Goal: Task Accomplishment & Management: Complete application form

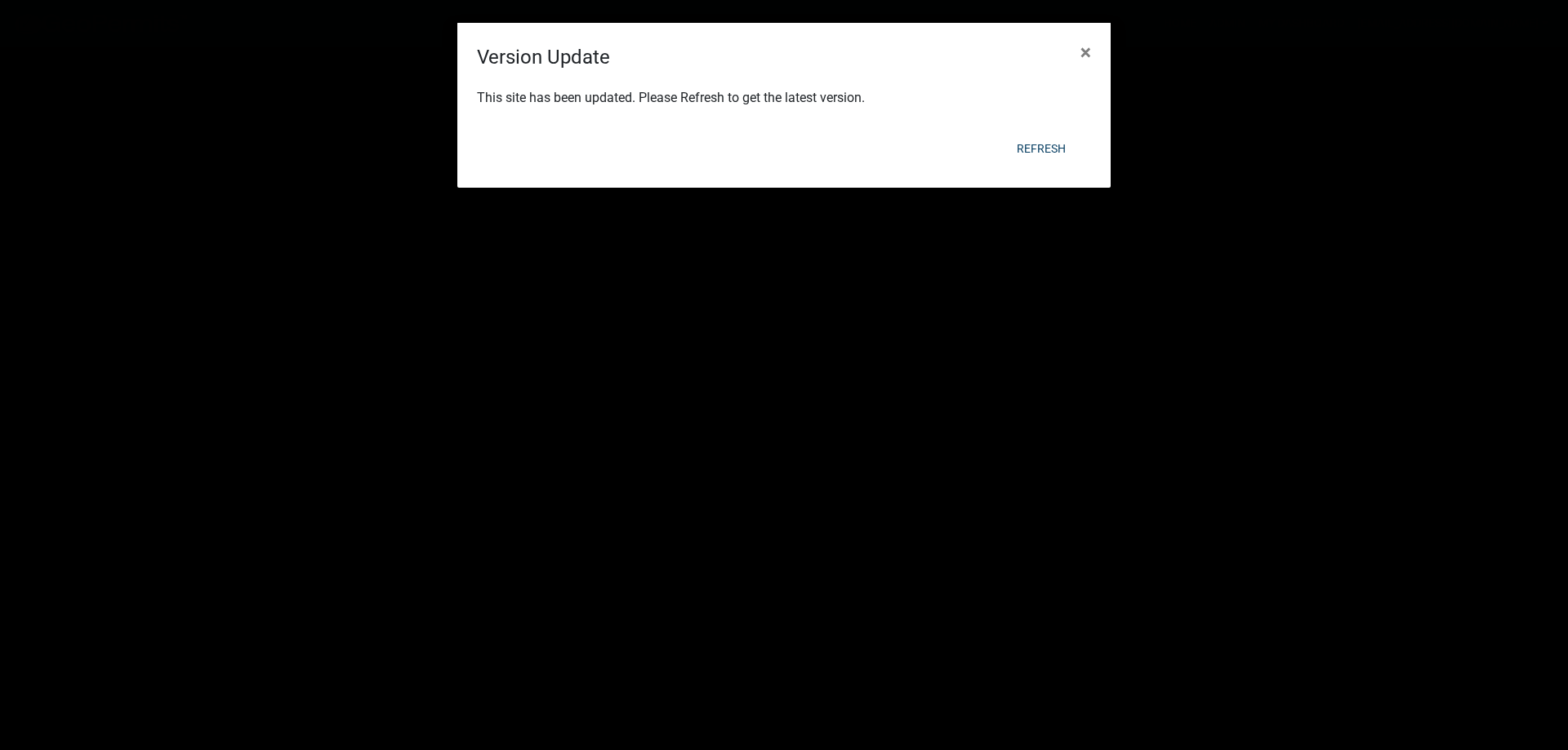
scroll to position [577, 0]
click at [1083, 56] on span "×" at bounding box center [1085, 52] width 11 height 23
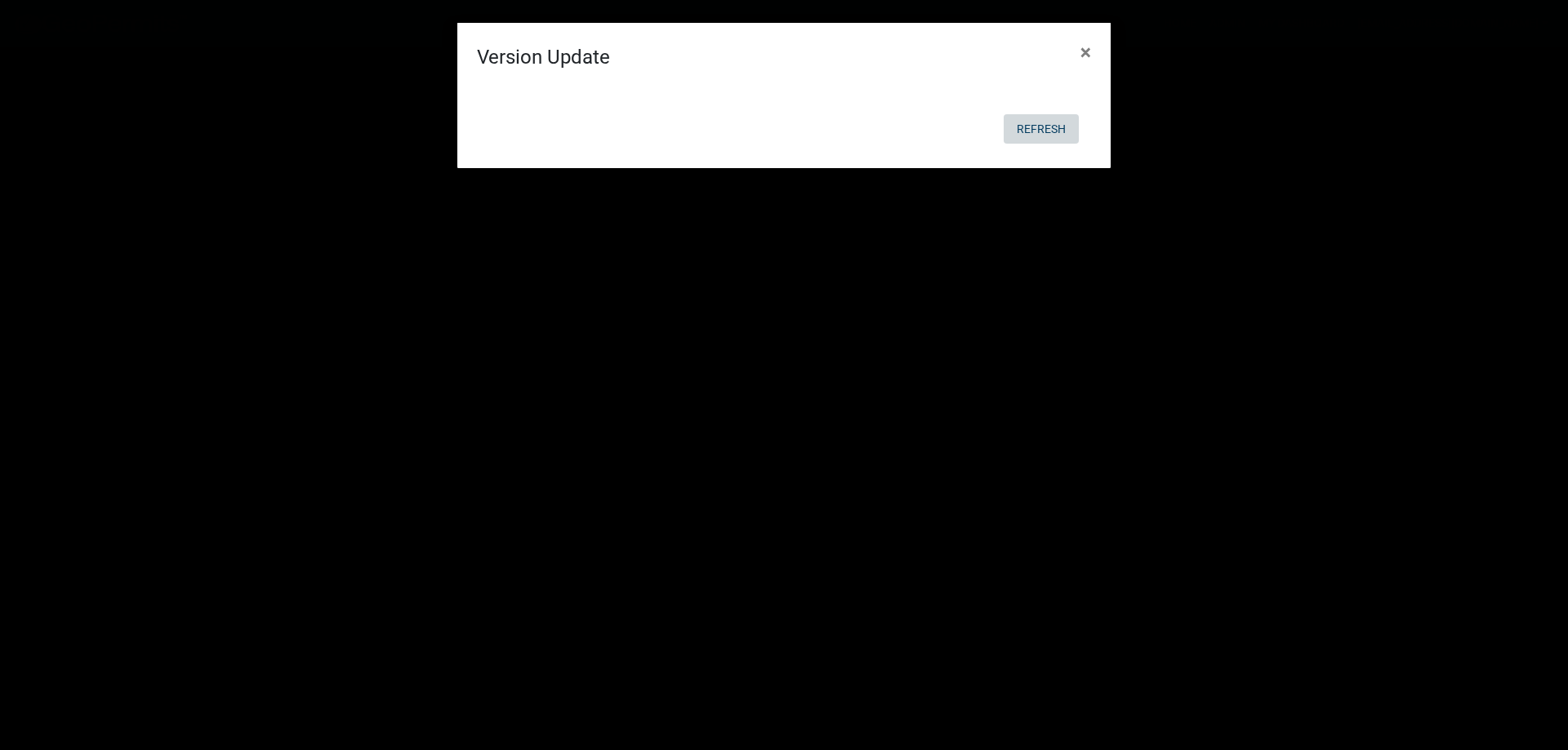
click at [1059, 130] on button "Refresh" at bounding box center [1040, 129] width 75 height 29
click at [1041, 125] on button "Refresh" at bounding box center [1040, 129] width 75 height 29
click at [1155, 166] on ngb-modal-window "Version Update × Refresh" at bounding box center [784, 375] width 1568 height 750
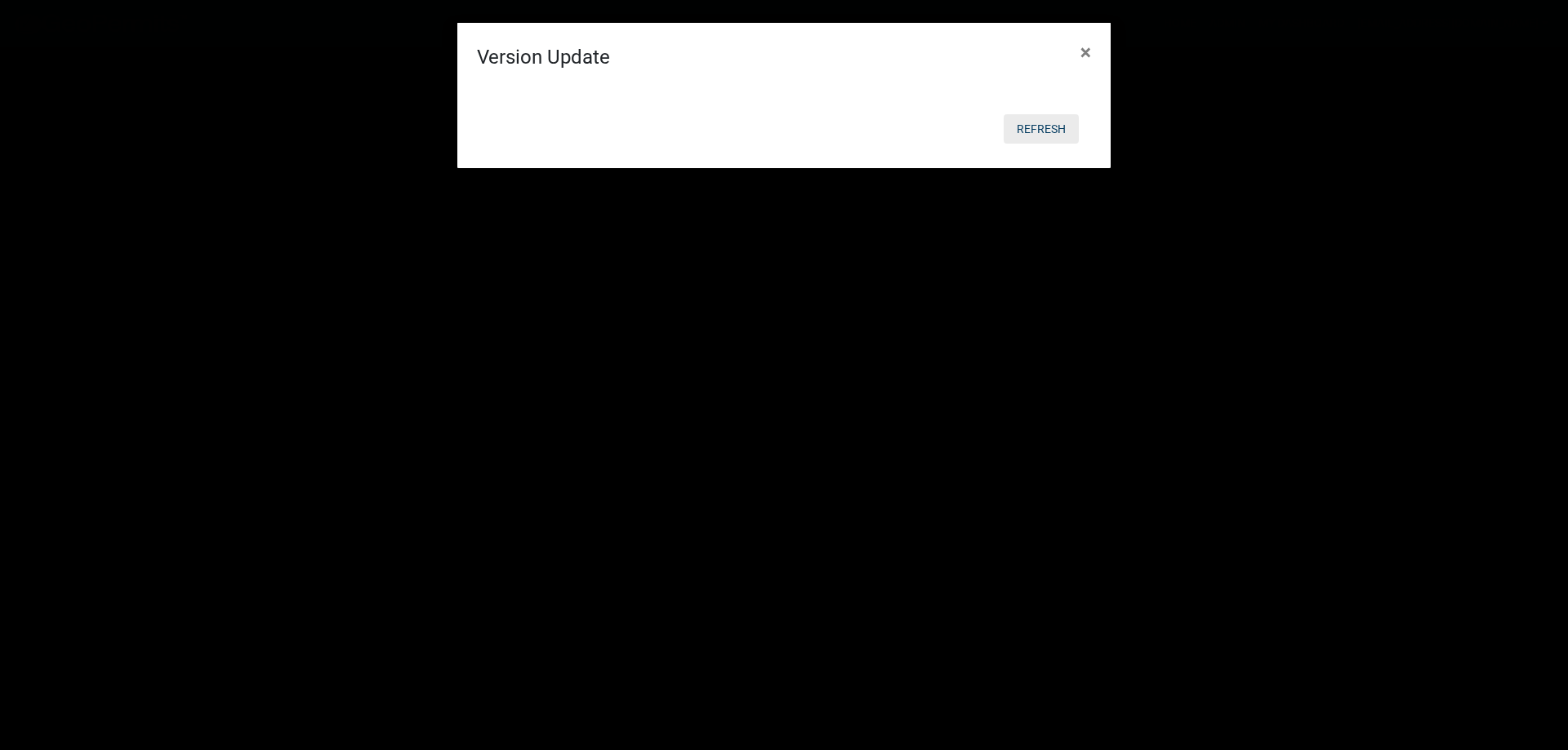
click at [1047, 128] on button "Refresh" at bounding box center [1040, 129] width 75 height 29
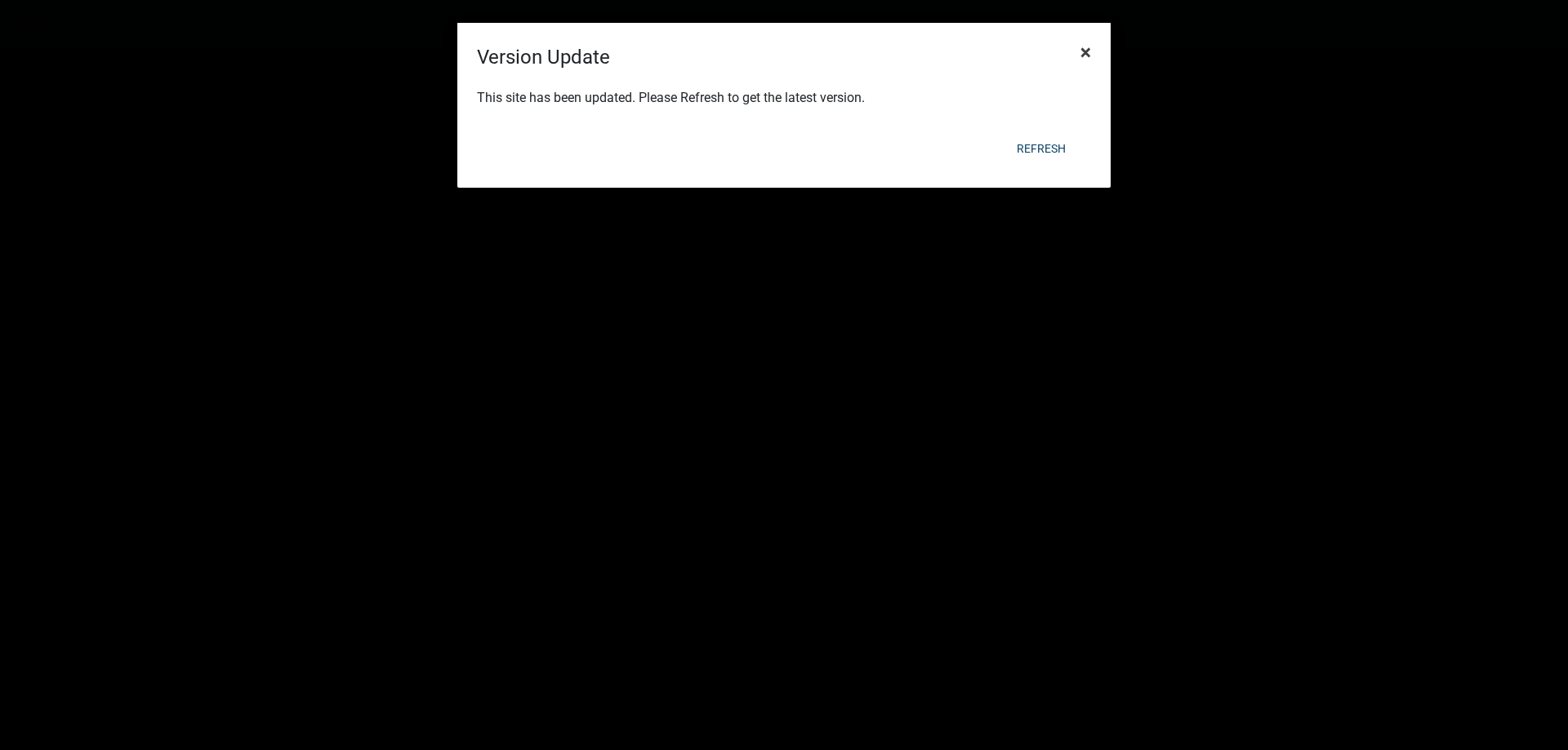
click at [1088, 50] on span "×" at bounding box center [1085, 52] width 11 height 23
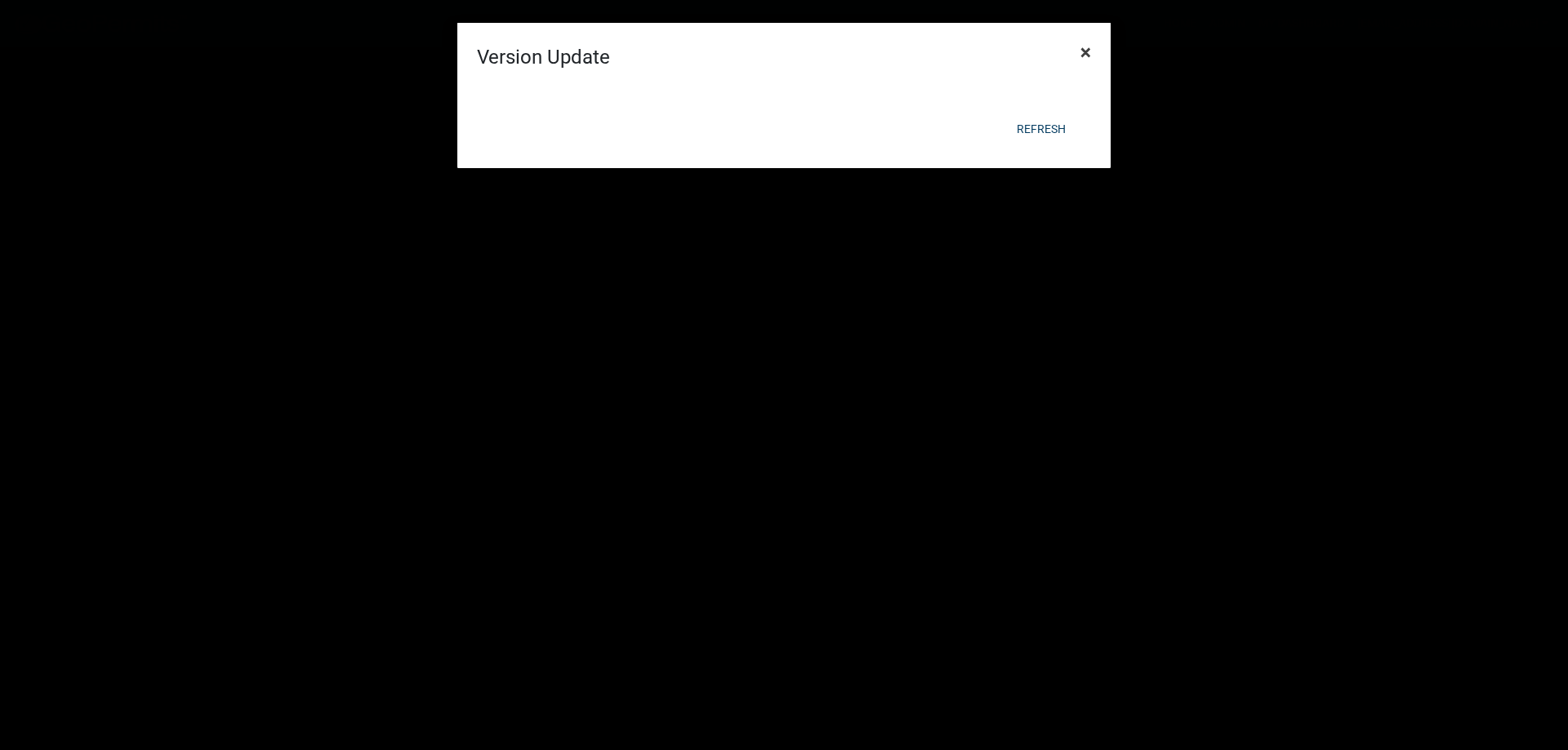
click at [1083, 50] on span "×" at bounding box center [1085, 52] width 11 height 23
click at [1045, 126] on button "Refresh" at bounding box center [1040, 129] width 75 height 29
click at [1045, 124] on button "Refresh" at bounding box center [1040, 129] width 75 height 29
click at [1187, 116] on ngb-modal-window "Version Update × Refresh" at bounding box center [784, 375] width 1568 height 750
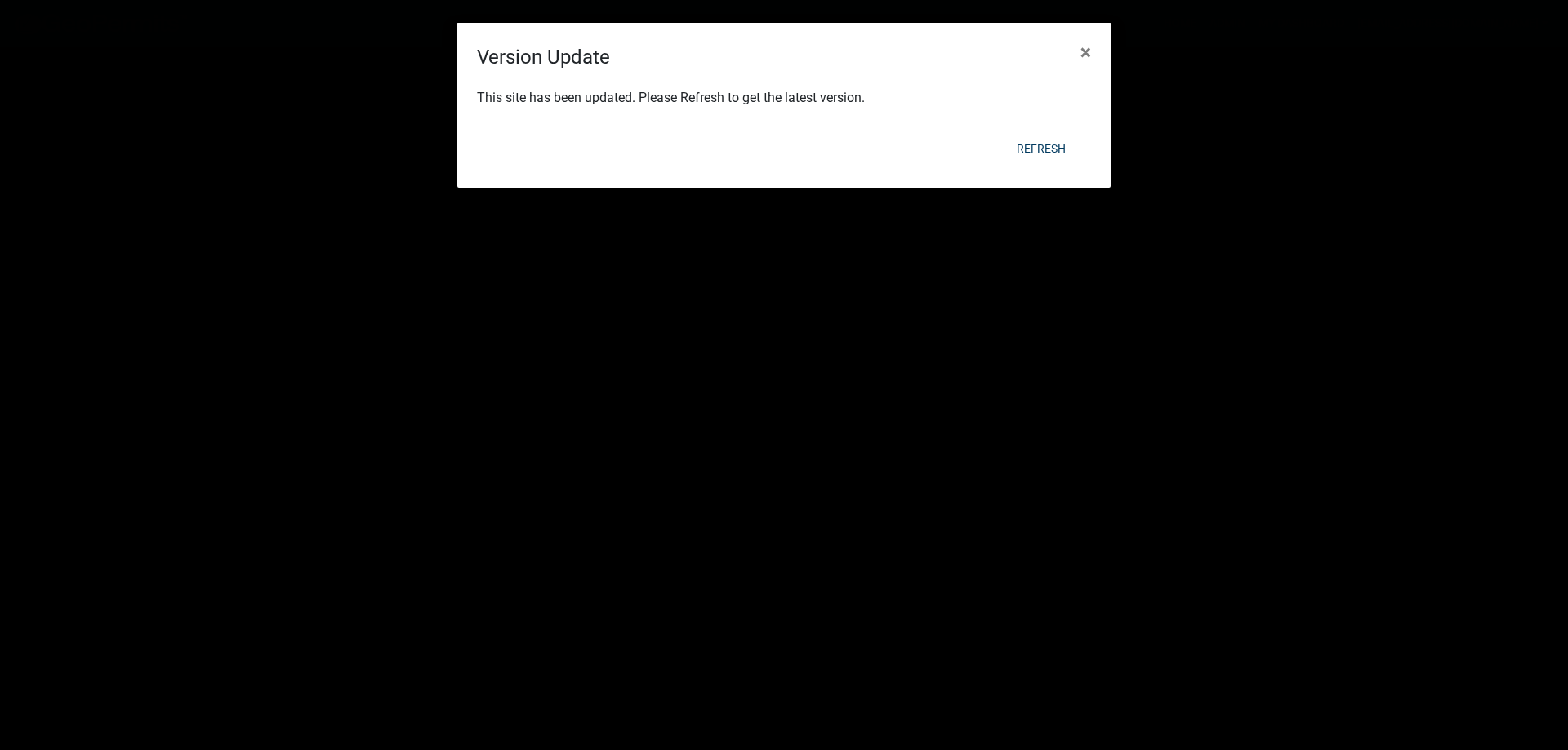
scroll to position [23, 0]
click at [1043, 145] on button "Refresh" at bounding box center [1040, 149] width 75 height 29
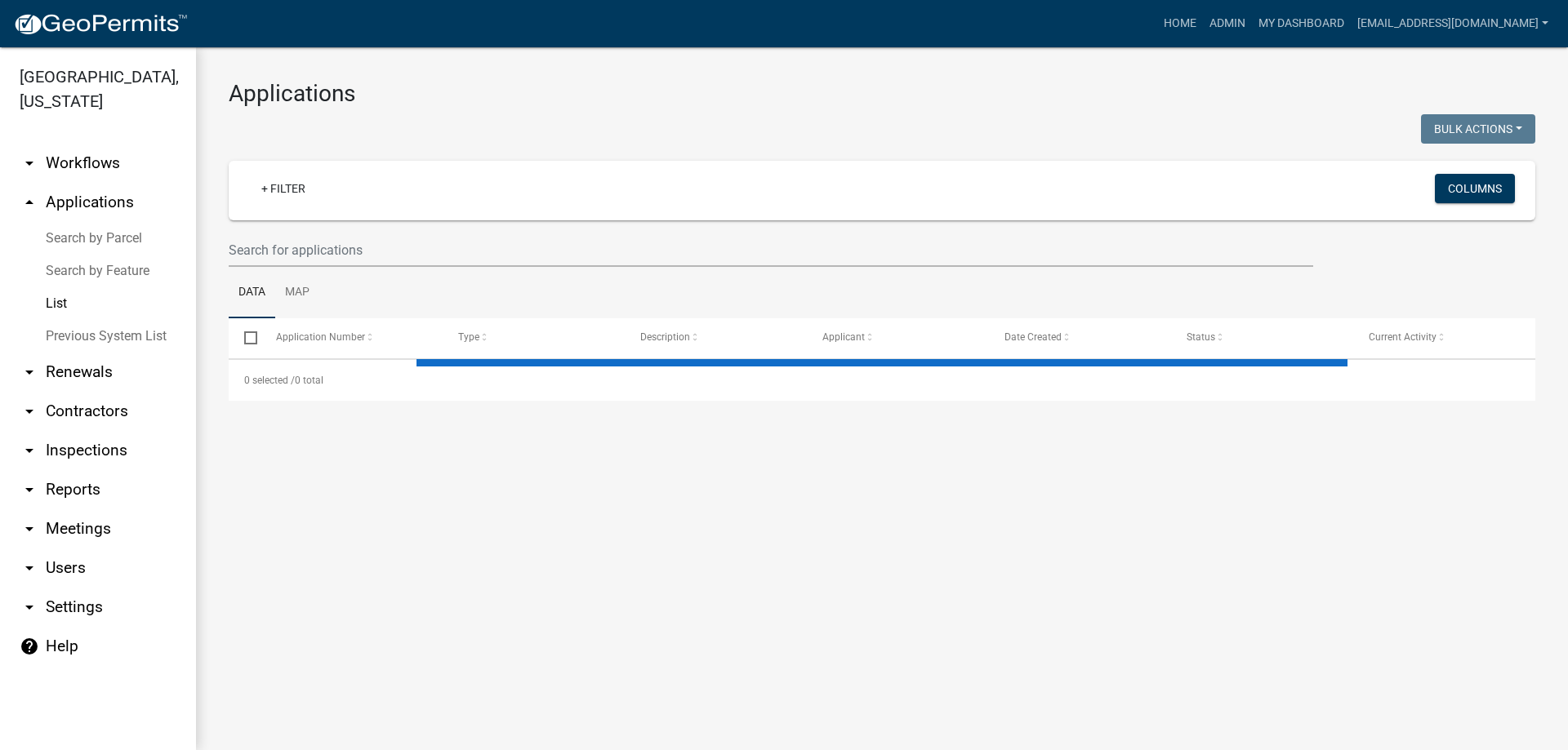
select select "3: 100"
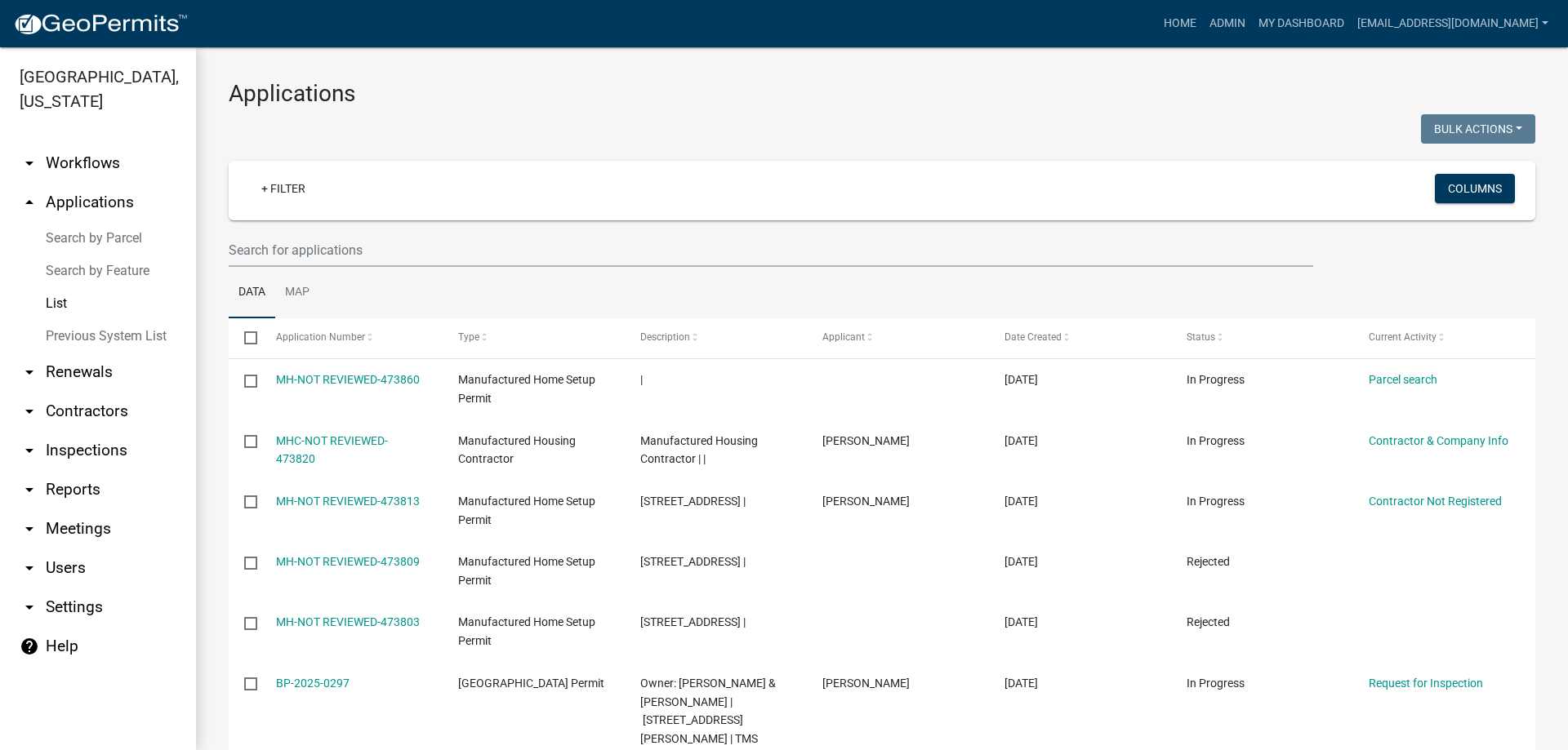
click at [57, 299] on link "List" at bounding box center [98, 304] width 196 height 33
click at [390, 253] on input "text" at bounding box center [770, 250] width 1084 height 33
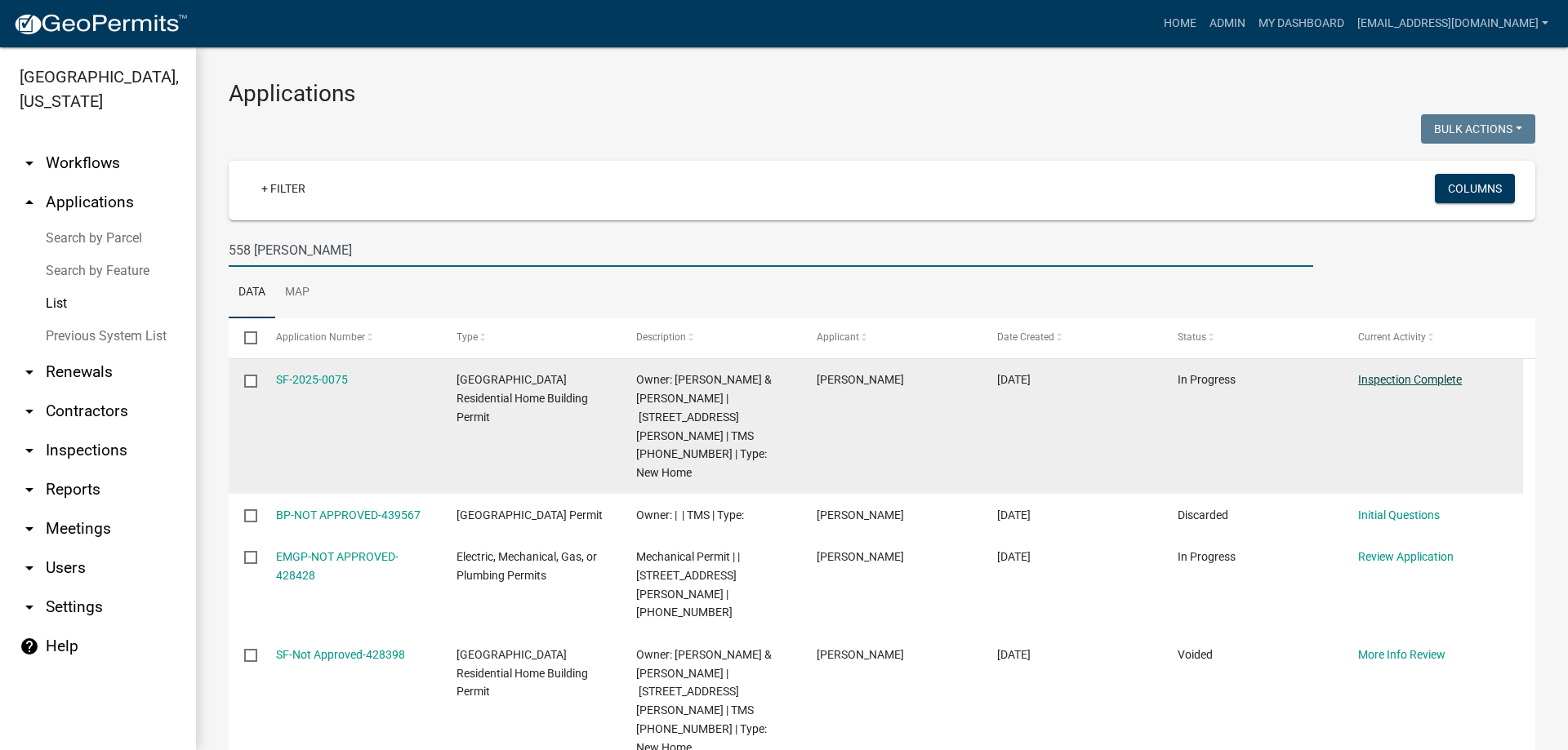
type input "558 [PERSON_NAME]"
click at [1405, 378] on link "Inspection Complete" at bounding box center [1410, 379] width 104 height 13
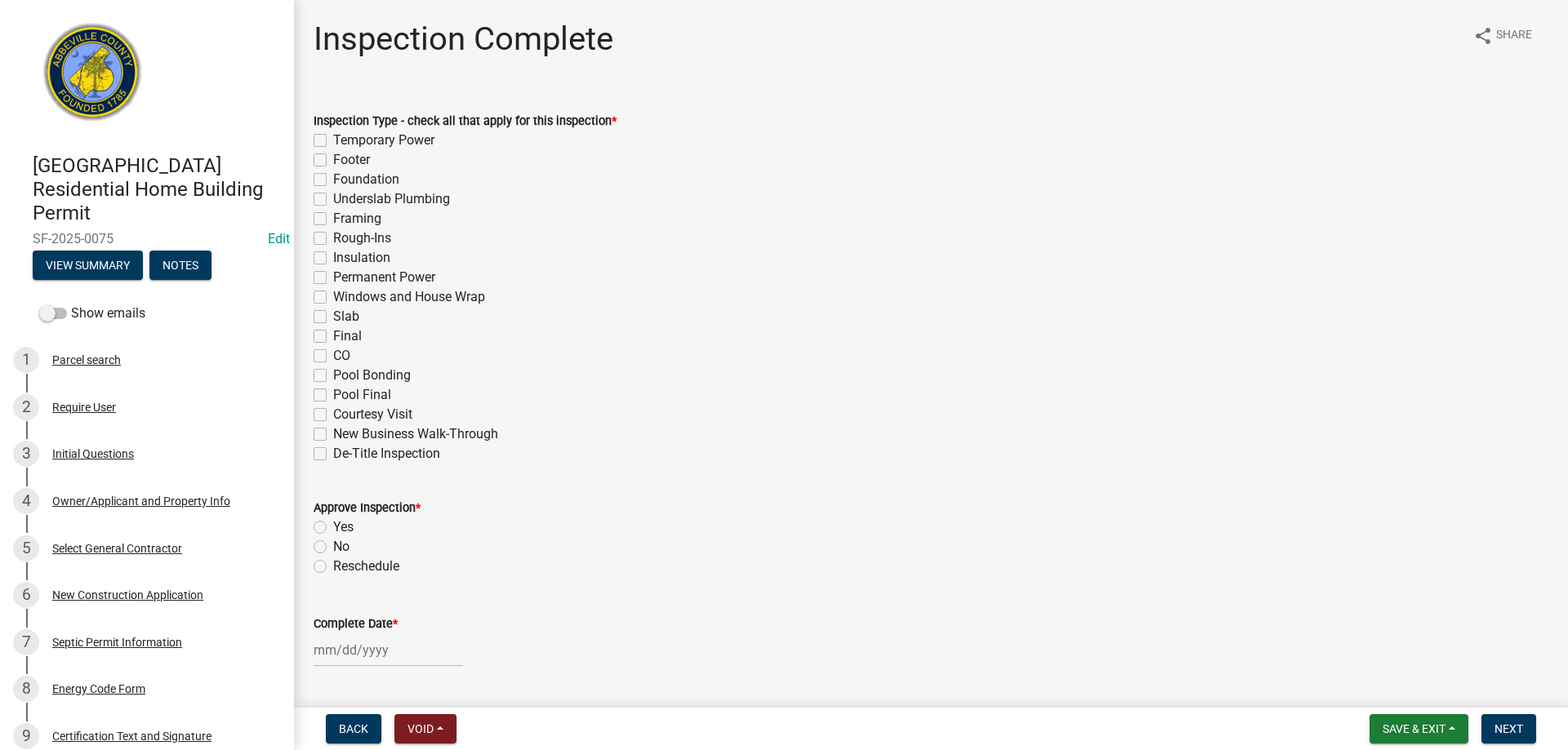
click at [333, 140] on label "Temporary Power" at bounding box center [384, 140] width 101 height 19
click at [333, 140] on input "Temporary Power" at bounding box center [338, 135] width 11 height 11
checkbox input "true"
checkbox input "false"
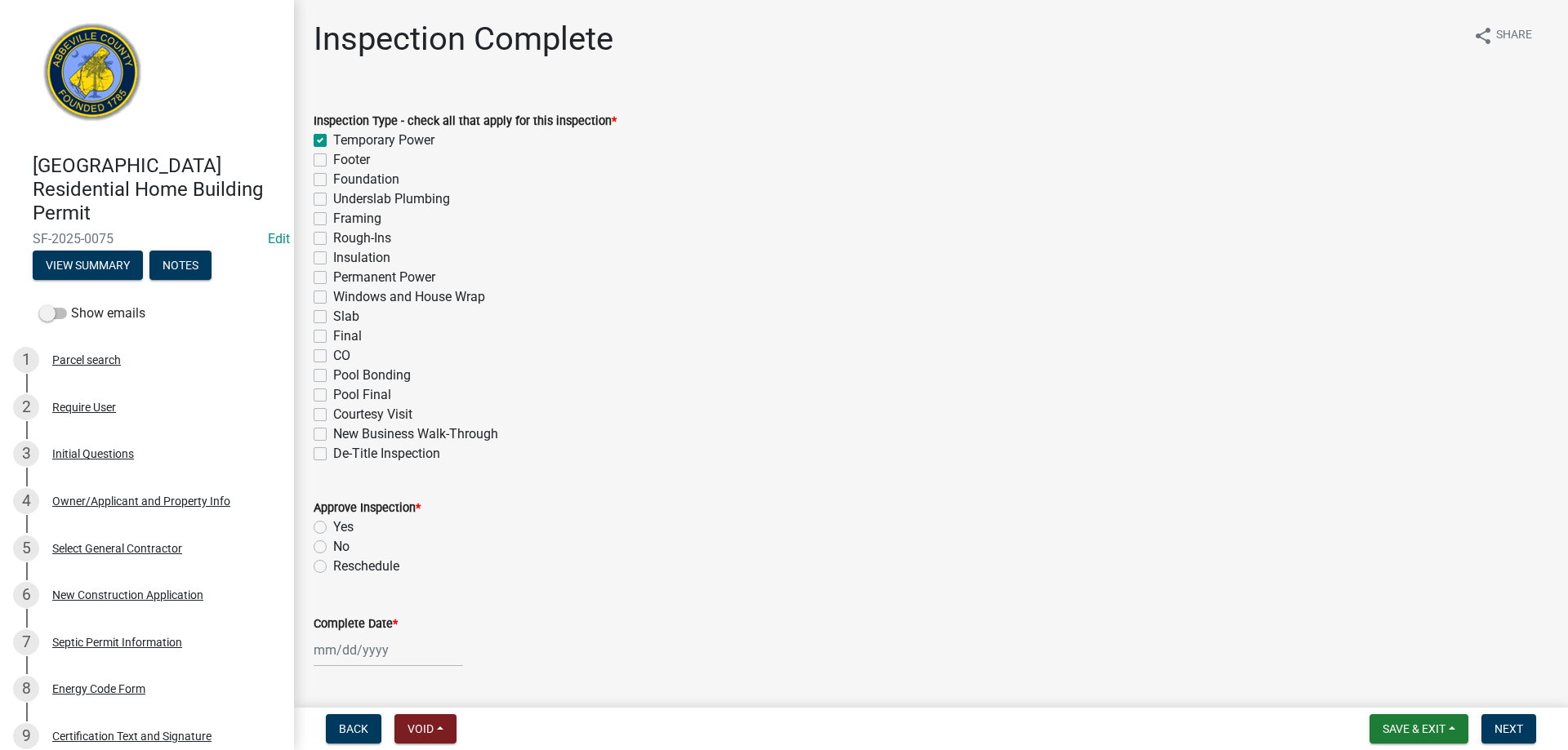
checkbox input "false"
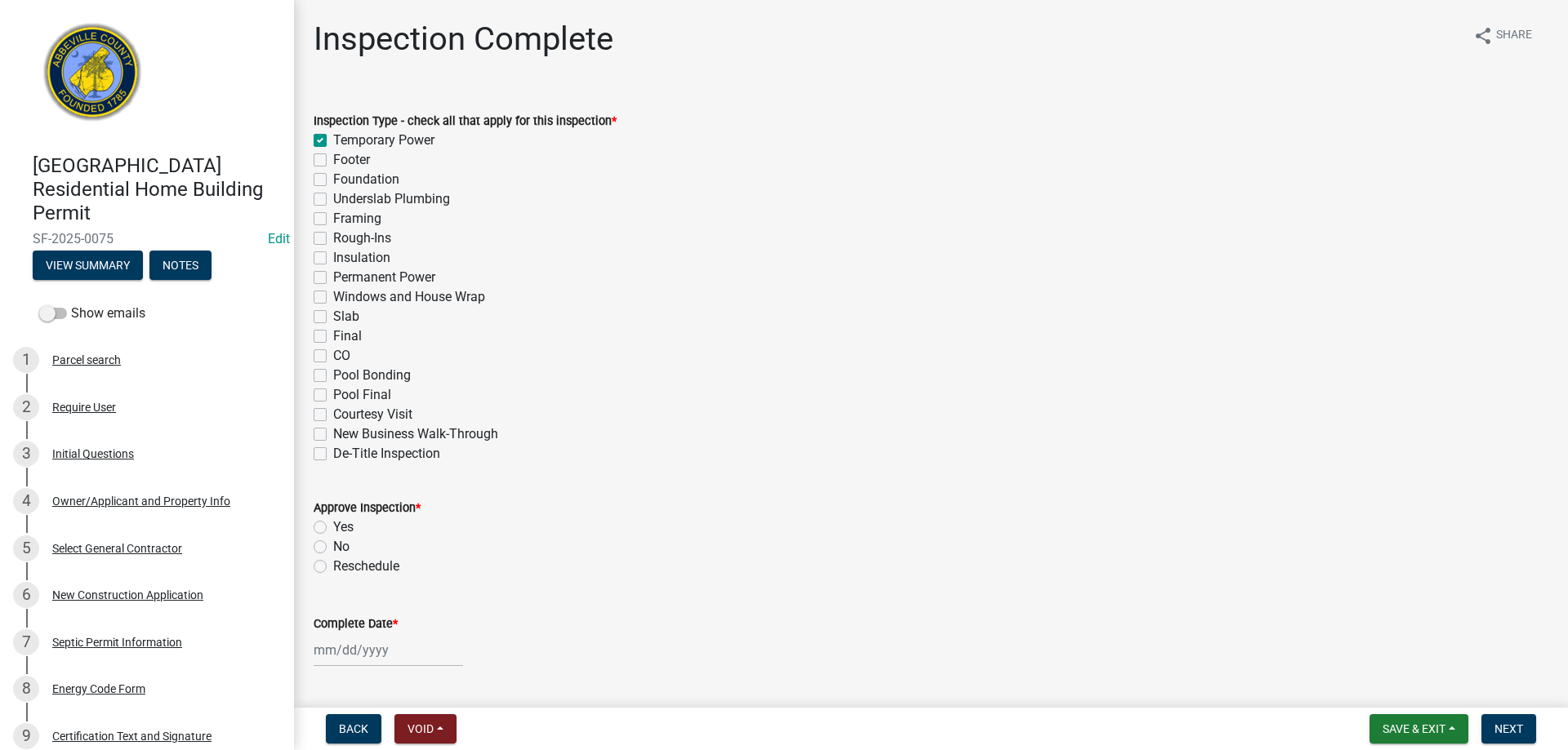
checkbox input "false"
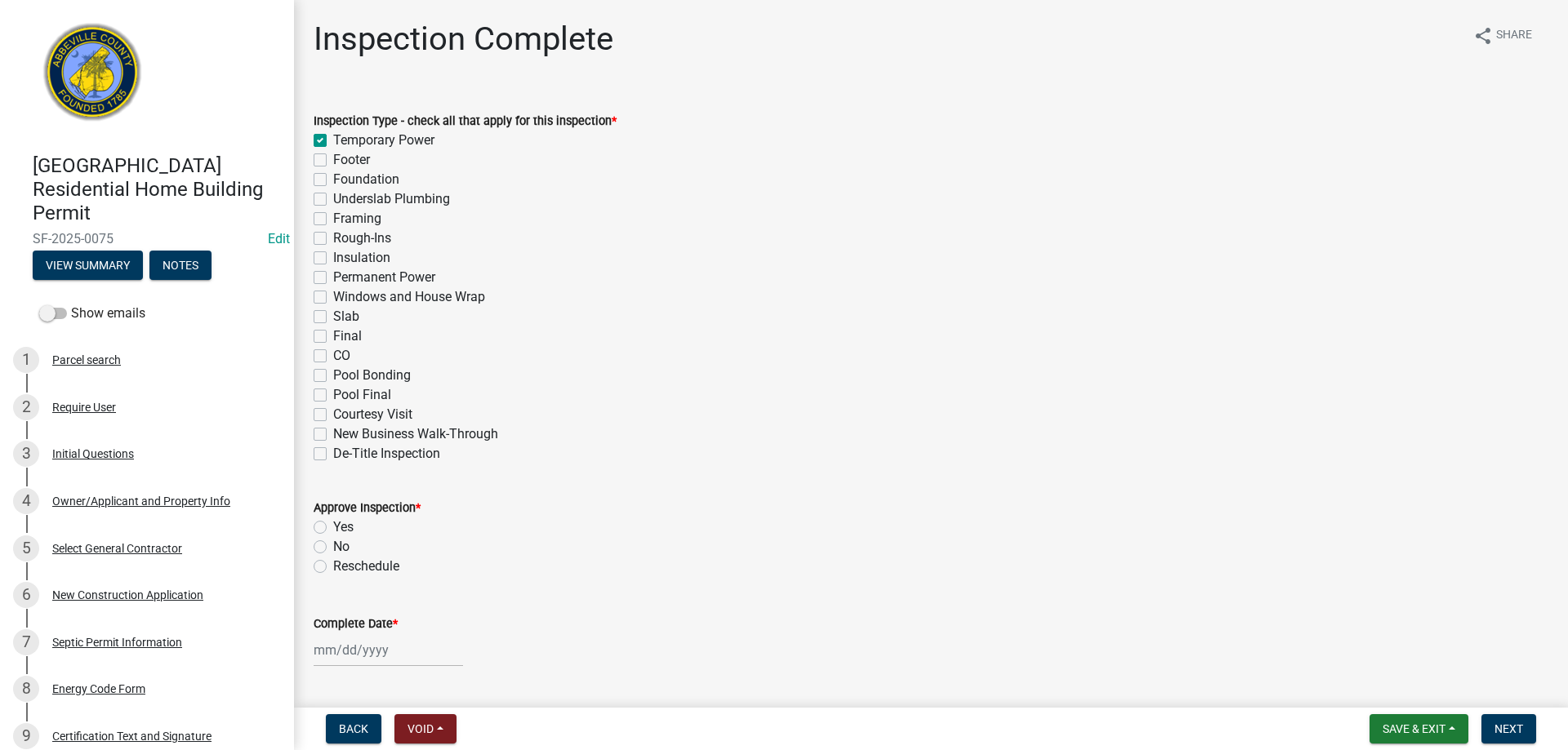
checkbox input "false"
click at [333, 532] on label "Yes" at bounding box center [343, 528] width 20 height 19
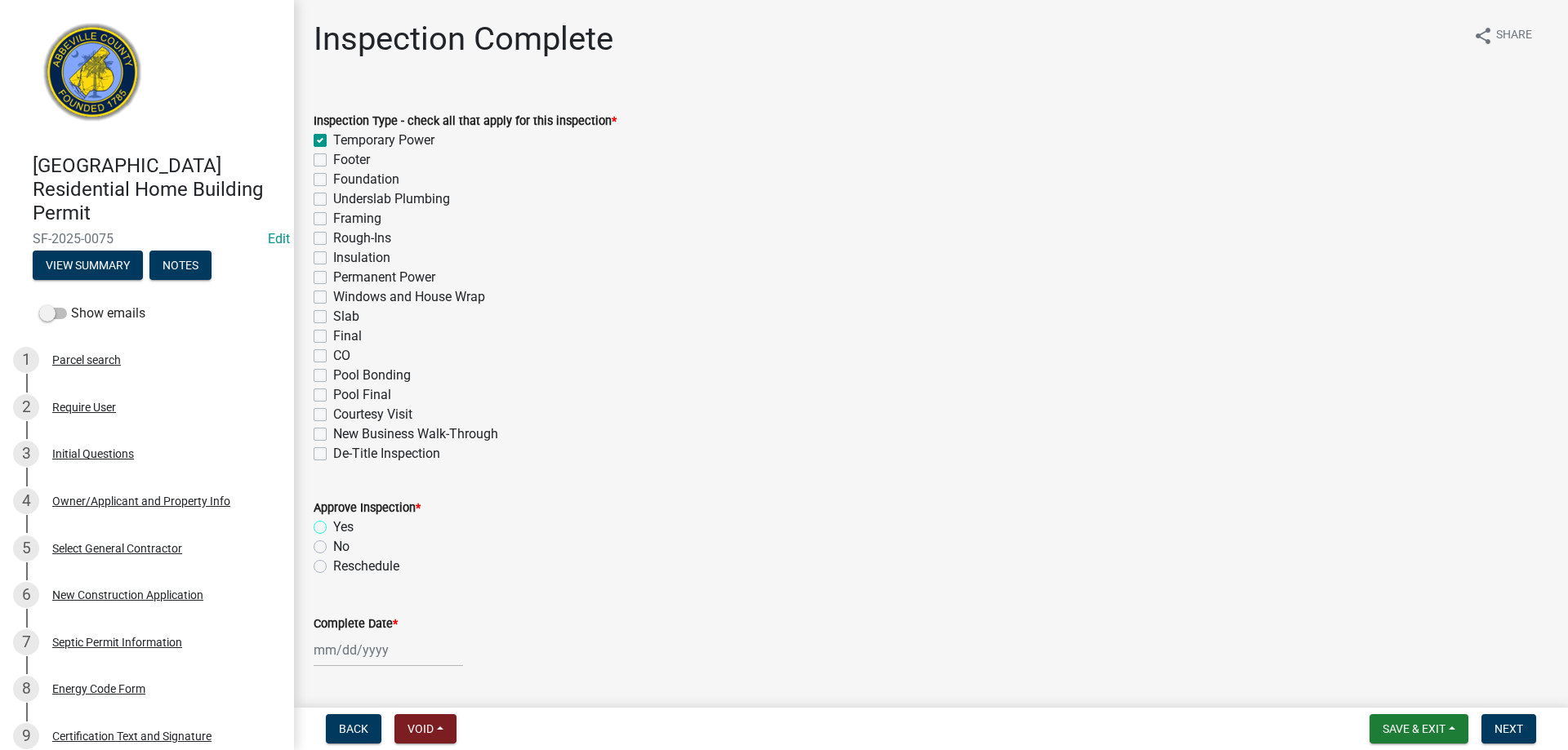
click at [333, 528] on input "Yes" at bounding box center [338, 523] width 11 height 11
radio input "true"
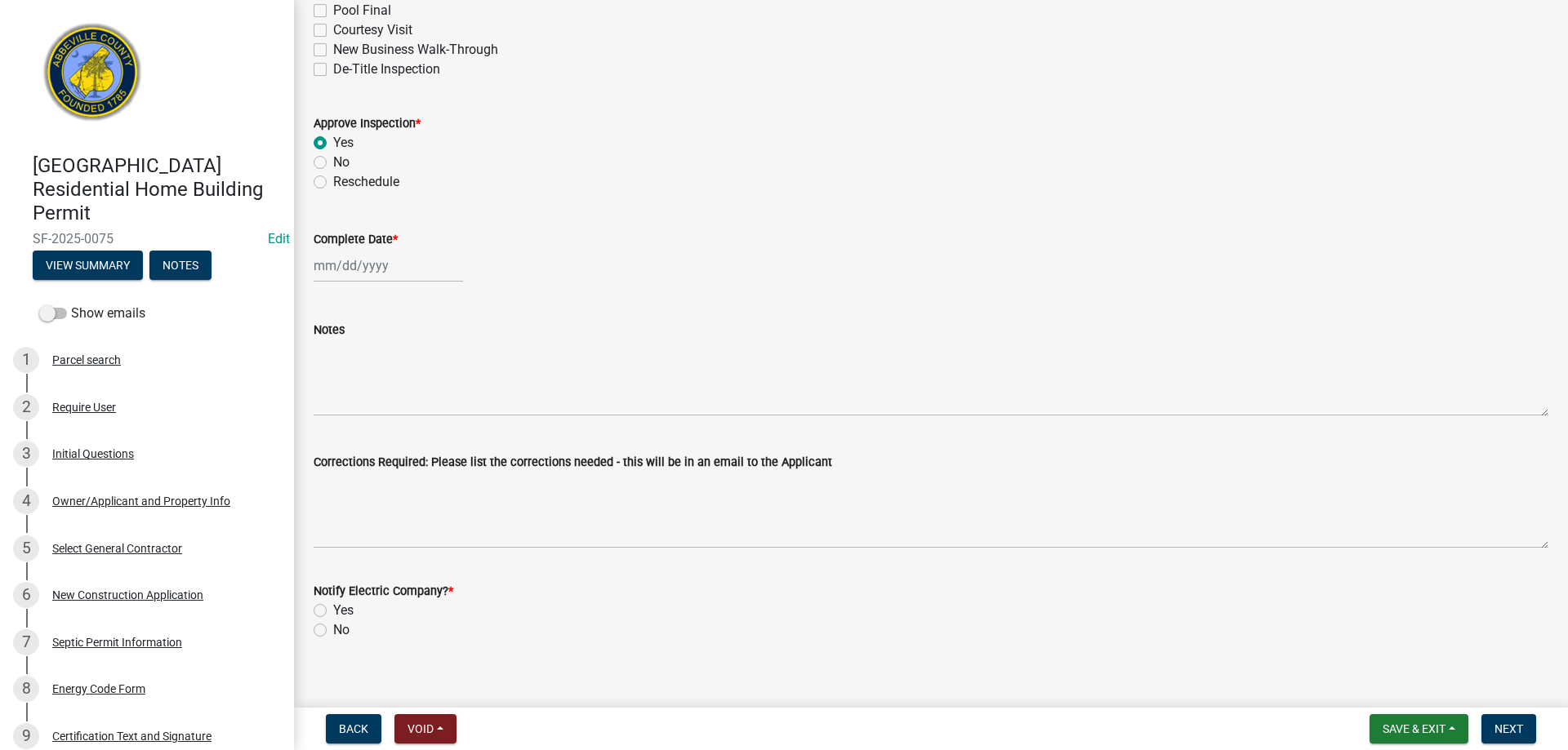
scroll to position [392, 0]
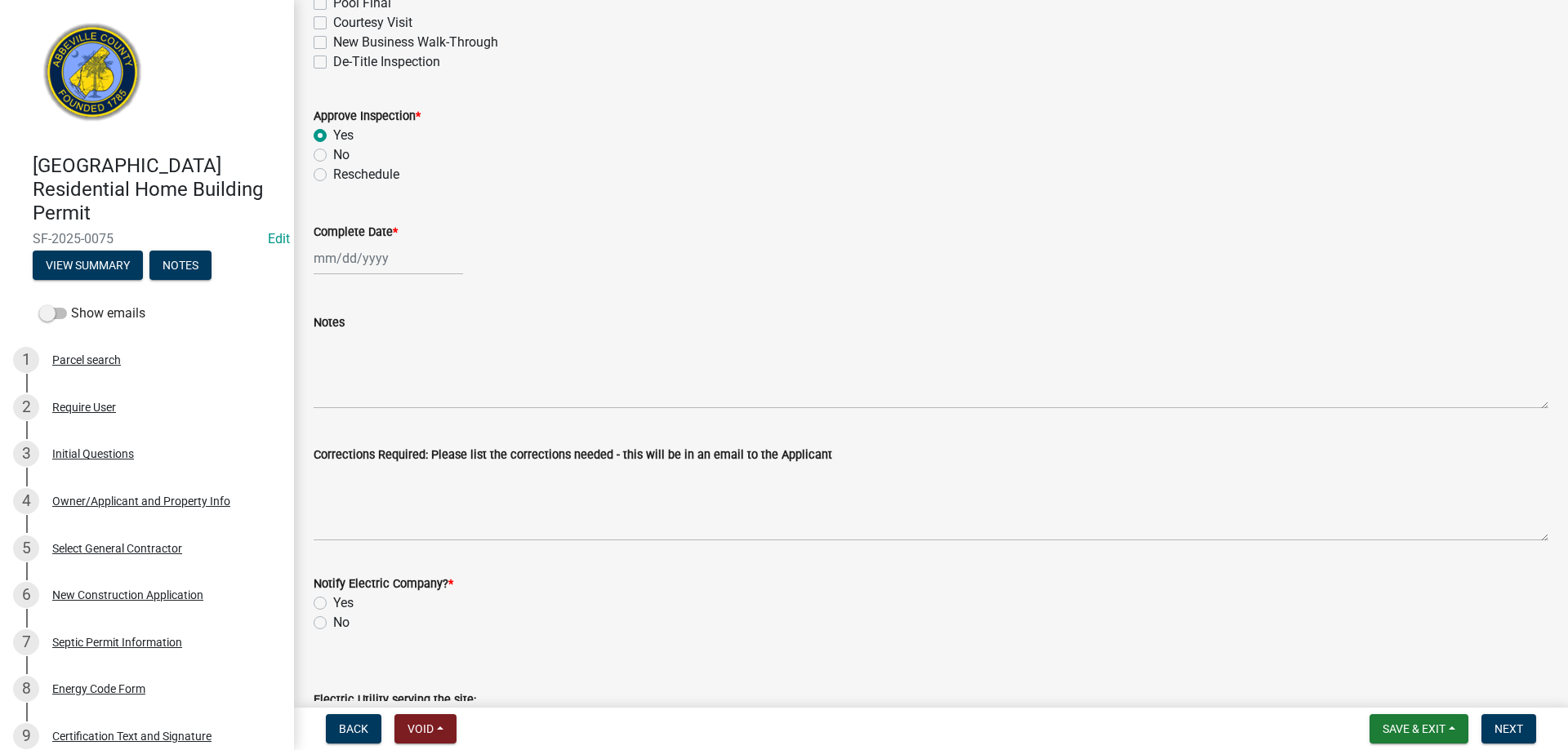
click at [416, 268] on div at bounding box center [389, 258] width 150 height 33
select select "9"
select select "2025"
click at [404, 339] on div "4" at bounding box center [408, 345] width 26 height 26
type input "[DATE]"
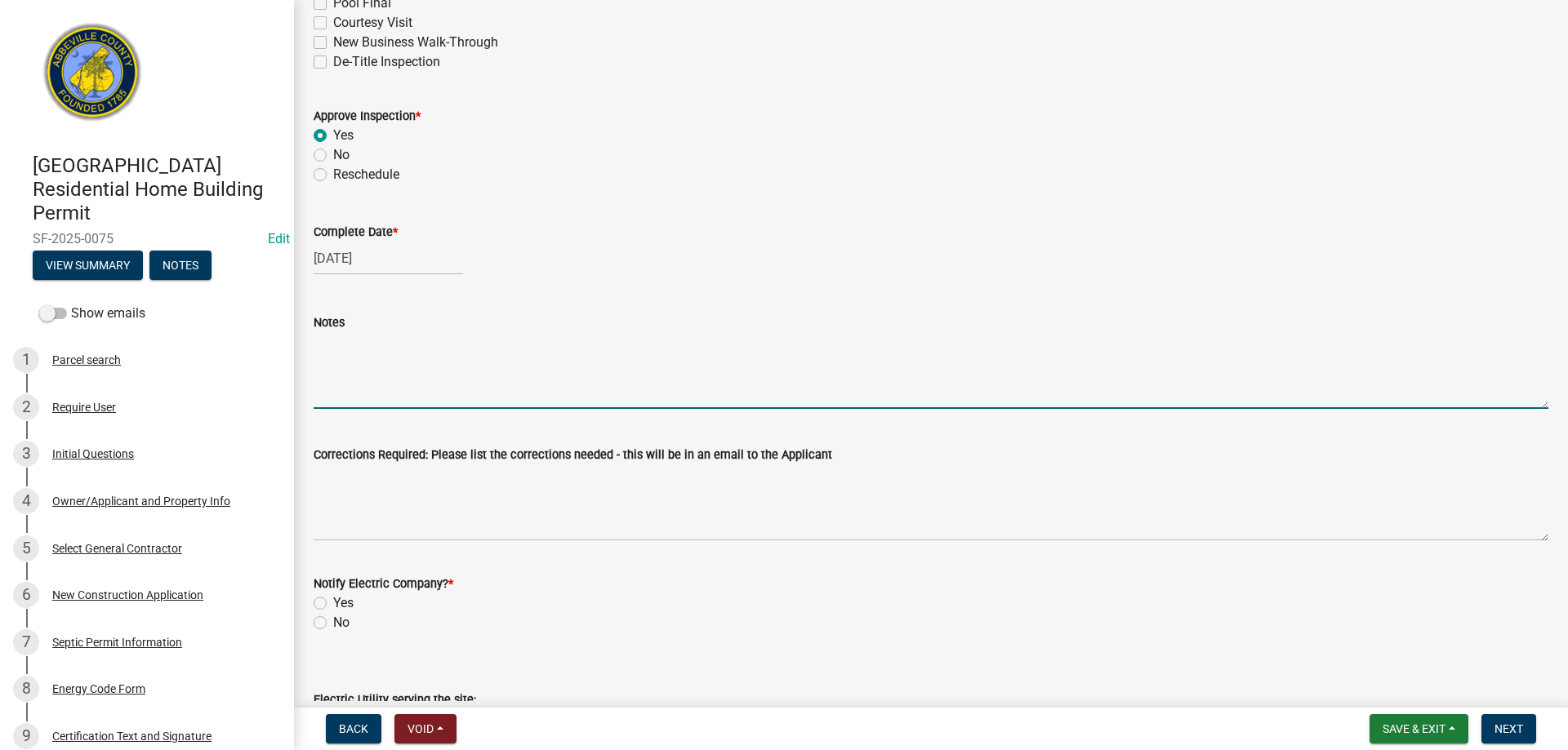
click at [387, 357] on textarea "Notes" at bounding box center [931, 370] width 1235 height 77
type textarea "APPROVED for temp pole service connection to construct new home."
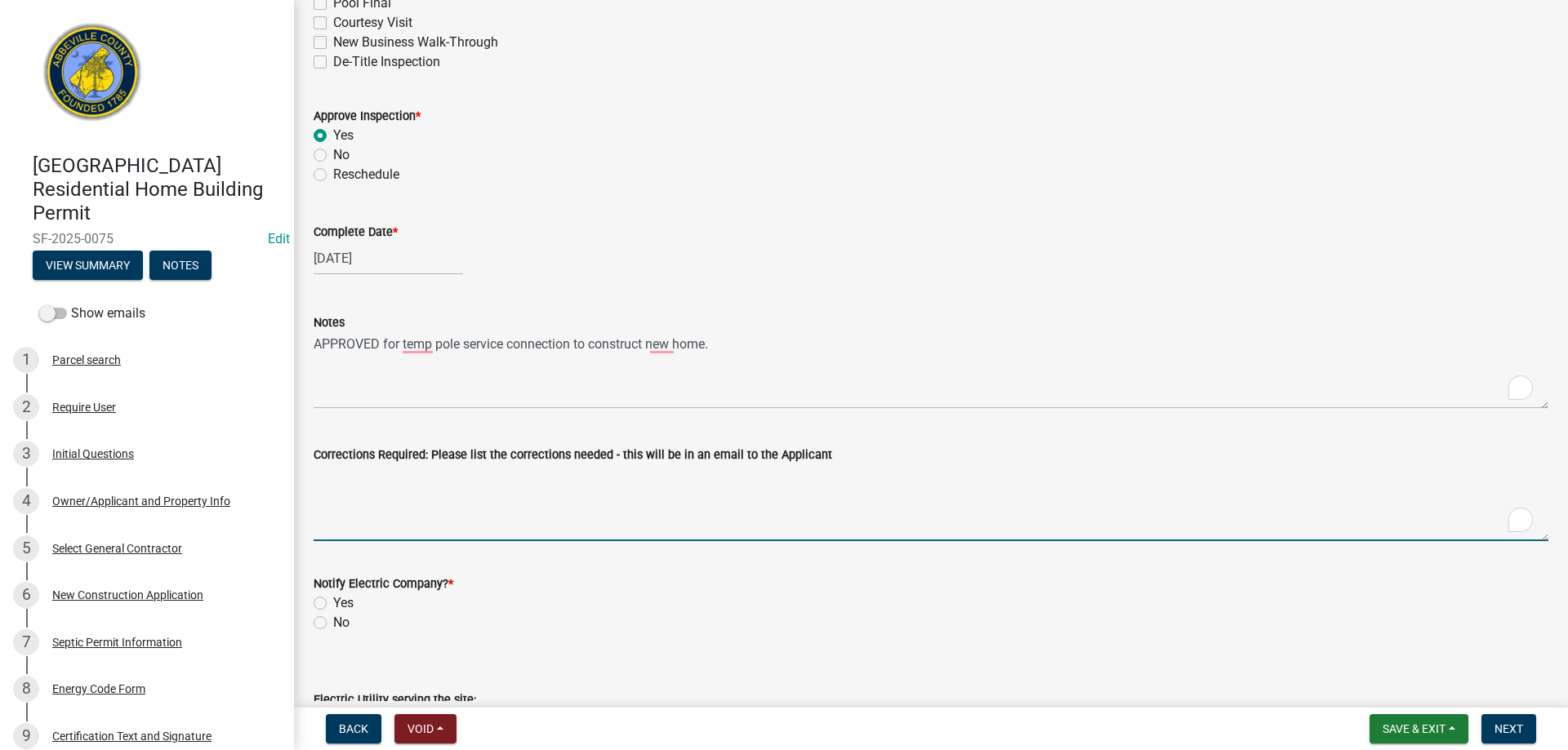
click at [488, 509] on textarea "Corrections Required: Please list the corrections needed - this will be in an e…" at bounding box center [931, 502] width 1235 height 77
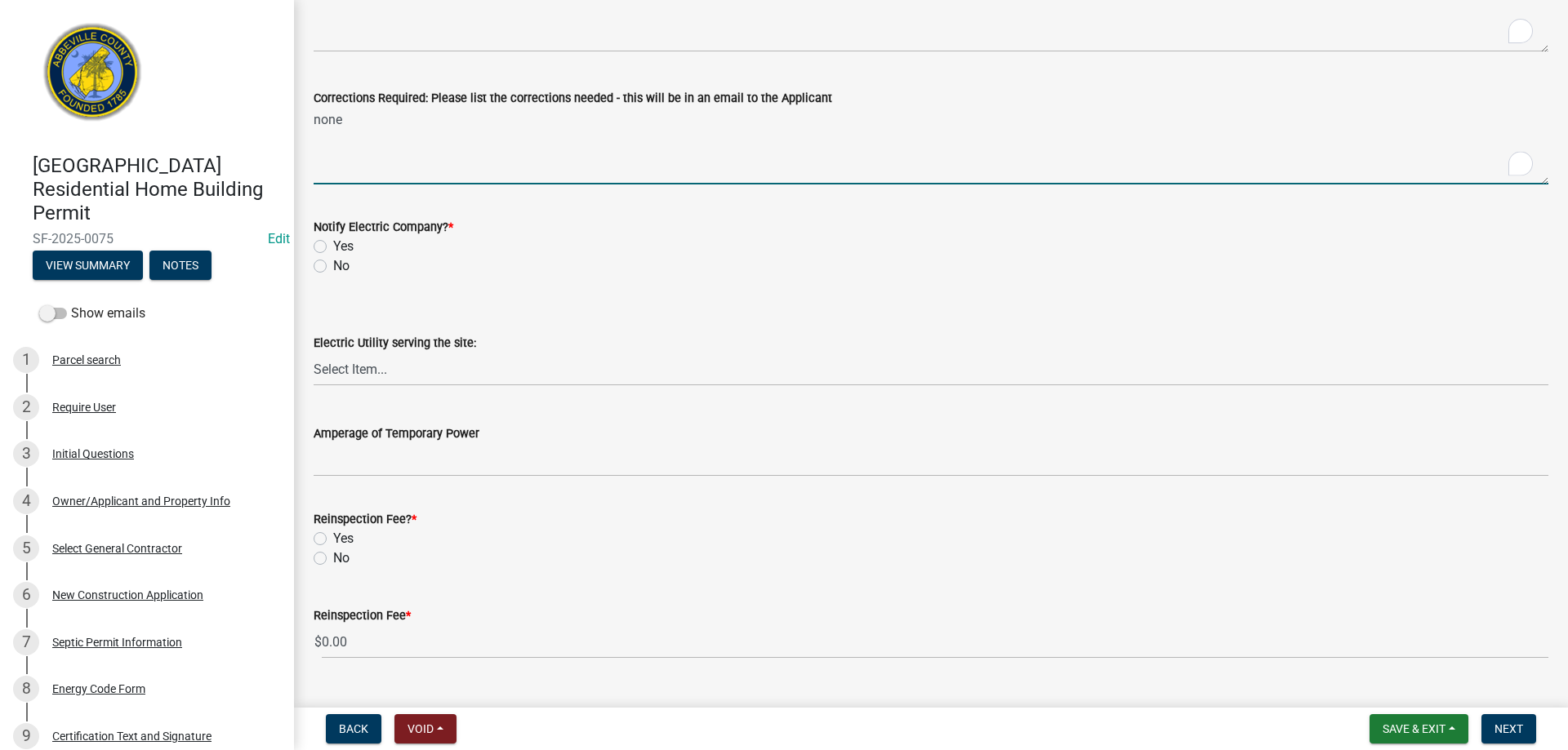
scroll to position [751, 0]
type textarea "none"
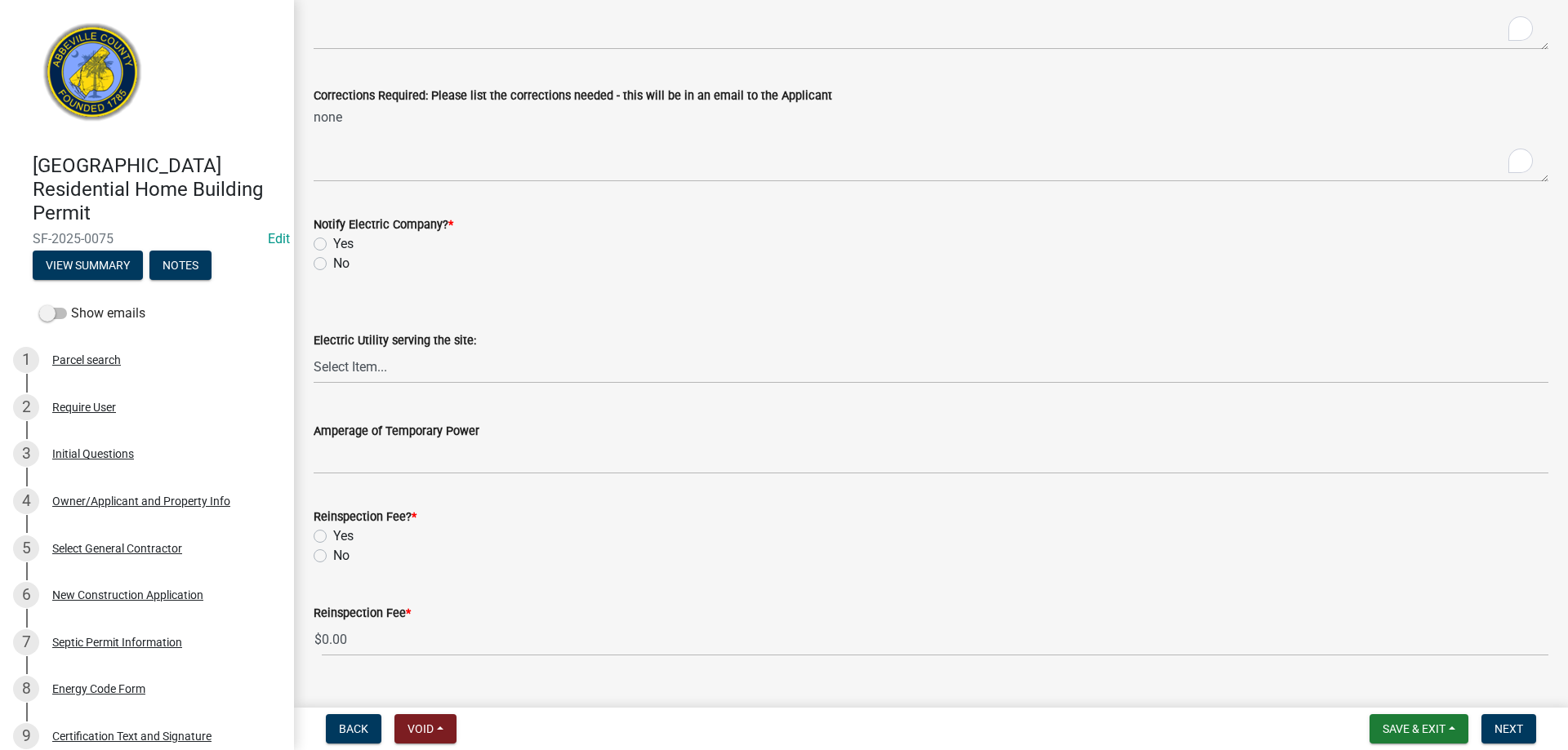
click at [333, 241] on label "Yes" at bounding box center [343, 244] width 20 height 19
click at [333, 241] on input "Yes" at bounding box center [338, 239] width 11 height 11
radio input "true"
click at [333, 557] on label "No" at bounding box center [341, 556] width 17 height 19
click at [333, 557] on input "No" at bounding box center [338, 551] width 11 height 11
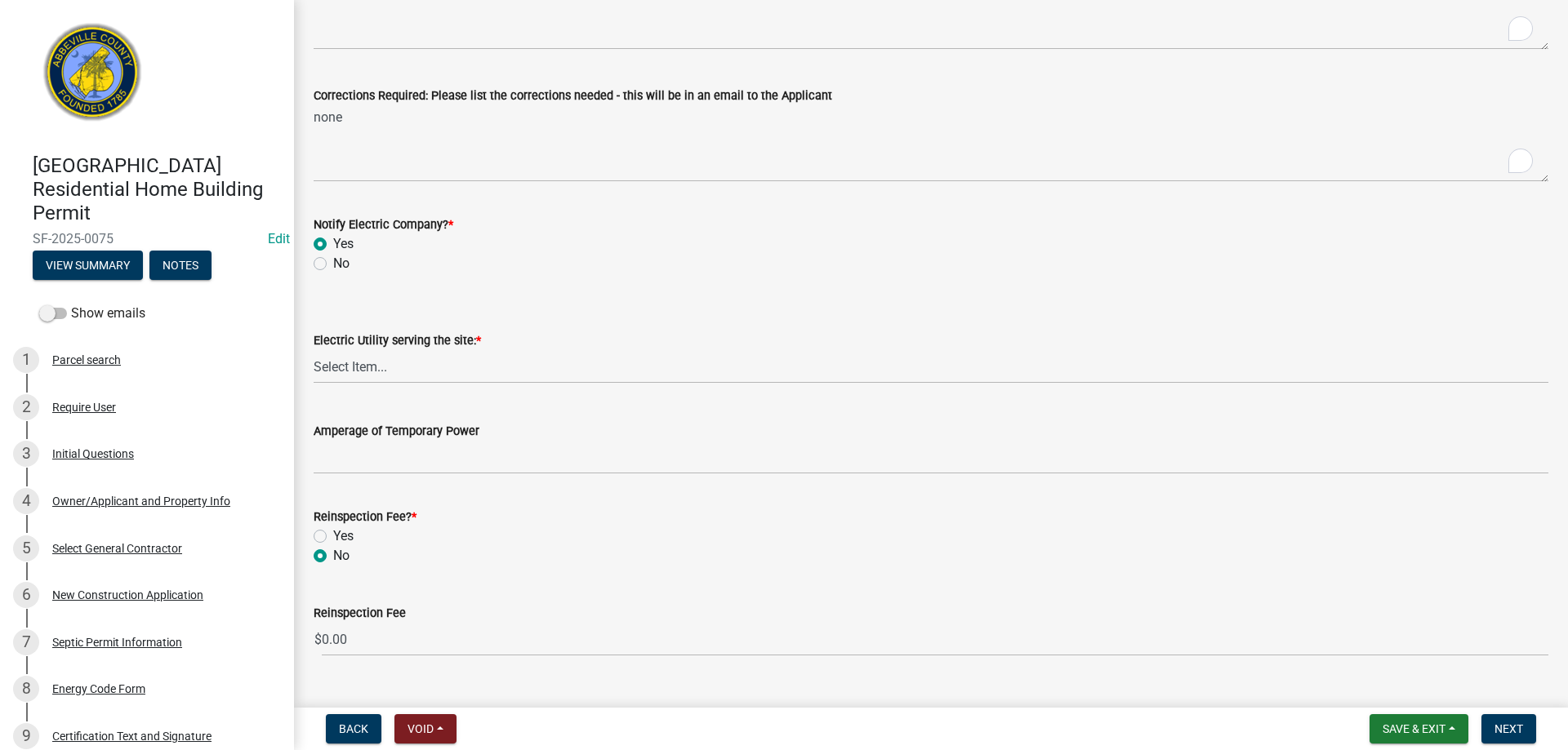
radio input "true"
click at [1506, 725] on span "Next" at bounding box center [1508, 729] width 28 height 13
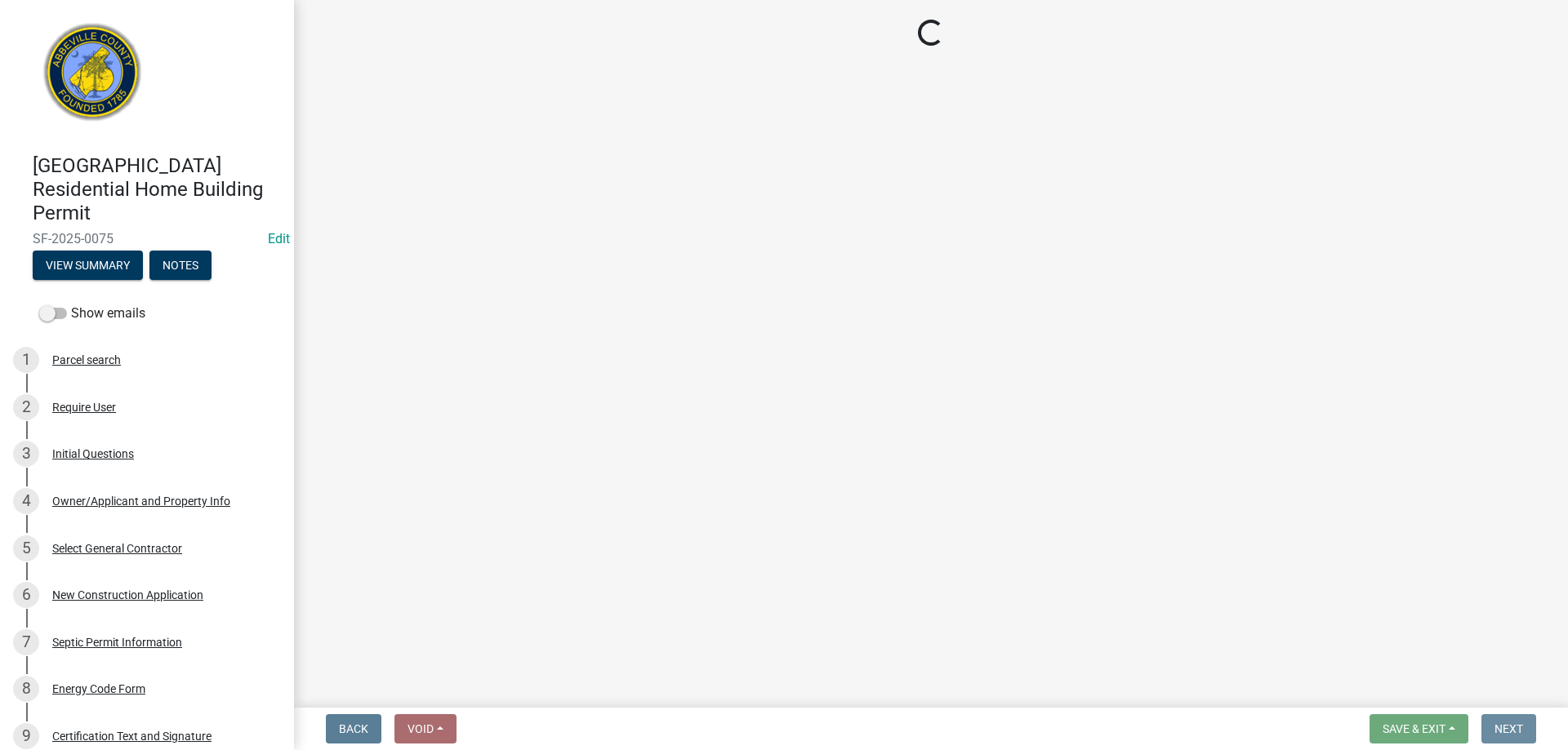
scroll to position [0, 0]
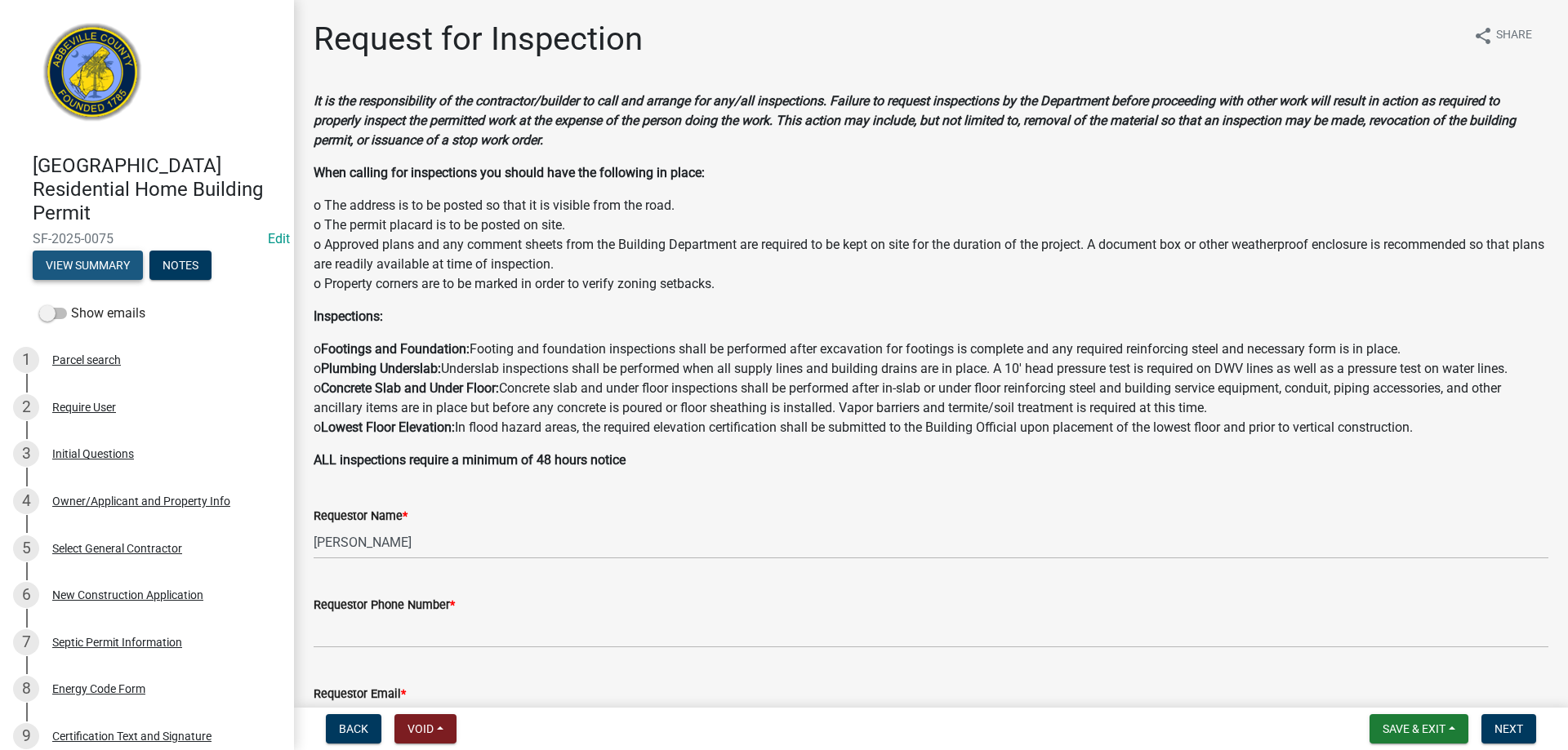
click at [94, 263] on button "View Summary" at bounding box center [87, 265] width 110 height 29
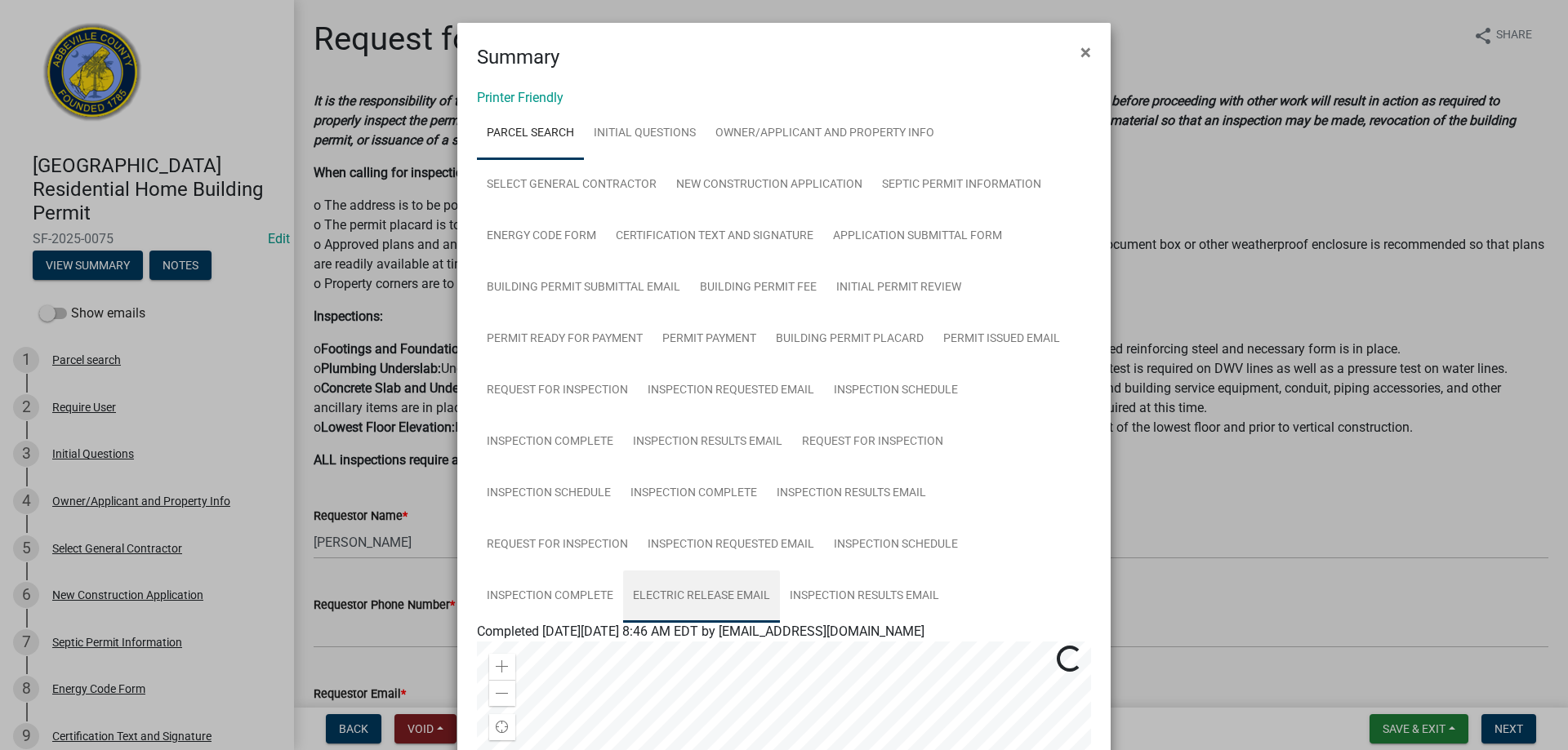
click at [691, 595] on link "Electric Release Email" at bounding box center [700, 597] width 156 height 52
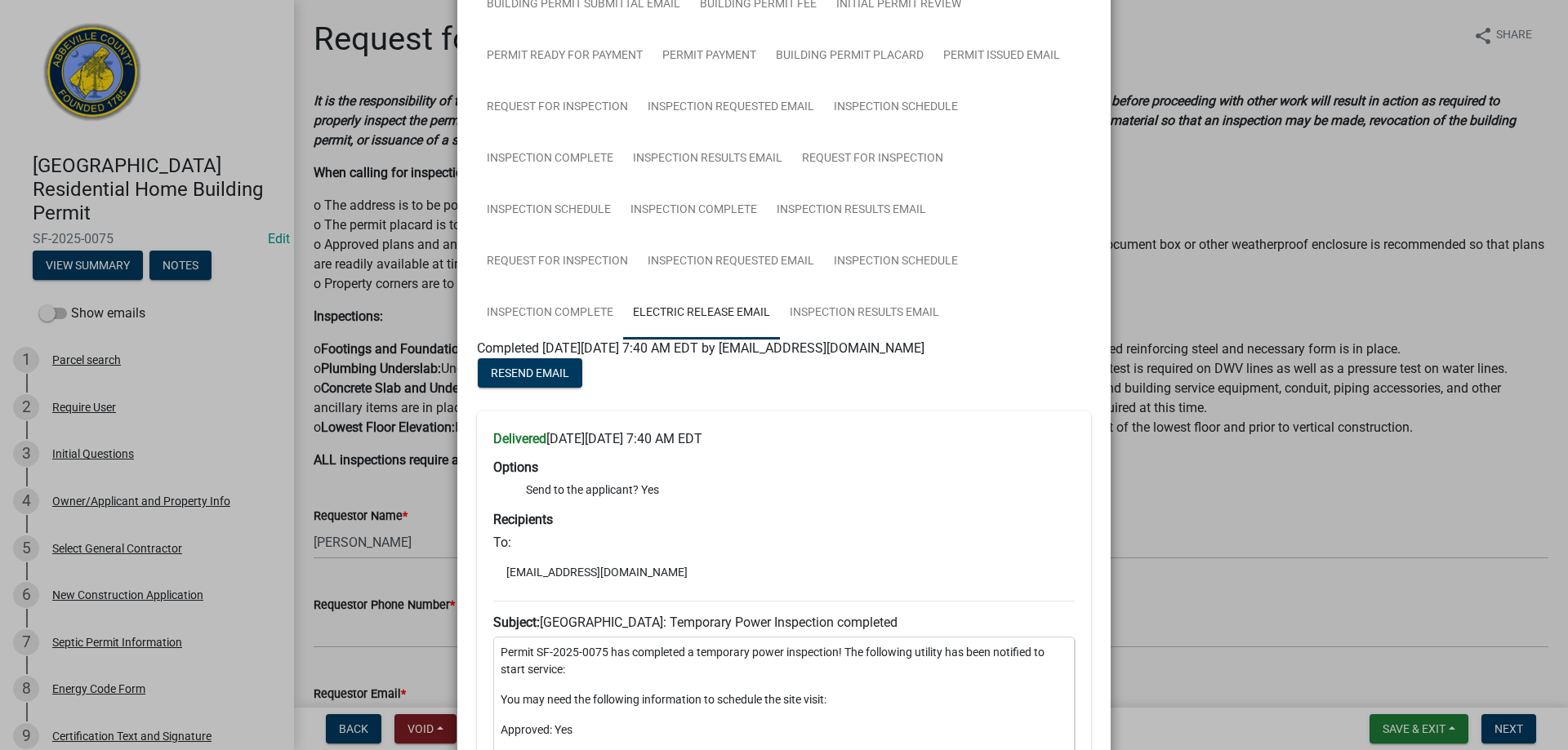
scroll to position [228, 0]
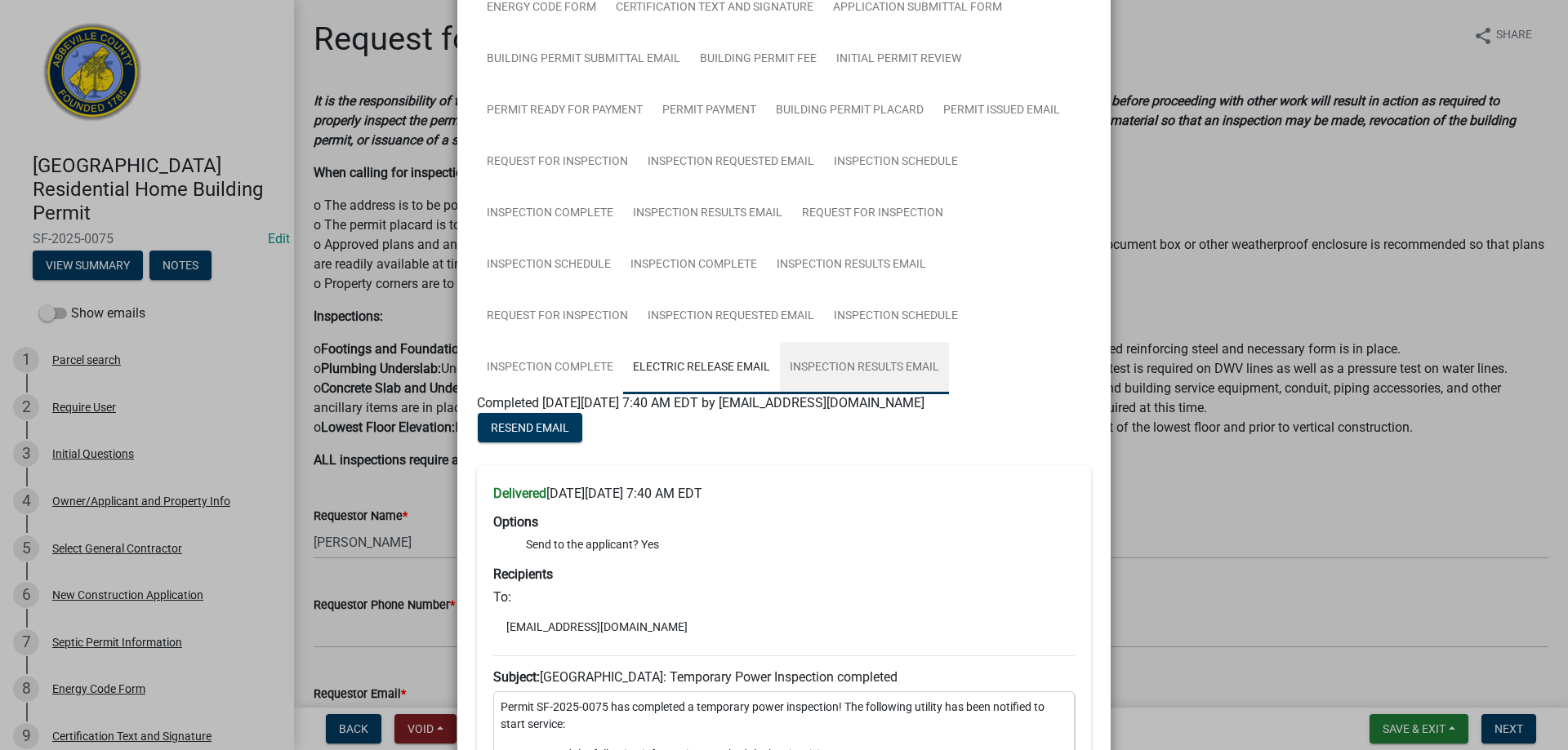
click at [861, 363] on link "Inspection Results Email" at bounding box center [865, 368] width 169 height 52
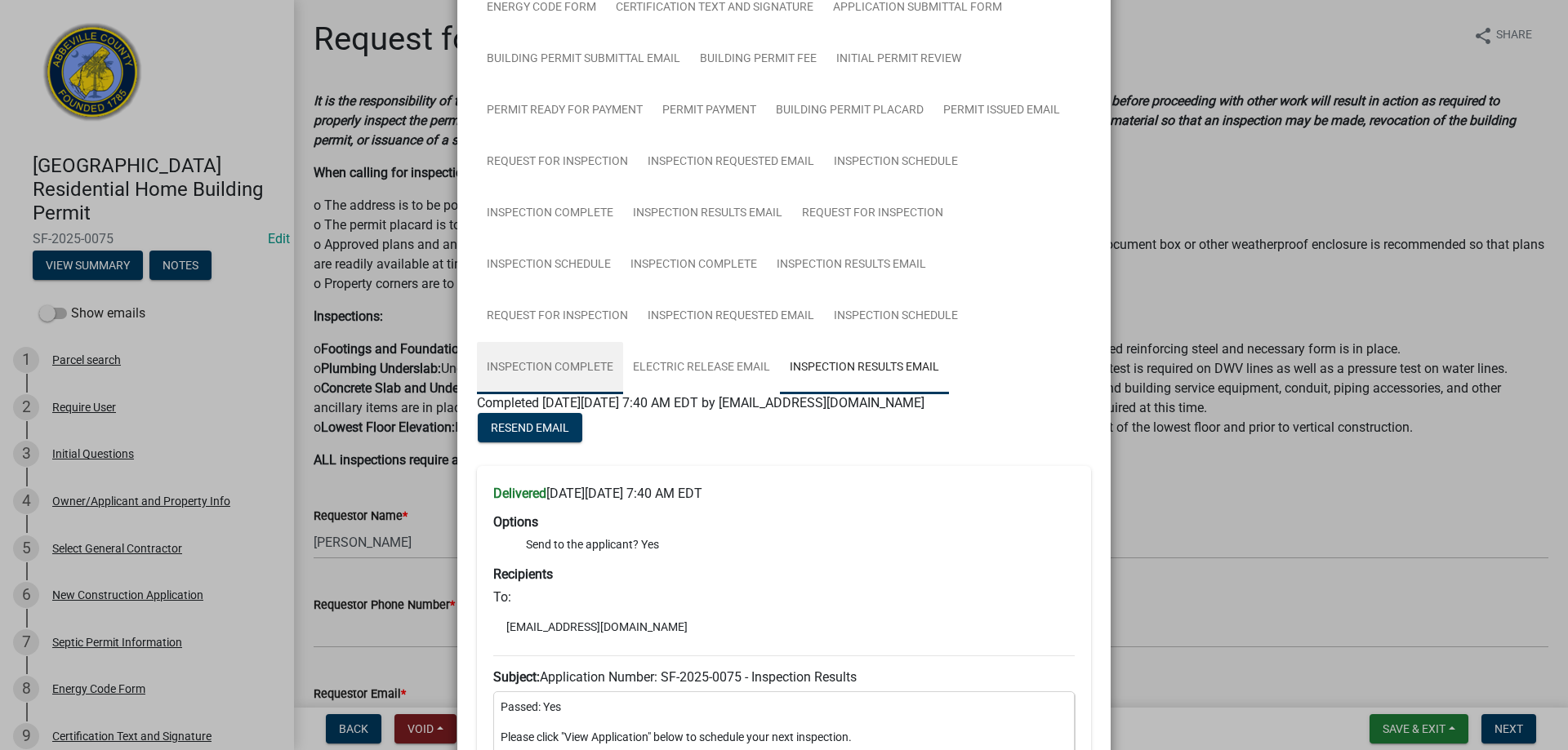
click at [540, 365] on link "Inspection Complete" at bounding box center [550, 368] width 146 height 52
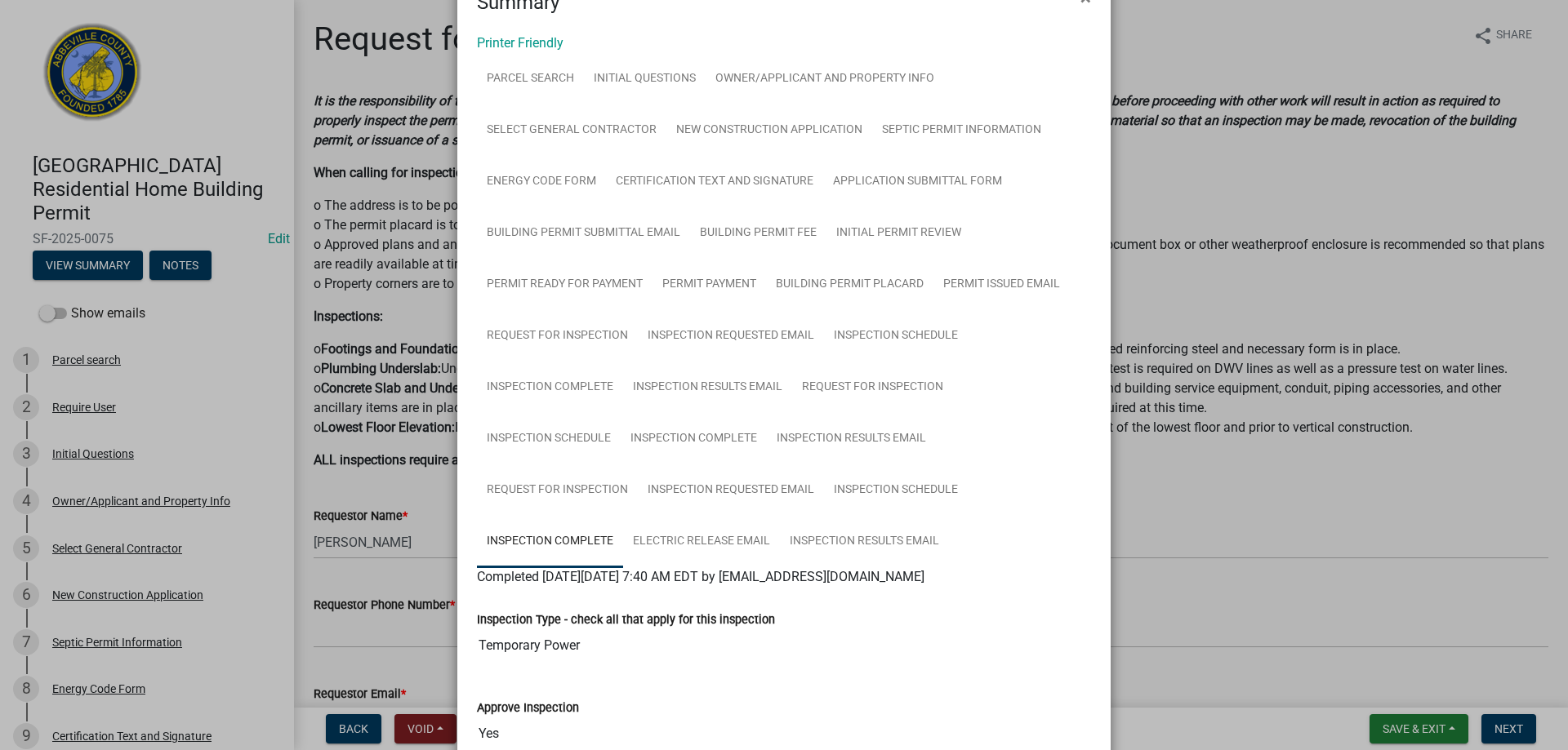
scroll to position [0, 0]
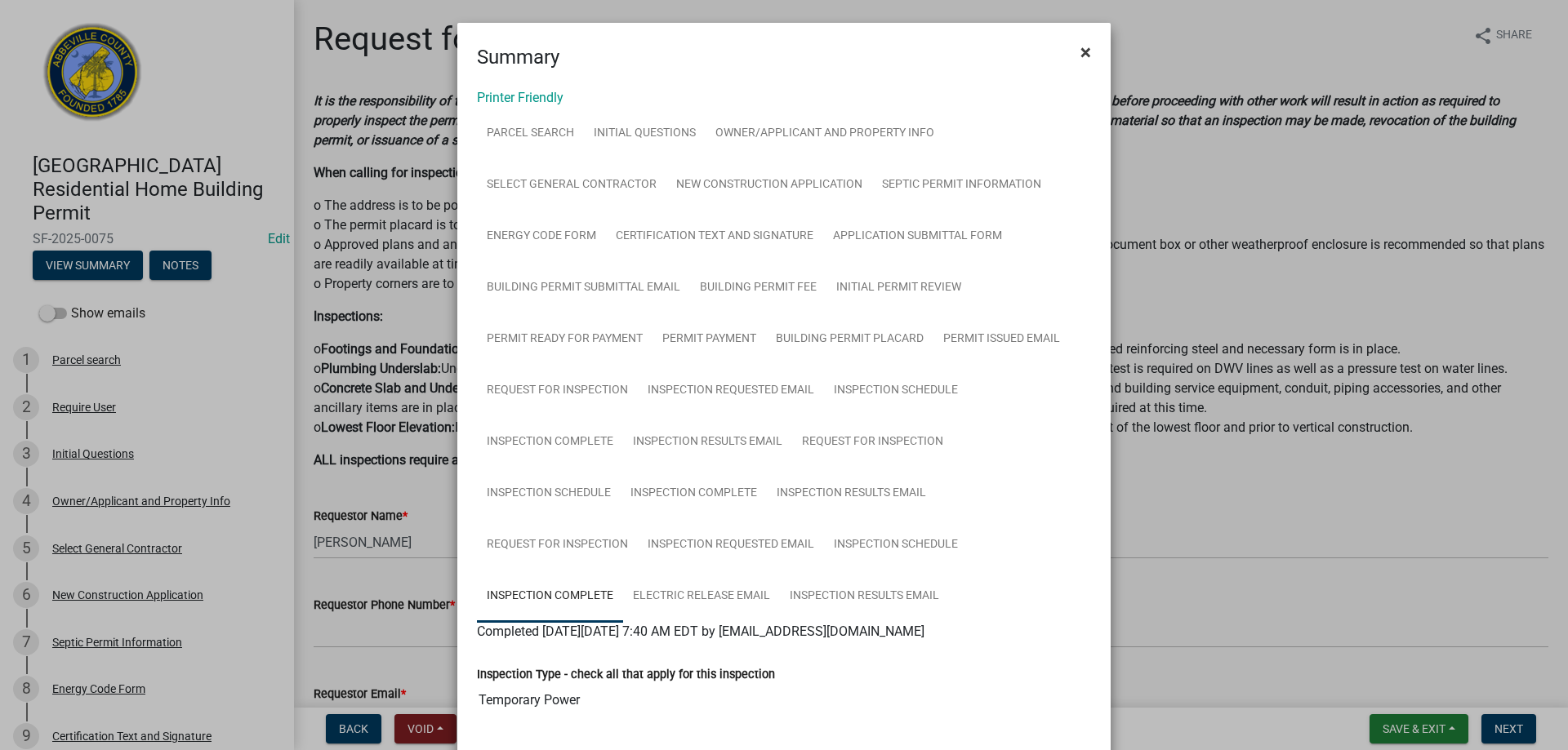
click at [1081, 53] on span "×" at bounding box center [1085, 52] width 11 height 23
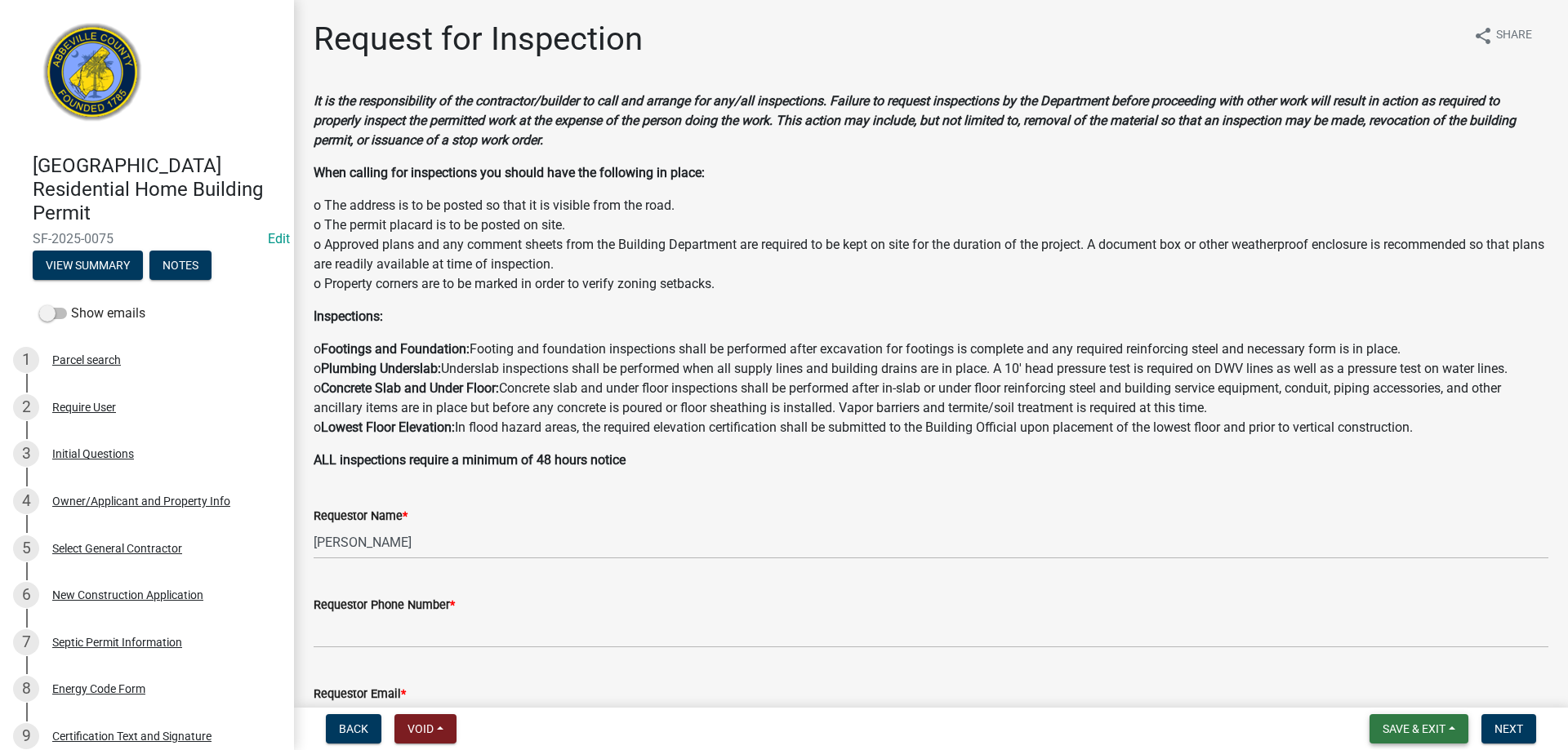
click at [1421, 728] on span "Save & Exit" at bounding box center [1414, 729] width 63 height 13
click at [1405, 684] on button "Save & Exit" at bounding box center [1403, 687] width 130 height 39
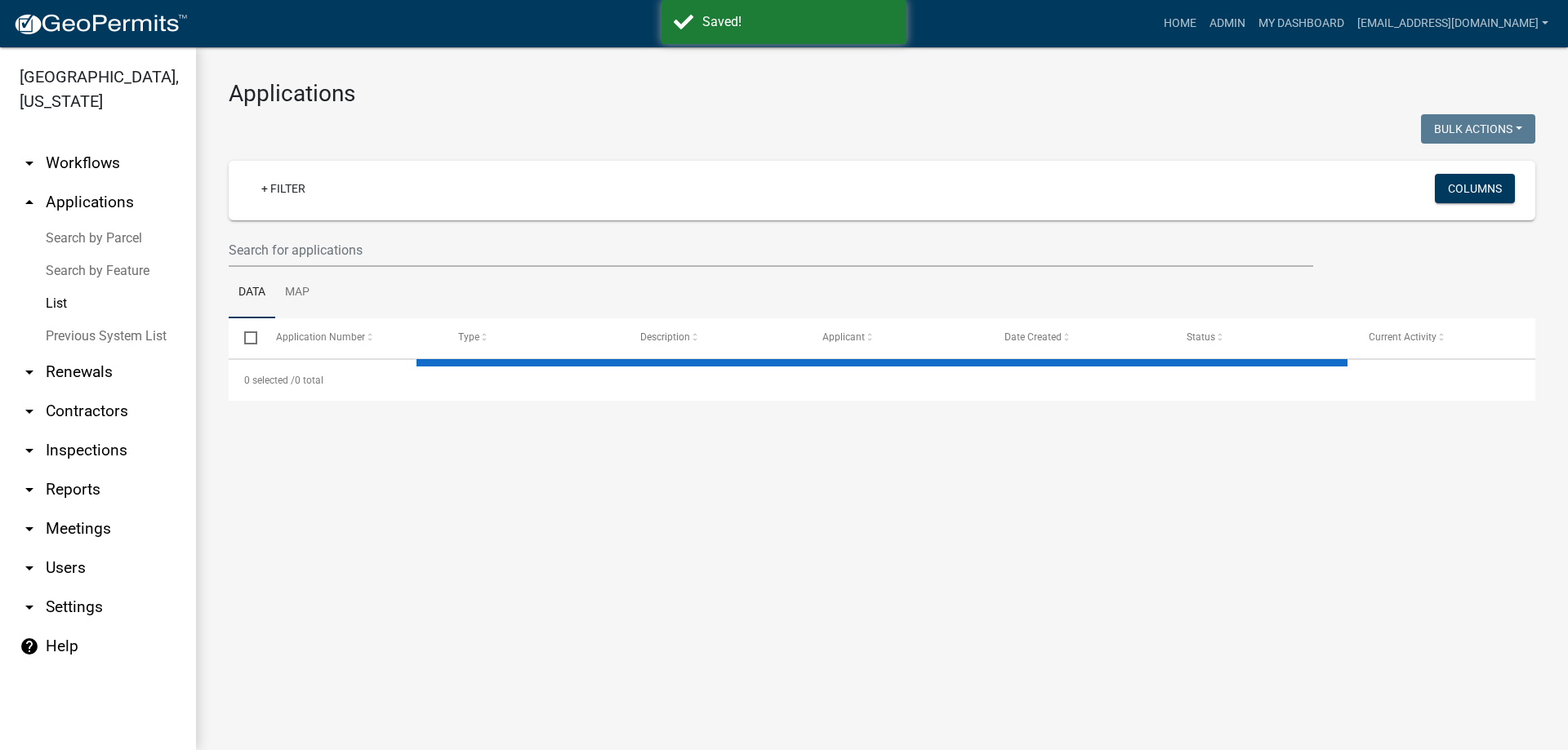
select select "3: 100"
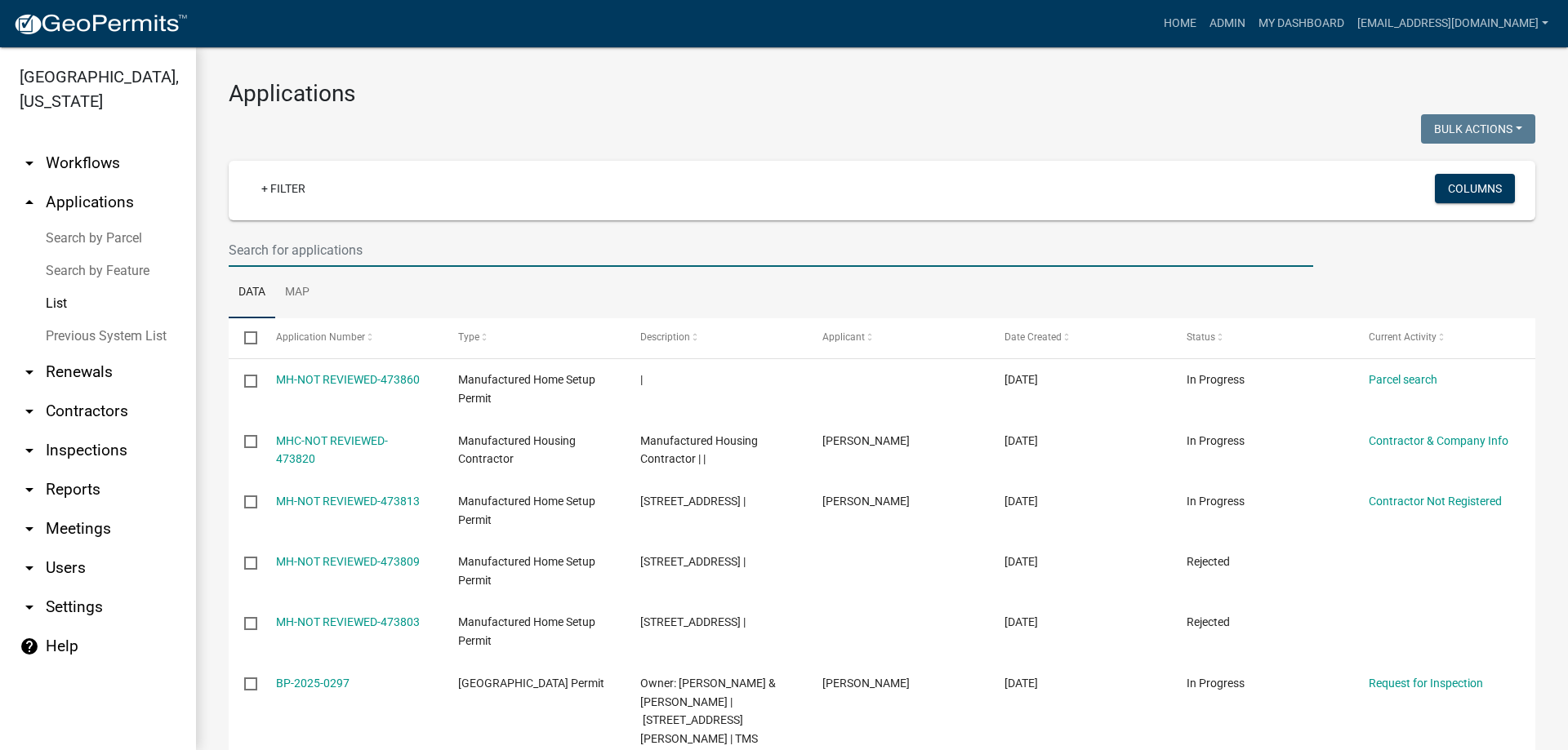
click at [383, 255] on input "text" at bounding box center [770, 250] width 1084 height 33
click at [372, 254] on input "text" at bounding box center [770, 250] width 1084 height 33
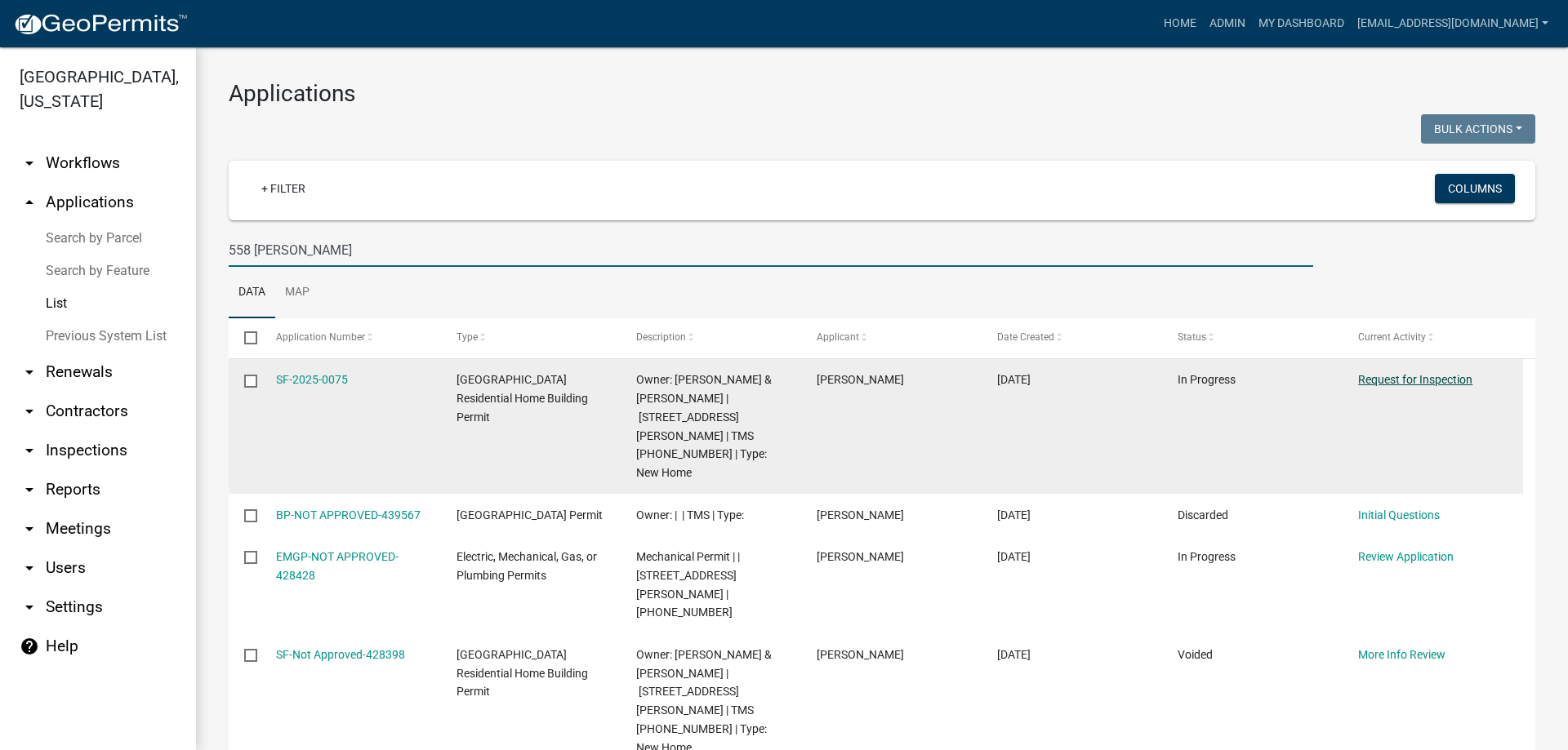
type input "558 [PERSON_NAME]"
click at [1410, 378] on link "Request for Inspection" at bounding box center [1415, 379] width 115 height 13
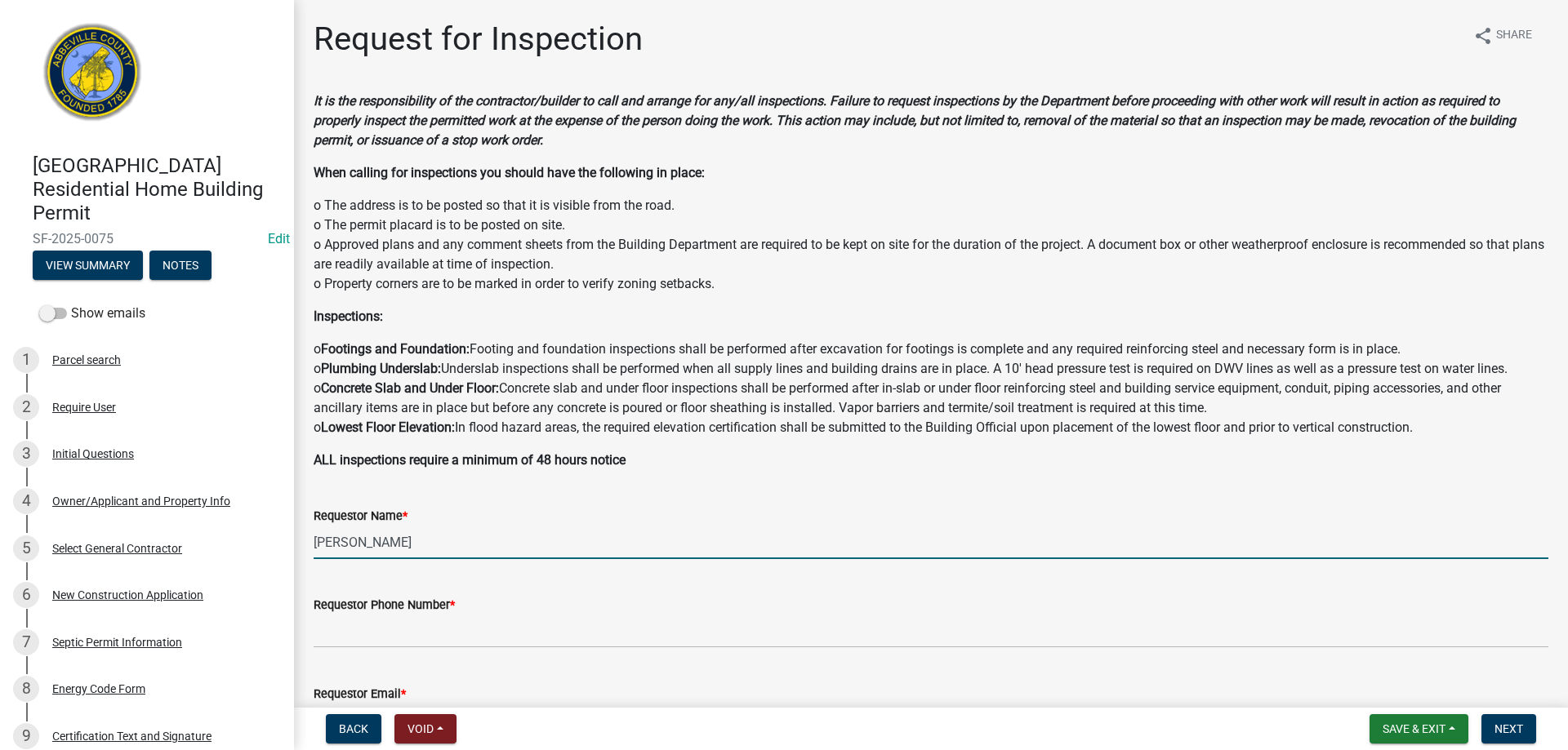
click at [493, 540] on input "[PERSON_NAME]" at bounding box center [931, 542] width 1235 height 33
type input "R"
type input "[PERSON_NAME]"
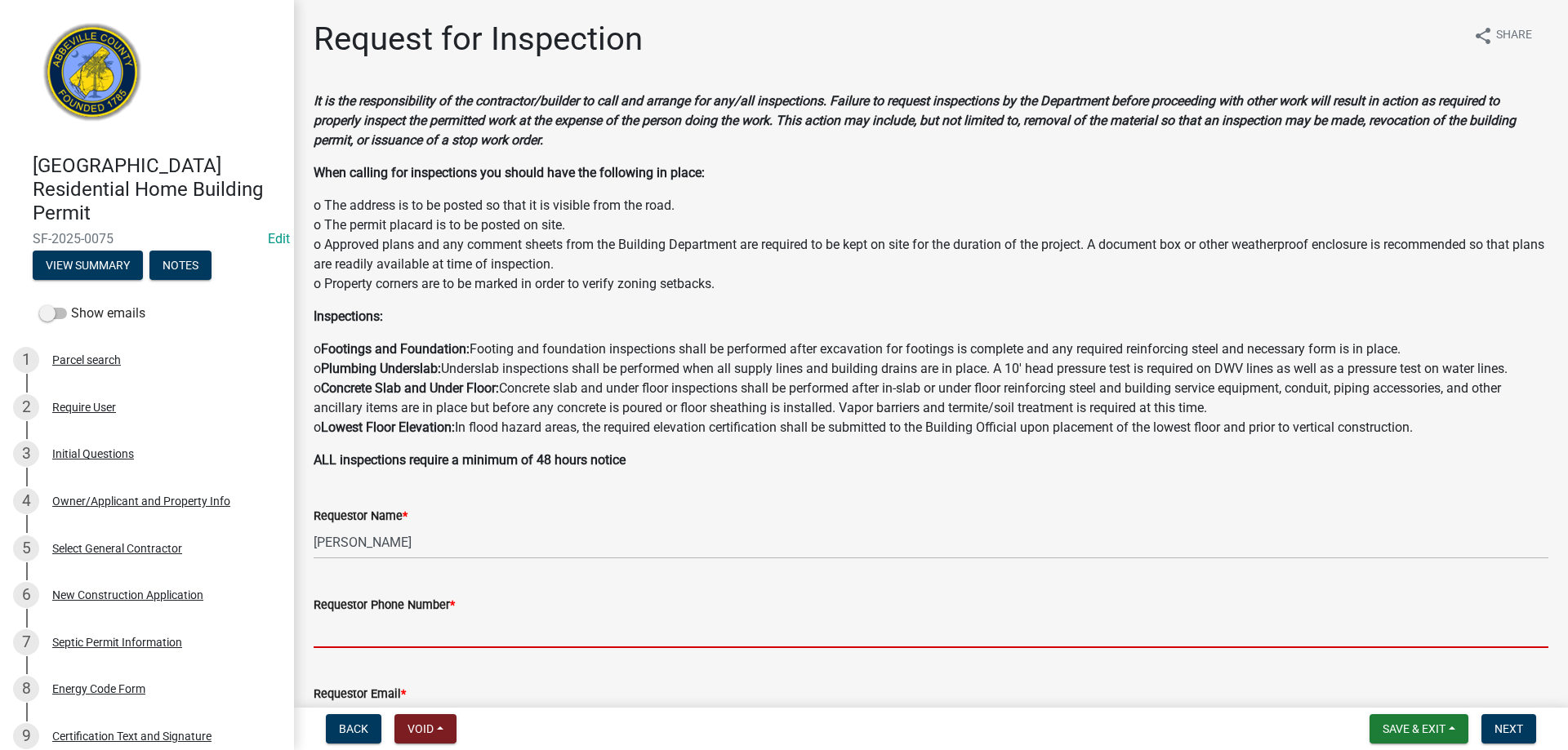
click at [497, 626] on input "Requestor Phone Number *" at bounding box center [931, 631] width 1235 height 33
type input "8643445316"
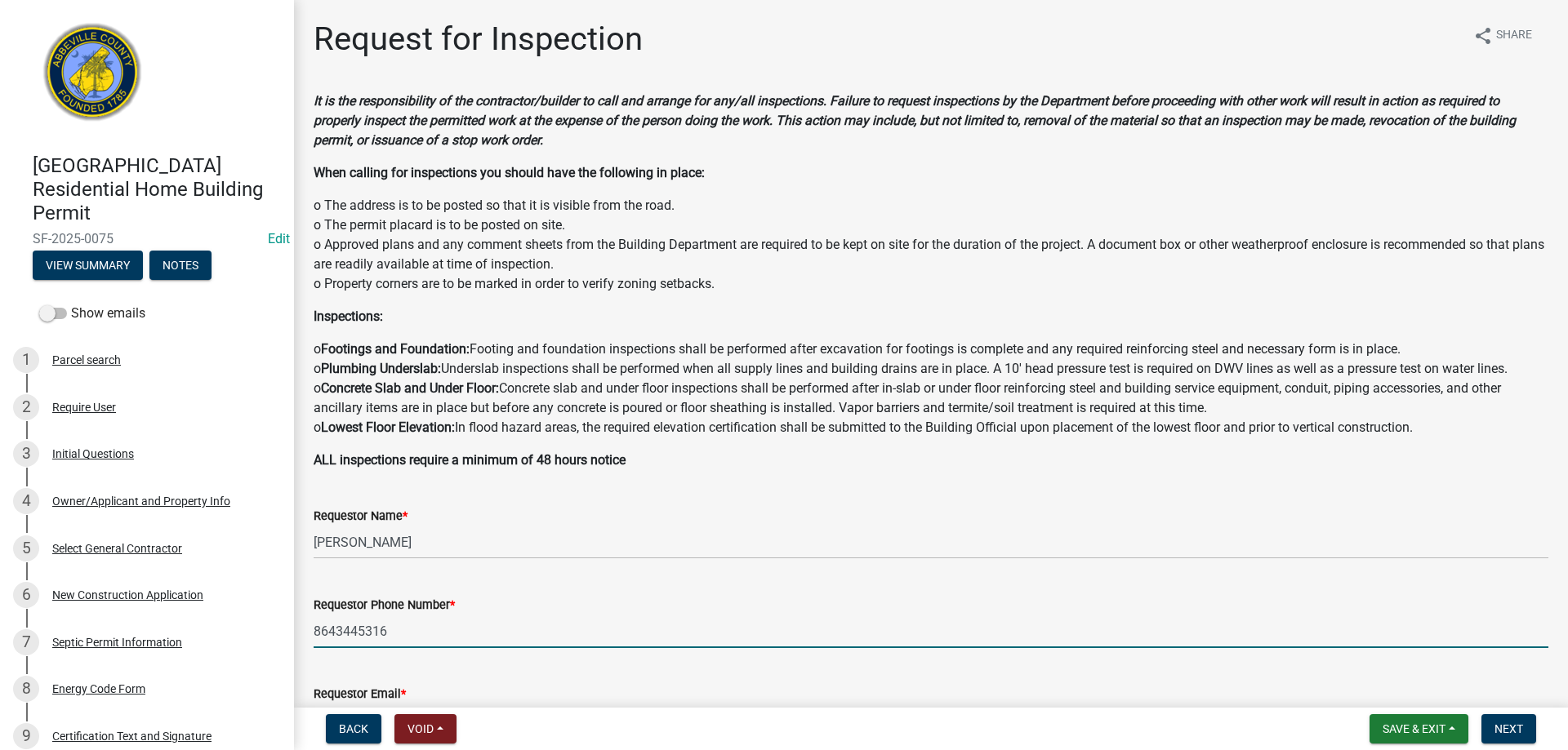
type input "[EMAIL_ADDRESS][DOMAIN_NAME]"
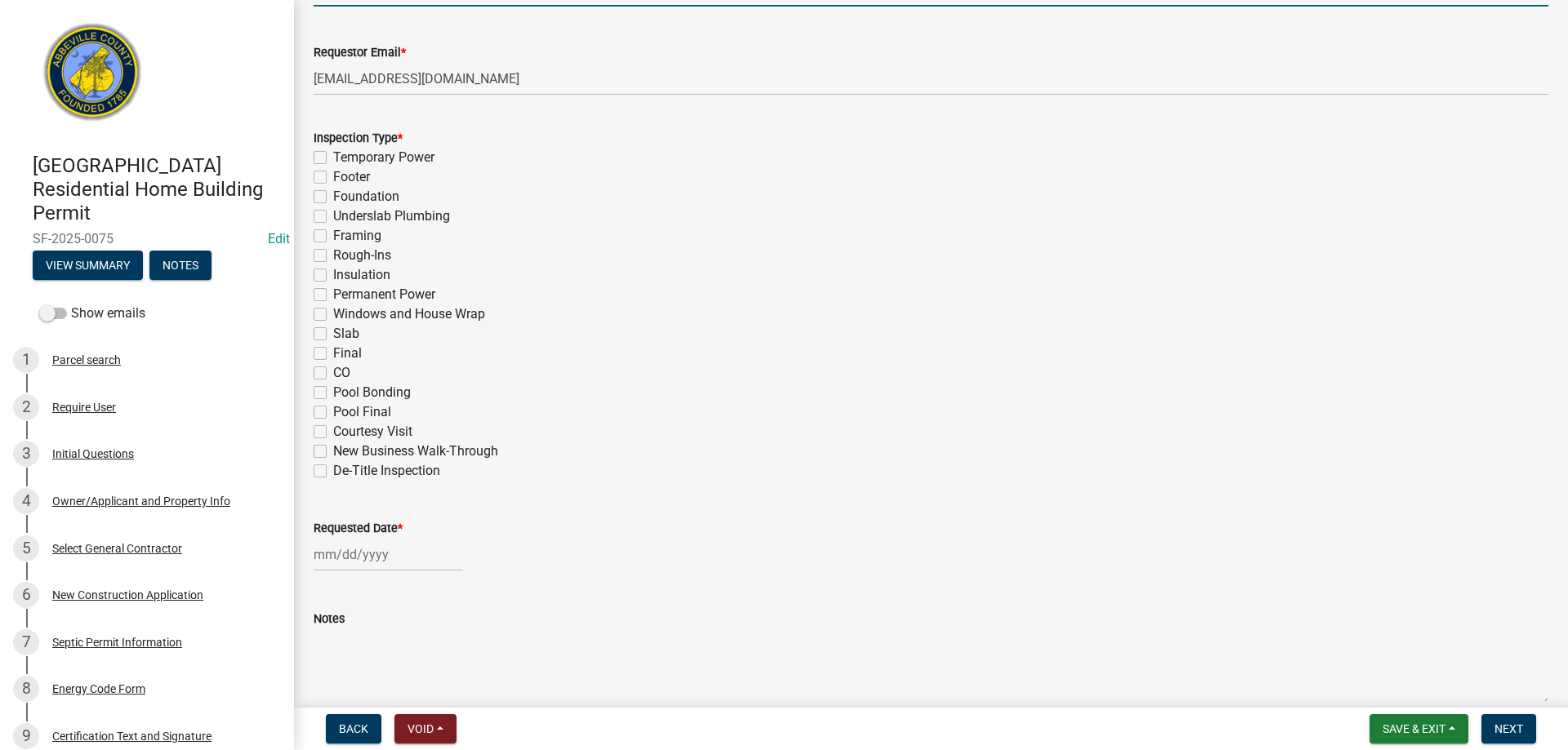
scroll to position [653, 0]
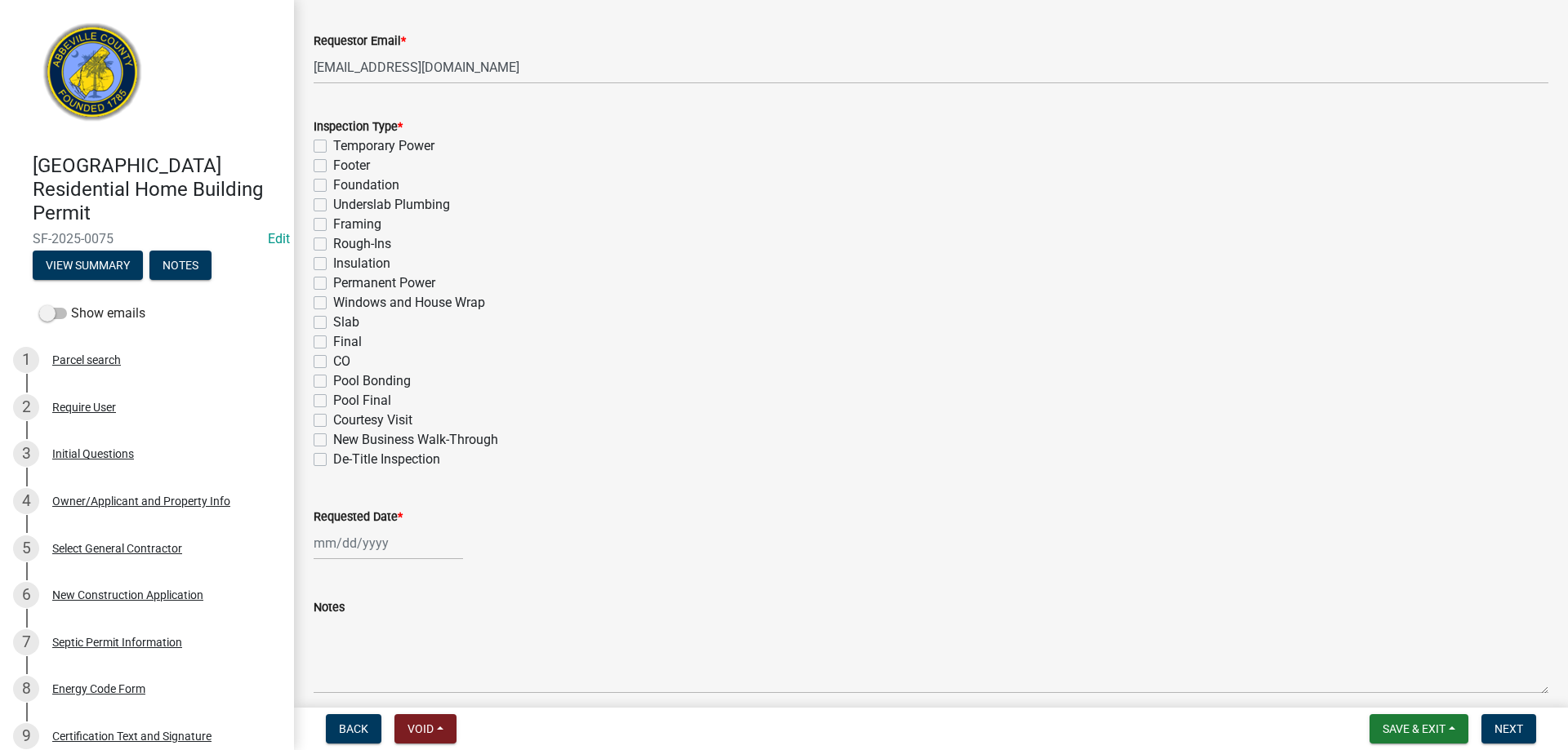
click at [333, 223] on label "Framing" at bounding box center [358, 224] width 49 height 19
click at [333, 223] on input "Framing" at bounding box center [338, 220] width 11 height 11
checkbox input "true"
checkbox input "false"
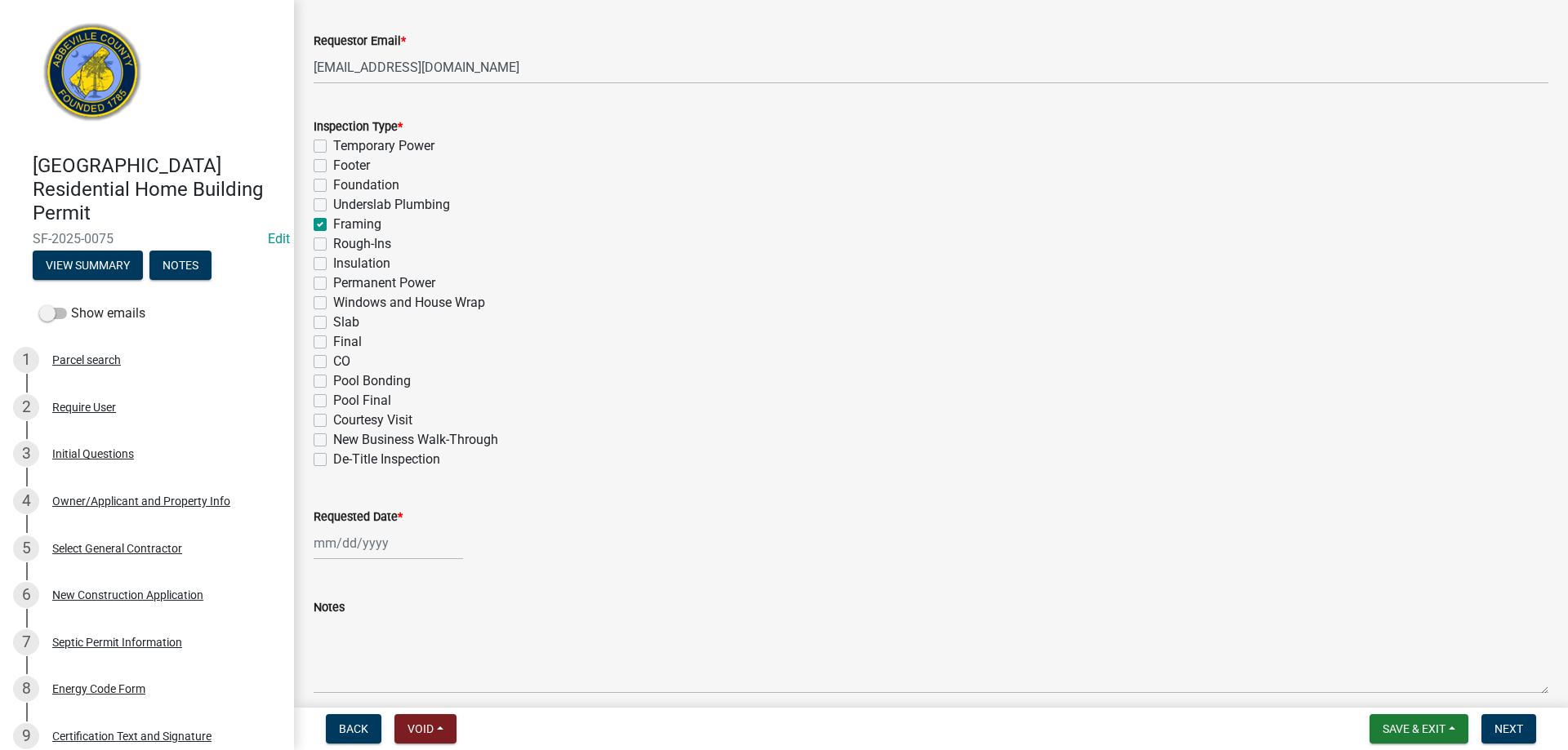
checkbox input "false"
checkbox input "true"
checkbox input "false"
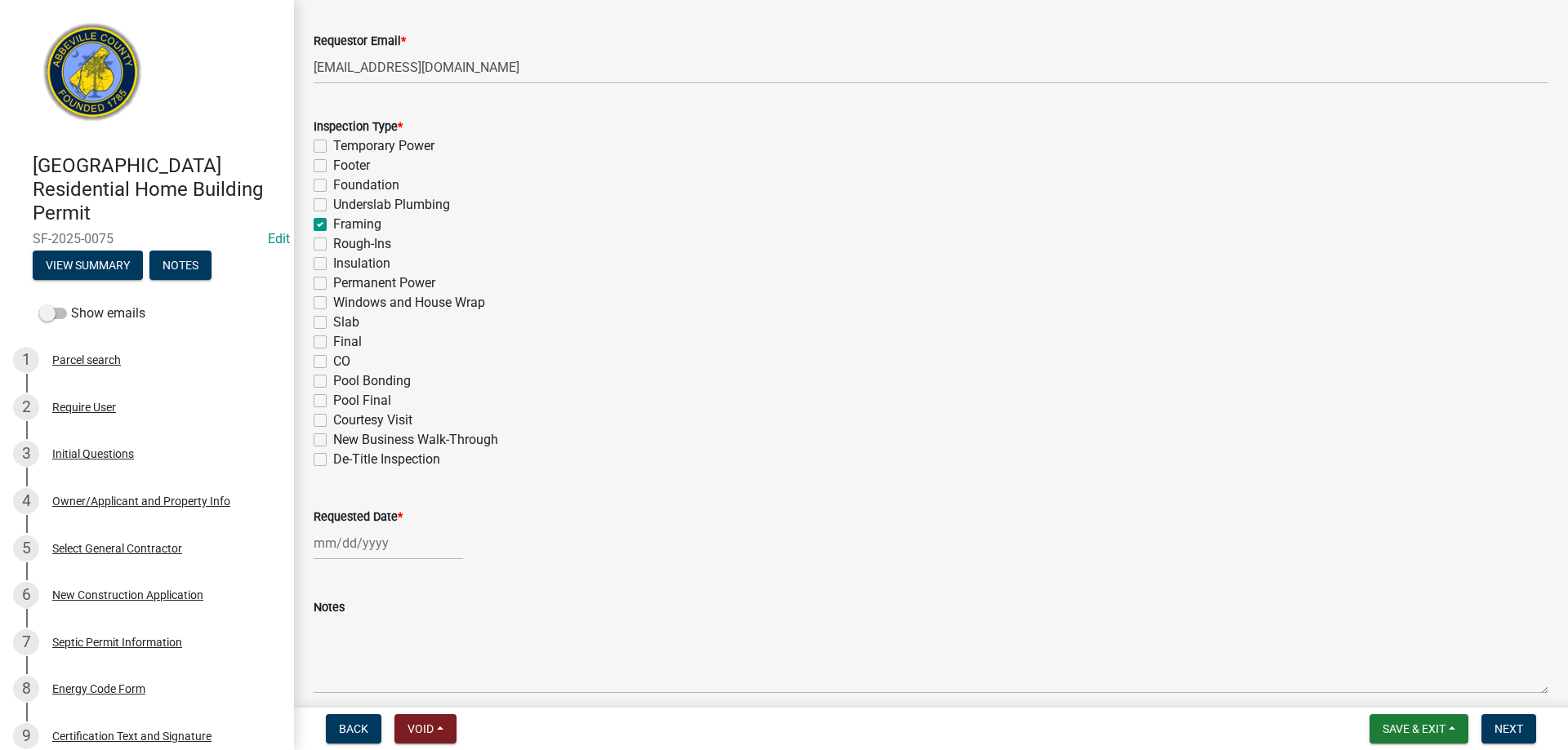
checkbox input "false"
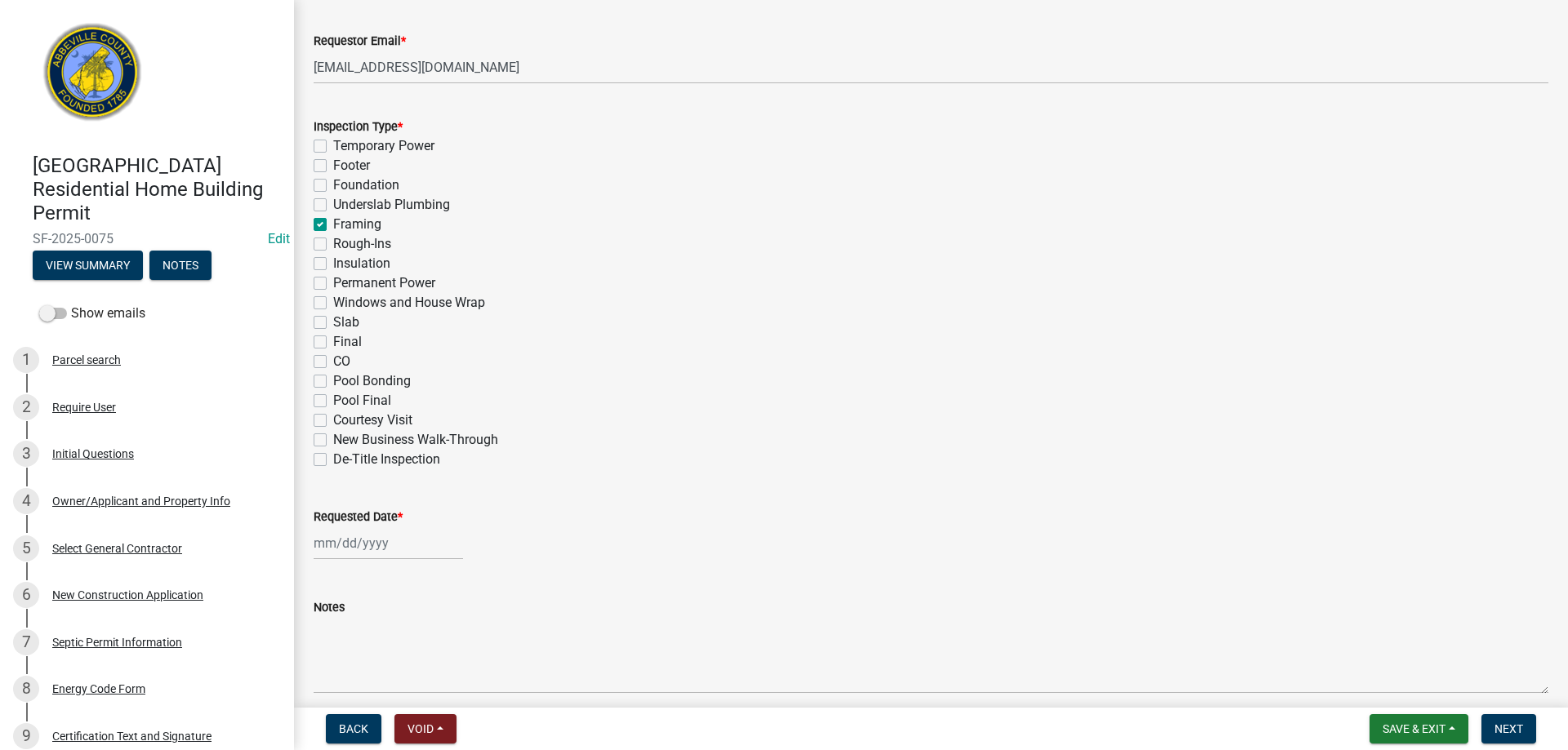
checkbox input "false"
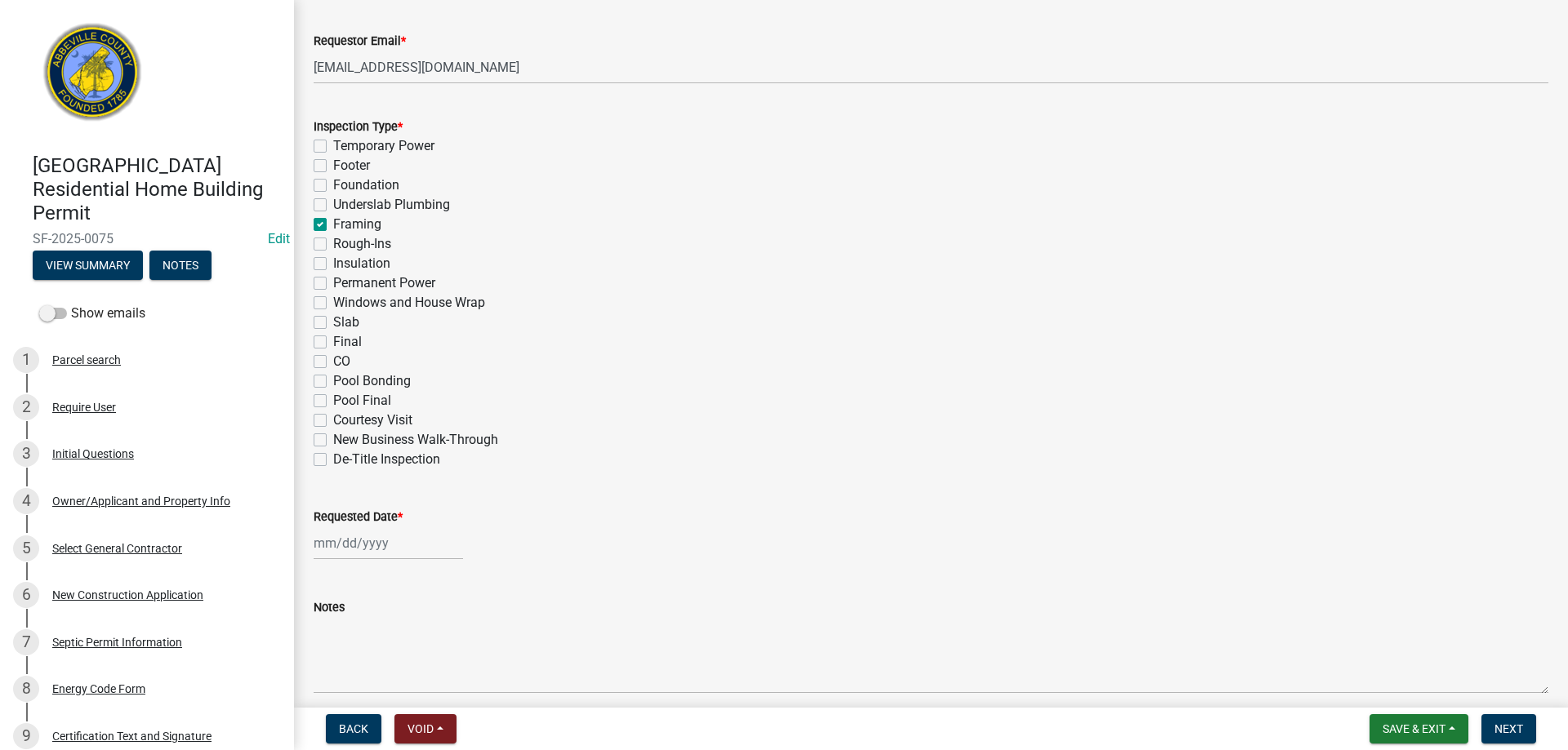
click at [333, 238] on label "Rough-Ins" at bounding box center [362, 244] width 58 height 19
click at [333, 238] on input "Rough-Ins" at bounding box center [338, 239] width 11 height 11
checkbox input "true"
checkbox input "false"
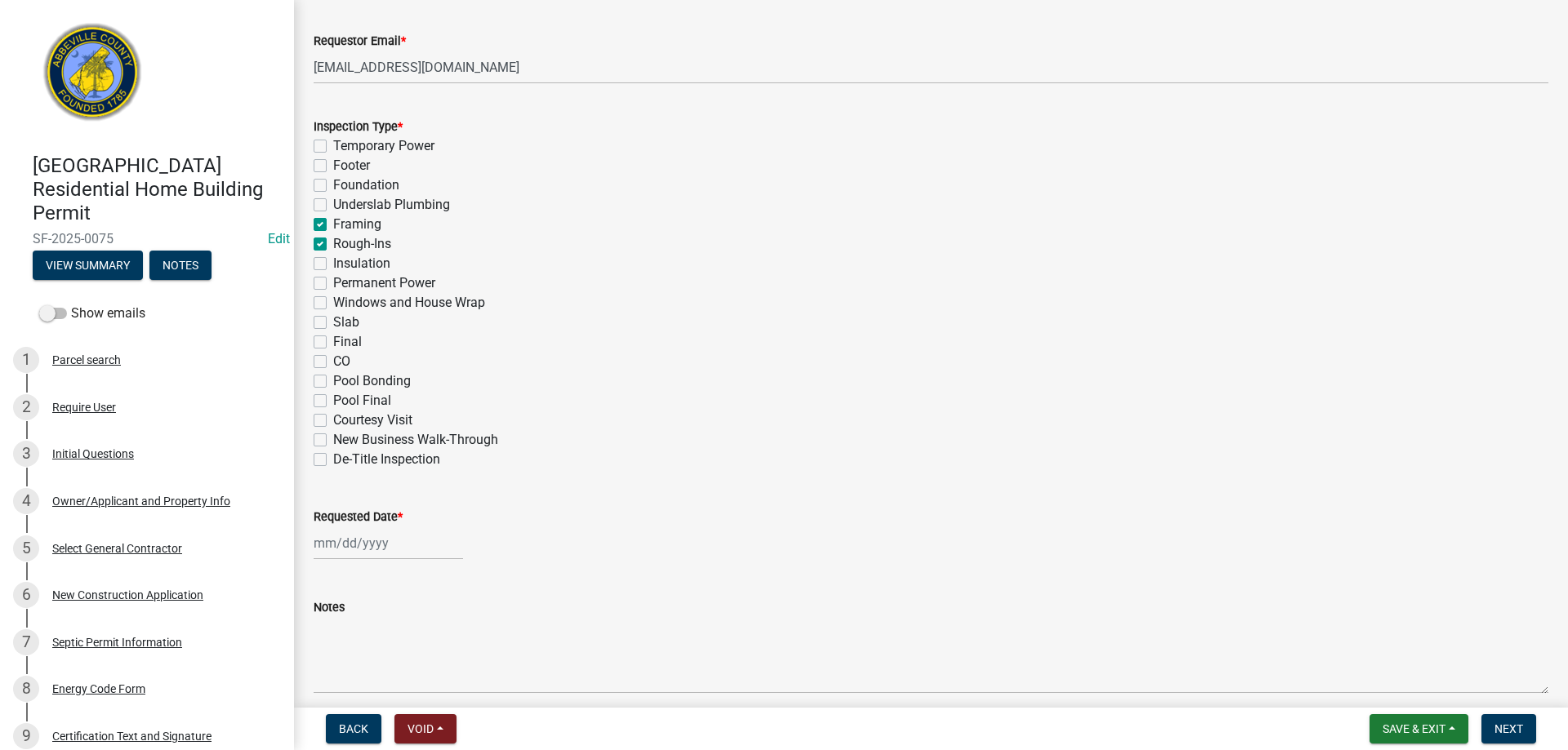
checkbox input "false"
checkbox input "true"
checkbox input "false"
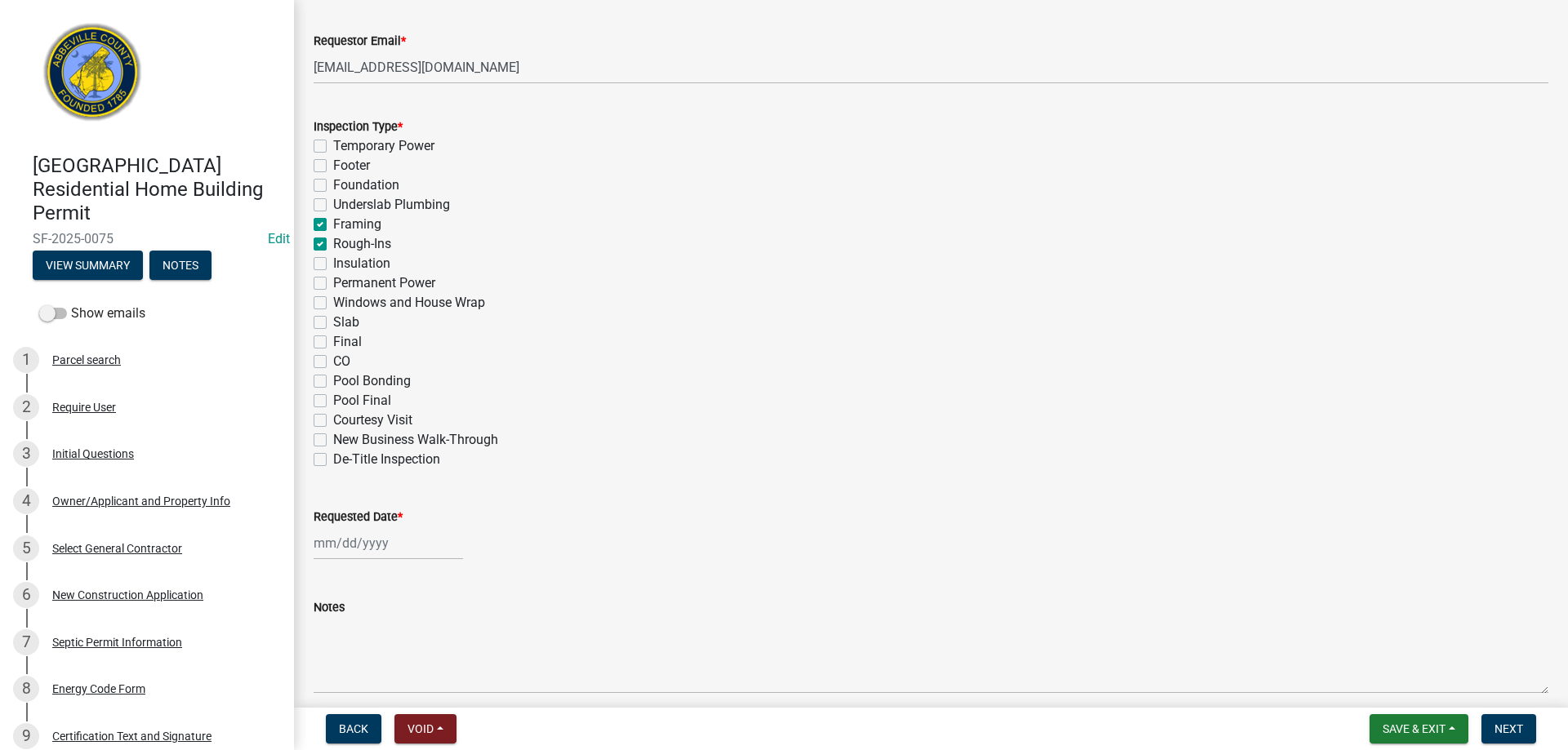
checkbox input "false"
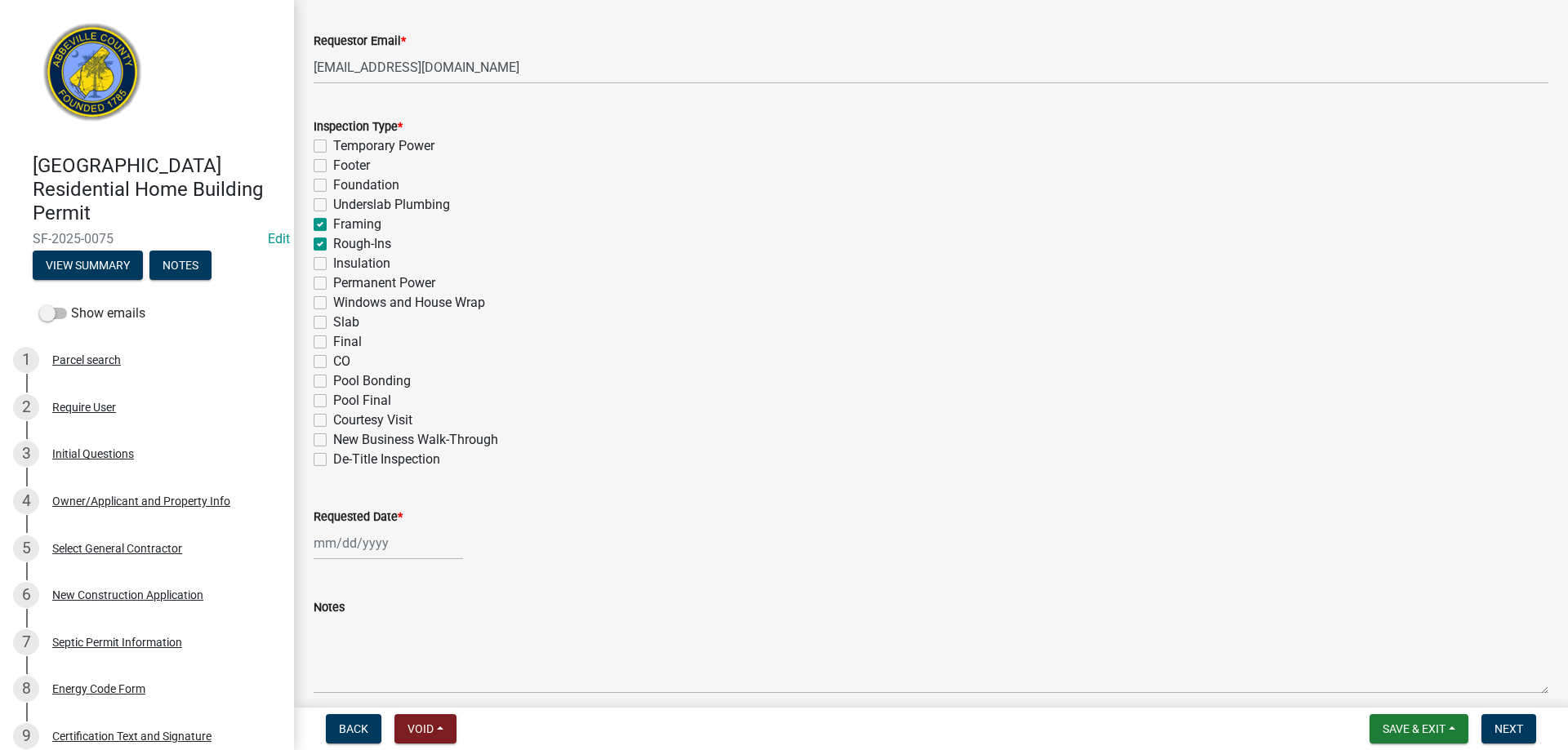
checkbox input "false"
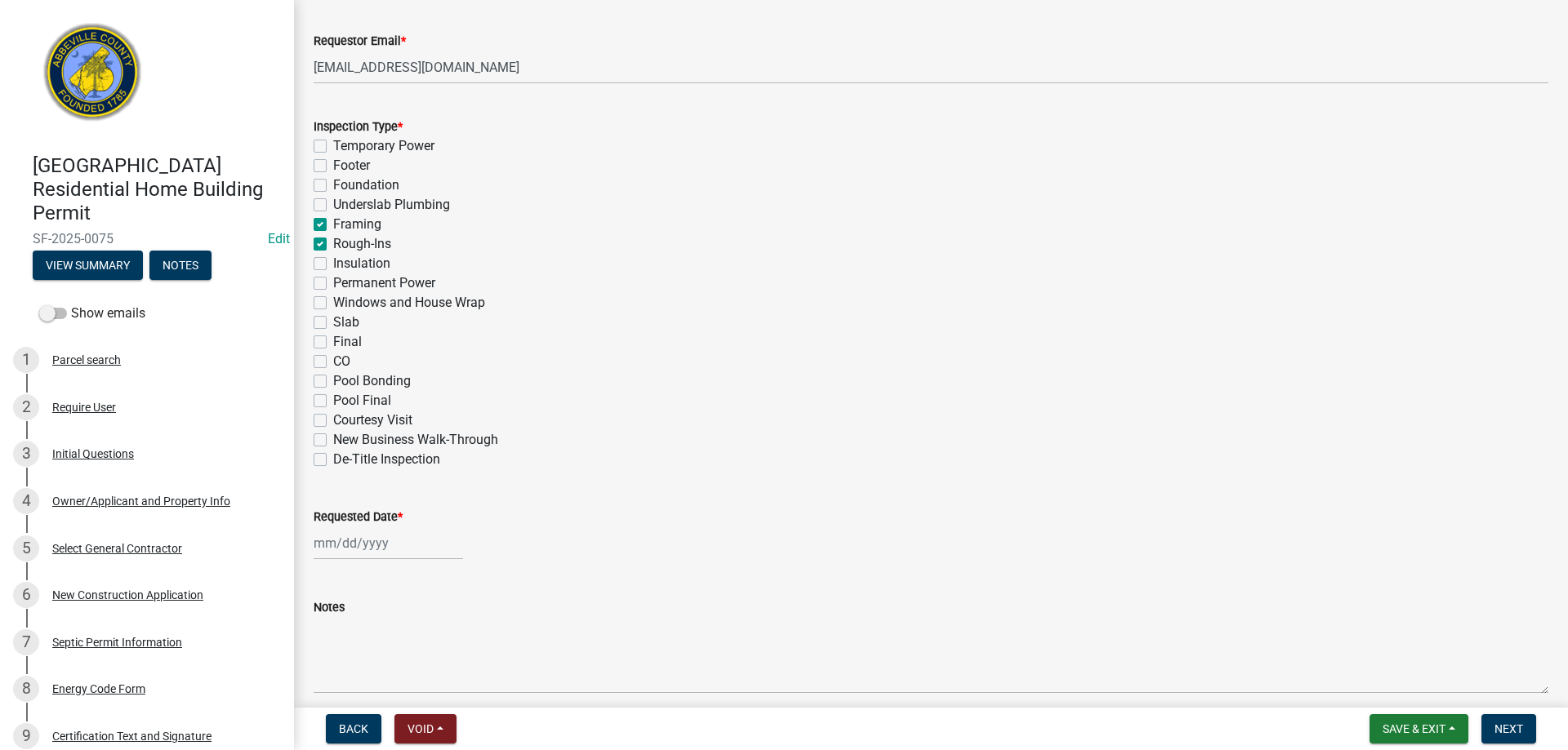
click at [333, 298] on label "Windows and House Wrap" at bounding box center [409, 303] width 152 height 19
click at [333, 298] on input "Windows and House Wrap" at bounding box center [338, 298] width 11 height 11
checkbox input "true"
checkbox input "false"
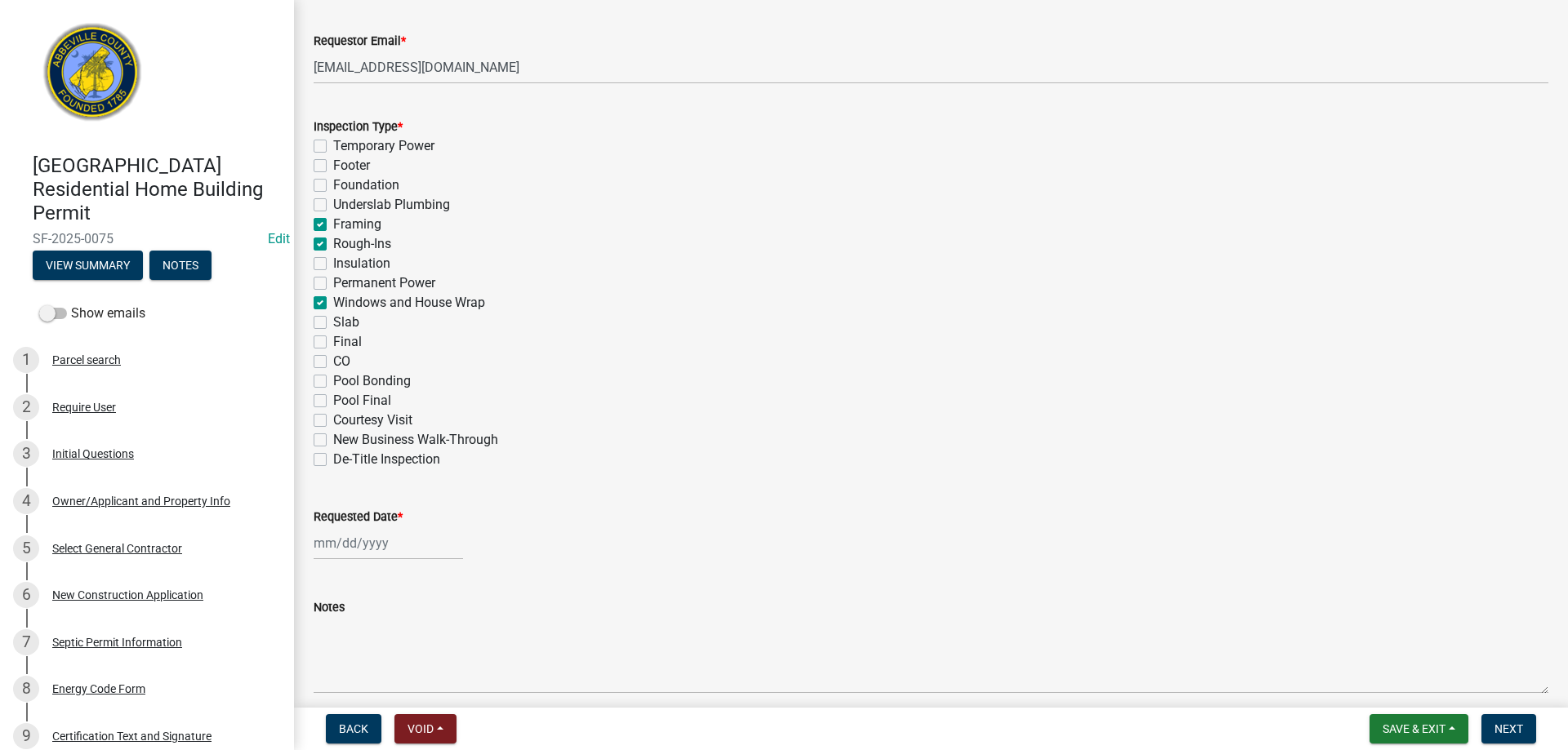
checkbox input "false"
checkbox input "true"
checkbox input "false"
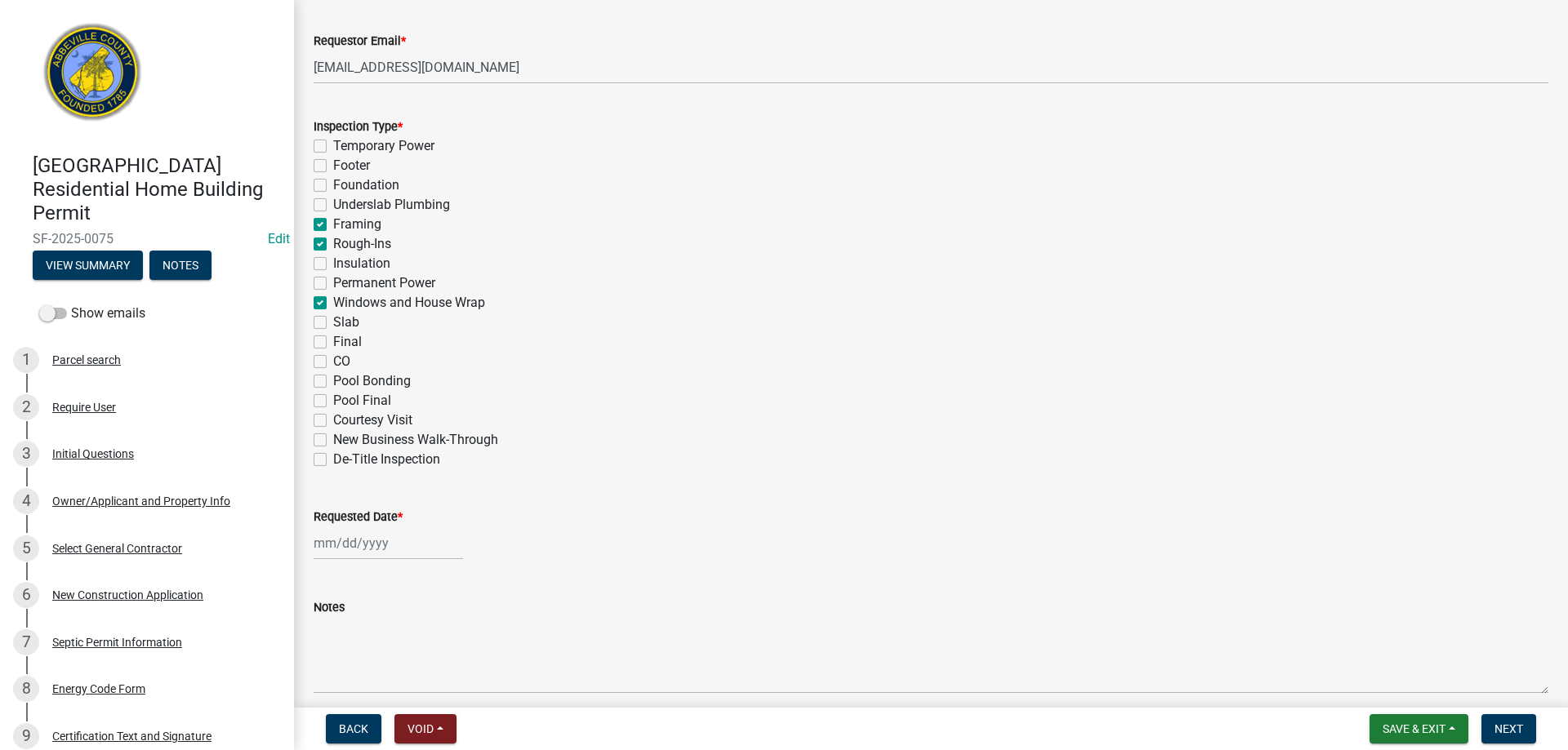
checkbox input "false"
checkbox input "true"
checkbox input "false"
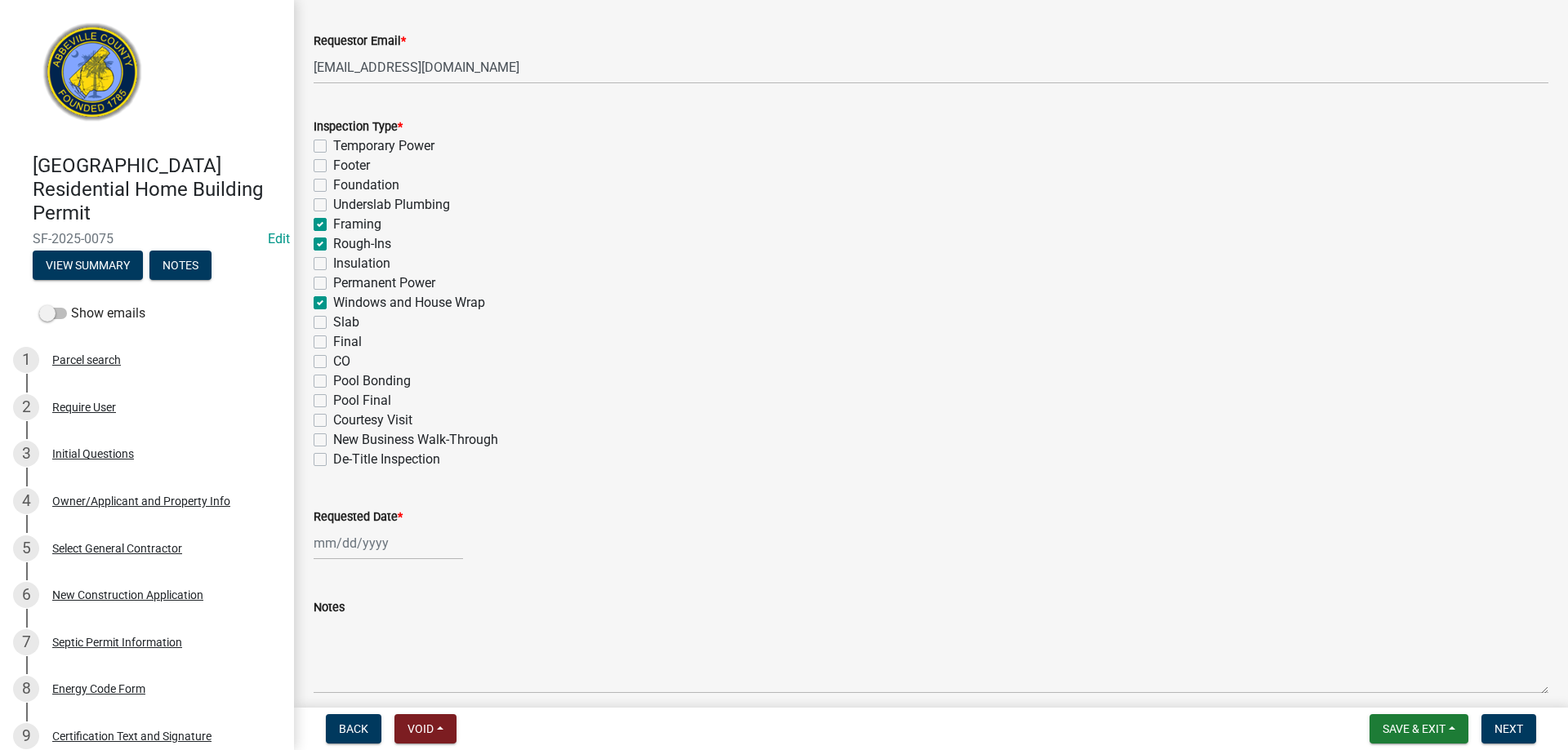
checkbox input "false"
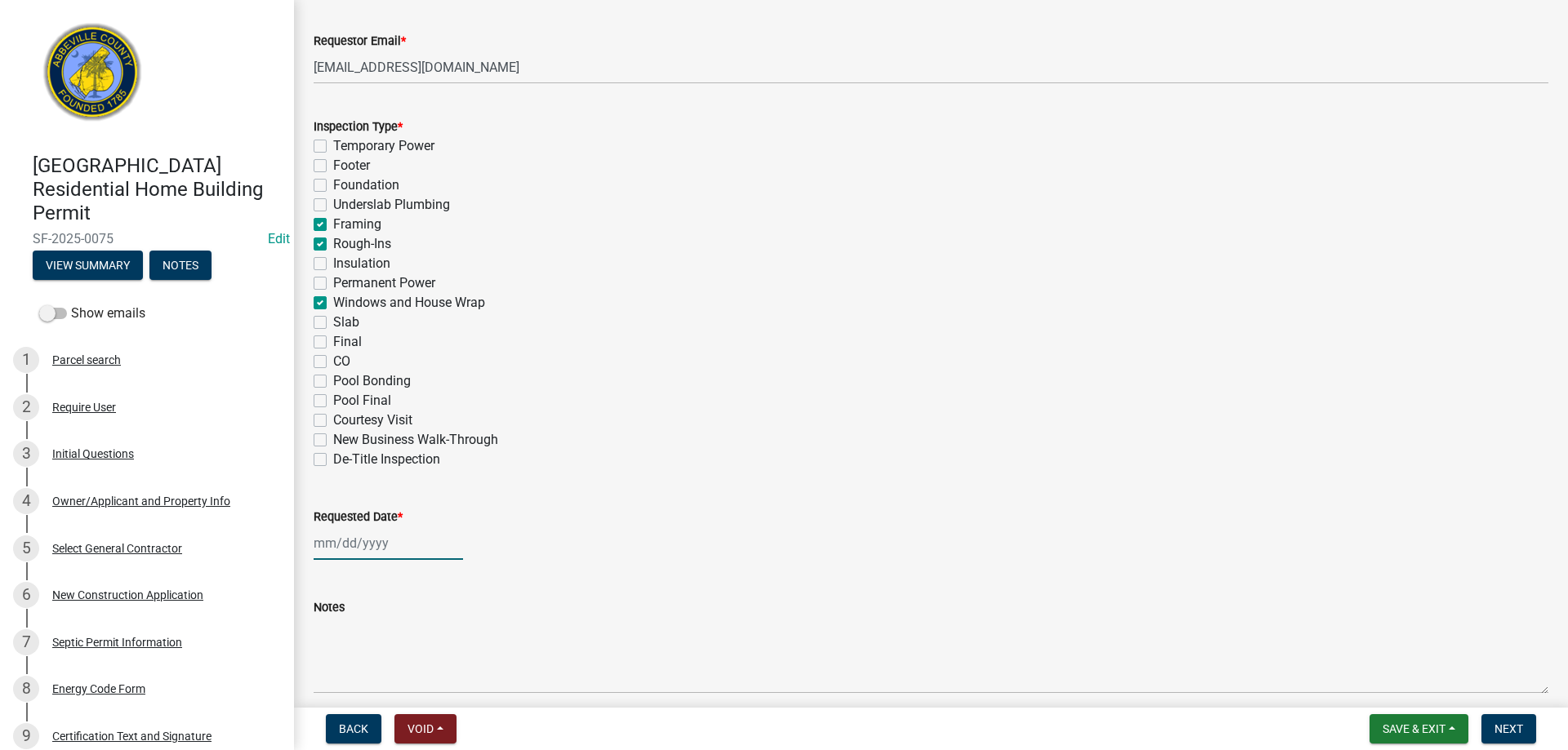
click at [424, 553] on div at bounding box center [389, 543] width 150 height 33
select select "9"
select select "2025"
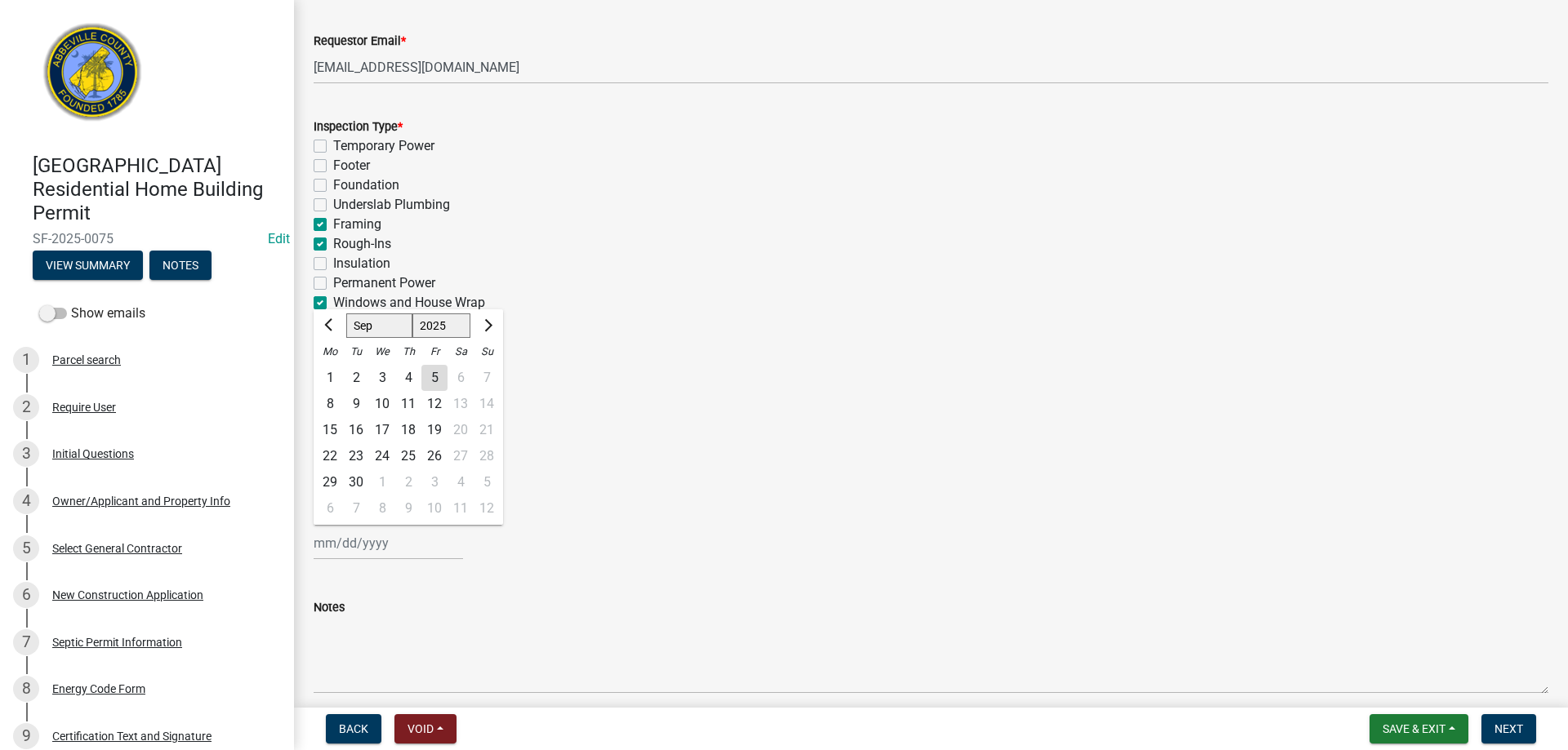
click at [408, 377] on div "4" at bounding box center [408, 378] width 26 height 26
type input "[DATE]"
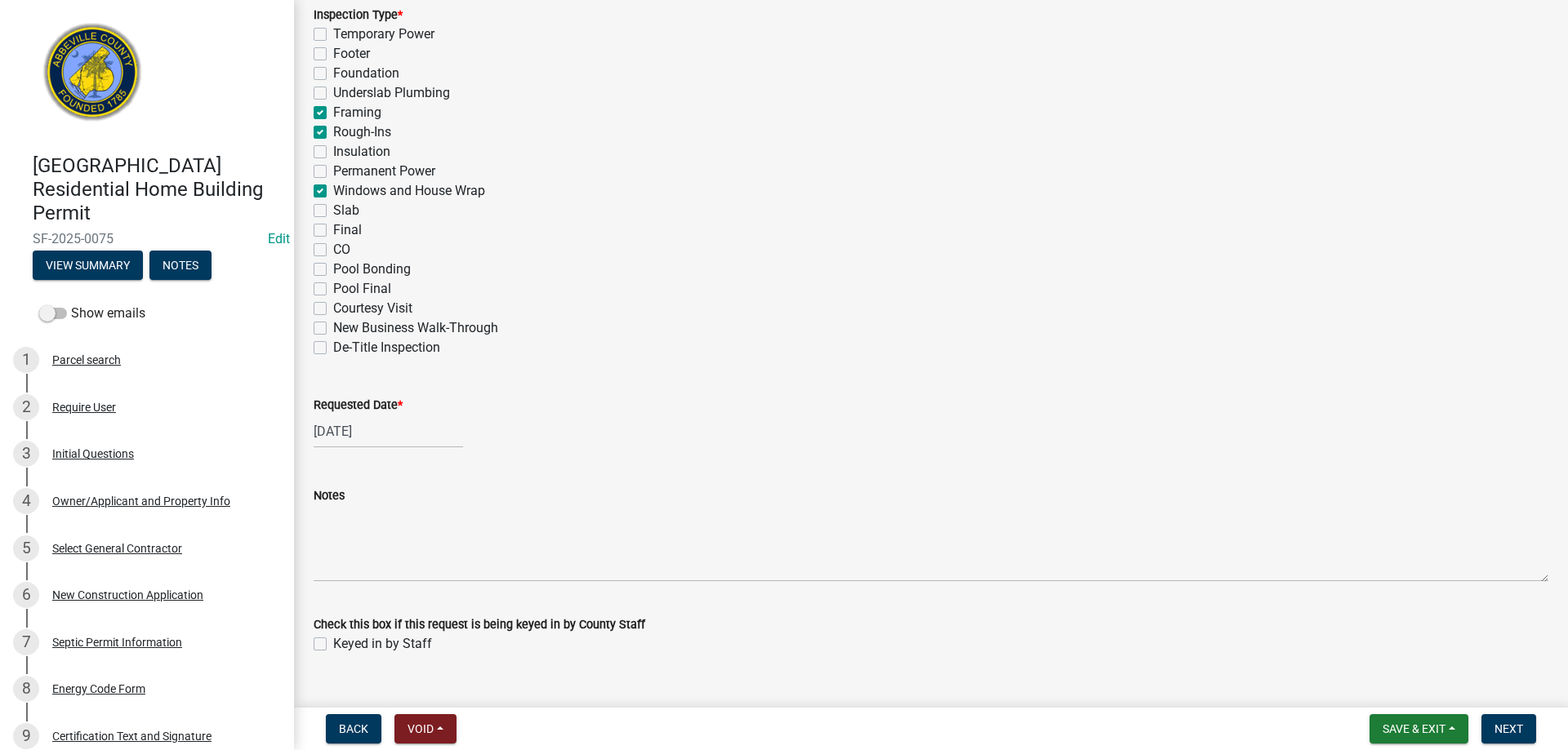
scroll to position [796, 0]
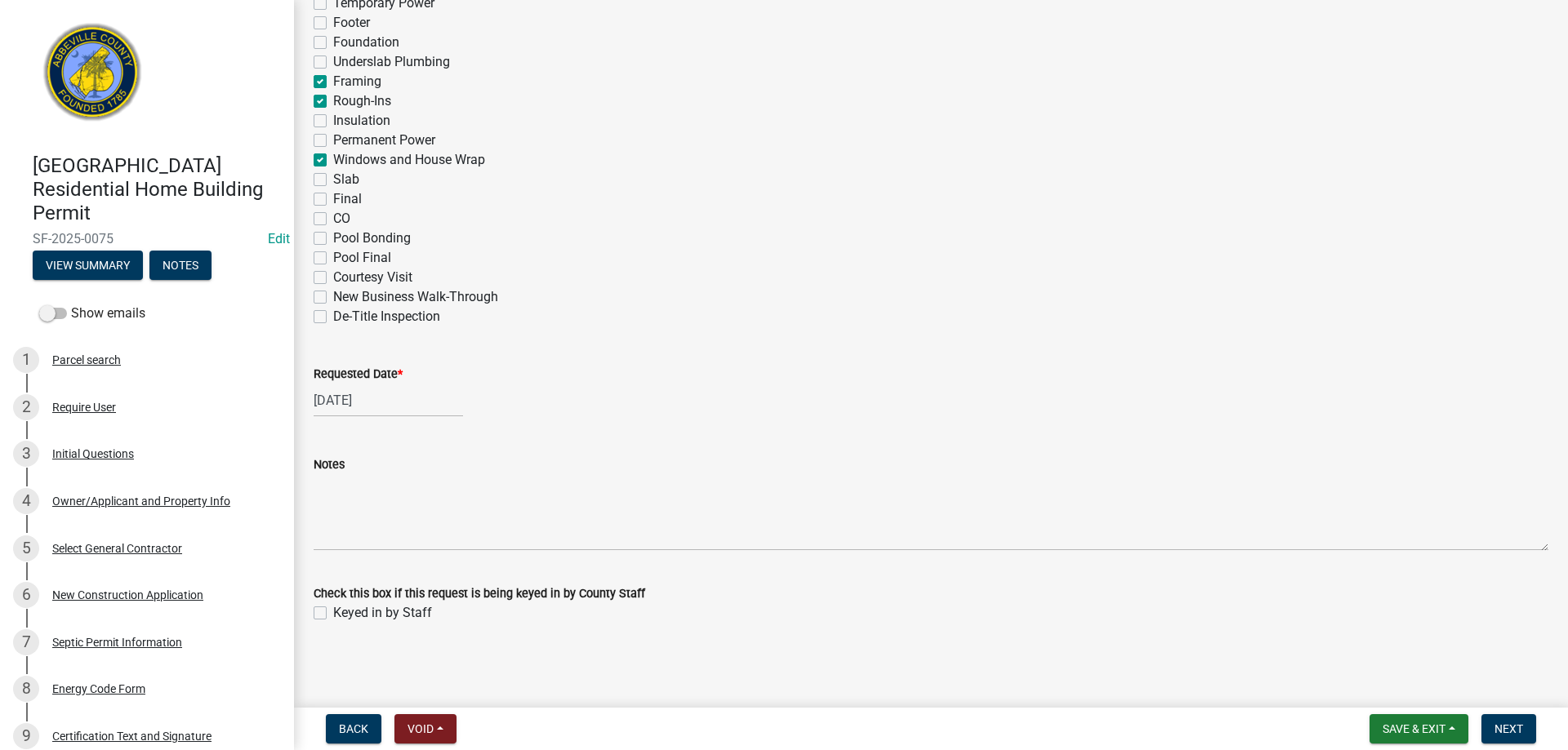
click at [333, 612] on label "Keyed in by Staff" at bounding box center [383, 613] width 99 height 19
click at [333, 612] on input "Keyed in by Staff" at bounding box center [338, 608] width 11 height 11
checkbox input "true"
click at [1510, 723] on span "Next" at bounding box center [1508, 729] width 28 height 13
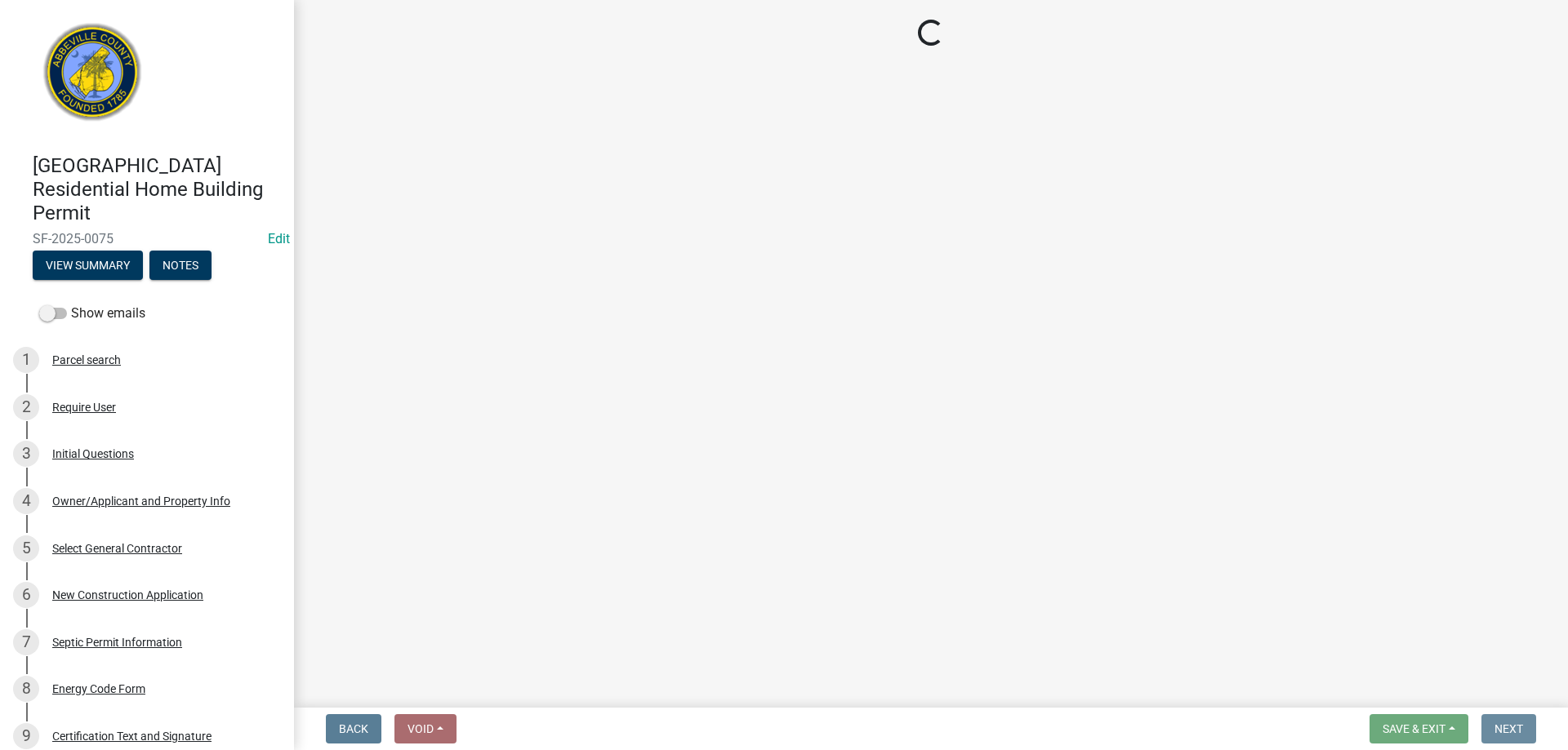
scroll to position [0, 0]
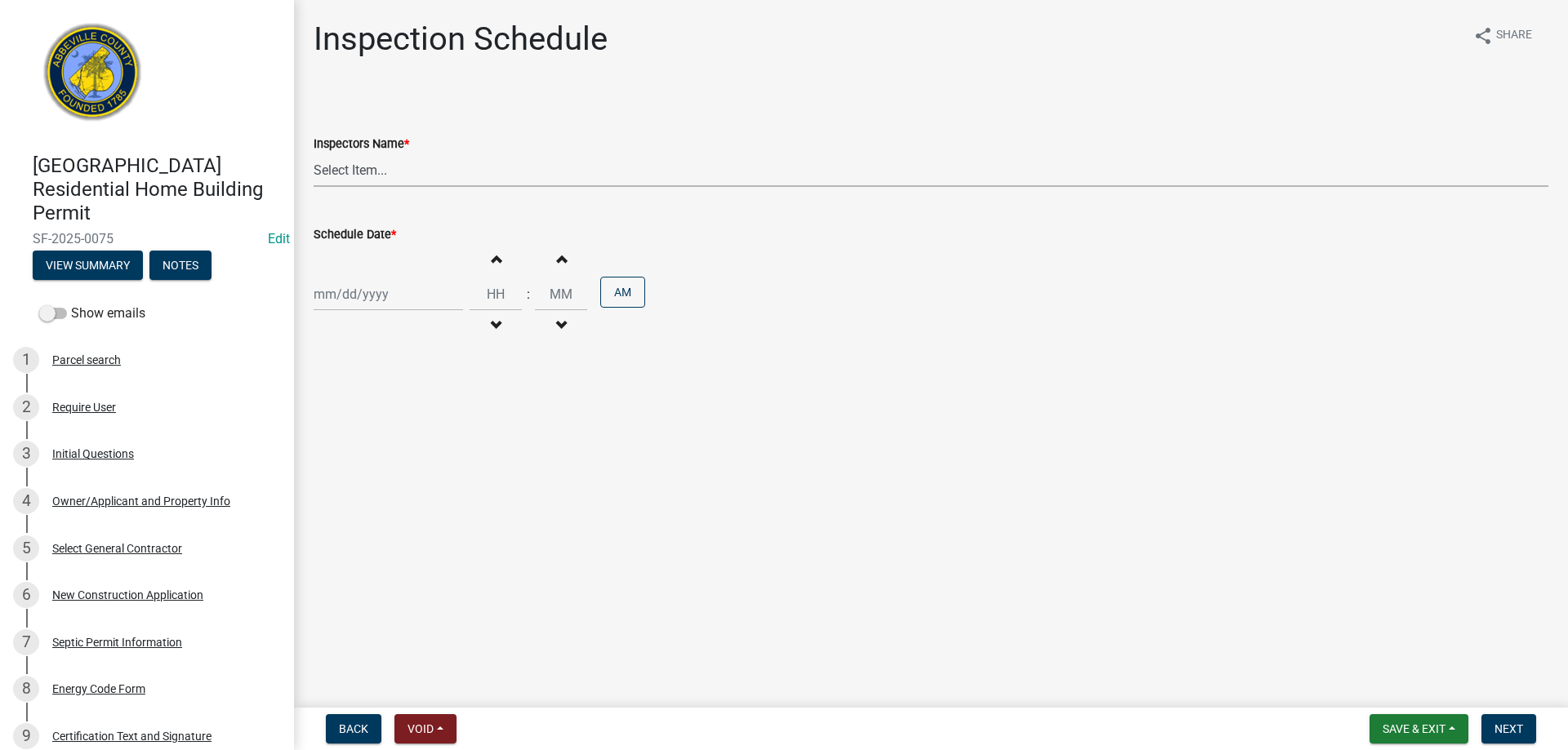
click at [452, 176] on select "Select Item... [EMAIL_ADDRESS][DOMAIN_NAME] ([PERSON_NAME]) [EMAIL_ADDRESS][DOM…" at bounding box center [931, 170] width 1235 height 33
select select "56be3ac8-4e2d-49a7-9260-658958e29c03"
click at [314, 153] on select "Select Item... [EMAIL_ADDRESS][DOMAIN_NAME] ([PERSON_NAME]) [EMAIL_ADDRESS][DOM…" at bounding box center [931, 170] width 1235 height 33
click at [434, 290] on div at bounding box center [389, 294] width 150 height 33
select select "9"
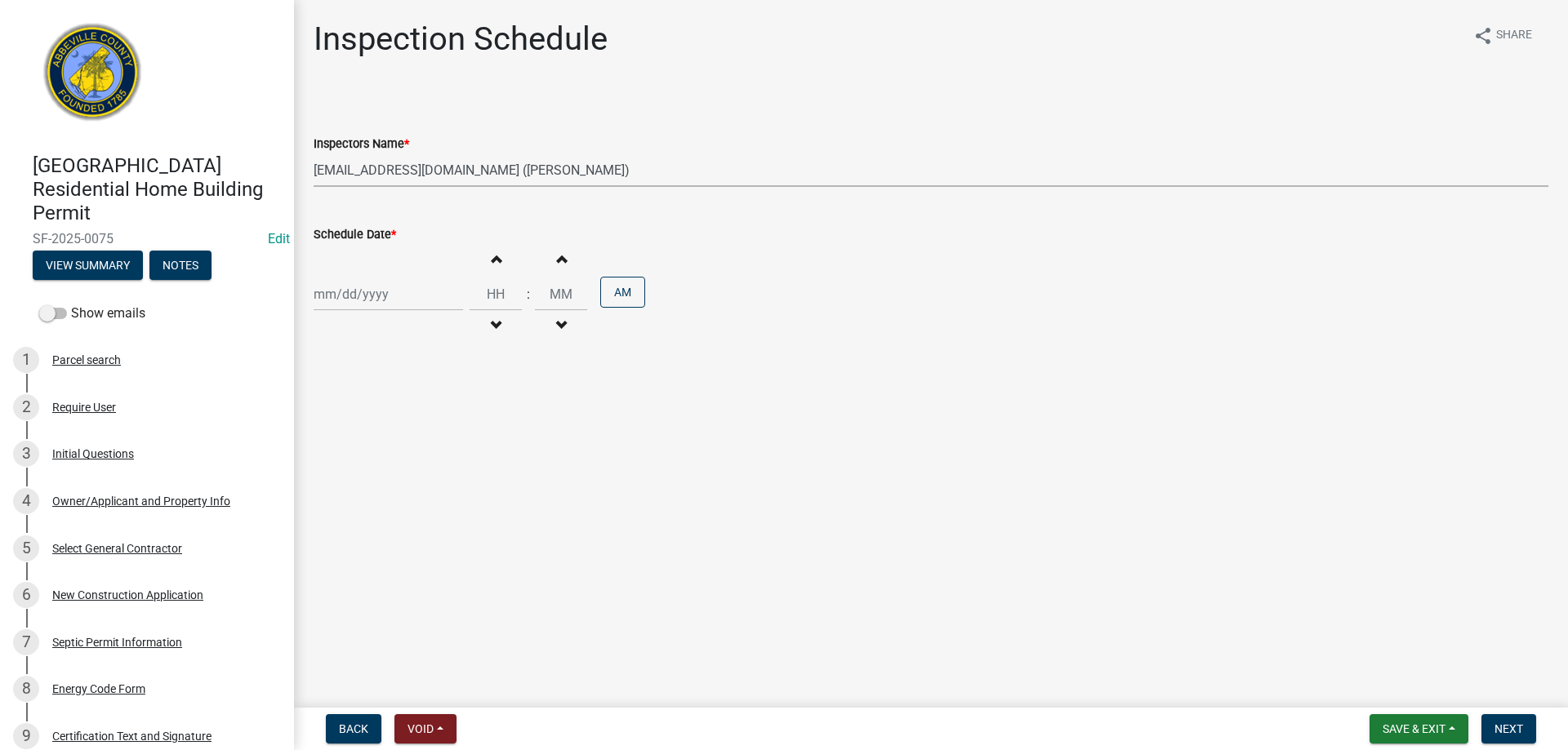
select select "2025"
click at [413, 380] on div "4" at bounding box center [408, 381] width 26 height 26
type input "[DATE]"
click at [1517, 729] on span "Next" at bounding box center [1508, 729] width 28 height 13
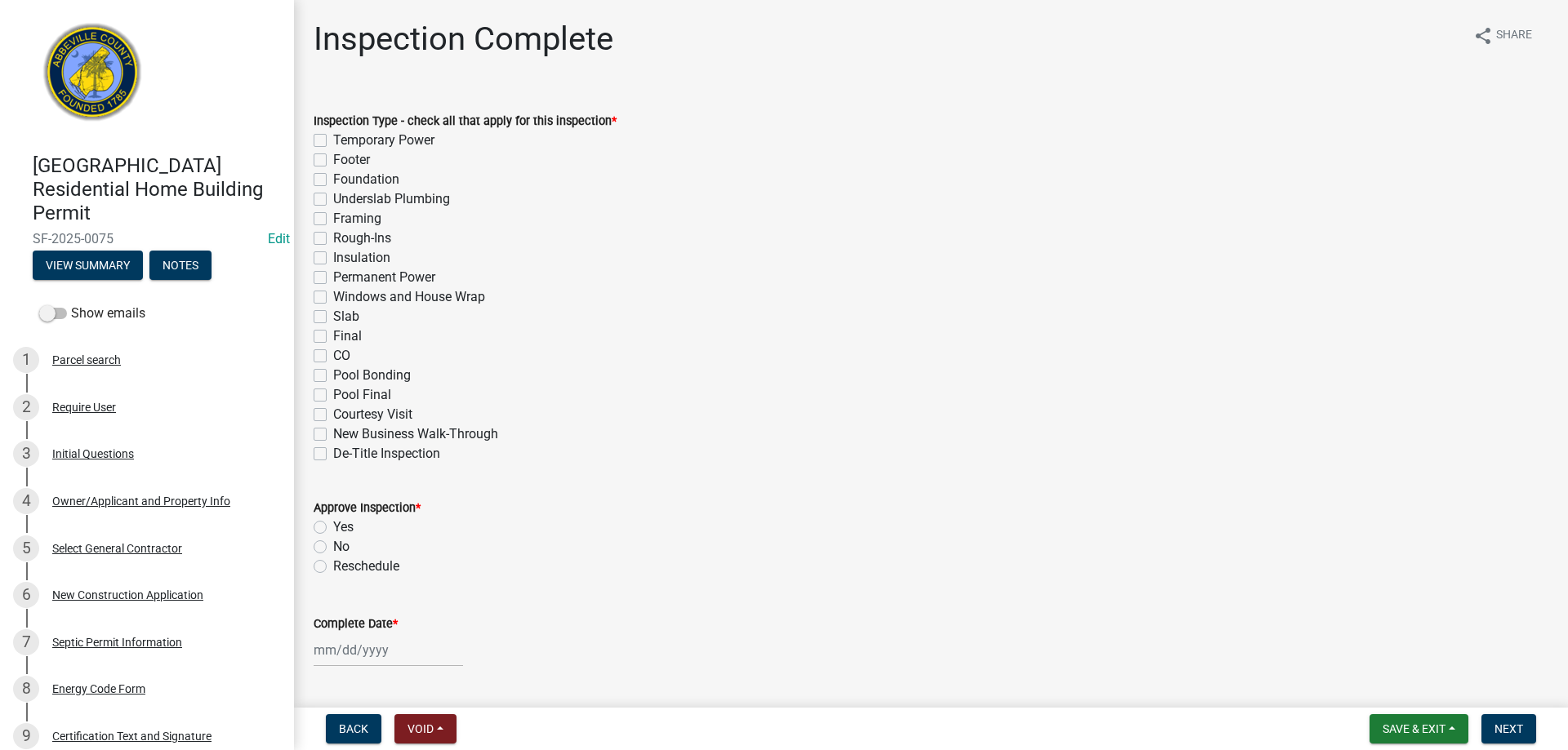
click at [333, 216] on label "Framing" at bounding box center [358, 219] width 49 height 19
click at [333, 216] on input "Framing" at bounding box center [338, 214] width 11 height 11
checkbox input "true"
checkbox input "false"
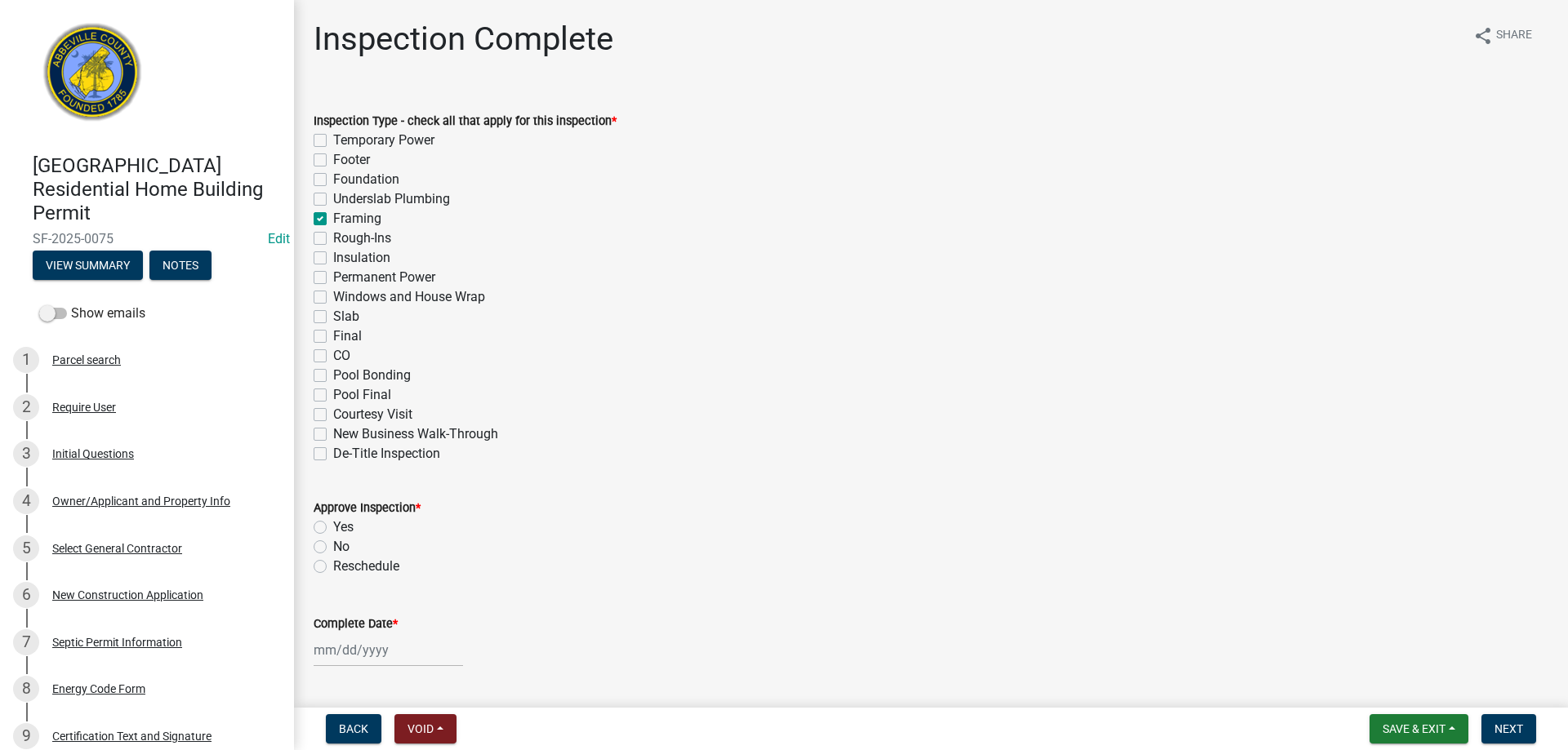
checkbox input "false"
checkbox input "true"
checkbox input "false"
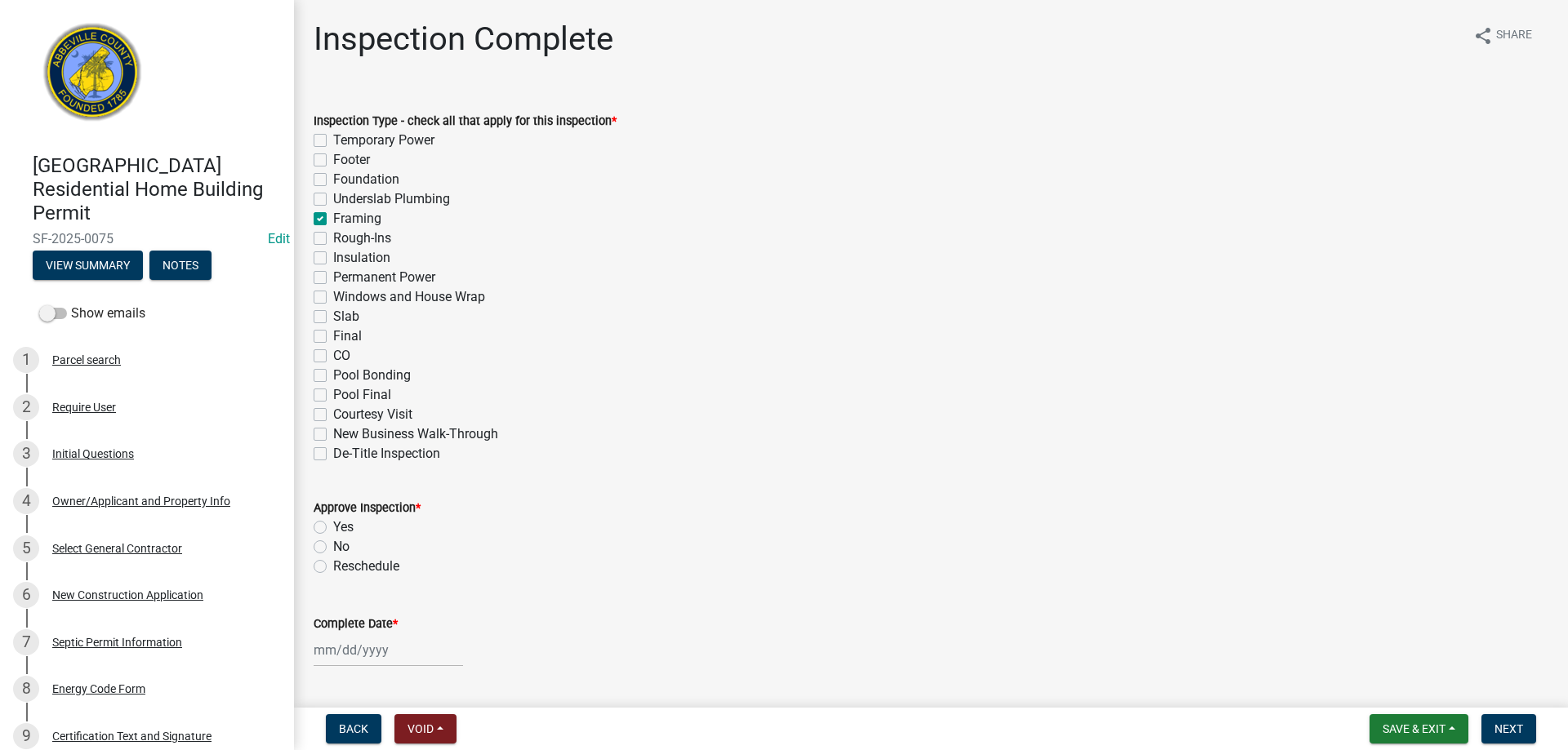
checkbox input "false"
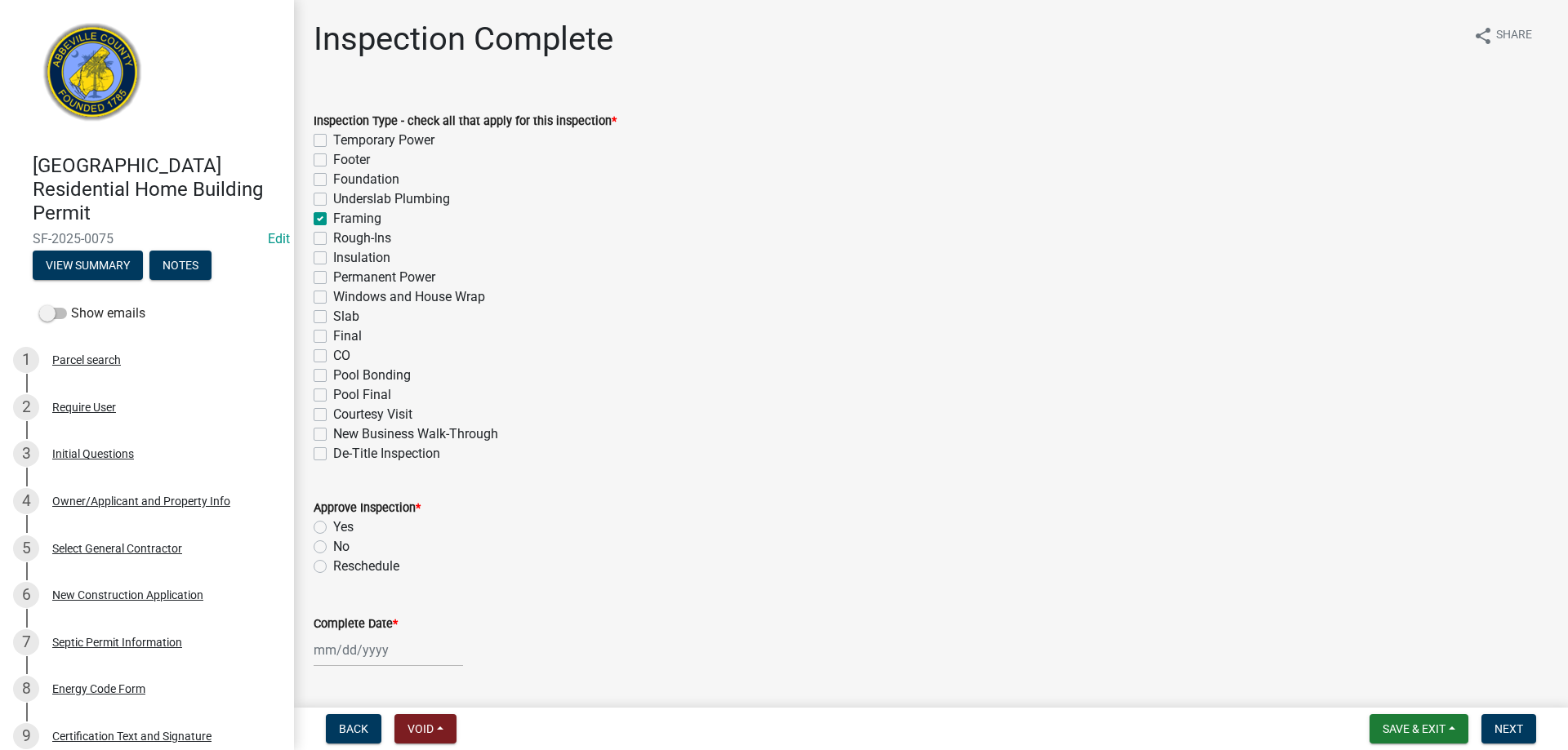
checkbox input "false"
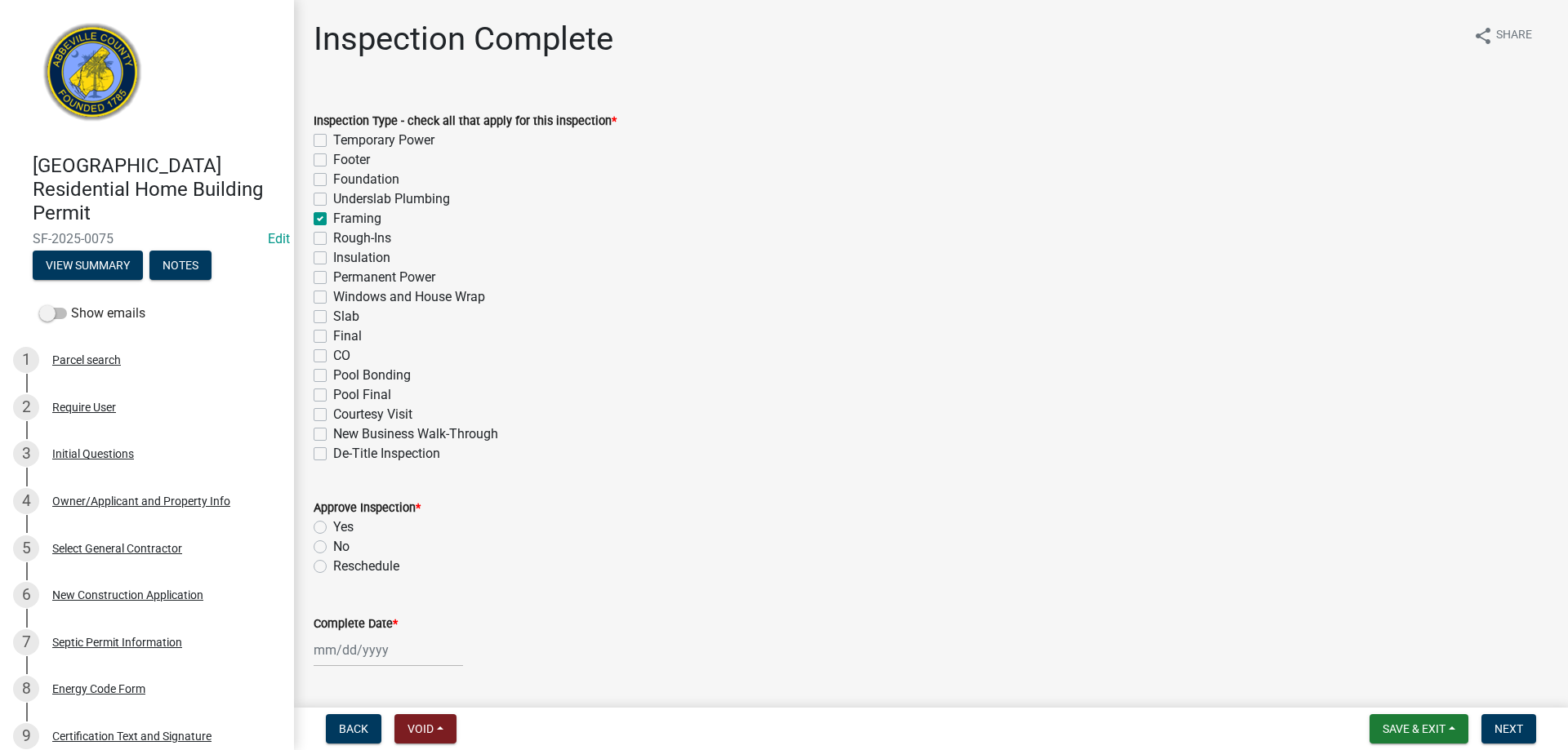
click at [333, 233] on label "Rough-Ins" at bounding box center [362, 238] width 58 height 19
click at [333, 233] on input "Rough-Ins" at bounding box center [338, 233] width 11 height 11
checkbox input "true"
checkbox input "false"
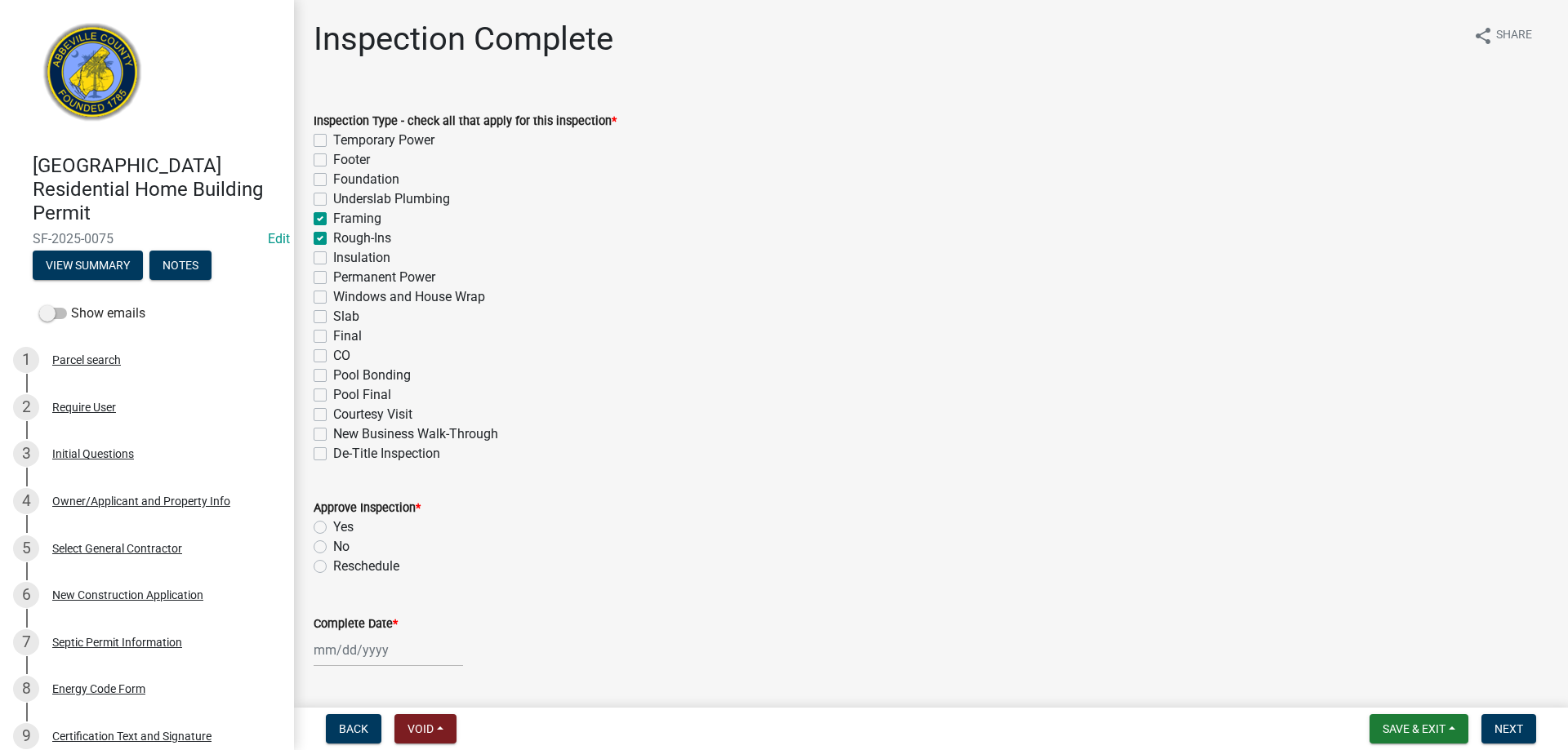
checkbox input "false"
checkbox input "true"
checkbox input "false"
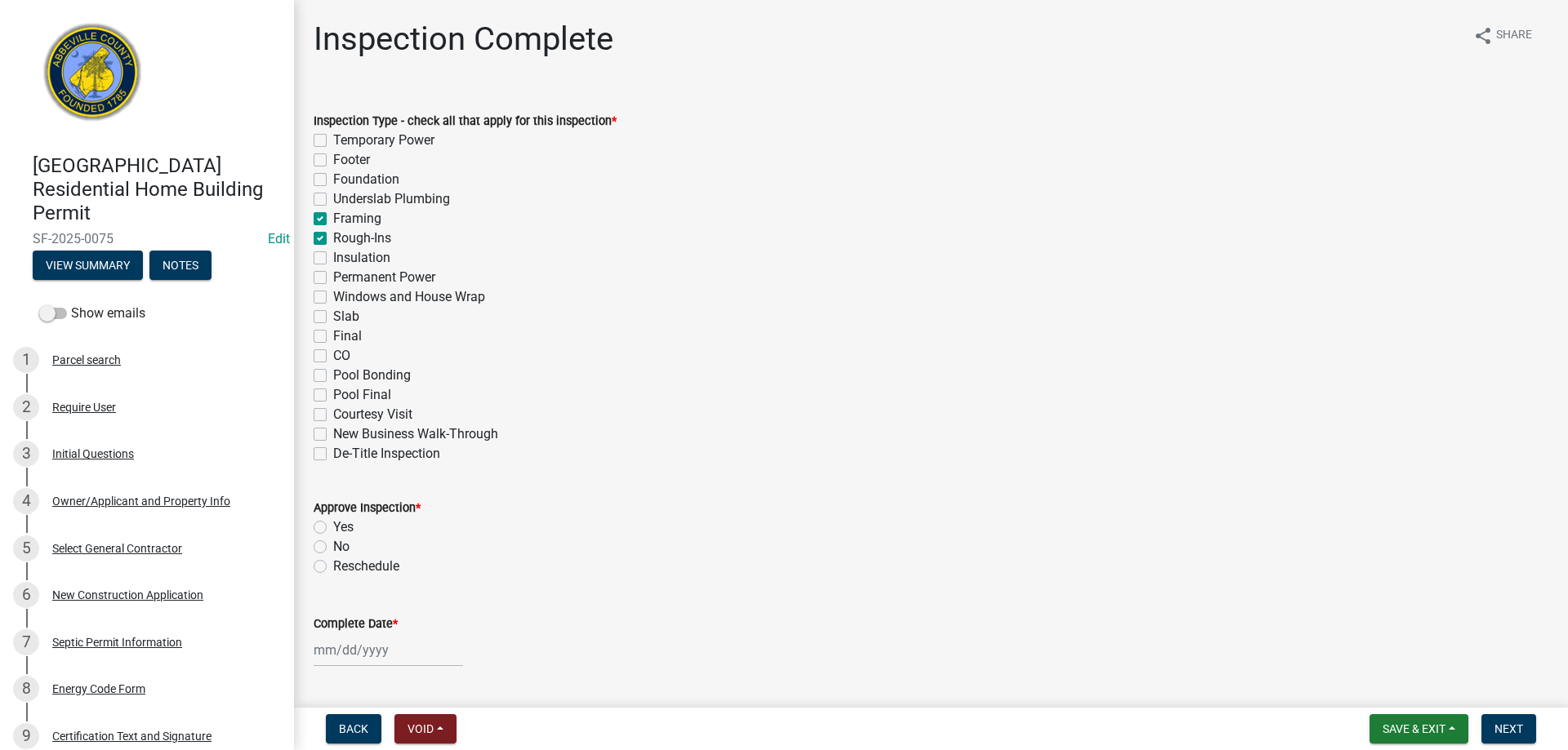
checkbox input "false"
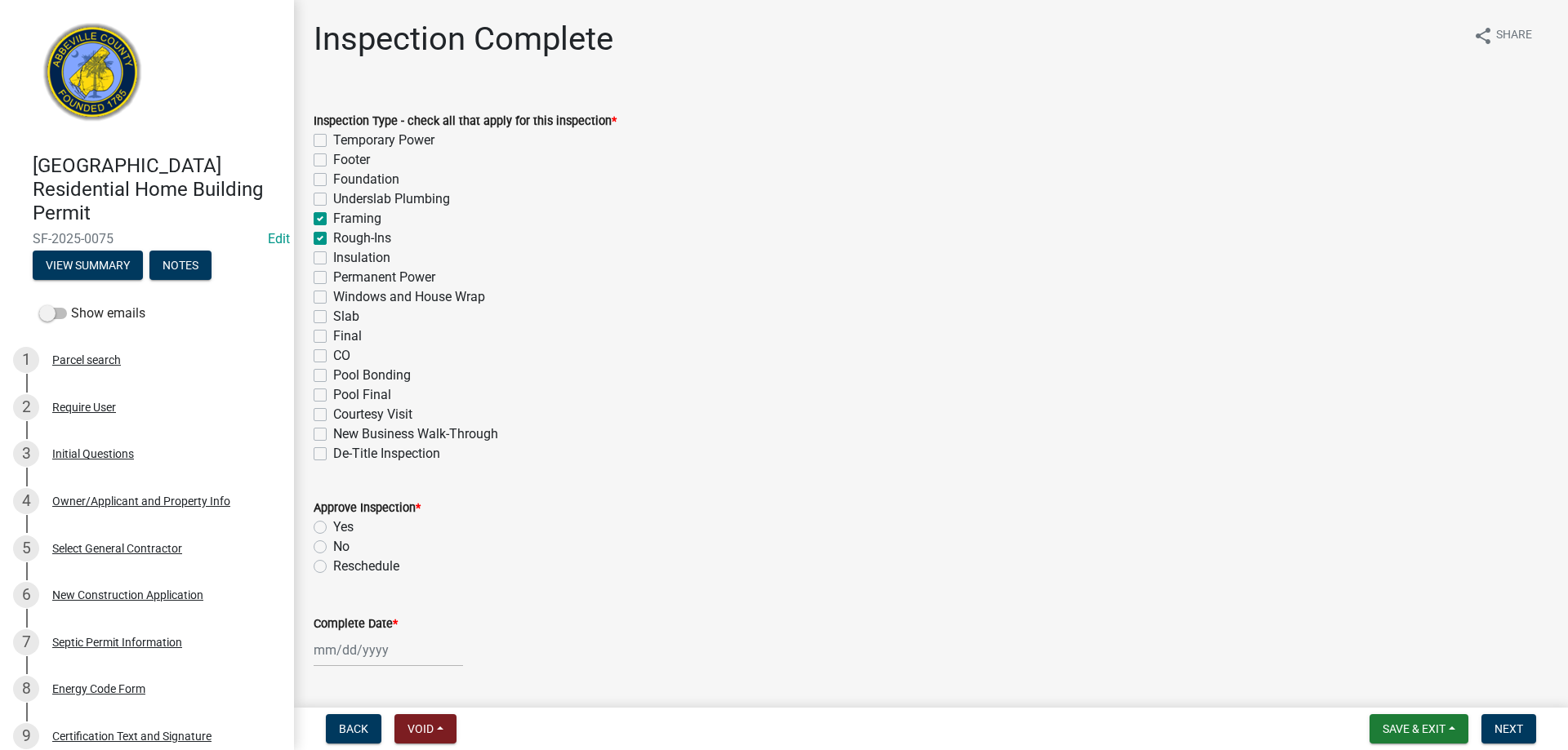
checkbox input "false"
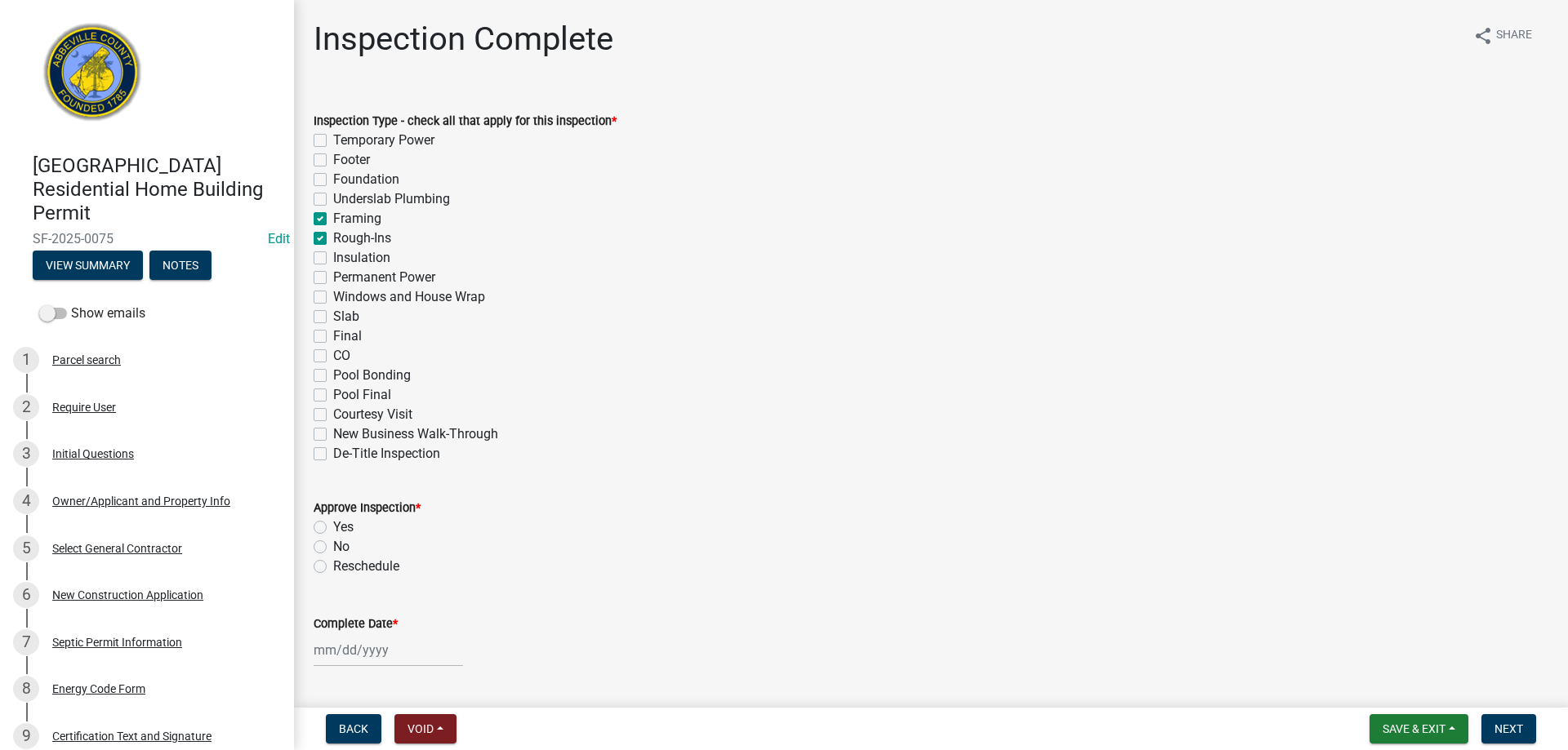
click at [333, 294] on label "Windows and House Wrap" at bounding box center [409, 297] width 152 height 19
click at [333, 294] on input "Windows and House Wrap" at bounding box center [338, 292] width 11 height 11
checkbox input "true"
checkbox input "false"
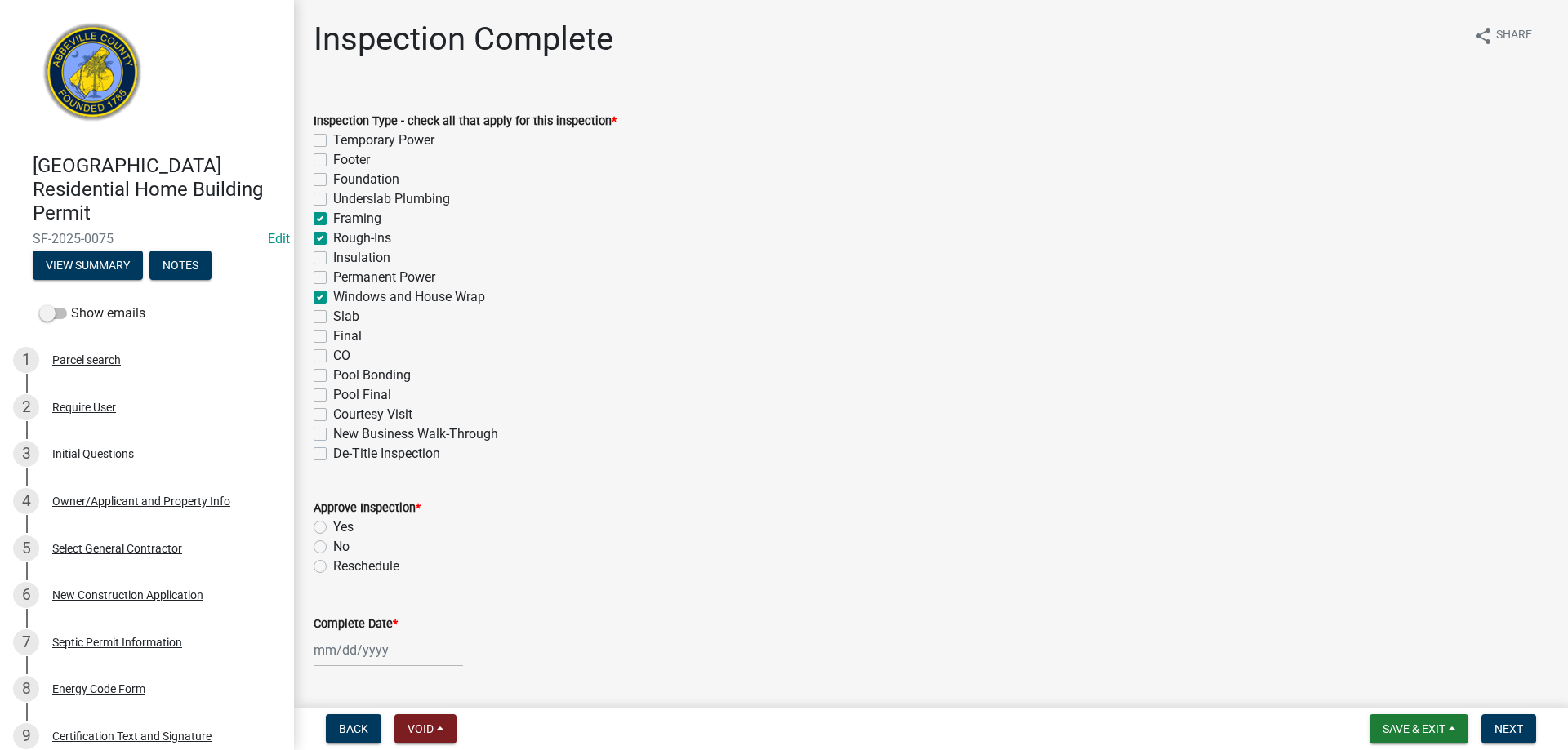
checkbox input "false"
checkbox input "true"
checkbox input "false"
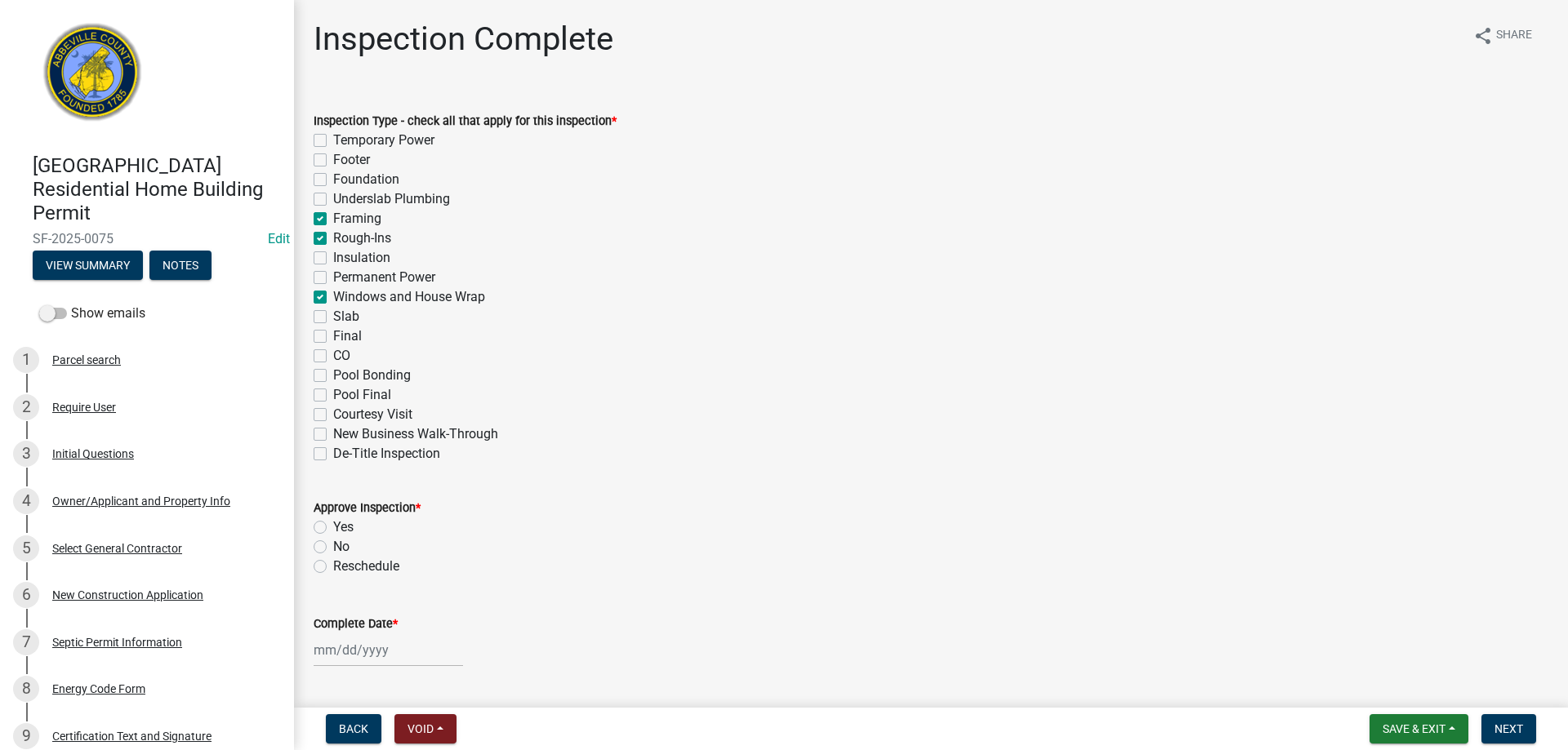
checkbox input "false"
checkbox input "true"
checkbox input "false"
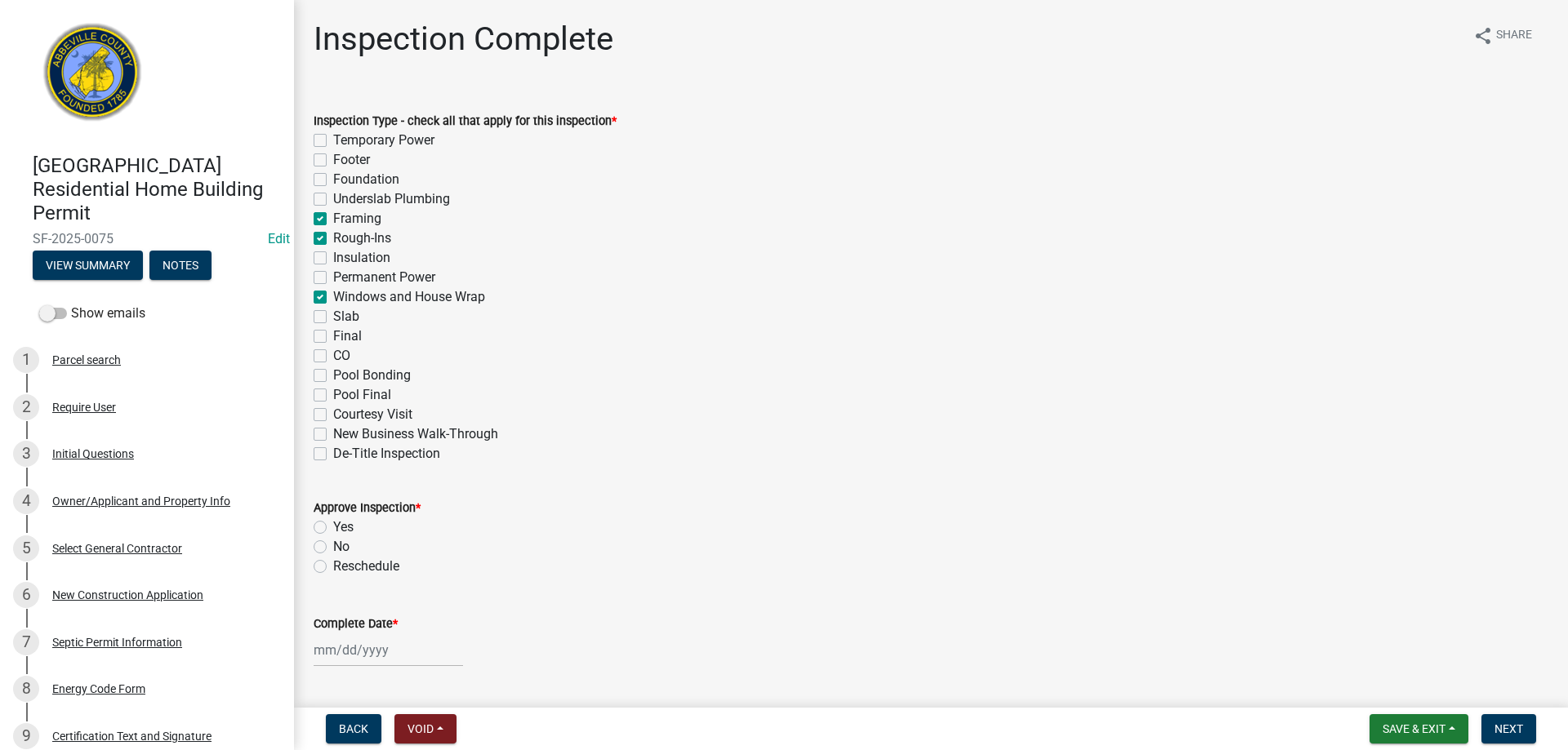
checkbox input "false"
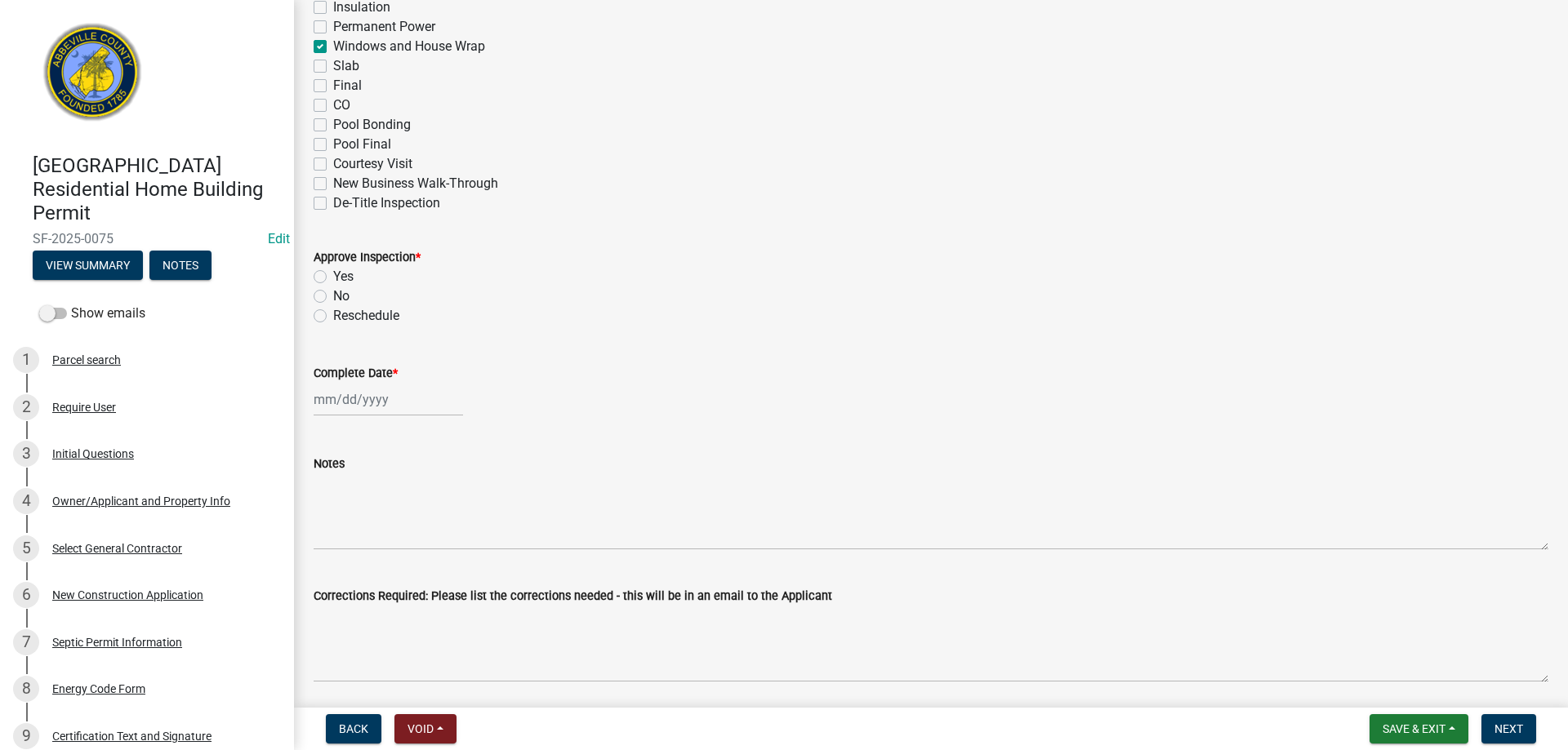
scroll to position [261, 0]
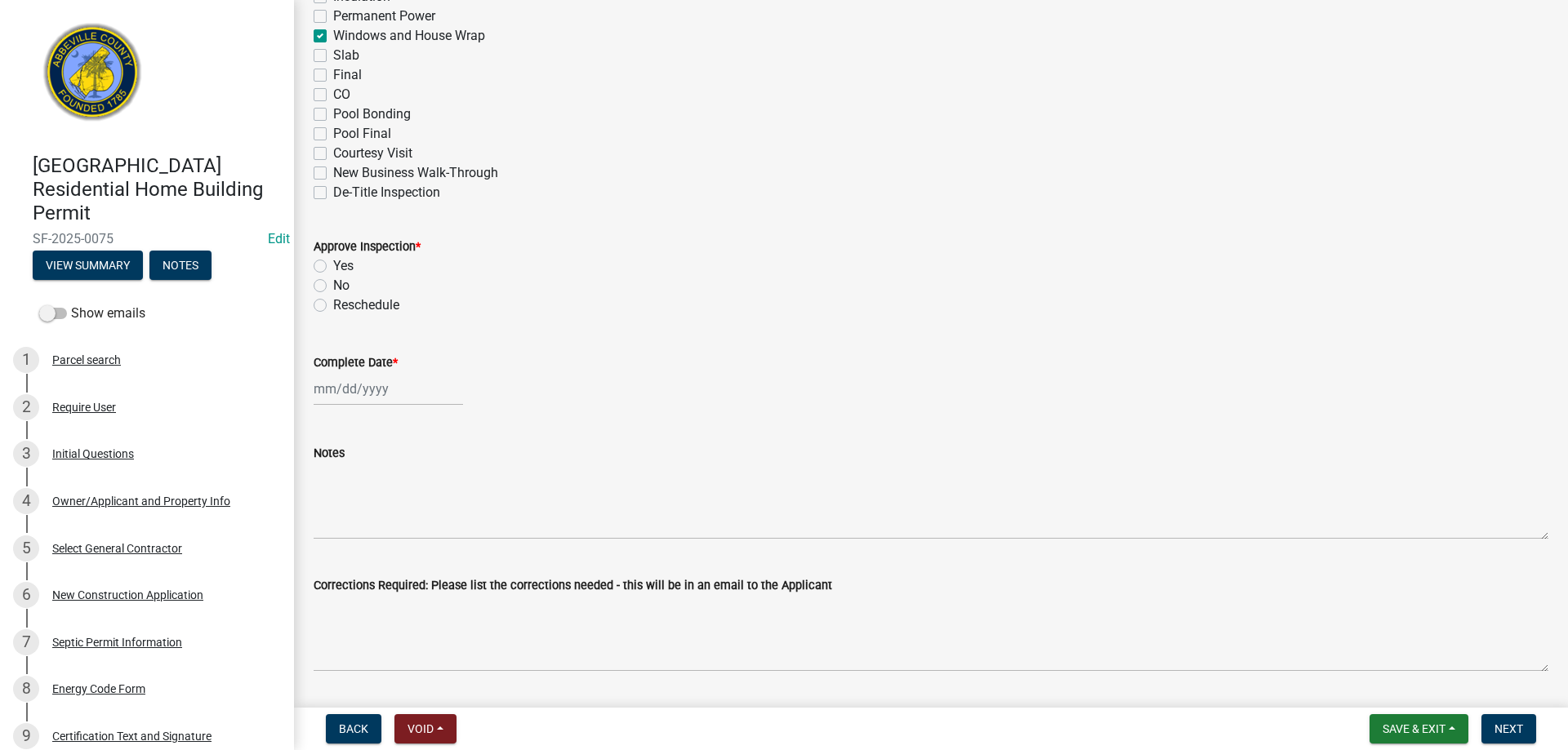
click at [333, 267] on label "Yes" at bounding box center [343, 266] width 20 height 19
click at [333, 267] on input "Yes" at bounding box center [338, 261] width 11 height 11
radio input "true"
click at [333, 284] on label "No" at bounding box center [341, 286] width 17 height 19
click at [333, 284] on input "No" at bounding box center [338, 281] width 11 height 11
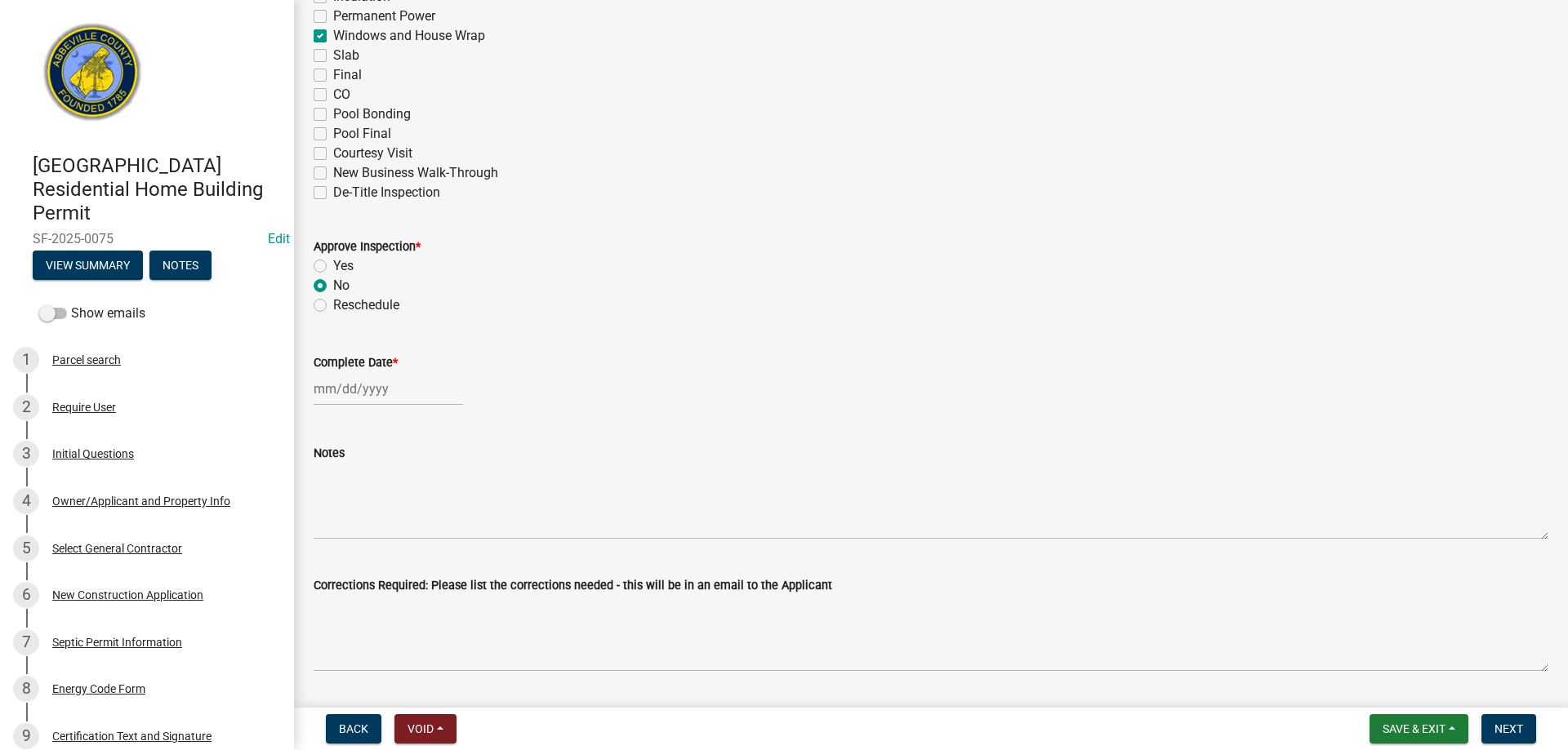
radio input "true"
select select "9"
select select "2025"
click at [411, 393] on div "[PERSON_NAME] Feb Mar Apr [PERSON_NAME][DATE] Oct Nov [DATE] 1526 1527 1528 152…" at bounding box center [389, 389] width 150 height 33
click at [411, 472] on div "4" at bounding box center [408, 476] width 26 height 26
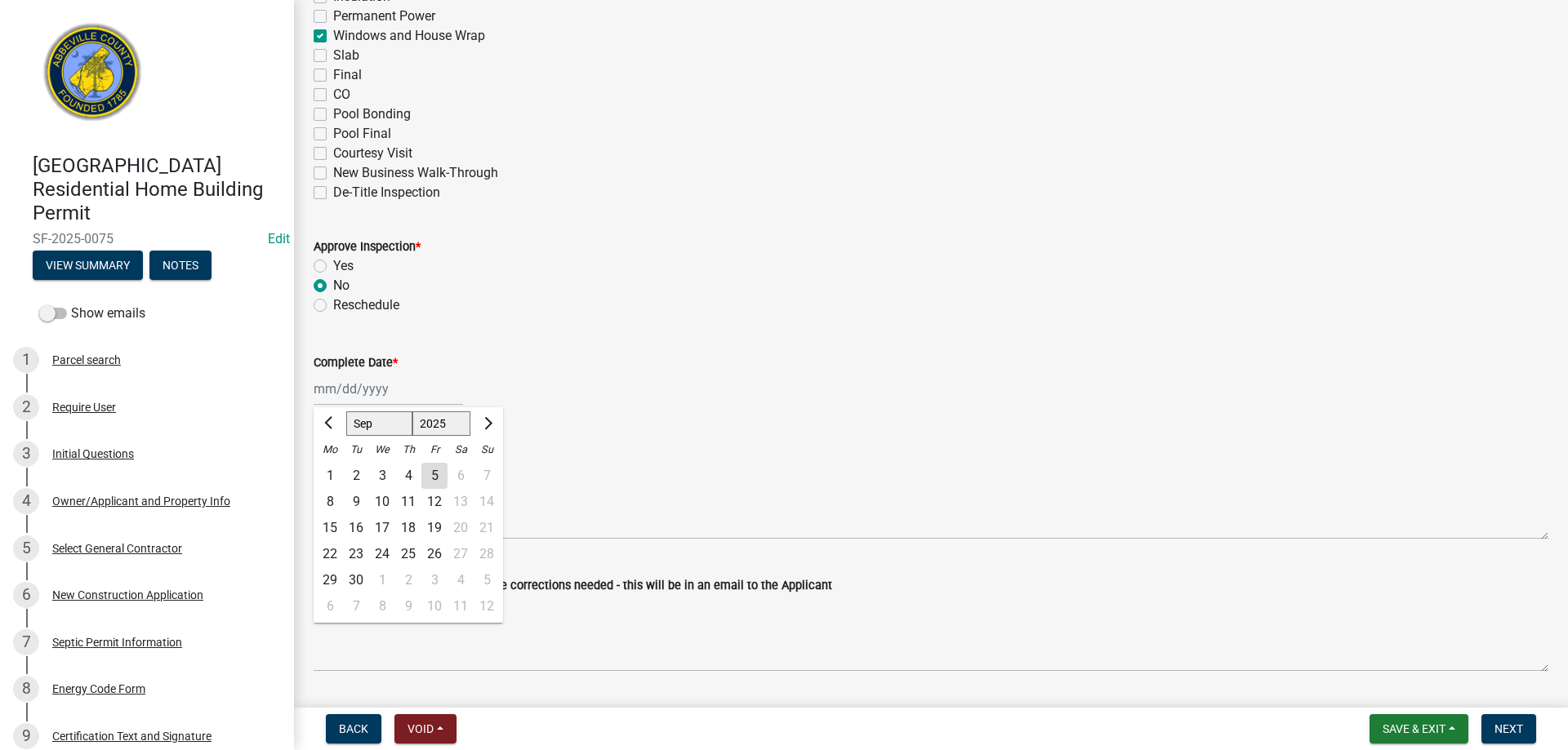
type input "[DATE]"
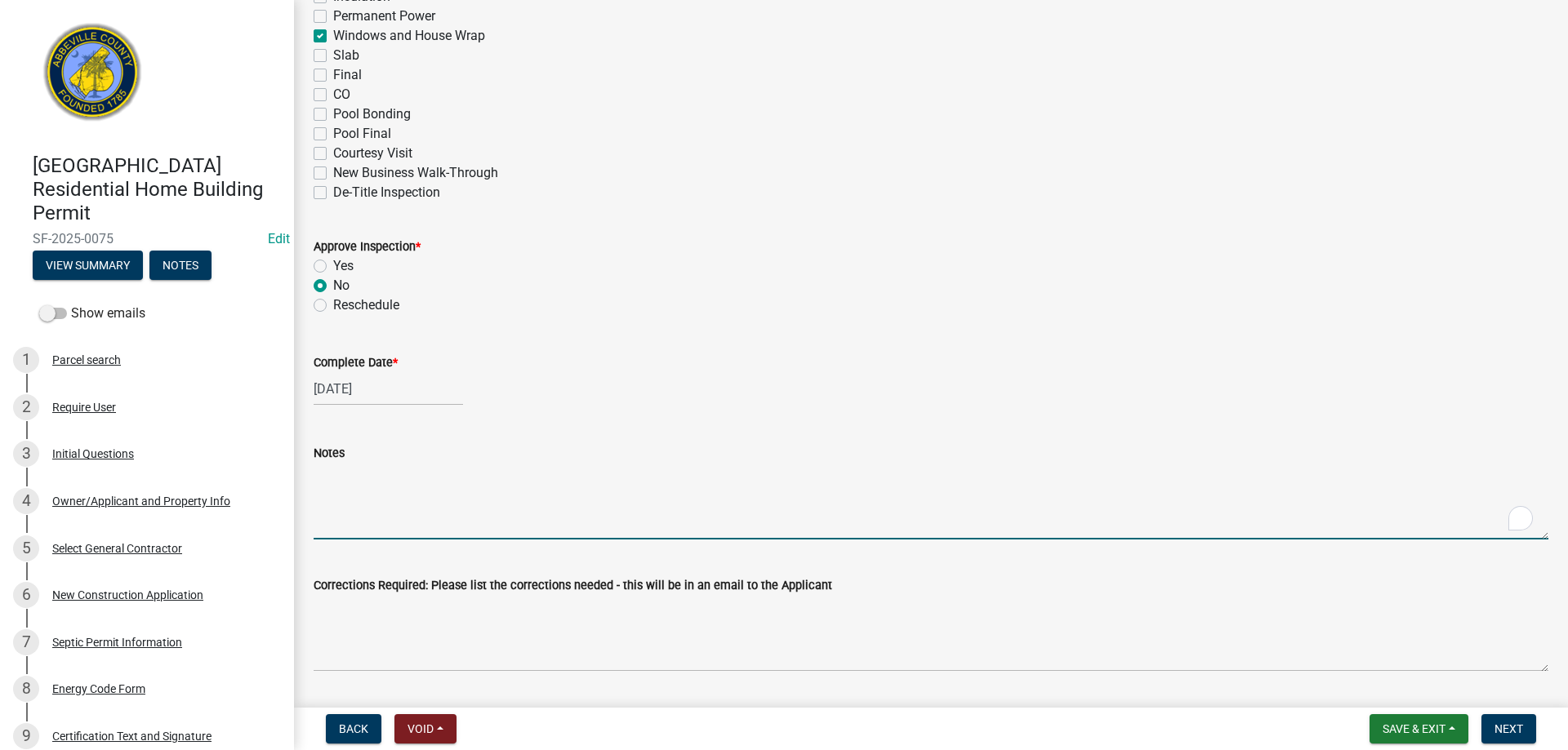
click at [377, 494] on textarea "Notes" at bounding box center [931, 501] width 1235 height 77
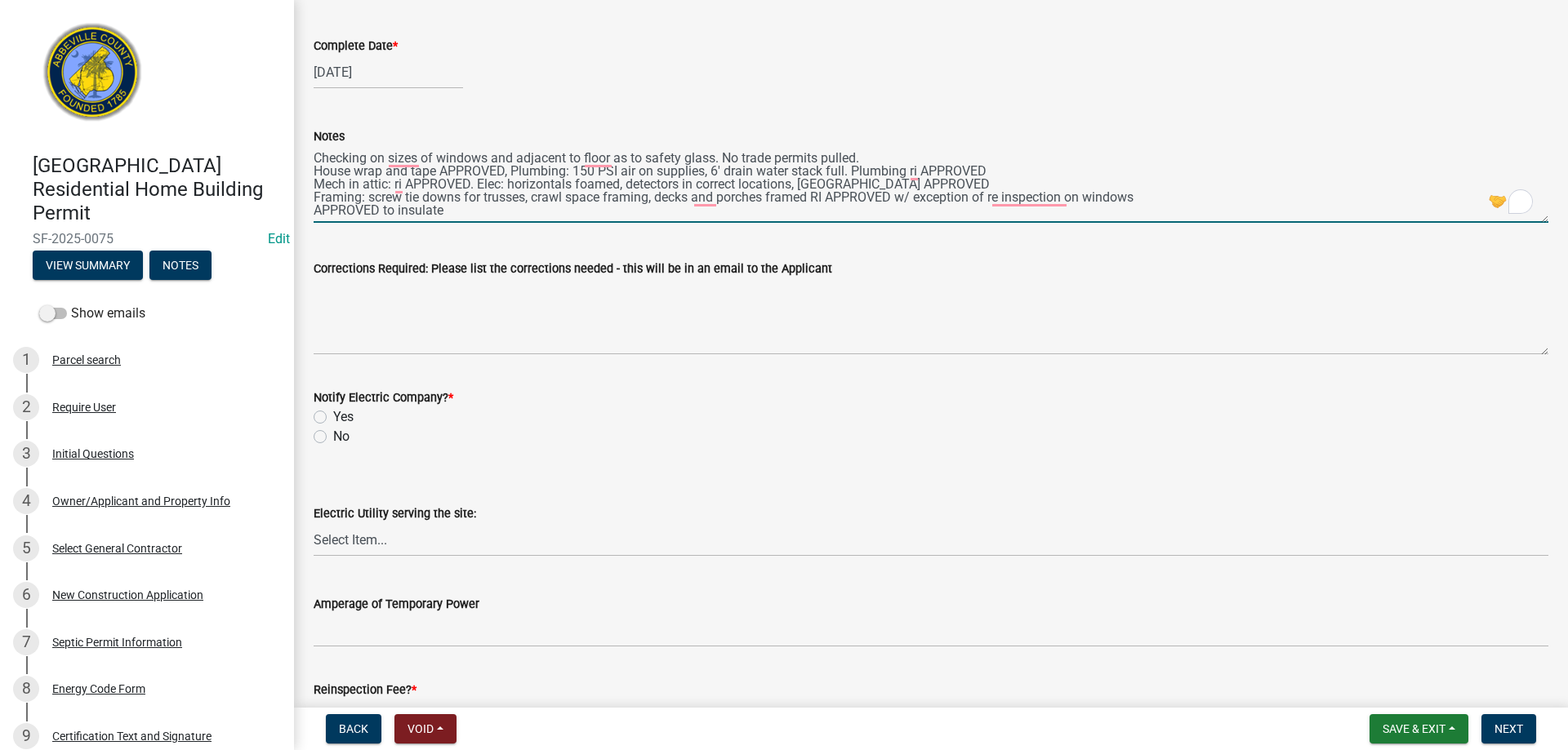
scroll to position [588, 0]
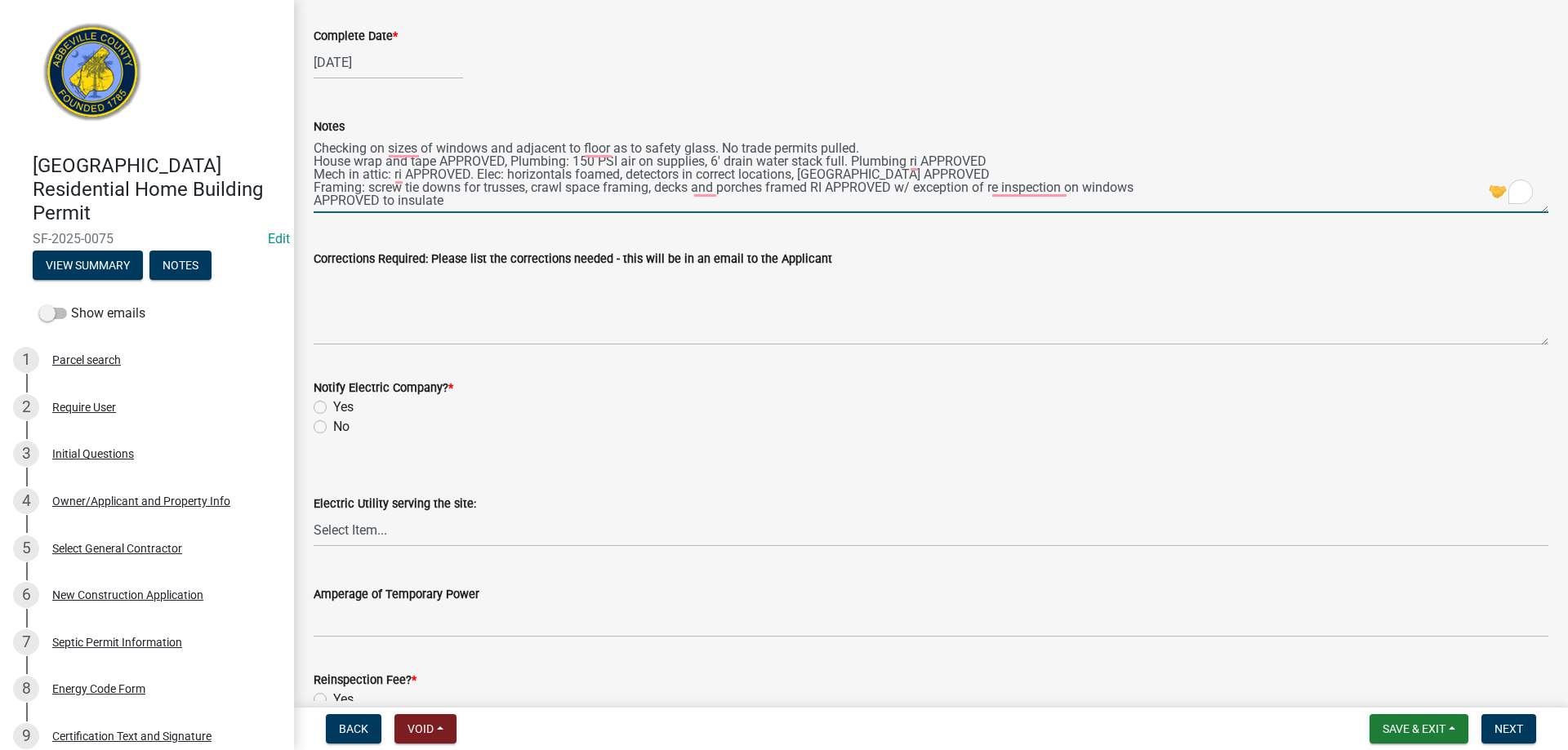
type textarea "Checking on sizes of windows and adjacent to floor as to safety glass. No trade…"
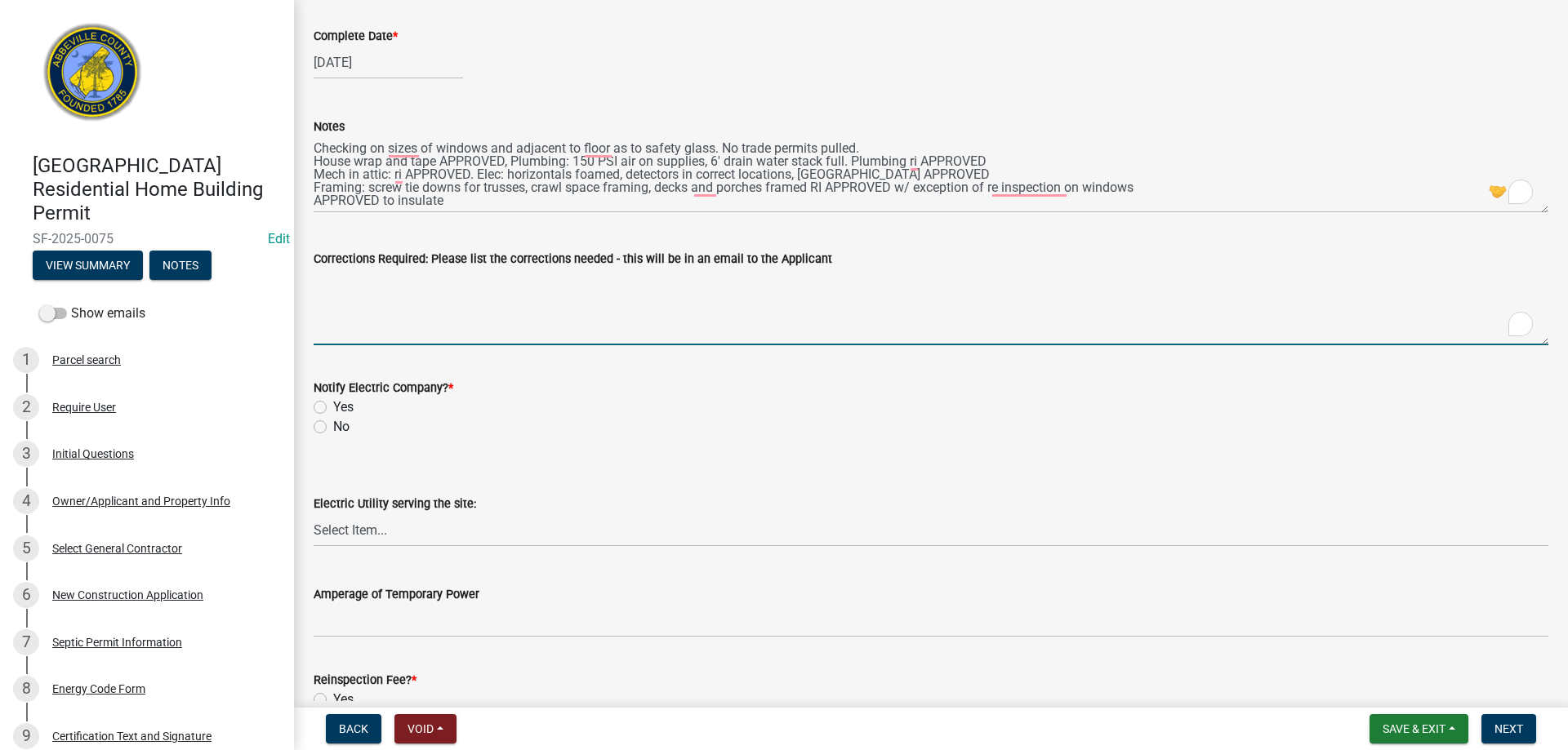
click at [485, 309] on textarea "Corrections Required: Please list the corrections needed - this will be in an e…" at bounding box center [931, 307] width 1235 height 77
type textarea "Permits, windows"
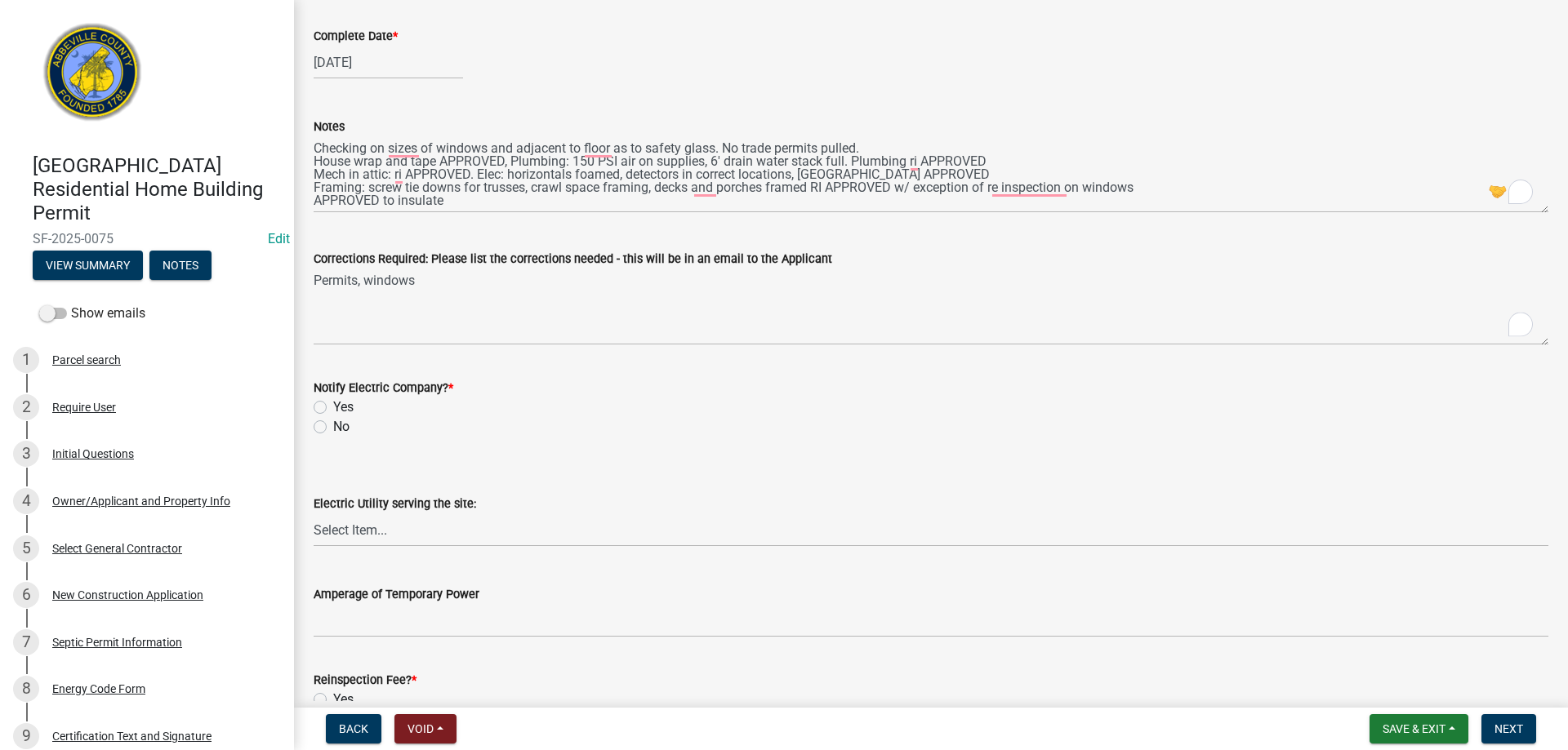
click at [333, 429] on label "No" at bounding box center [341, 426] width 17 height 19
click at [333, 427] on input "No" at bounding box center [338, 422] width 11 height 11
radio input "true"
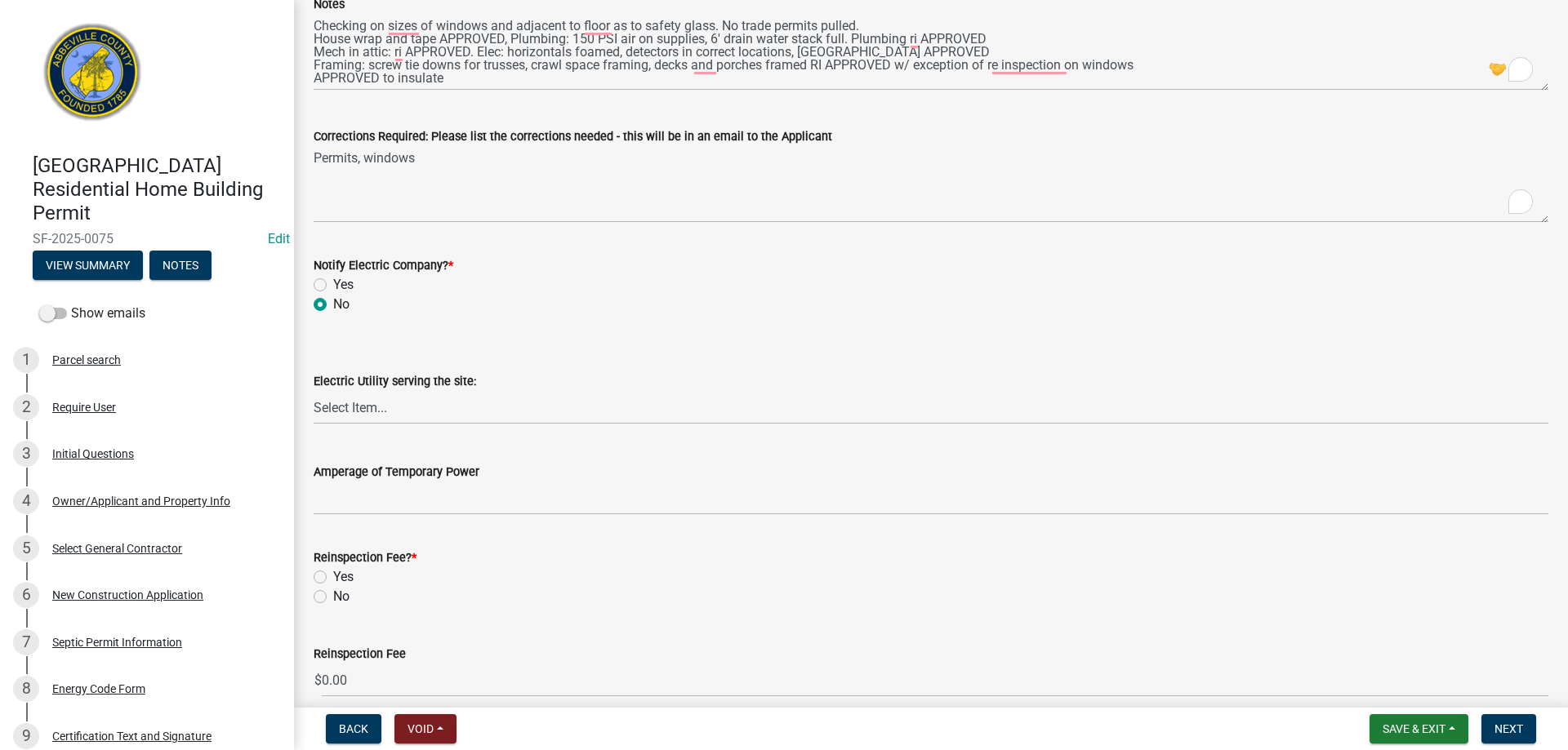
scroll to position [785, 0]
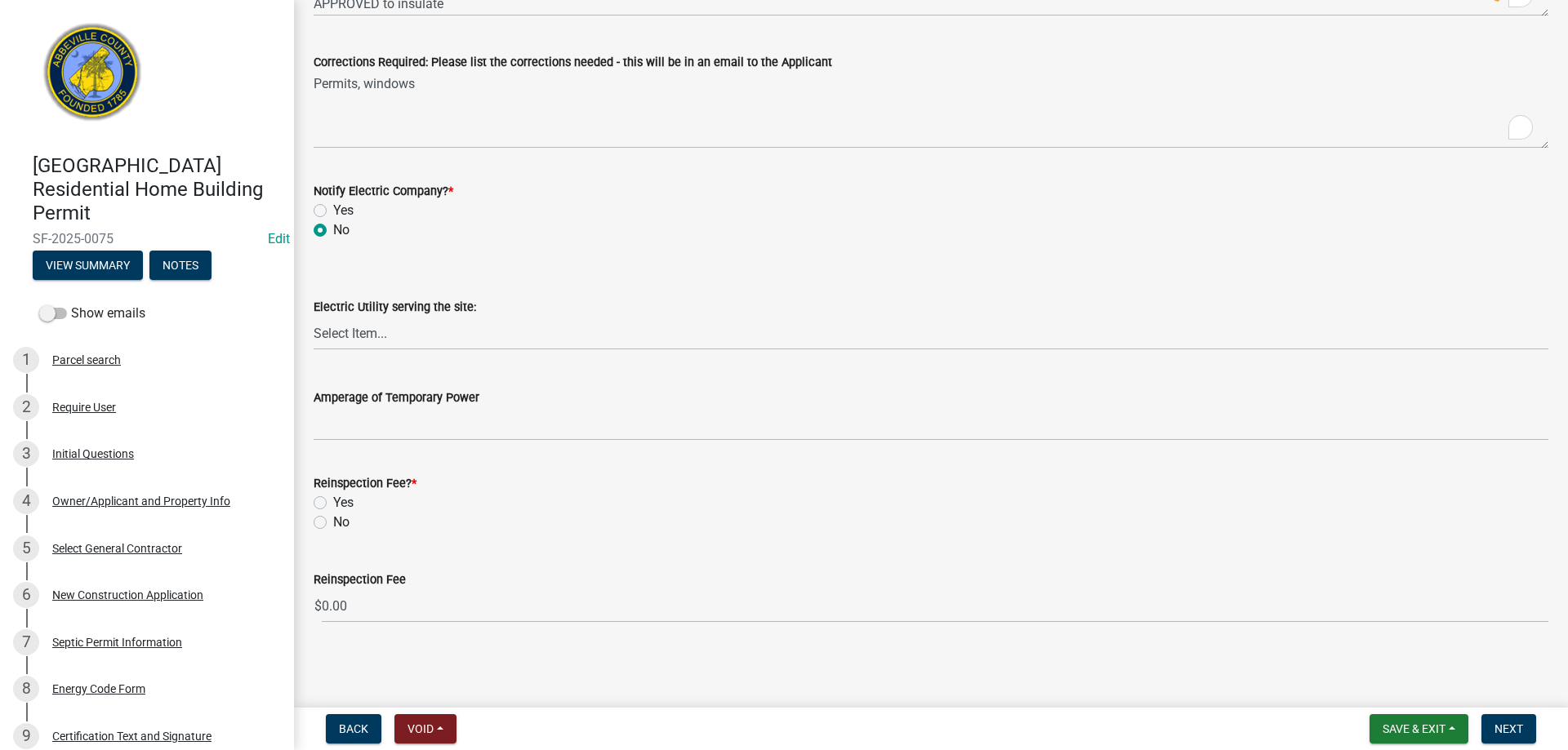
click at [333, 522] on label "No" at bounding box center [341, 523] width 17 height 19
click at [333, 522] on input "No" at bounding box center [338, 518] width 11 height 11
radio input "true"
click at [1507, 731] on span "Next" at bounding box center [1508, 729] width 28 height 13
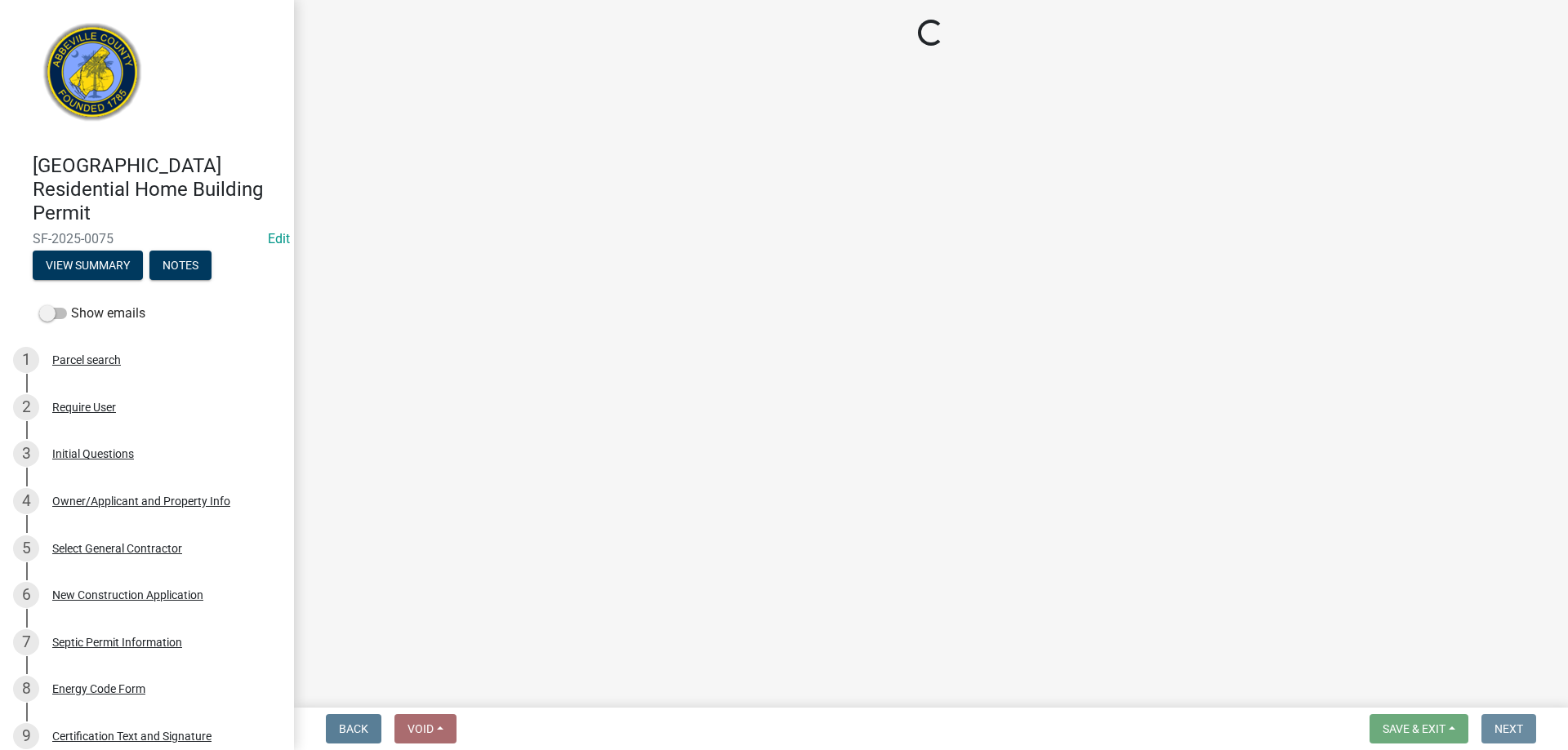
scroll to position [0, 0]
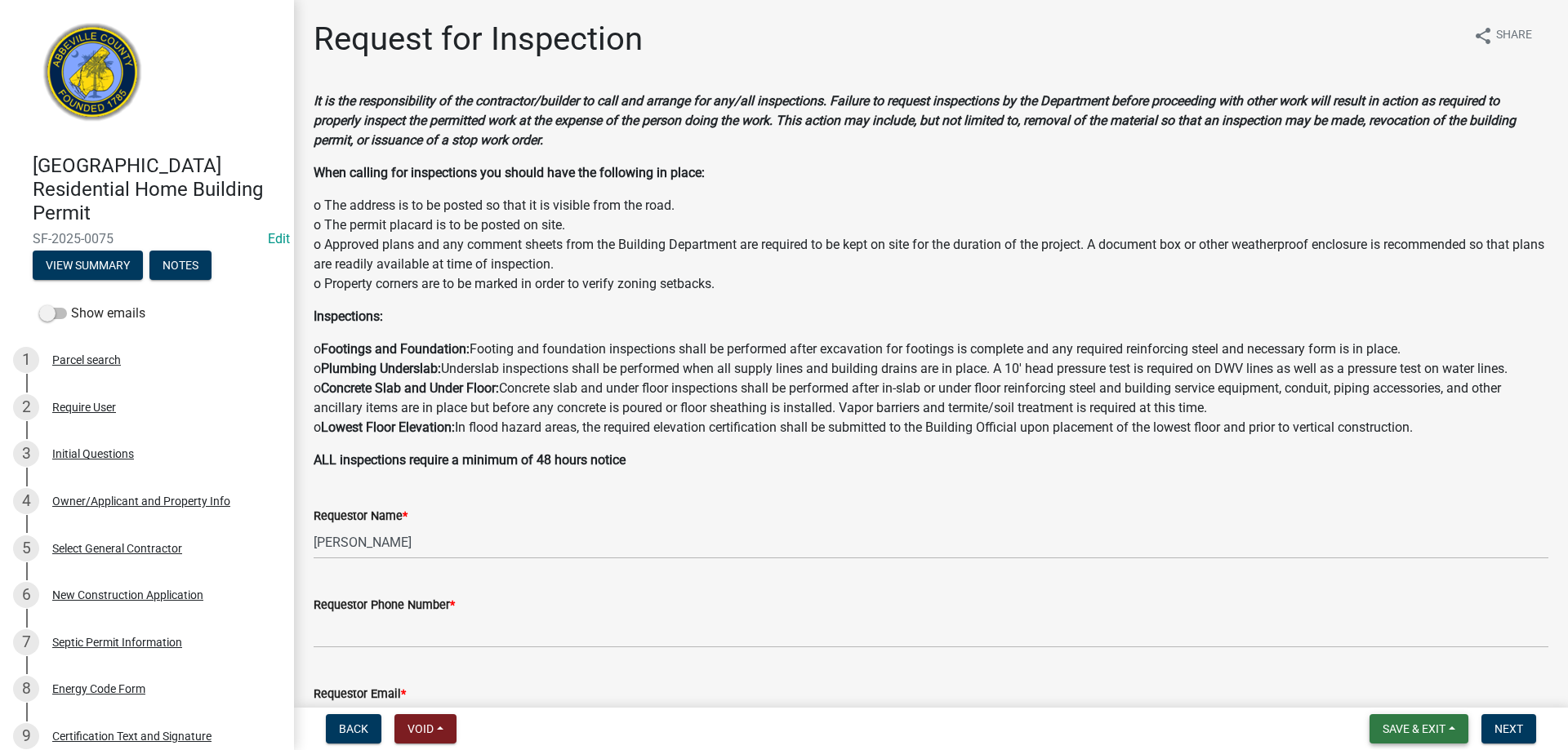
click at [1413, 732] on span "Save & Exit" at bounding box center [1414, 729] width 63 height 13
click at [1395, 691] on button "Save & Exit" at bounding box center [1403, 687] width 130 height 39
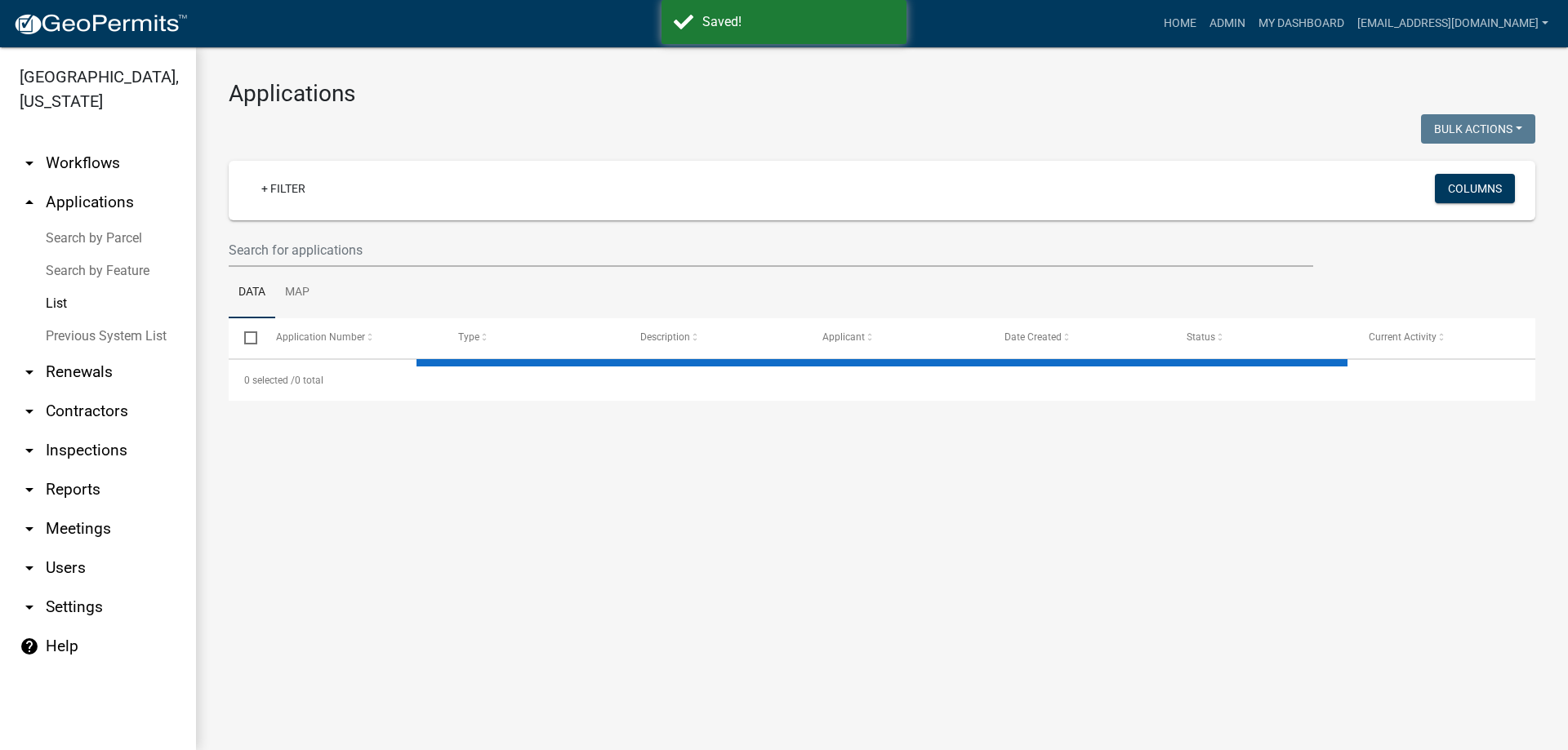
select select "3: 100"
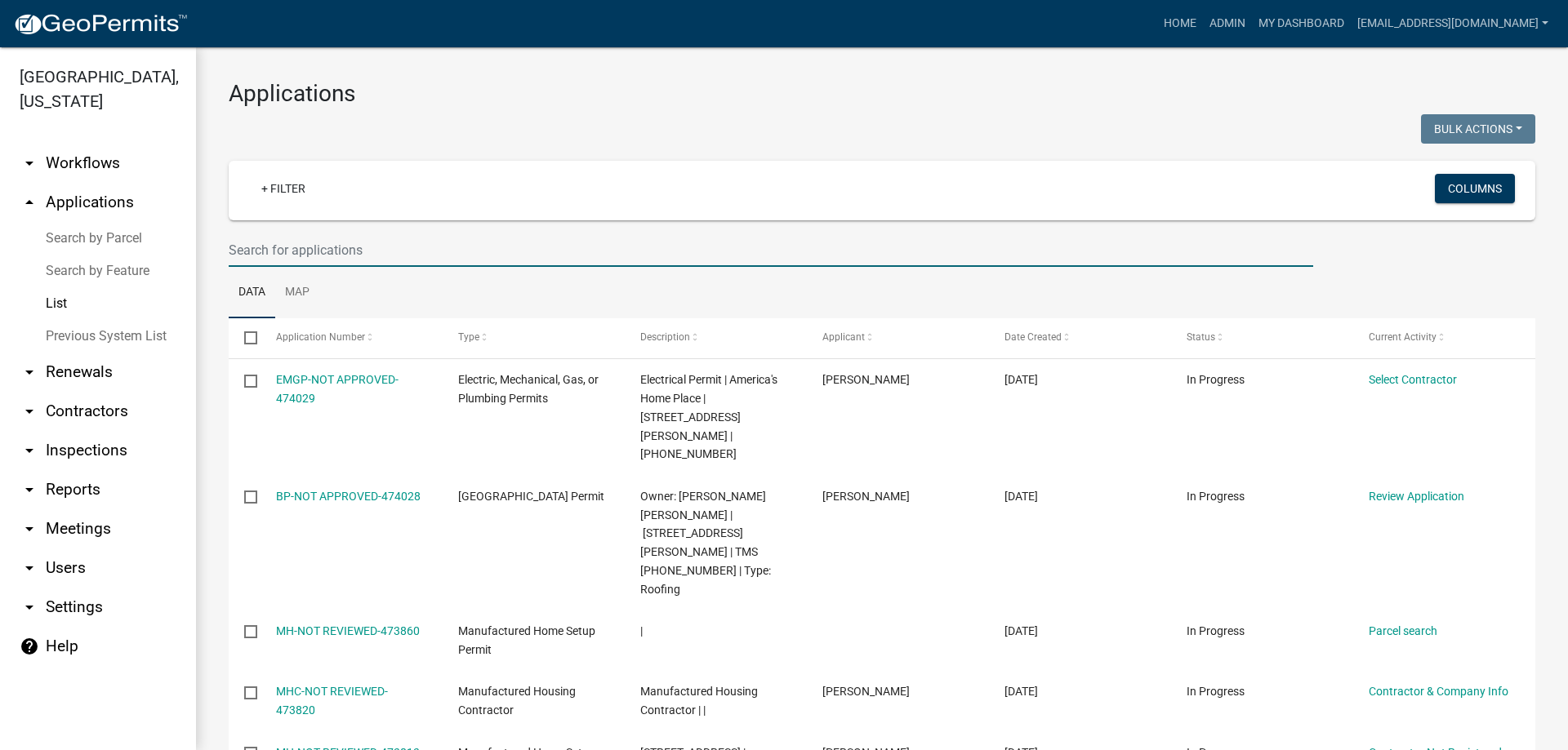
click at [380, 251] on input "text" at bounding box center [770, 250] width 1084 height 33
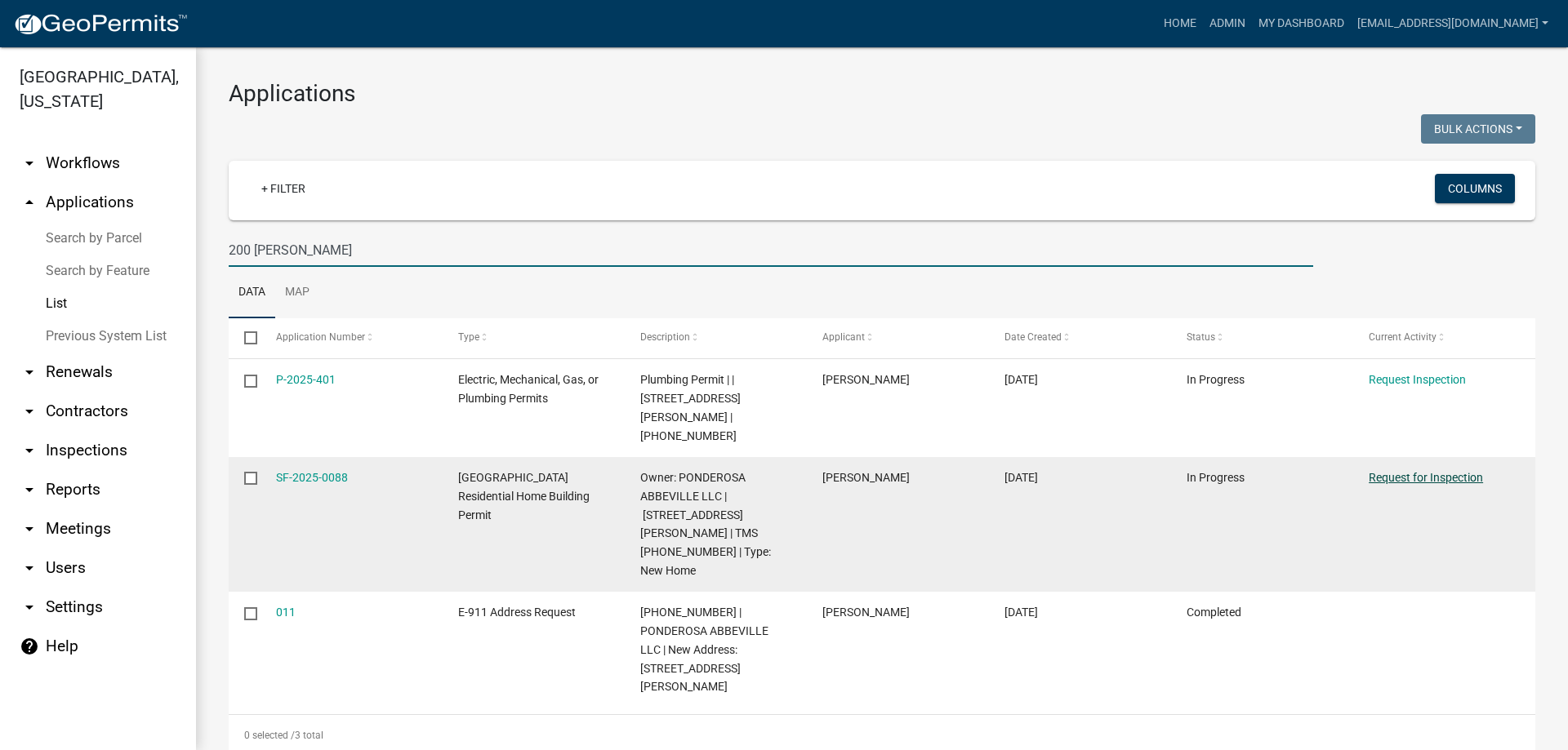
type input "200 [PERSON_NAME]"
click at [1421, 471] on link "Request for Inspection" at bounding box center [1426, 477] width 115 height 13
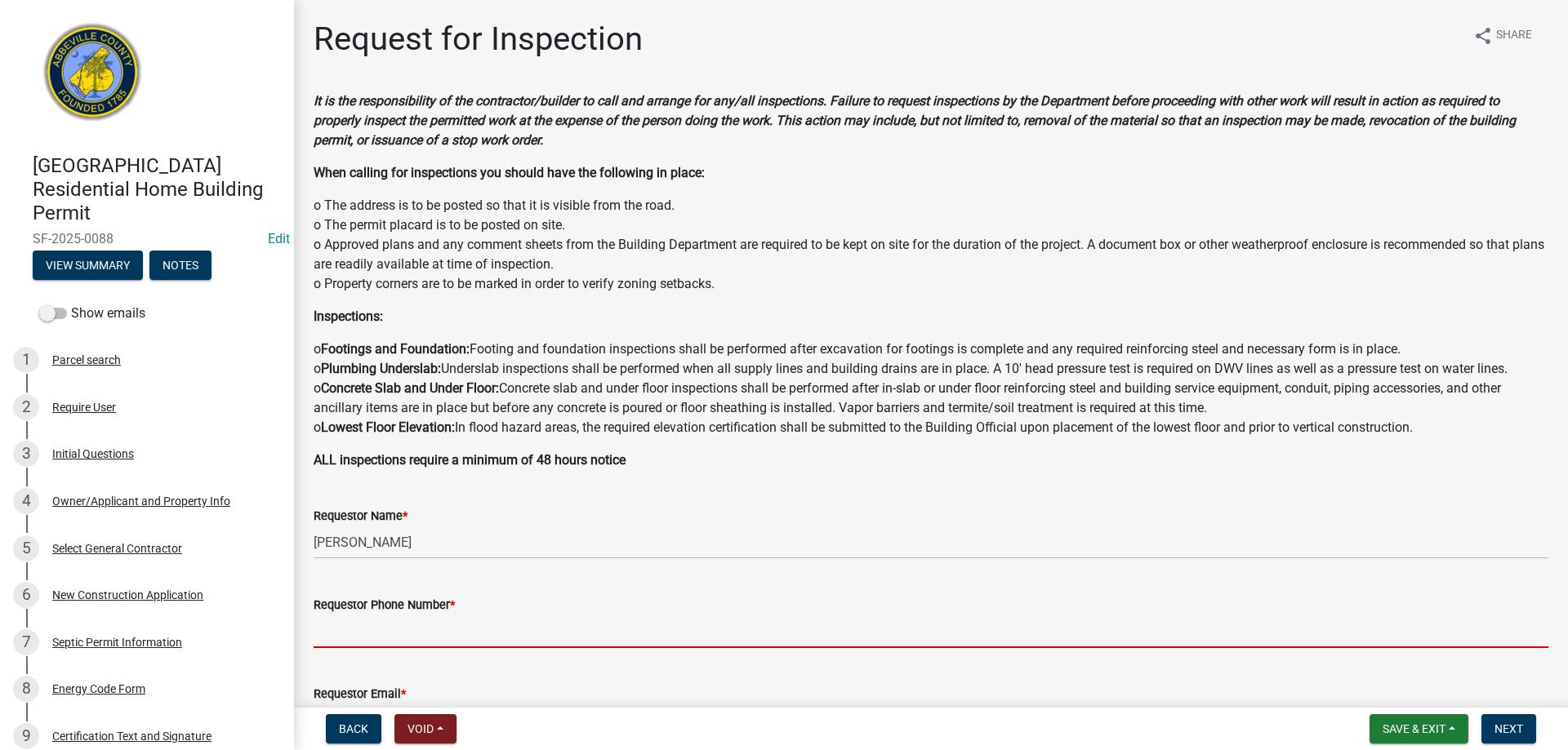
click at [514, 631] on input "Requestor Phone Number *" at bounding box center [931, 631] width 1235 height 33
type input "8643445316"
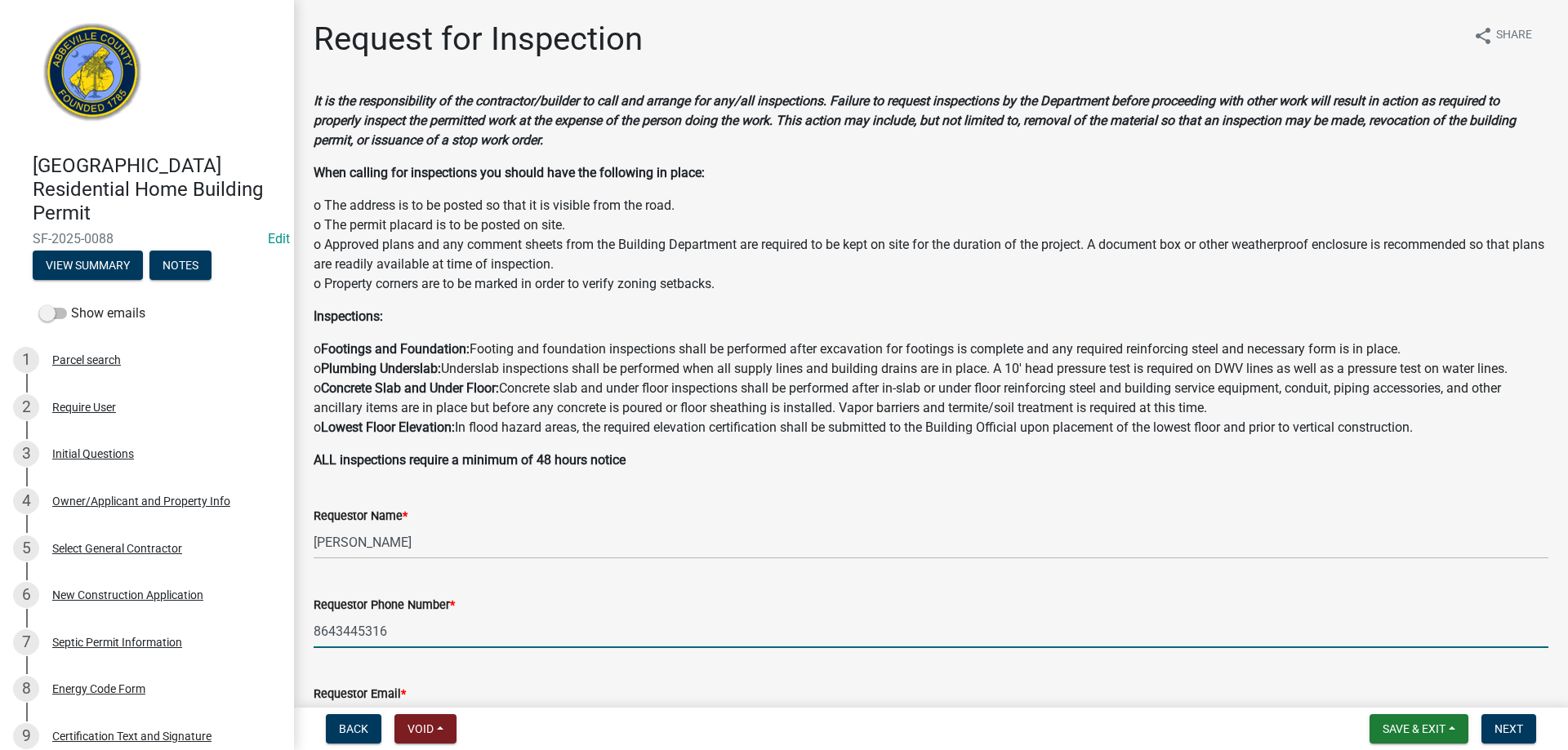
type input "[EMAIL_ADDRESS][DOMAIN_NAME]"
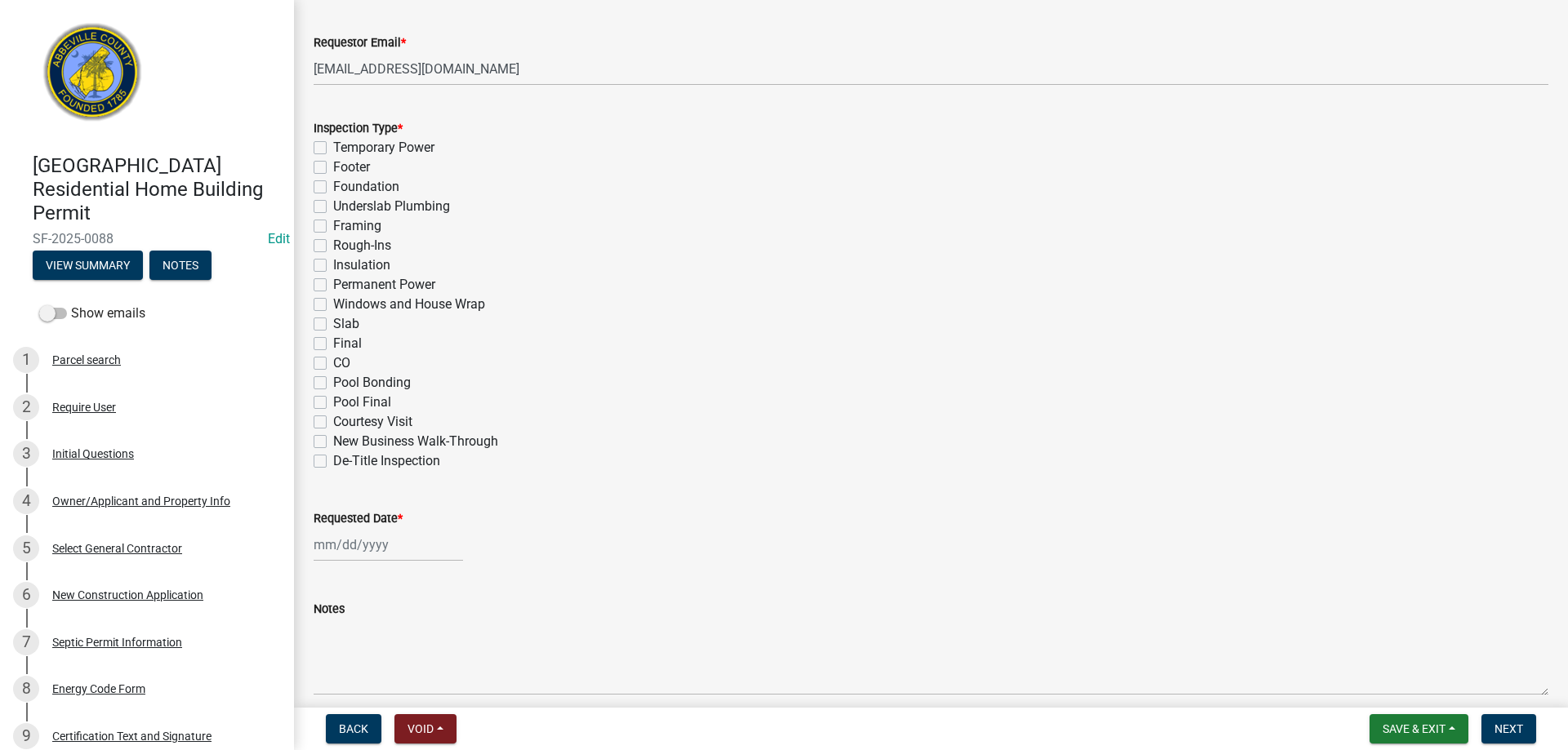
scroll to position [653, 0]
click at [333, 322] on label "Slab" at bounding box center [346, 323] width 26 height 19
click at [333, 322] on input "Slab" at bounding box center [338, 318] width 11 height 11
checkbox input "true"
checkbox input "false"
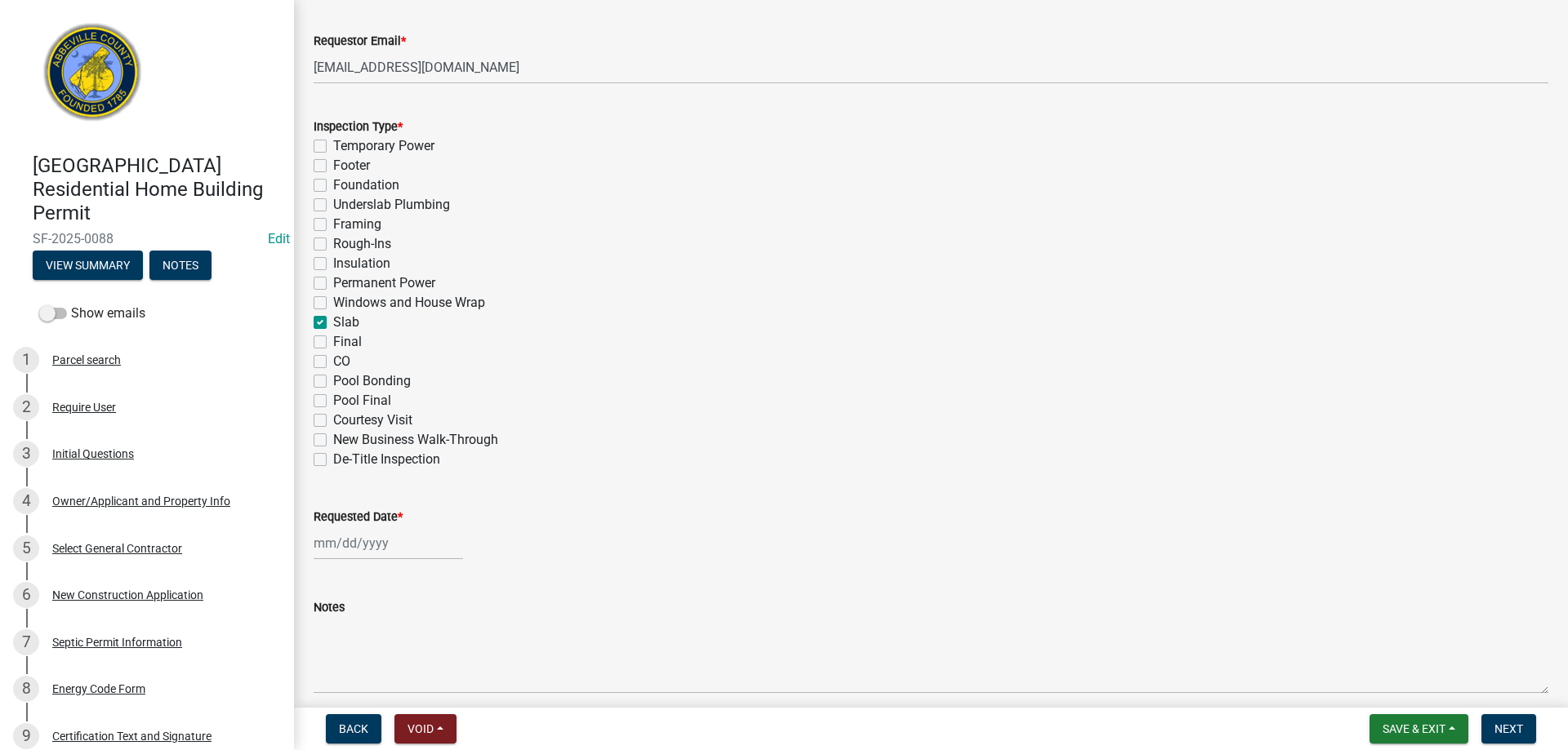
checkbox input "false"
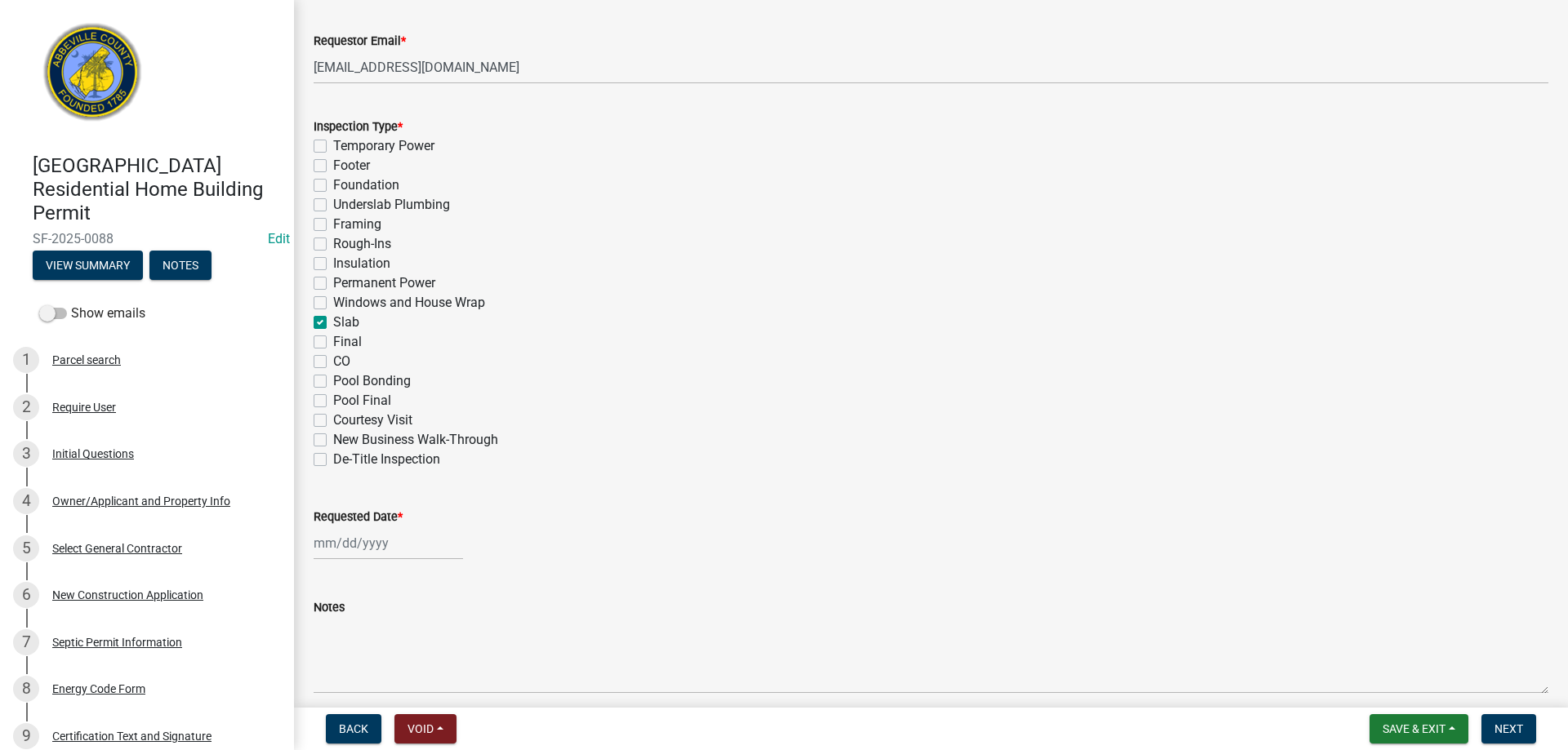
checkbox input "false"
checkbox input "true"
checkbox input "false"
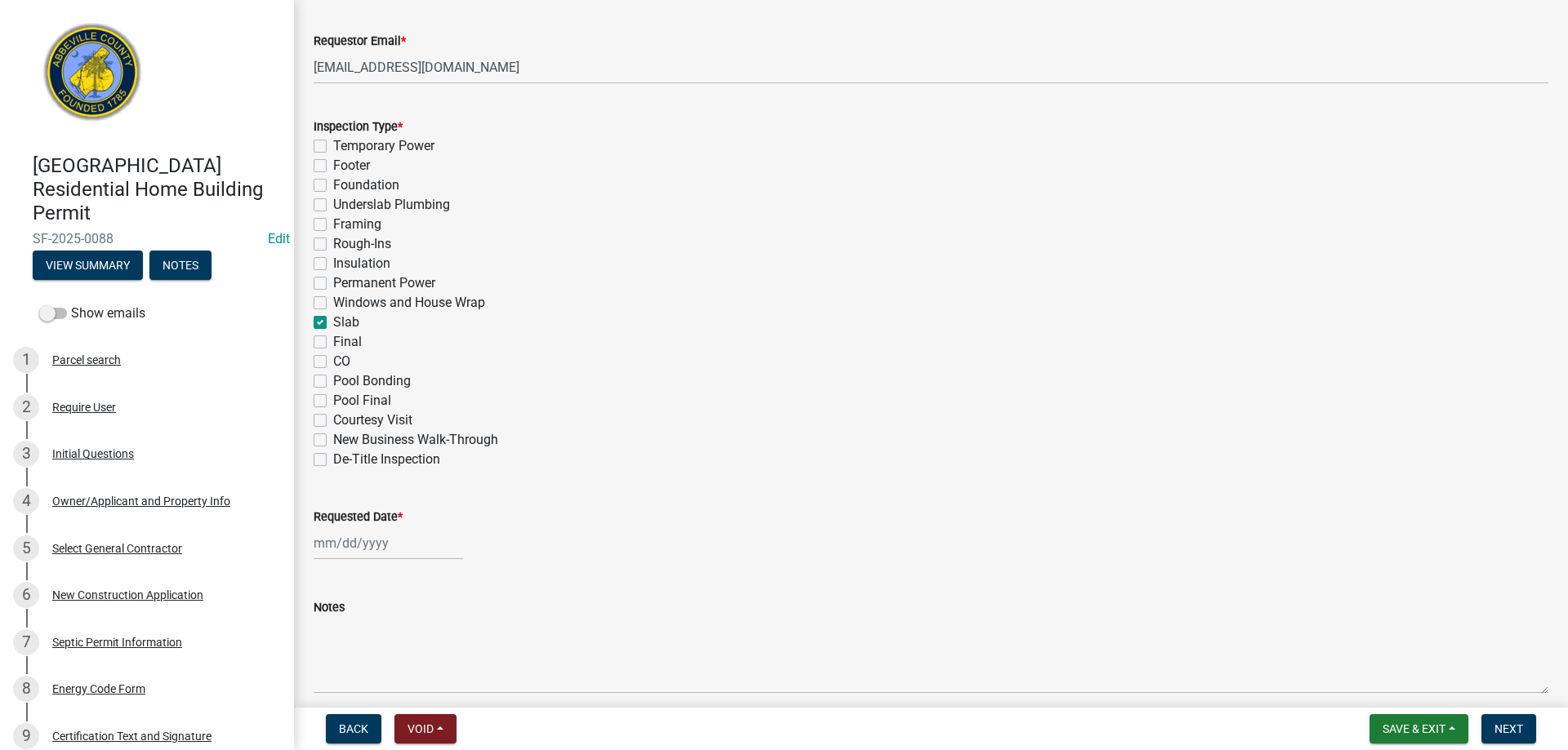
checkbox input "false"
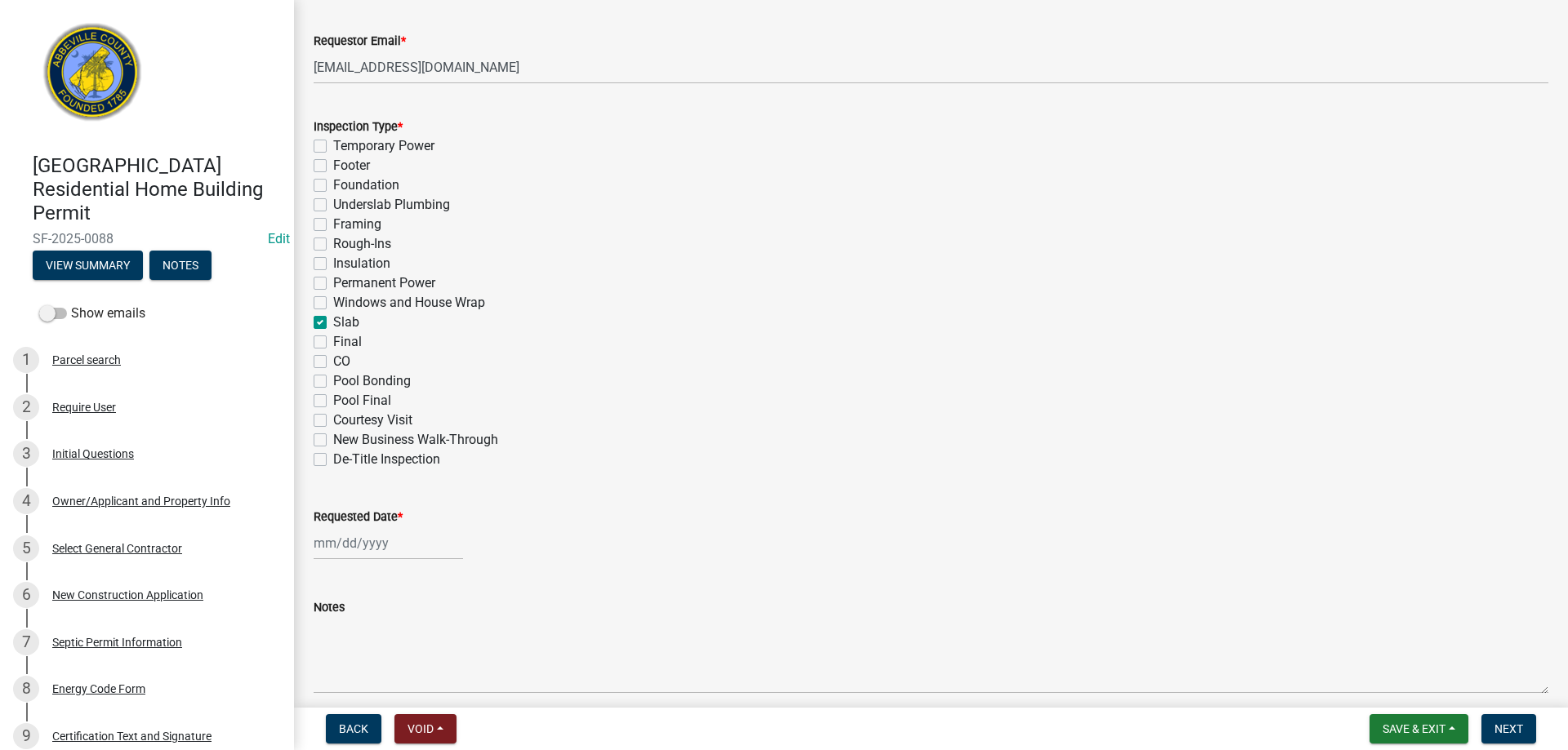
checkbox input "false"
click at [410, 556] on div at bounding box center [389, 543] width 150 height 33
select select "9"
select select "2025"
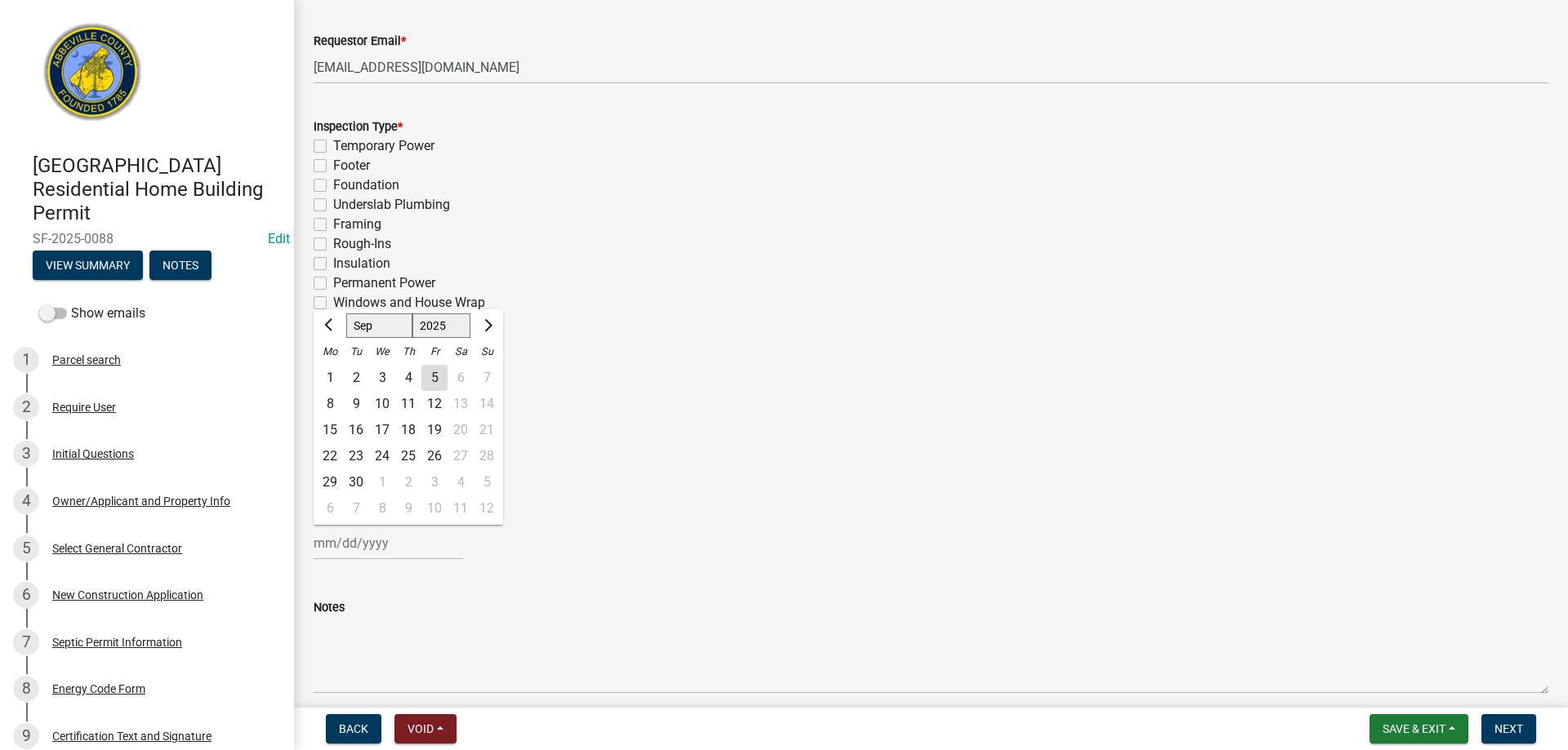
click at [402, 376] on div "4" at bounding box center [408, 378] width 26 height 26
type input "[DATE]"
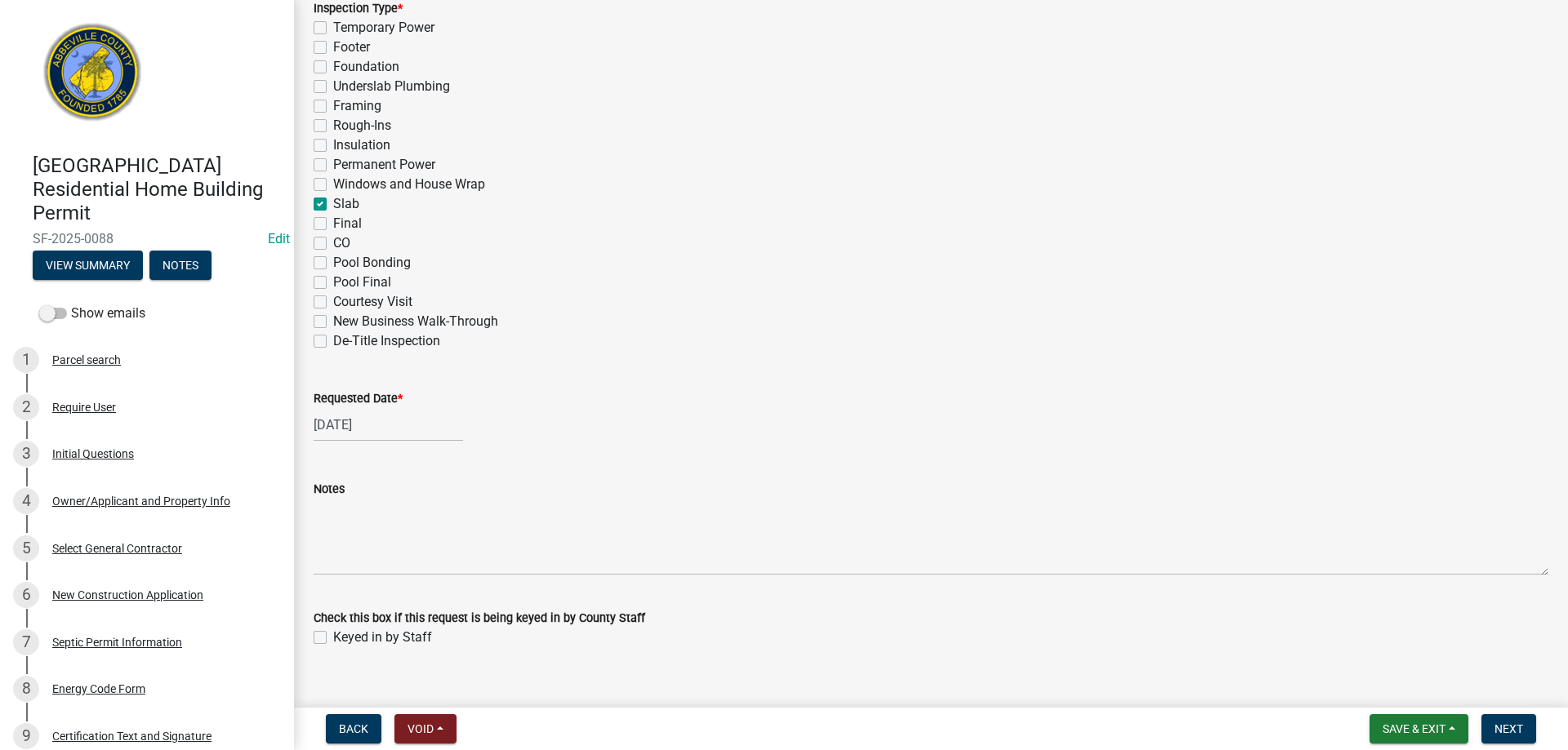
scroll to position [796, 0]
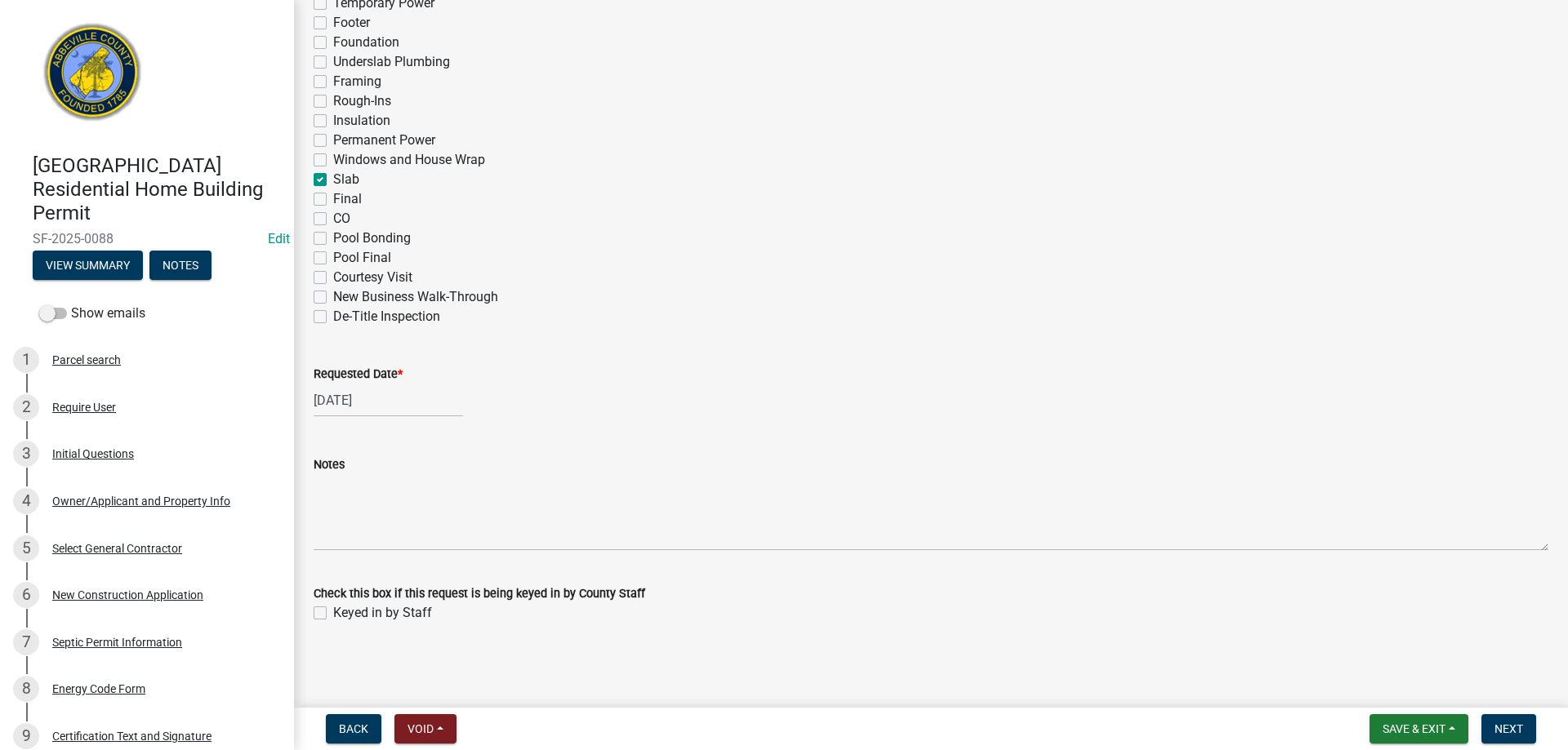
click at [333, 613] on label "Keyed in by Staff" at bounding box center [383, 613] width 99 height 19
click at [333, 613] on input "Keyed in by Staff" at bounding box center [338, 608] width 11 height 11
checkbox input "true"
click at [1517, 723] on span "Next" at bounding box center [1508, 729] width 28 height 13
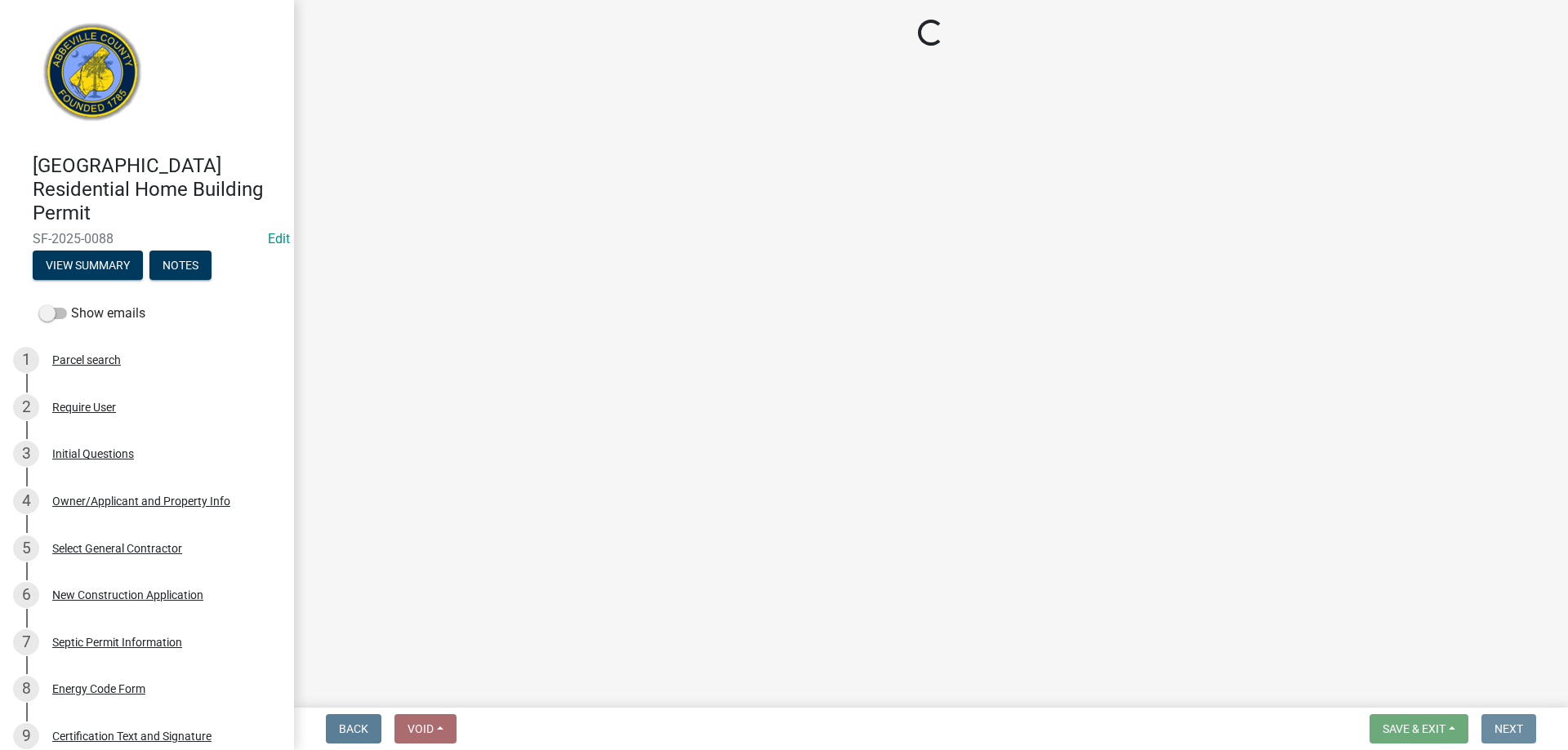
scroll to position [0, 0]
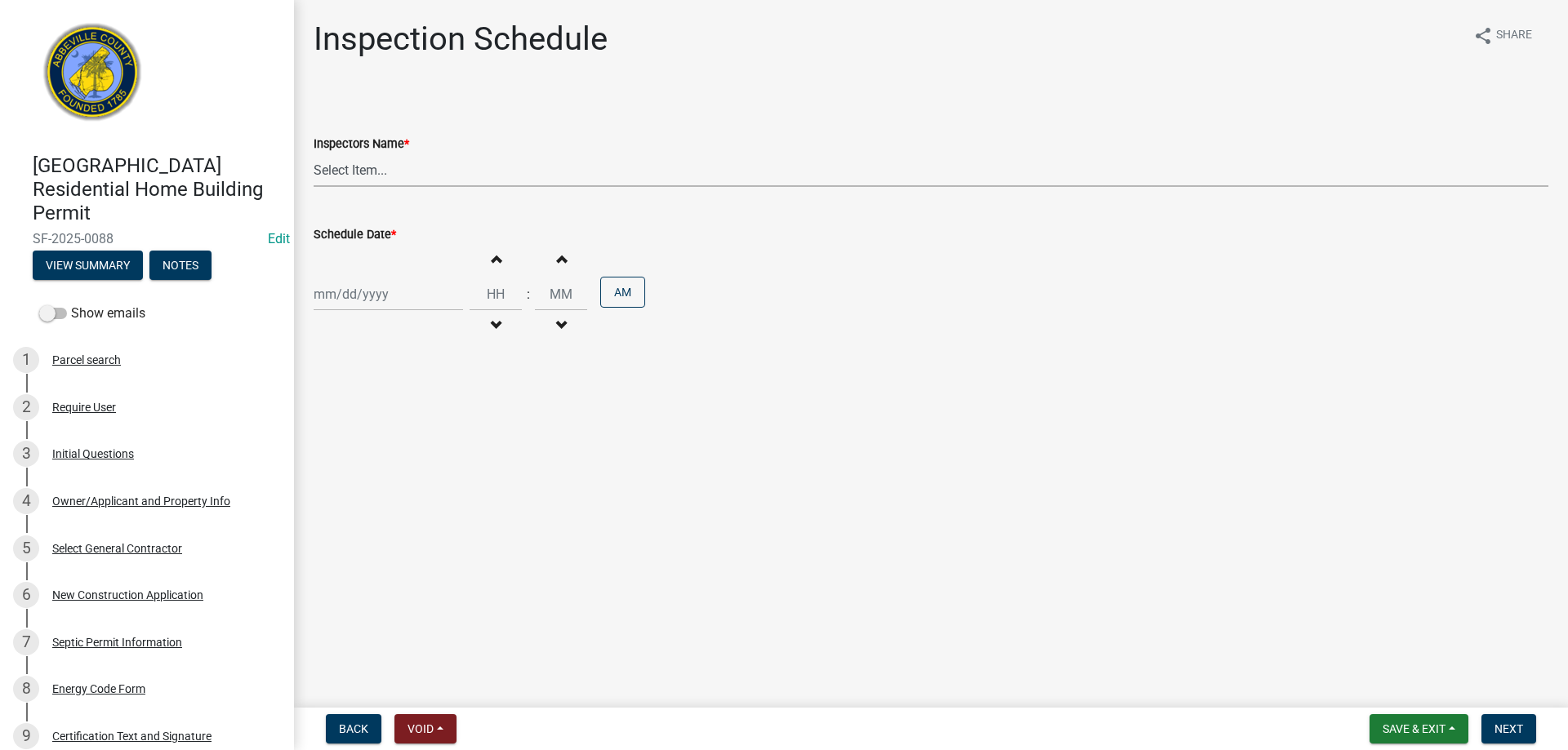
click at [496, 174] on select "Select Item... [EMAIL_ADDRESS][DOMAIN_NAME] ([PERSON_NAME]) [EMAIL_ADDRESS][DOM…" at bounding box center [931, 170] width 1235 height 33
select select "56be3ac8-4e2d-49a7-9260-658958e29c03"
click at [314, 153] on select "Select Item... [EMAIL_ADDRESS][DOMAIN_NAME] ([PERSON_NAME]) [EMAIL_ADDRESS][DOM…" at bounding box center [931, 170] width 1235 height 33
click at [415, 297] on div at bounding box center [389, 294] width 150 height 33
select select "9"
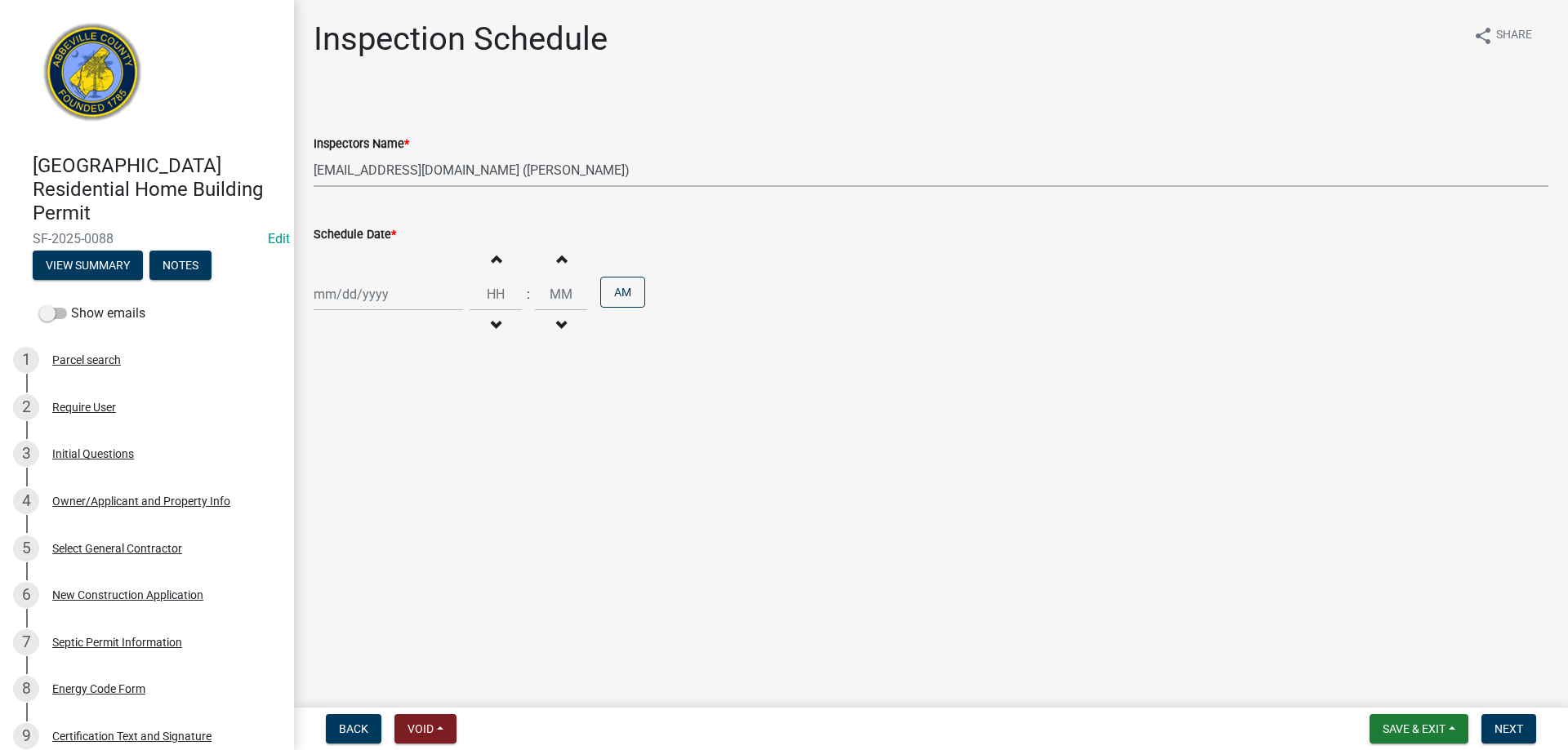
select select "2025"
click at [411, 376] on div "4" at bounding box center [408, 381] width 26 height 26
type input "[DATE]"
click at [1508, 727] on span "Next" at bounding box center [1508, 729] width 28 height 13
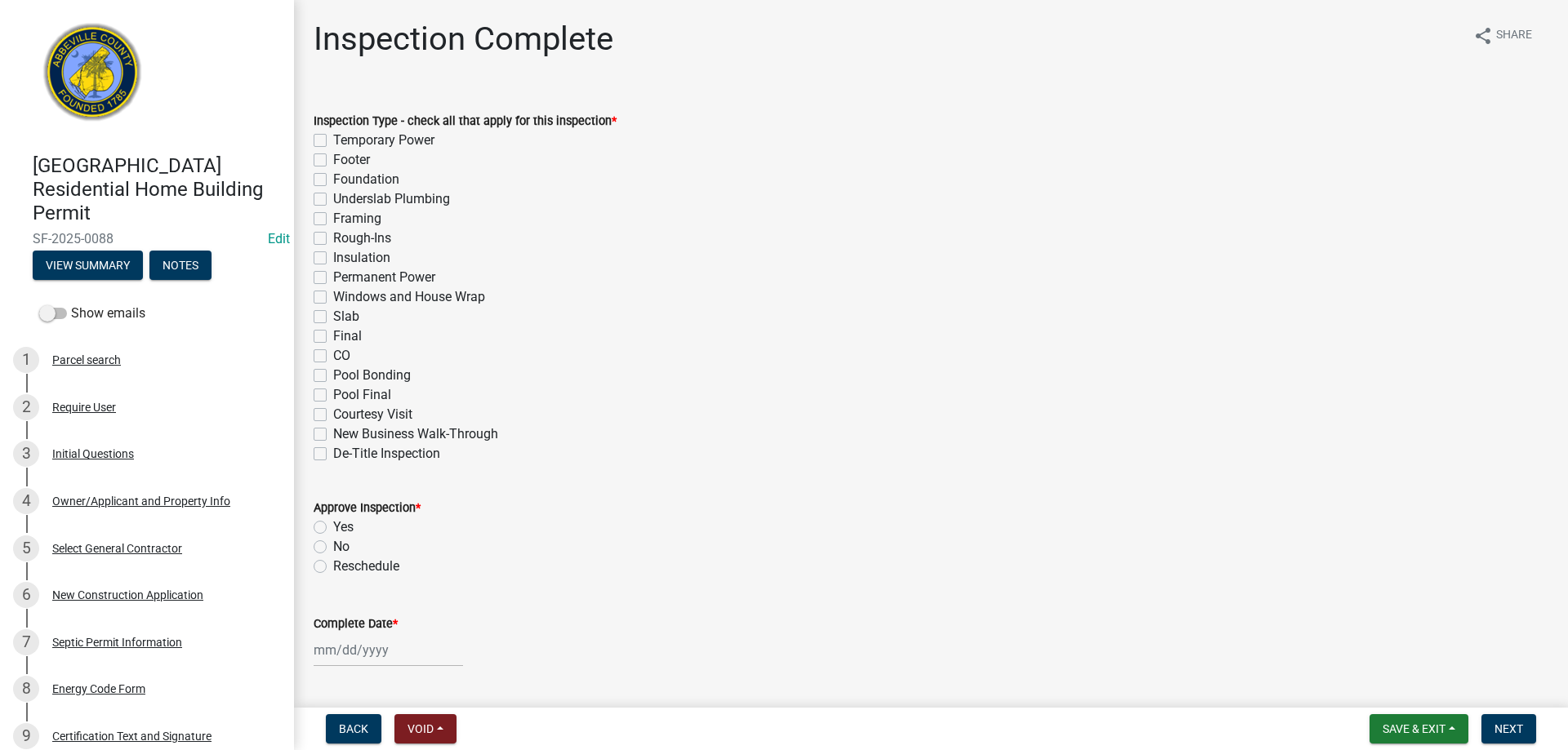
click at [333, 315] on label "Slab" at bounding box center [346, 317] width 26 height 19
click at [333, 315] on input "Slab" at bounding box center [338, 312] width 11 height 11
checkbox input "true"
checkbox input "false"
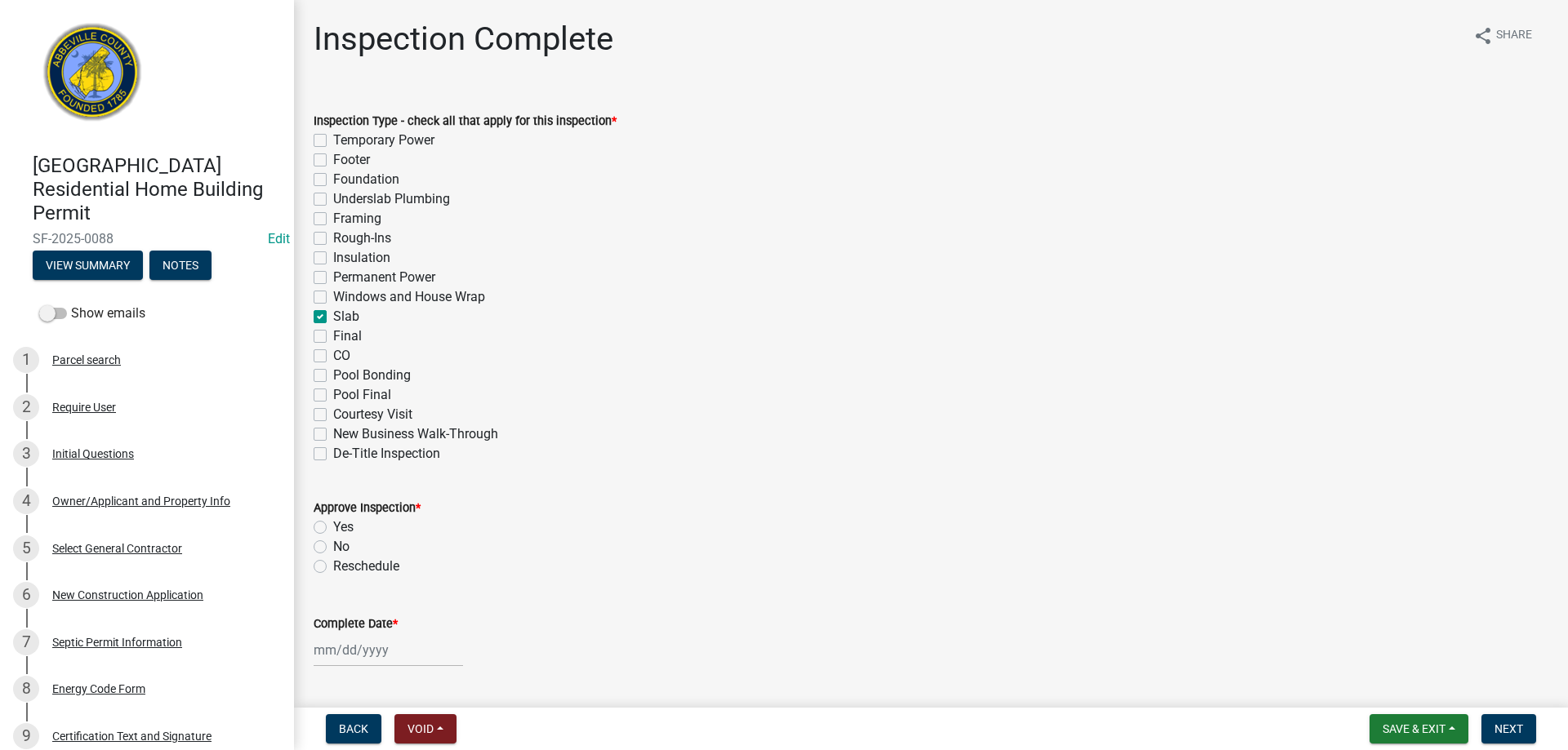
checkbox input "false"
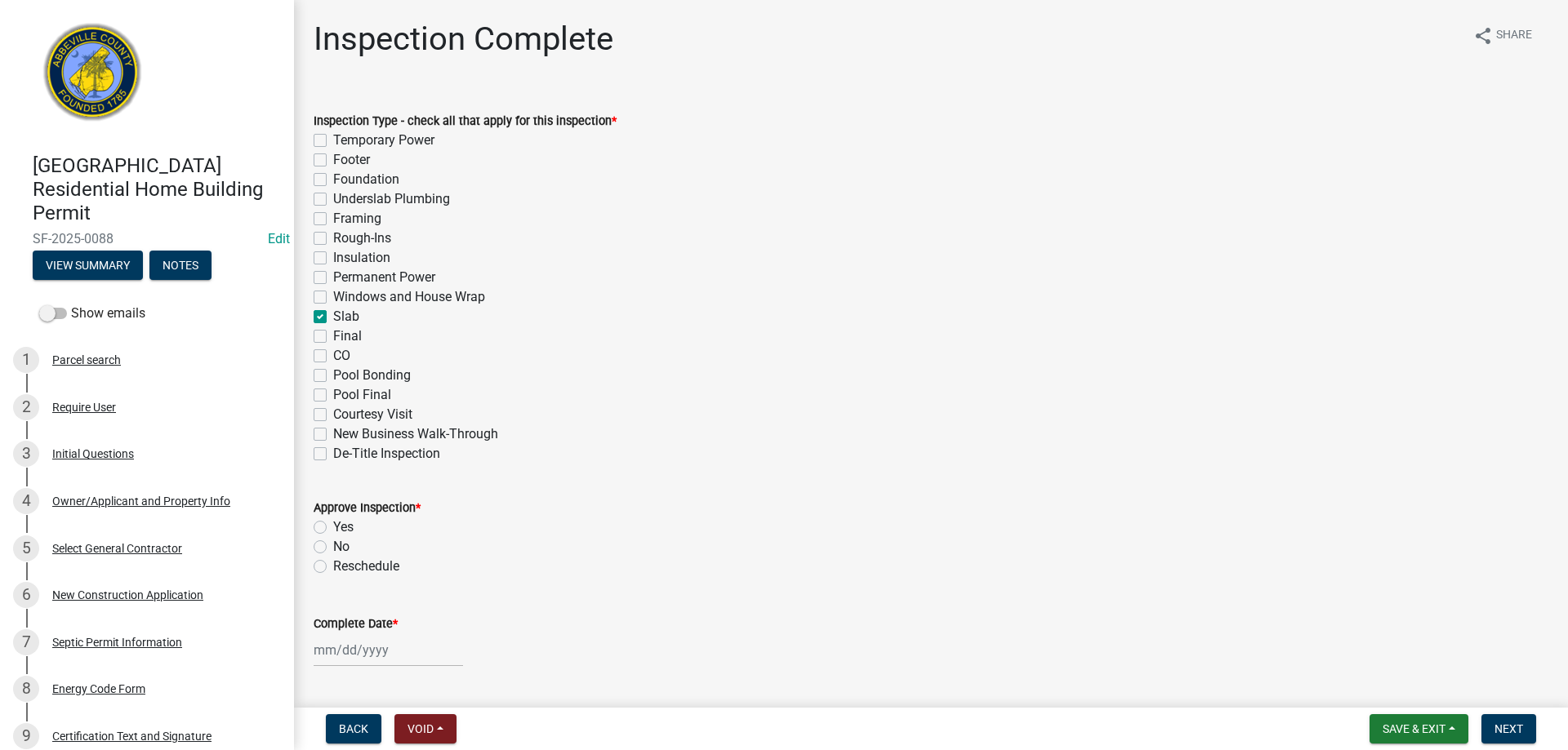
checkbox input "false"
checkbox input "true"
checkbox input "false"
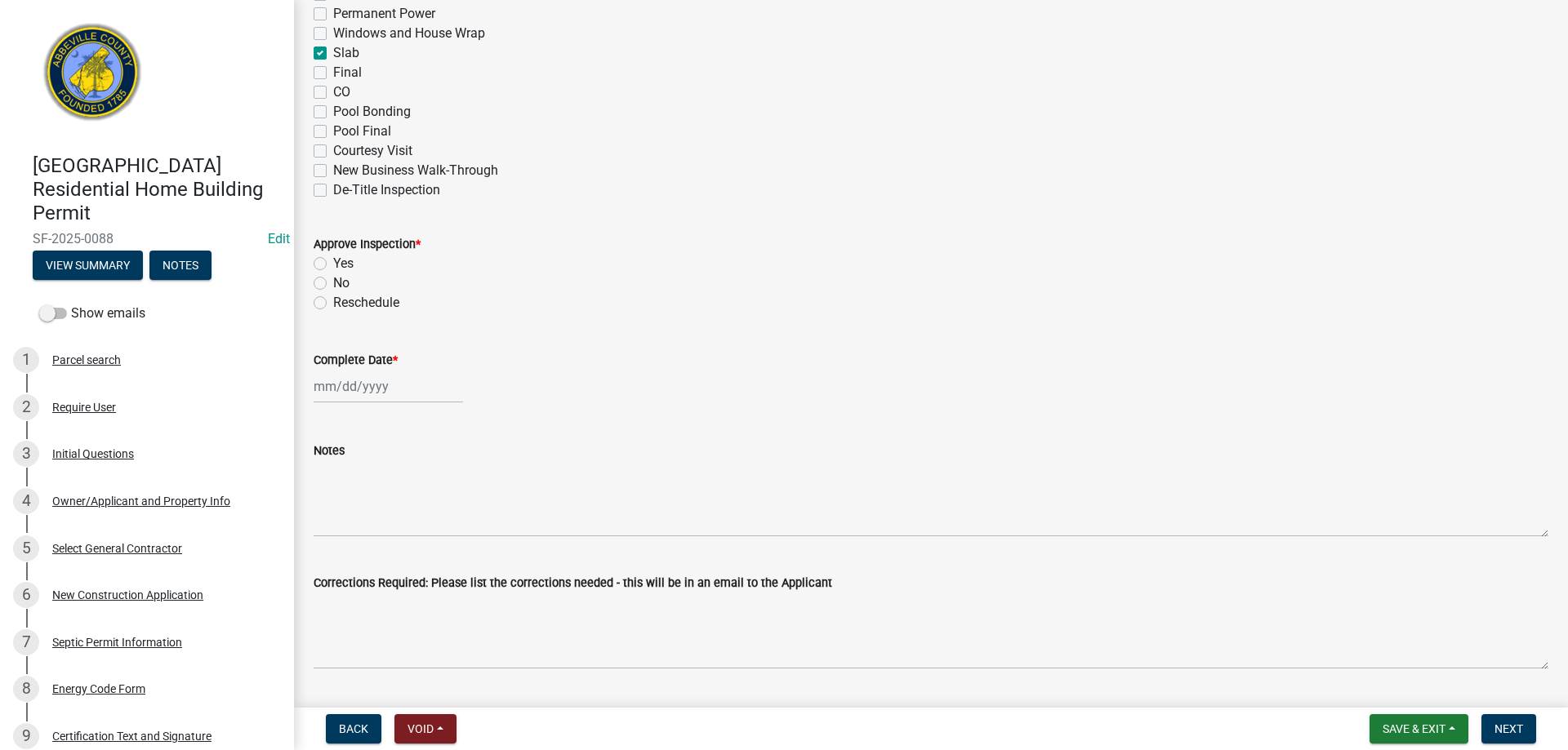
scroll to position [326, 0]
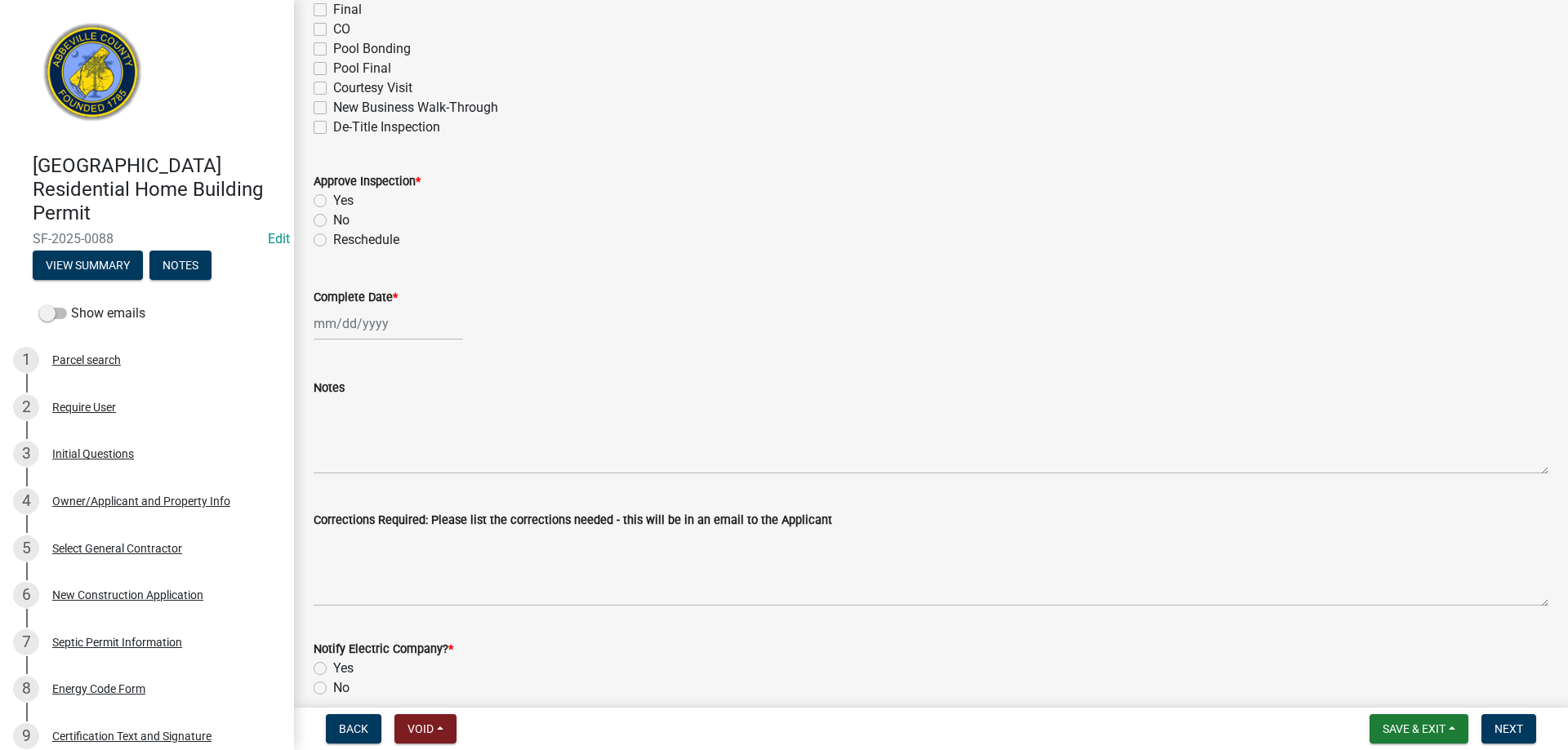
click at [333, 199] on label "Yes" at bounding box center [343, 201] width 20 height 19
click at [333, 199] on input "Yes" at bounding box center [338, 196] width 11 height 11
click at [416, 325] on div at bounding box center [389, 324] width 150 height 33
click at [405, 402] on div "4" at bounding box center [408, 410] width 26 height 26
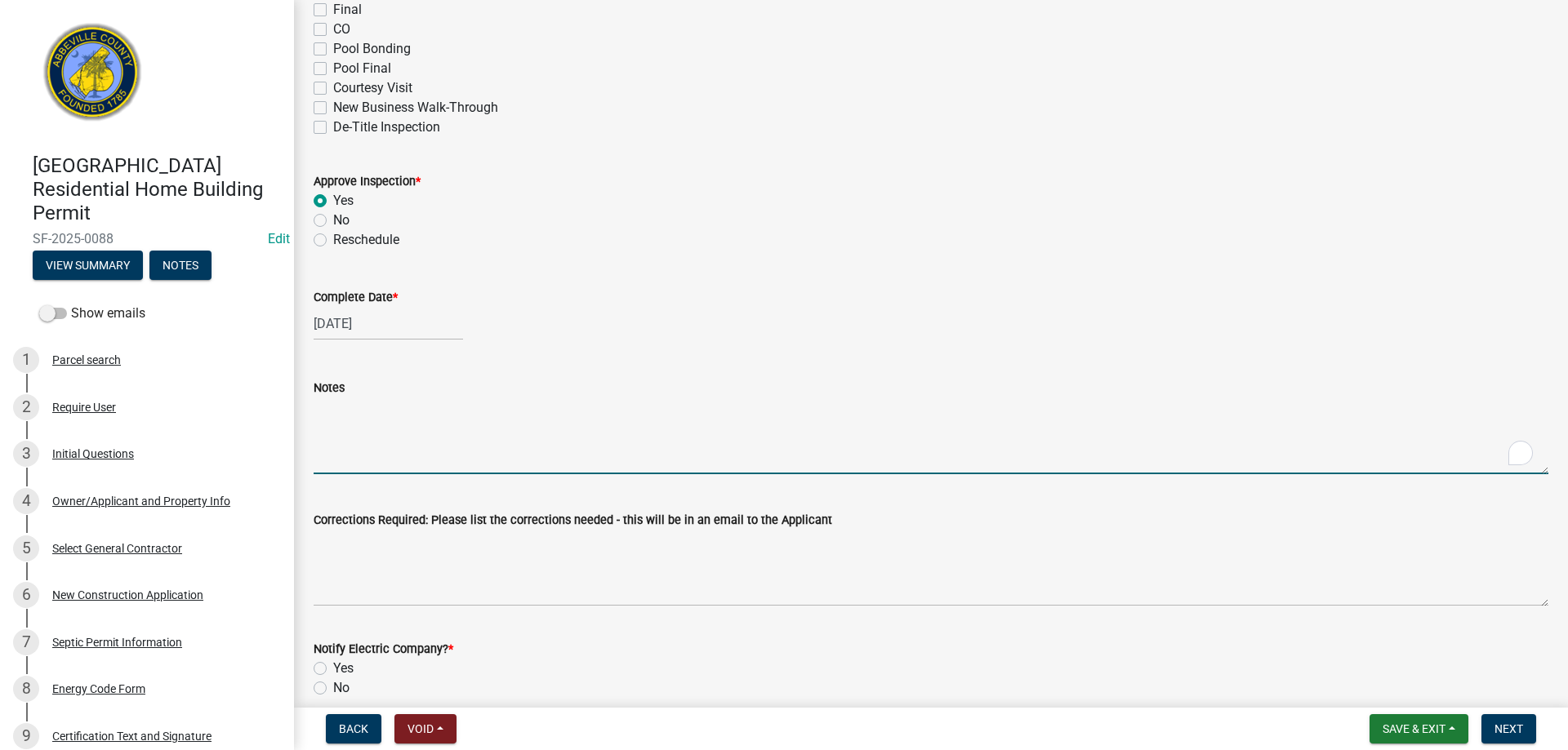
click at [373, 424] on textarea "Notes" at bounding box center [931, 435] width 1235 height 77
click at [491, 411] on textarea "16 x 16 perimeter footing for 31/2"" at bounding box center [931, 435] width 1235 height 77
click at [526, 407] on textarea "16 x 16 perimeter footing for 3 1/2"" at bounding box center [931, 435] width 1235 height 77
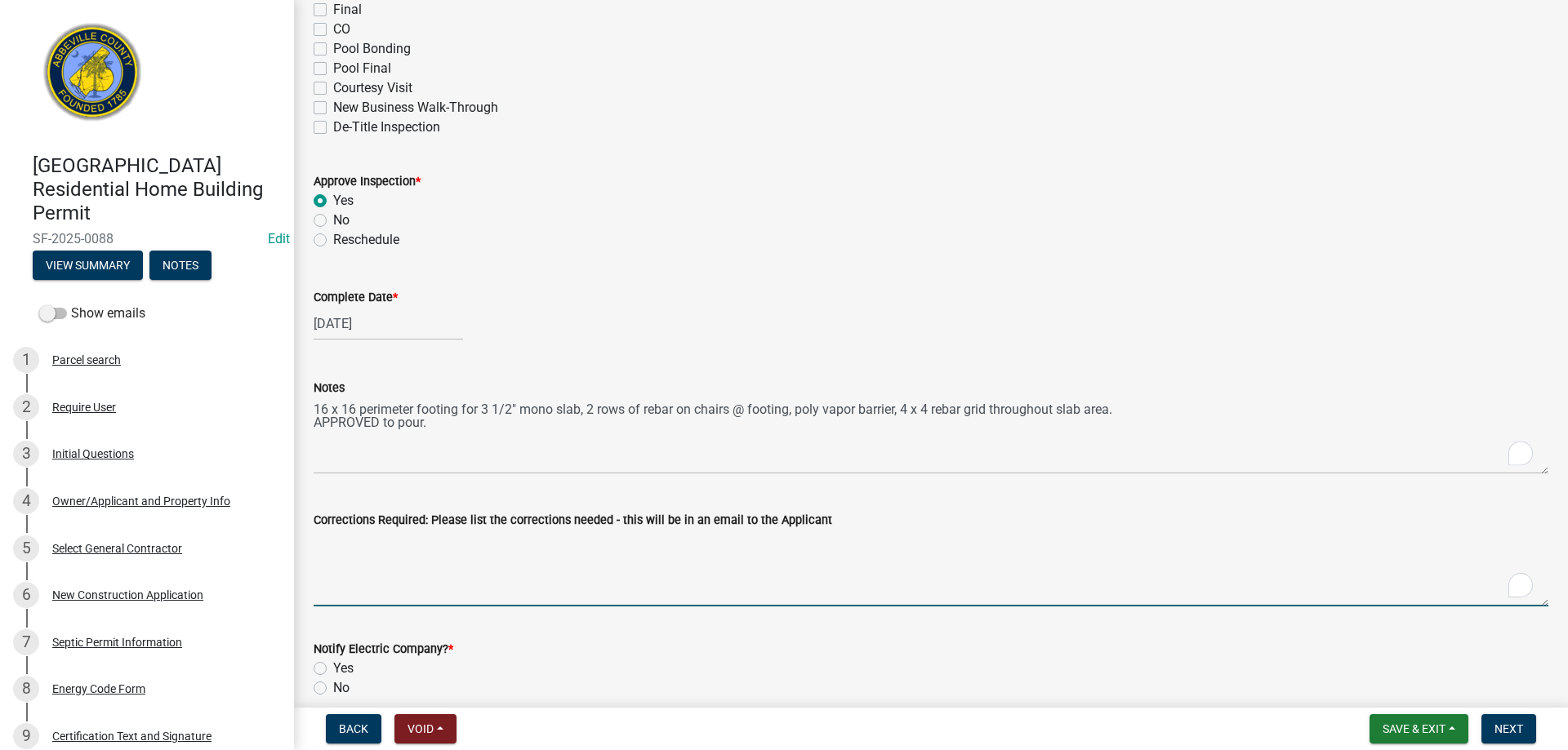
click at [500, 537] on textarea "Corrections Required: Please list the corrections needed - this will be in an e…" at bounding box center [931, 567] width 1235 height 77
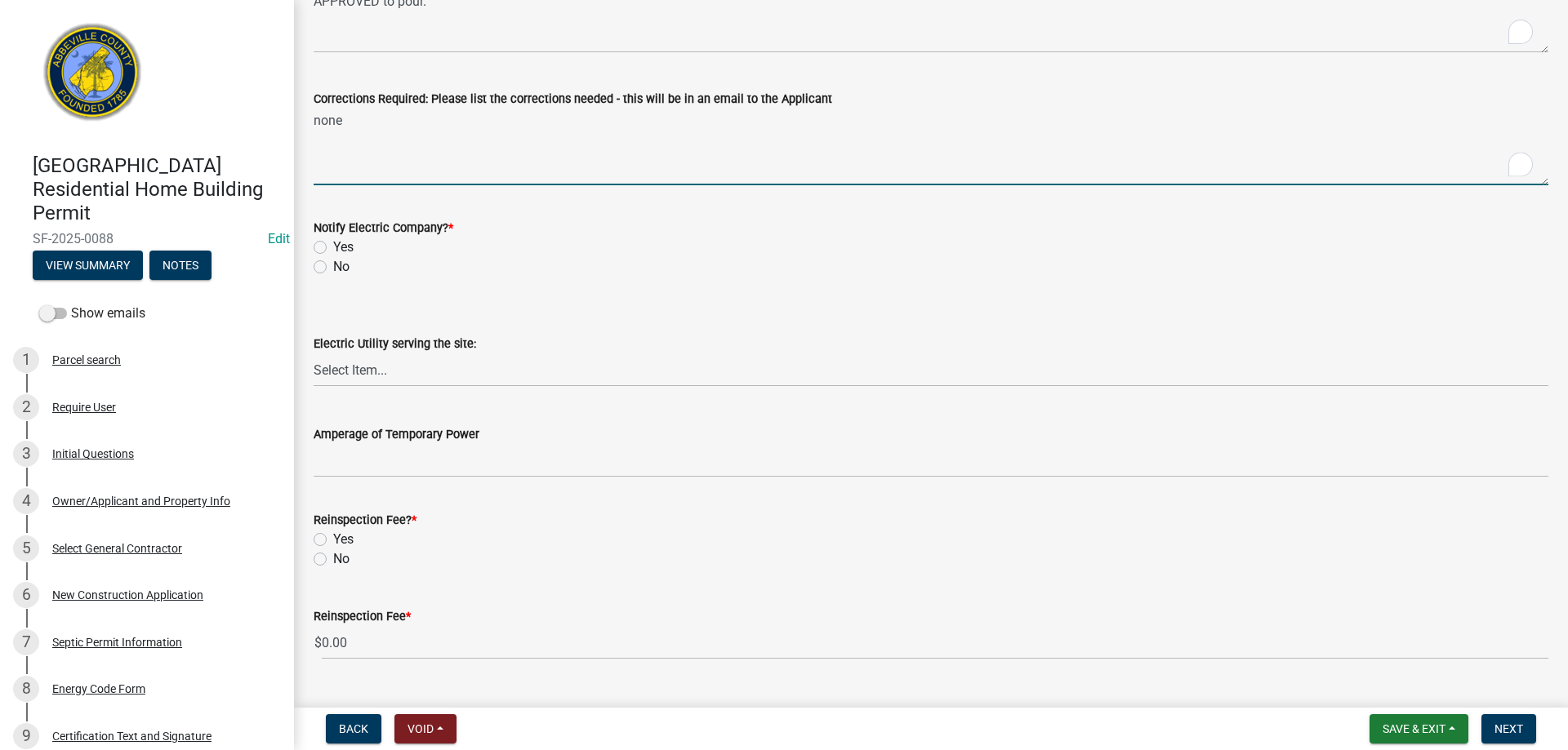
scroll to position [784, 0]
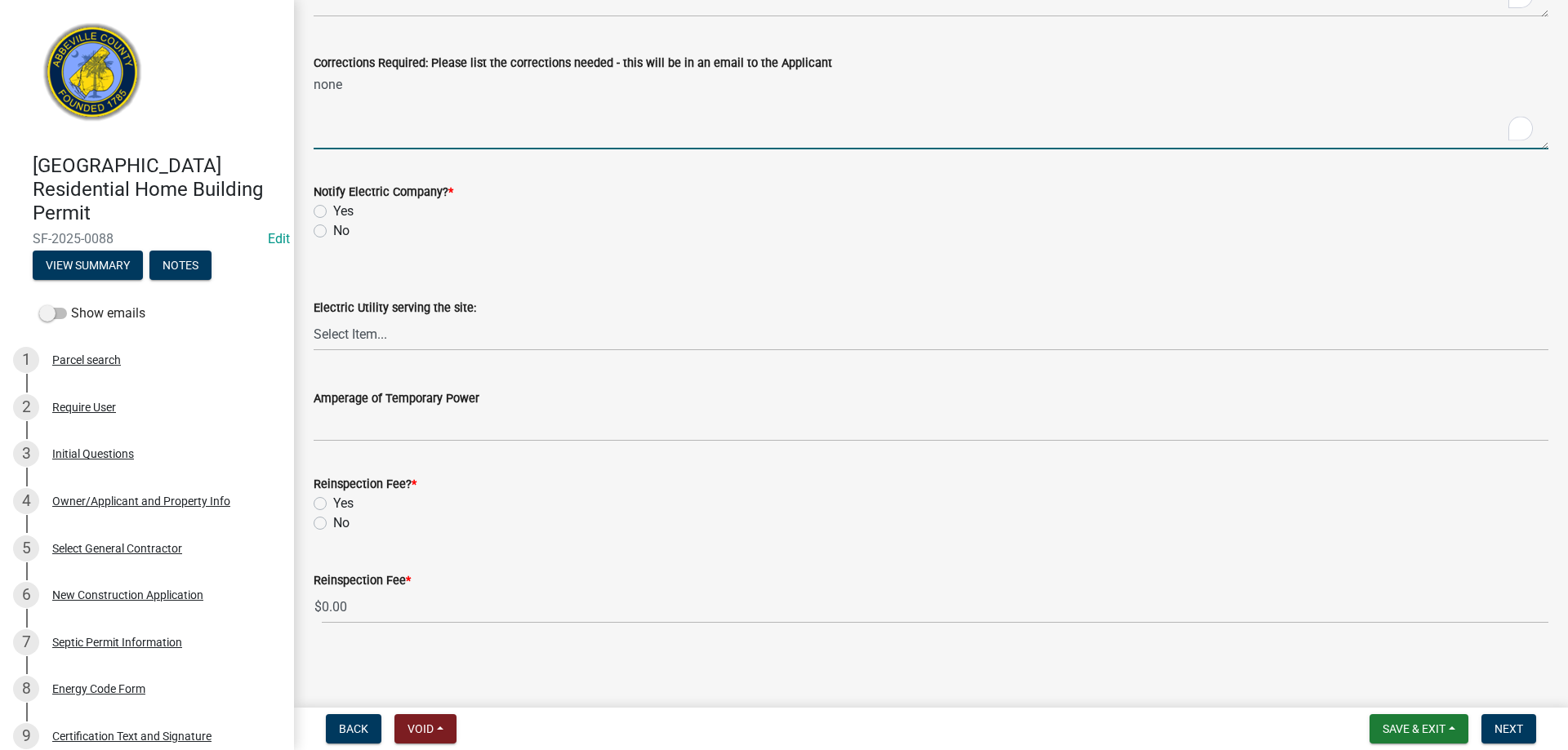
click at [333, 232] on label "No" at bounding box center [341, 231] width 17 height 19
click at [333, 232] on input "No" at bounding box center [338, 226] width 11 height 11
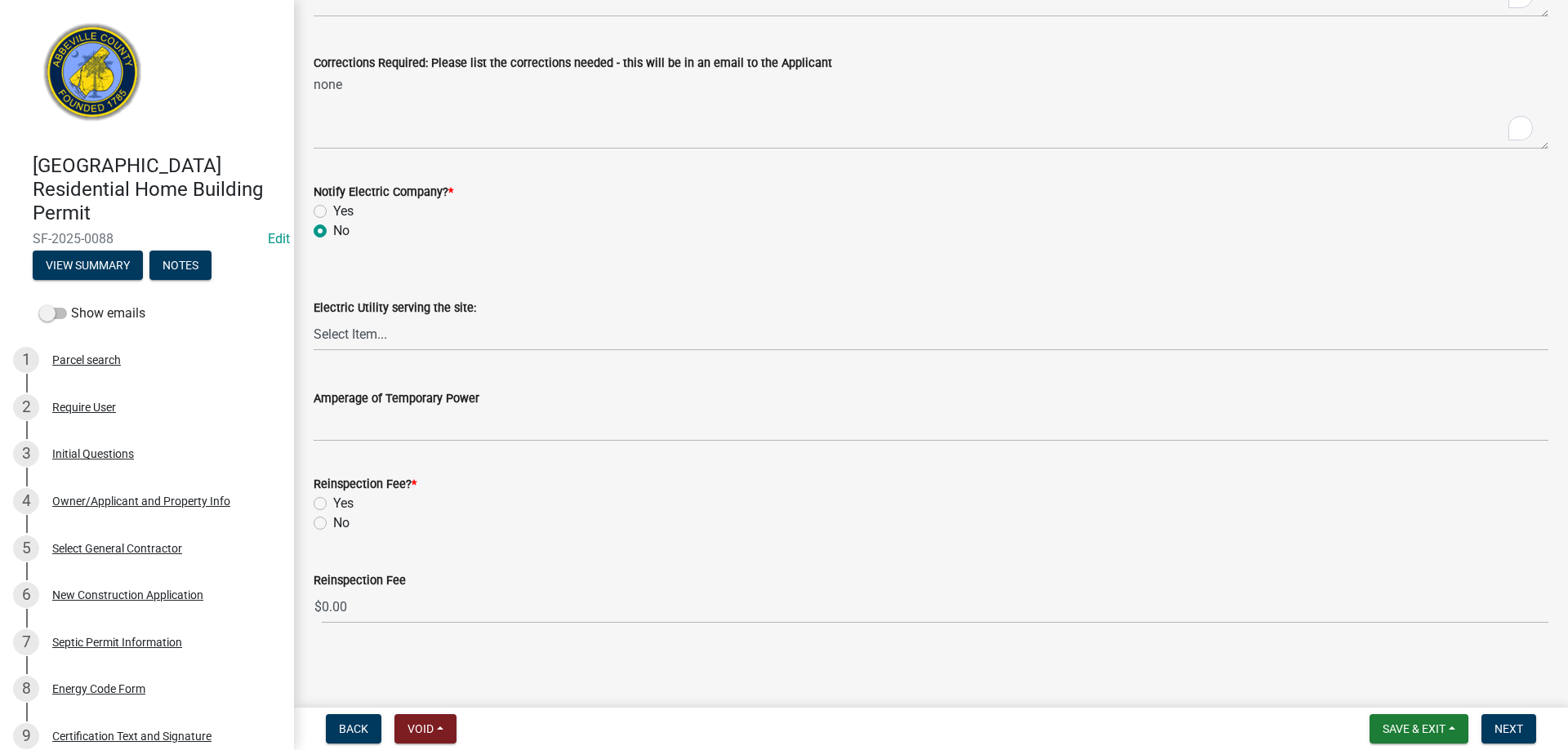
click at [333, 528] on label "No" at bounding box center [341, 524] width 17 height 19
click at [333, 525] on input "No" at bounding box center [338, 519] width 11 height 11
click at [1517, 730] on span "Next" at bounding box center [1508, 729] width 28 height 13
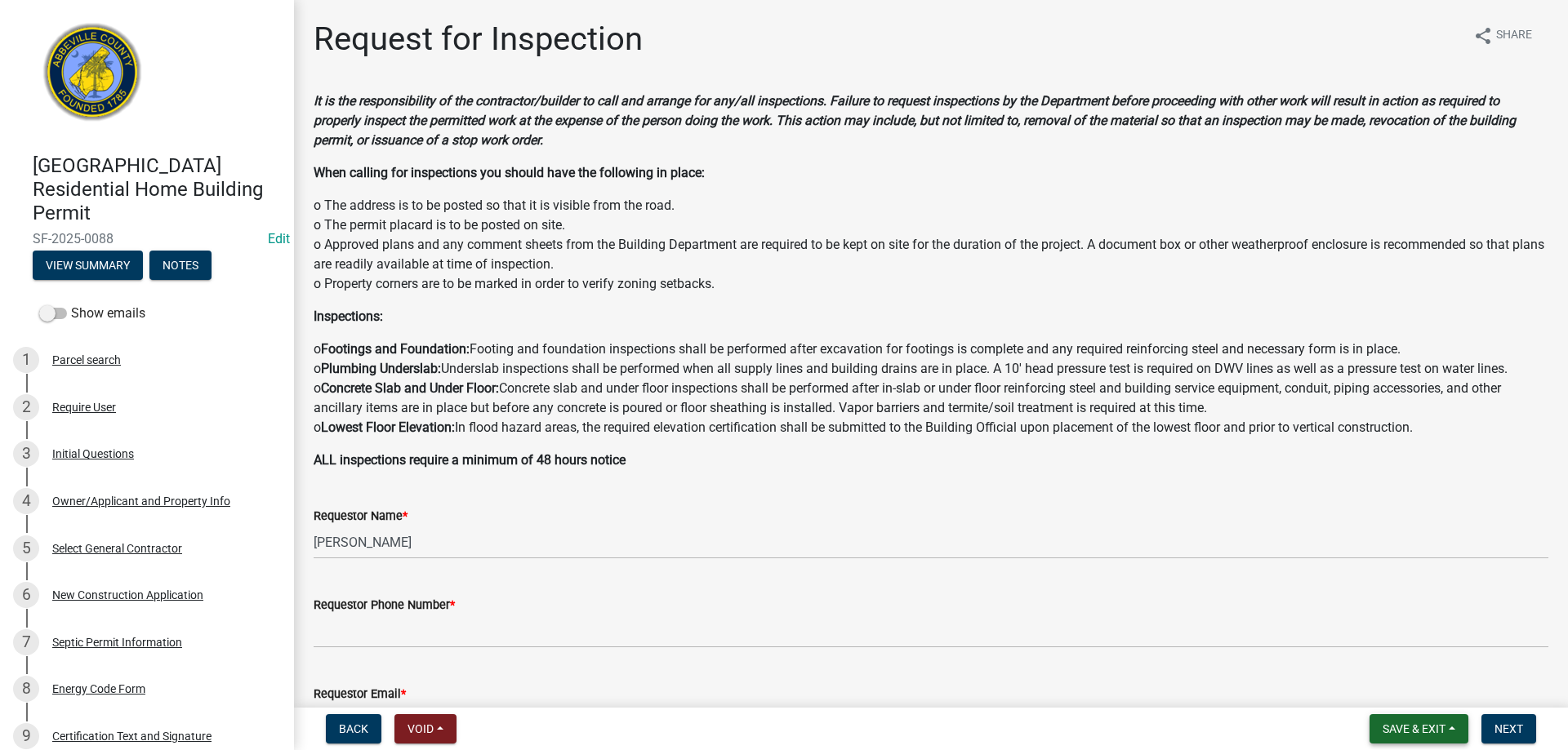
click at [1410, 727] on span "Save & Exit" at bounding box center [1414, 729] width 63 height 13
click at [1397, 691] on button "Save & Exit" at bounding box center [1403, 687] width 130 height 39
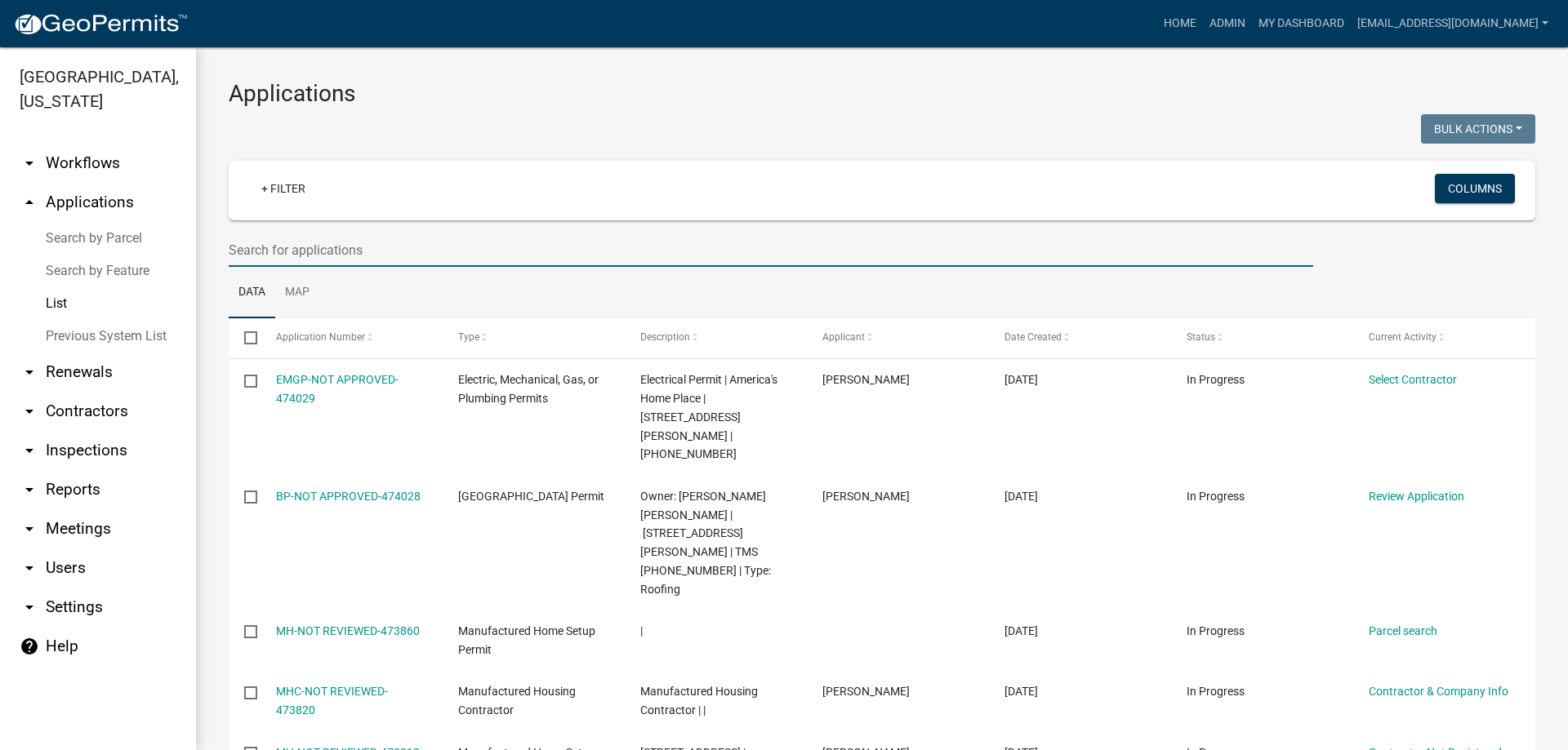
click at [406, 256] on input "text" at bounding box center [770, 250] width 1084 height 33
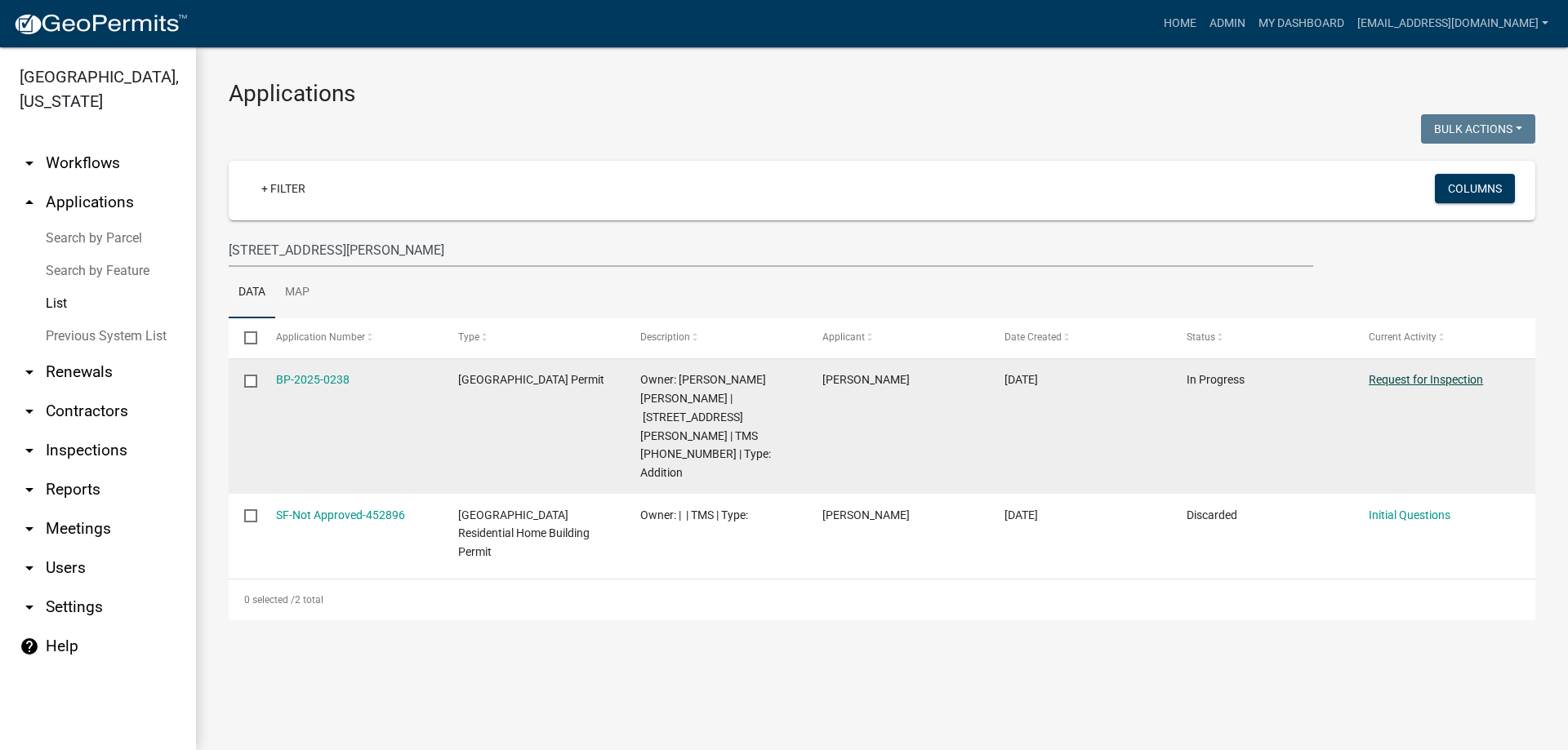
click at [1426, 376] on link "Request for Inspection" at bounding box center [1426, 379] width 115 height 13
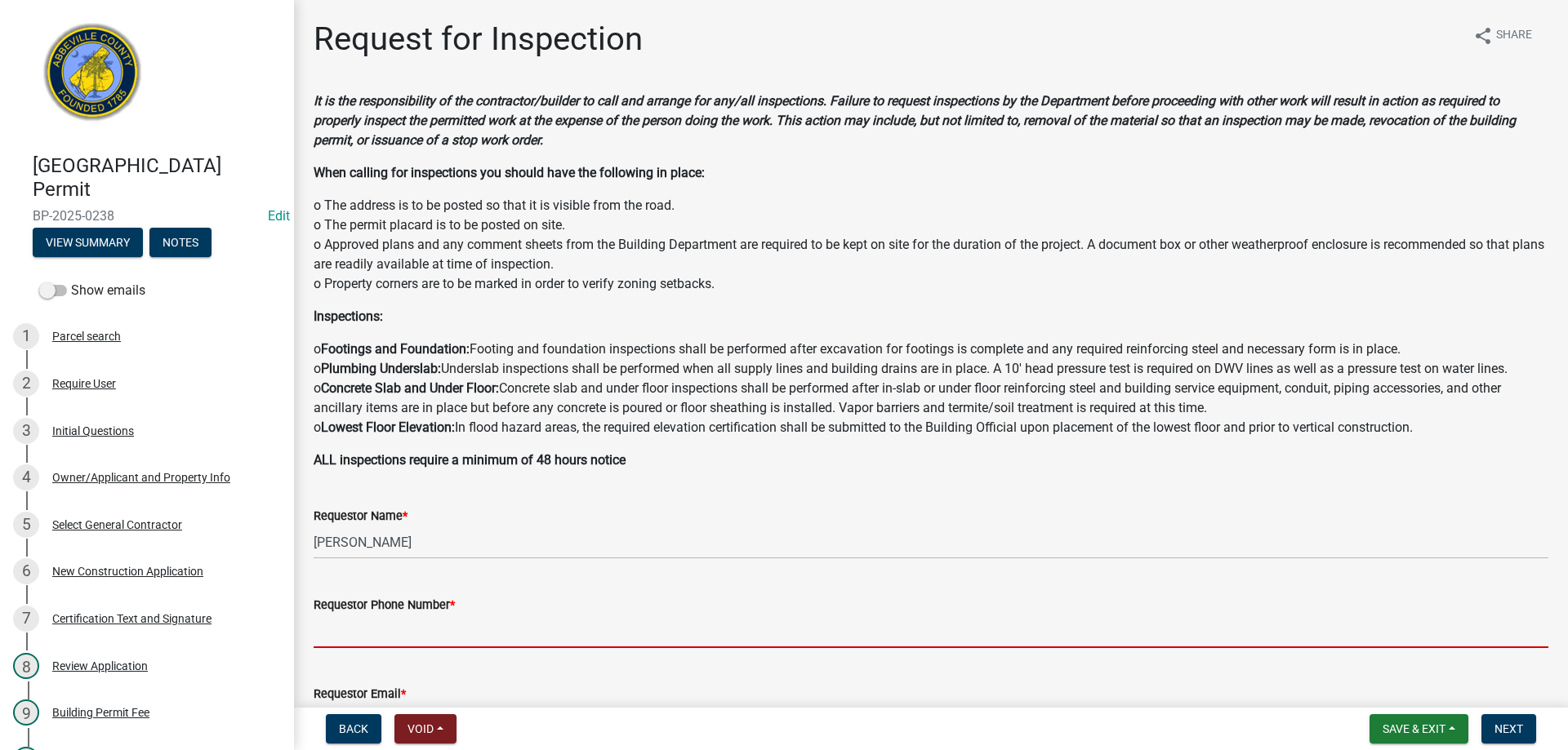
click at [665, 638] on input "Requestor Phone Number *" at bounding box center [931, 631] width 1235 height 33
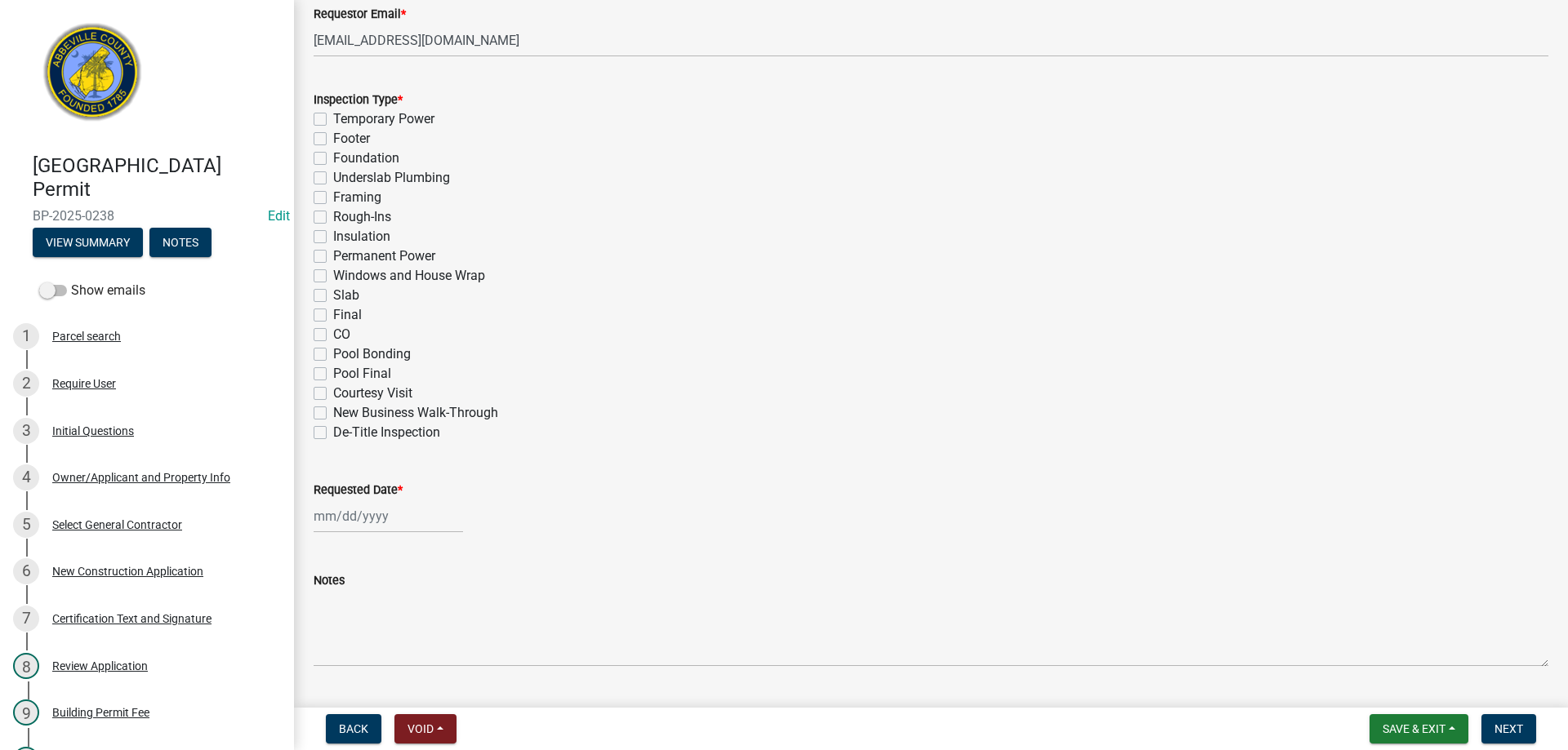
scroll to position [719, 0]
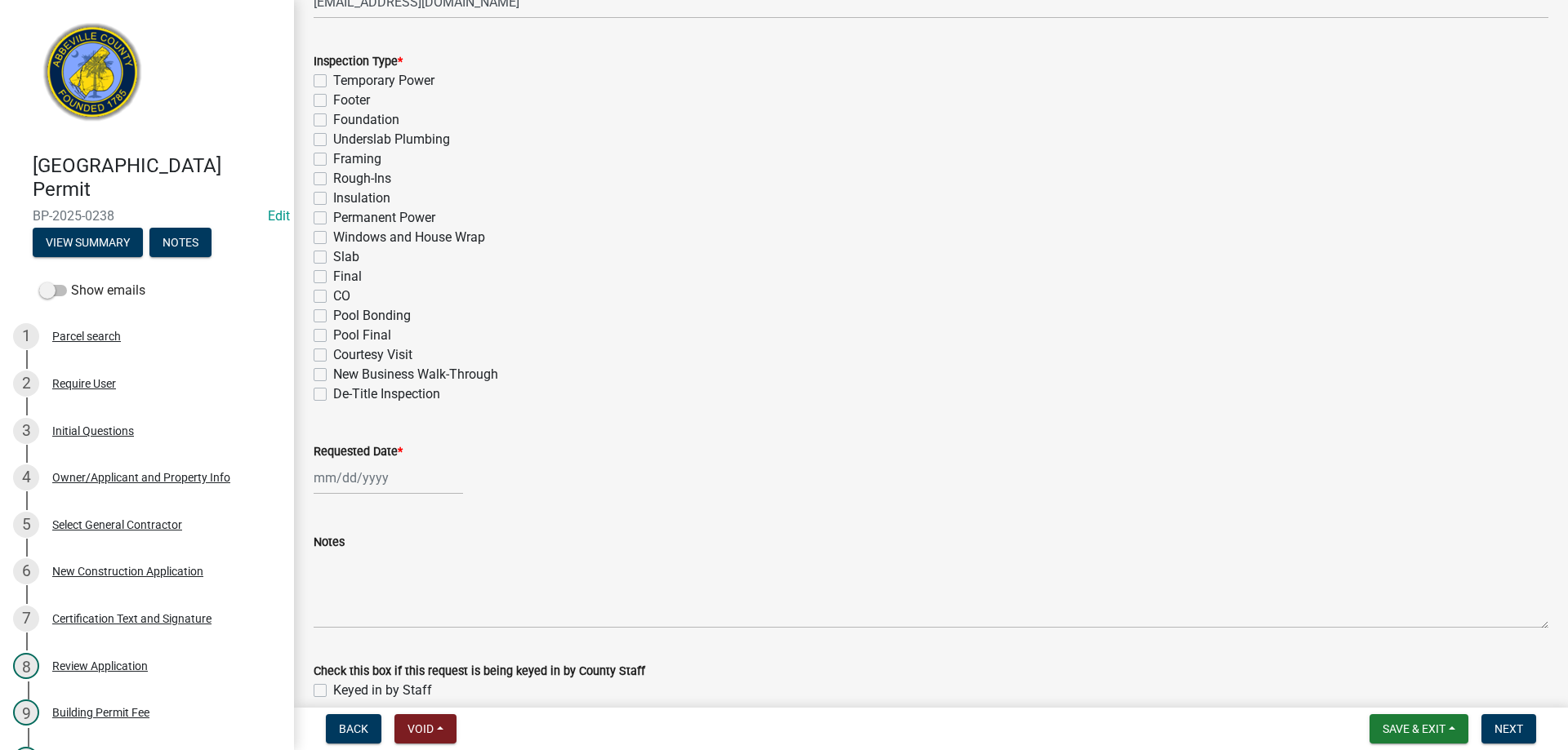
click at [333, 159] on label "Framing" at bounding box center [358, 159] width 49 height 19
click at [333, 159] on input "Framing" at bounding box center [338, 154] width 11 height 11
click at [423, 483] on div at bounding box center [389, 478] width 150 height 33
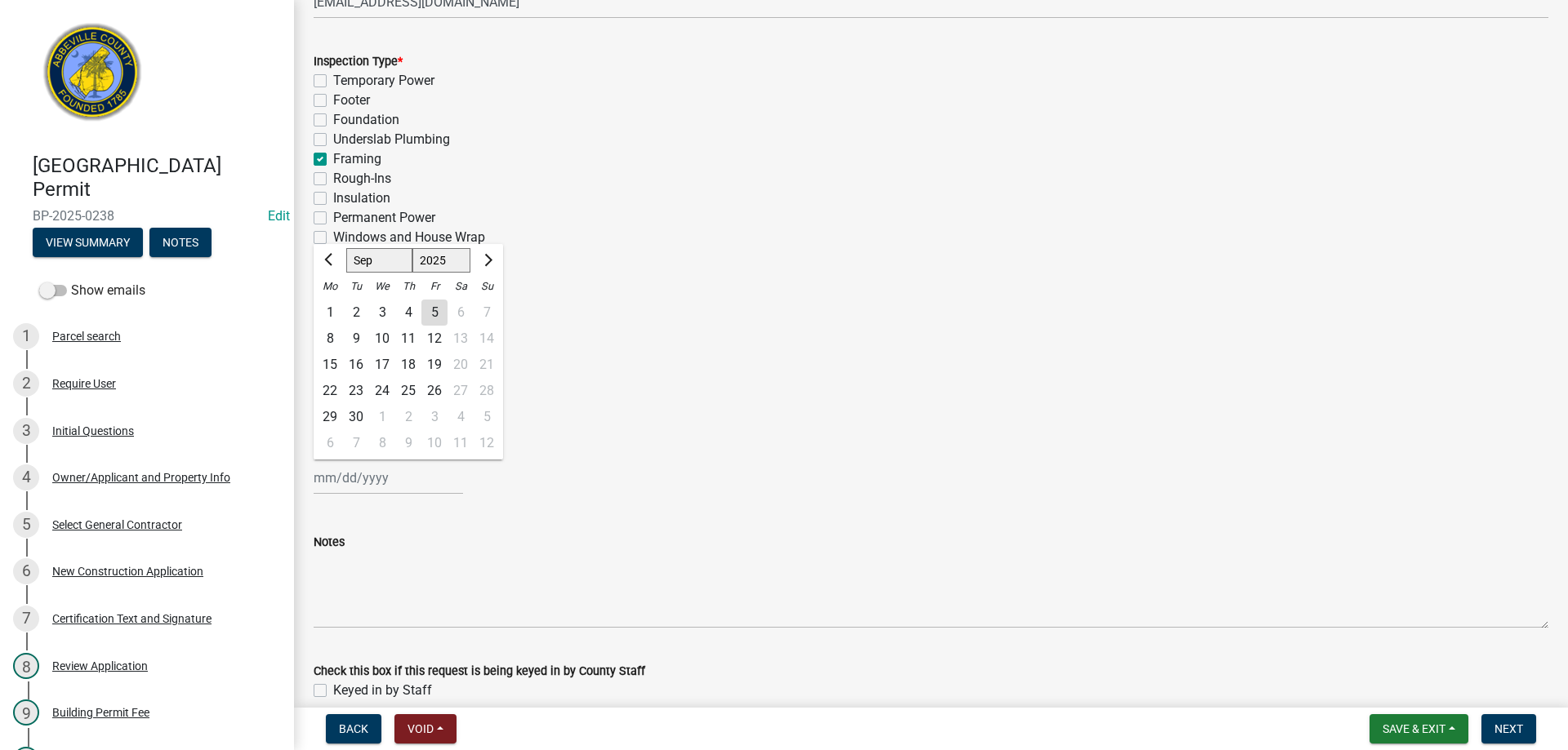
click at [406, 310] on div "4" at bounding box center [408, 312] width 26 height 26
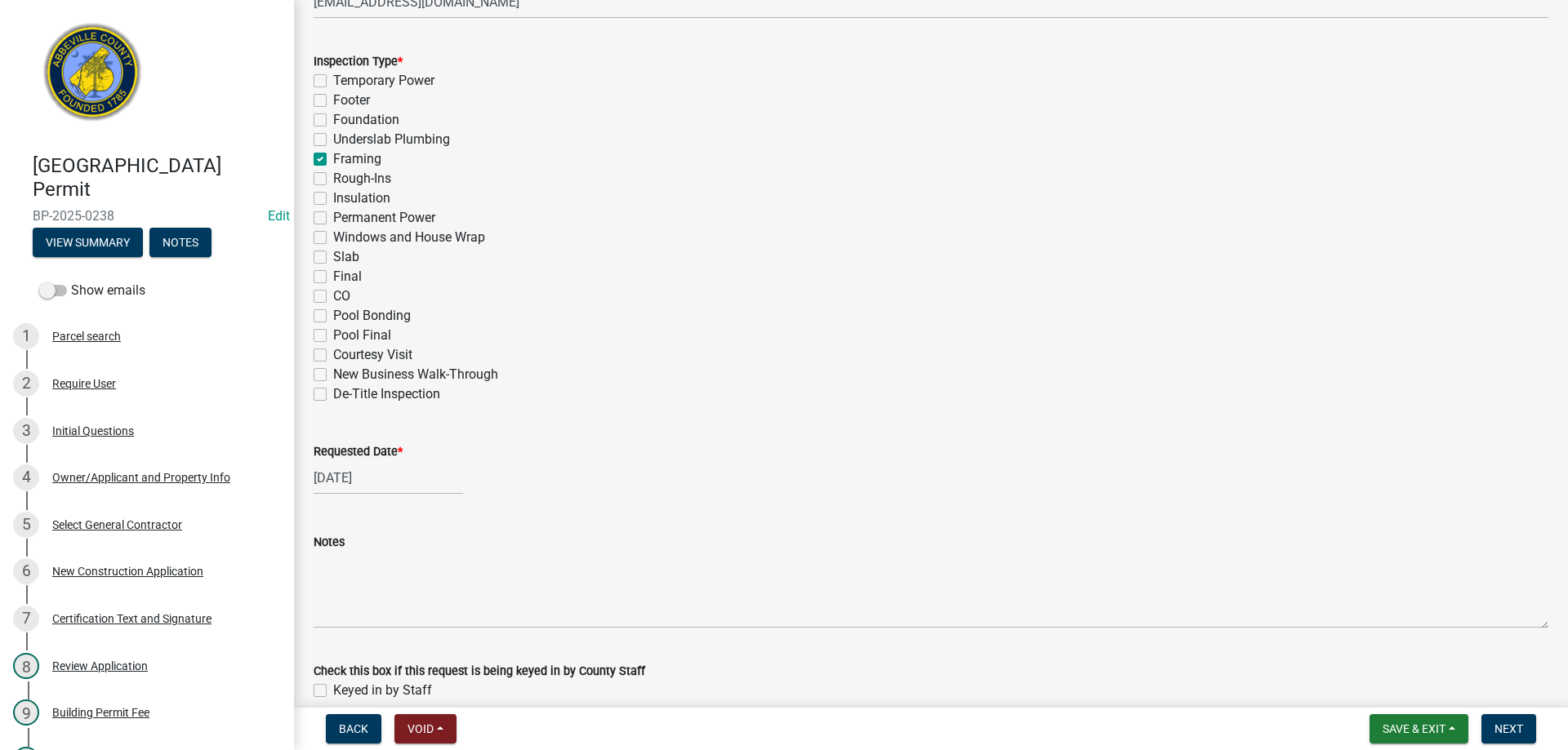
click at [333, 692] on label "Keyed in by Staff" at bounding box center [383, 691] width 99 height 19
click at [333, 692] on input "Keyed in by Staff" at bounding box center [338, 686] width 11 height 11
click at [1515, 728] on span "Next" at bounding box center [1508, 729] width 28 height 13
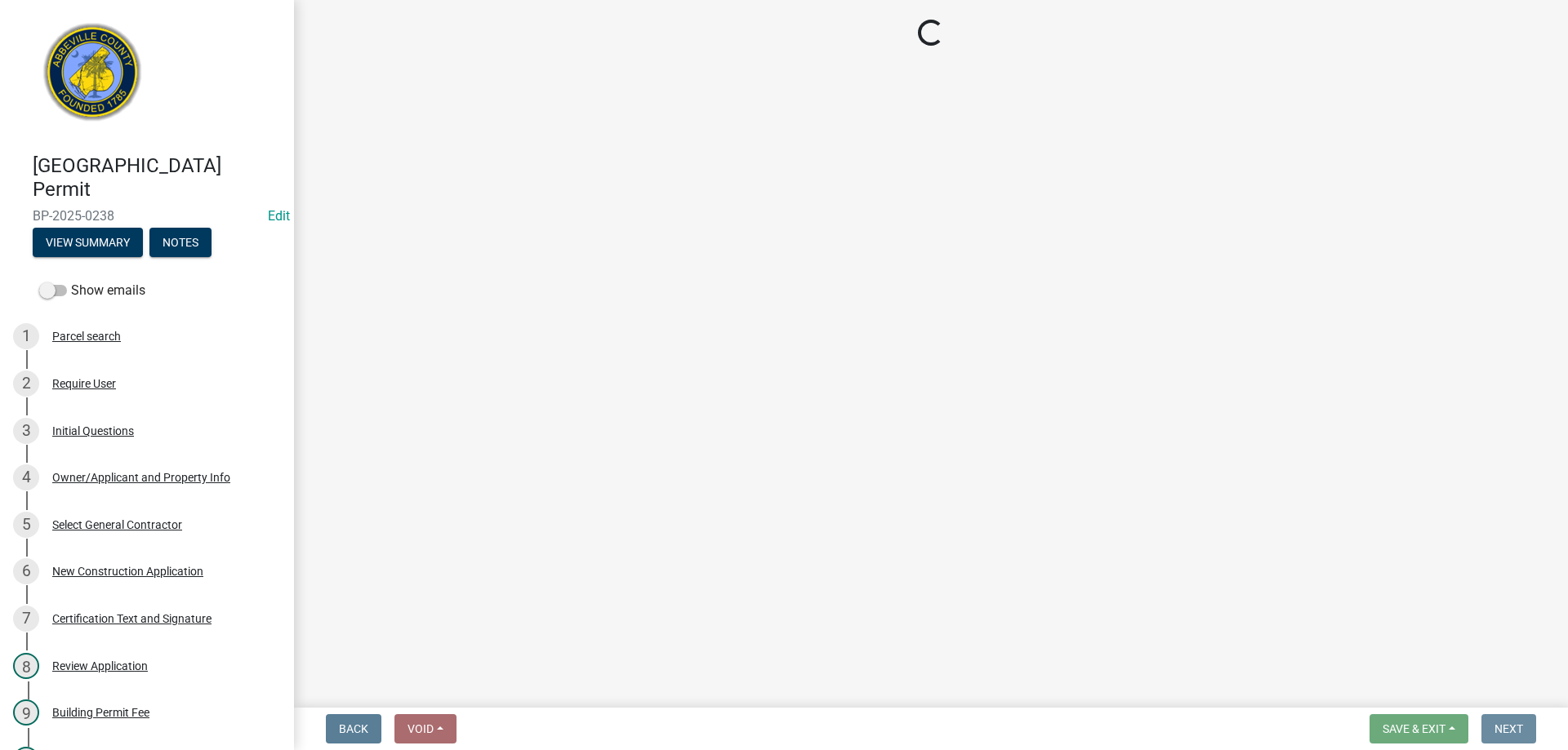
scroll to position [0, 0]
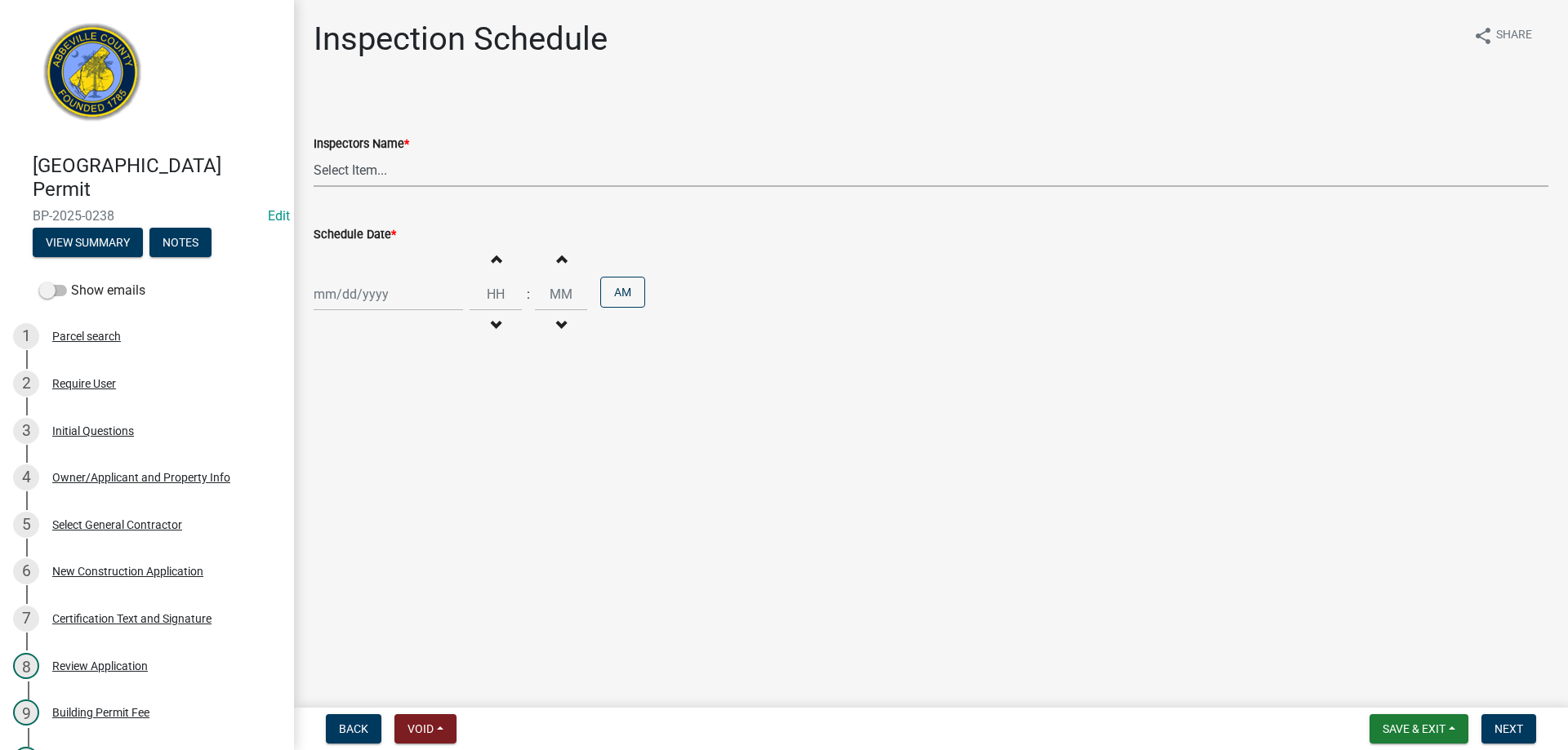
click at [476, 171] on select "Select Item... [EMAIL_ADDRESS][DOMAIN_NAME] ([PERSON_NAME]) [EMAIL_ADDRESS][DOM…" at bounding box center [931, 170] width 1235 height 33
click at [314, 153] on select "Select Item... [EMAIL_ADDRESS][DOMAIN_NAME] ([PERSON_NAME]) [EMAIL_ADDRESS][DOM…" at bounding box center [931, 170] width 1235 height 33
click at [420, 291] on div at bounding box center [389, 294] width 150 height 33
click at [409, 379] on div "4" at bounding box center [408, 381] width 26 height 26
click at [1512, 728] on span "Next" at bounding box center [1508, 729] width 28 height 13
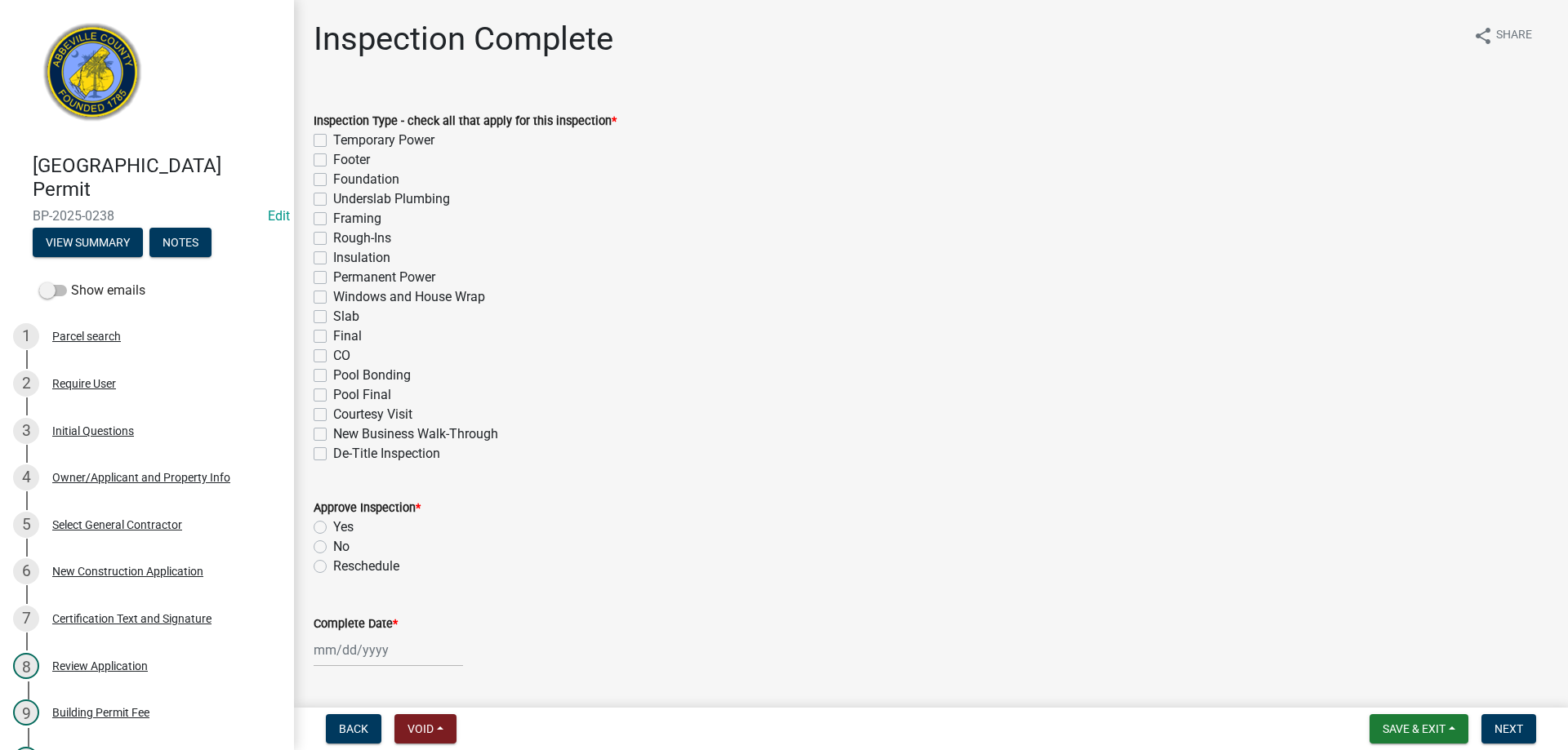
click at [333, 220] on label "Framing" at bounding box center [358, 219] width 49 height 19
click at [333, 220] on input "Framing" at bounding box center [338, 214] width 11 height 11
click at [333, 529] on label "Yes" at bounding box center [343, 528] width 20 height 19
click at [333, 528] on input "Yes" at bounding box center [338, 523] width 11 height 11
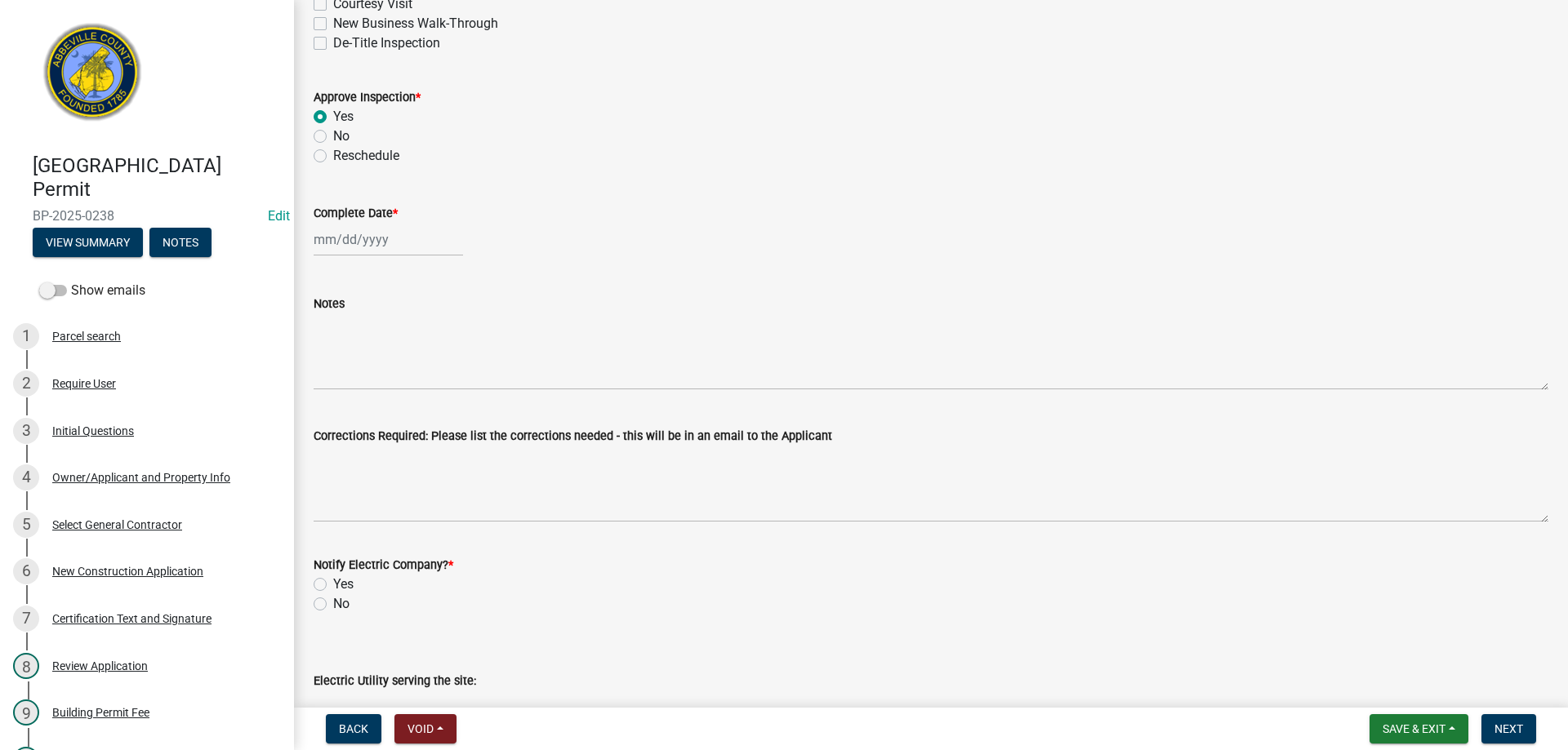
scroll to position [425, 0]
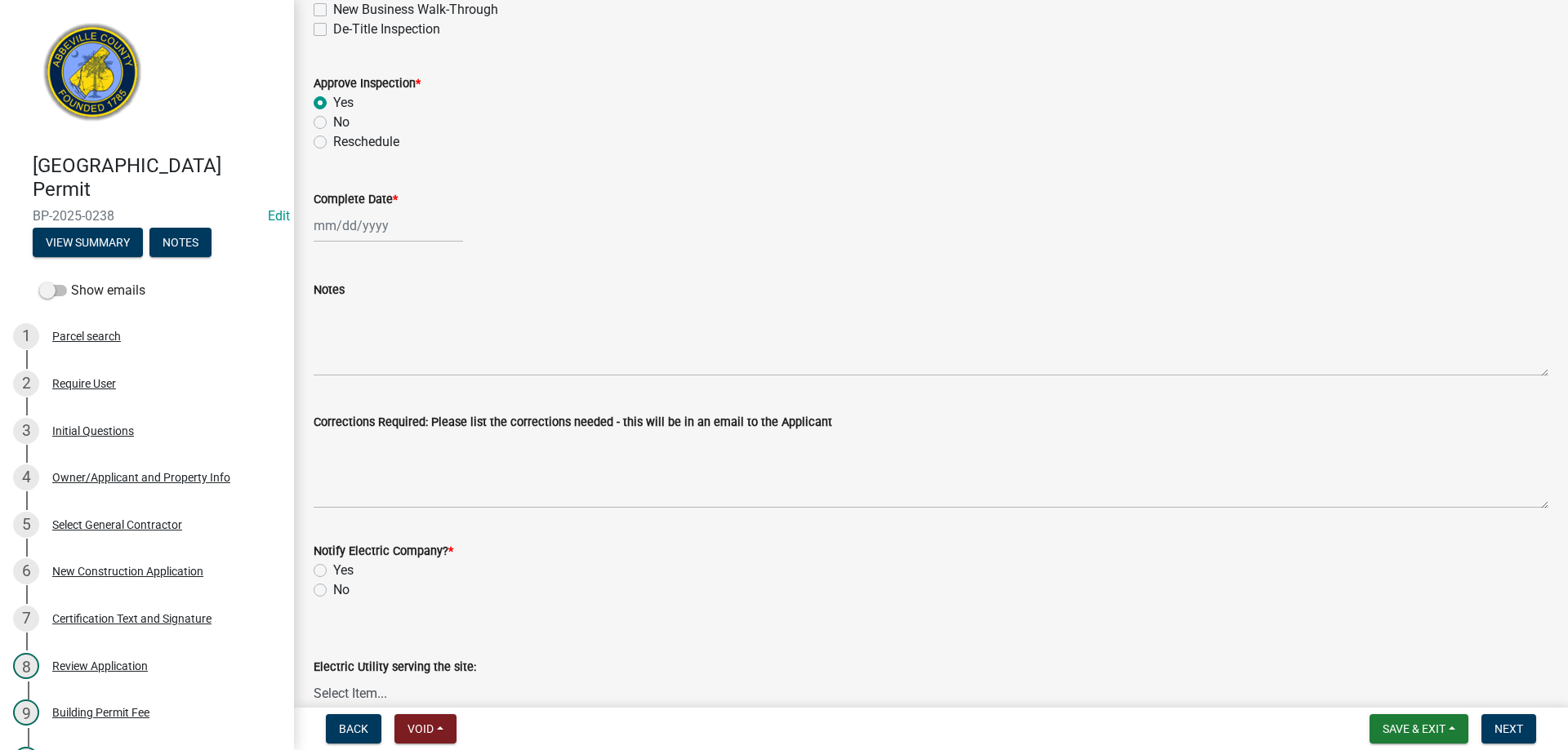
click at [421, 232] on div at bounding box center [389, 225] width 150 height 33
click at [402, 312] on div "4" at bounding box center [408, 312] width 26 height 26
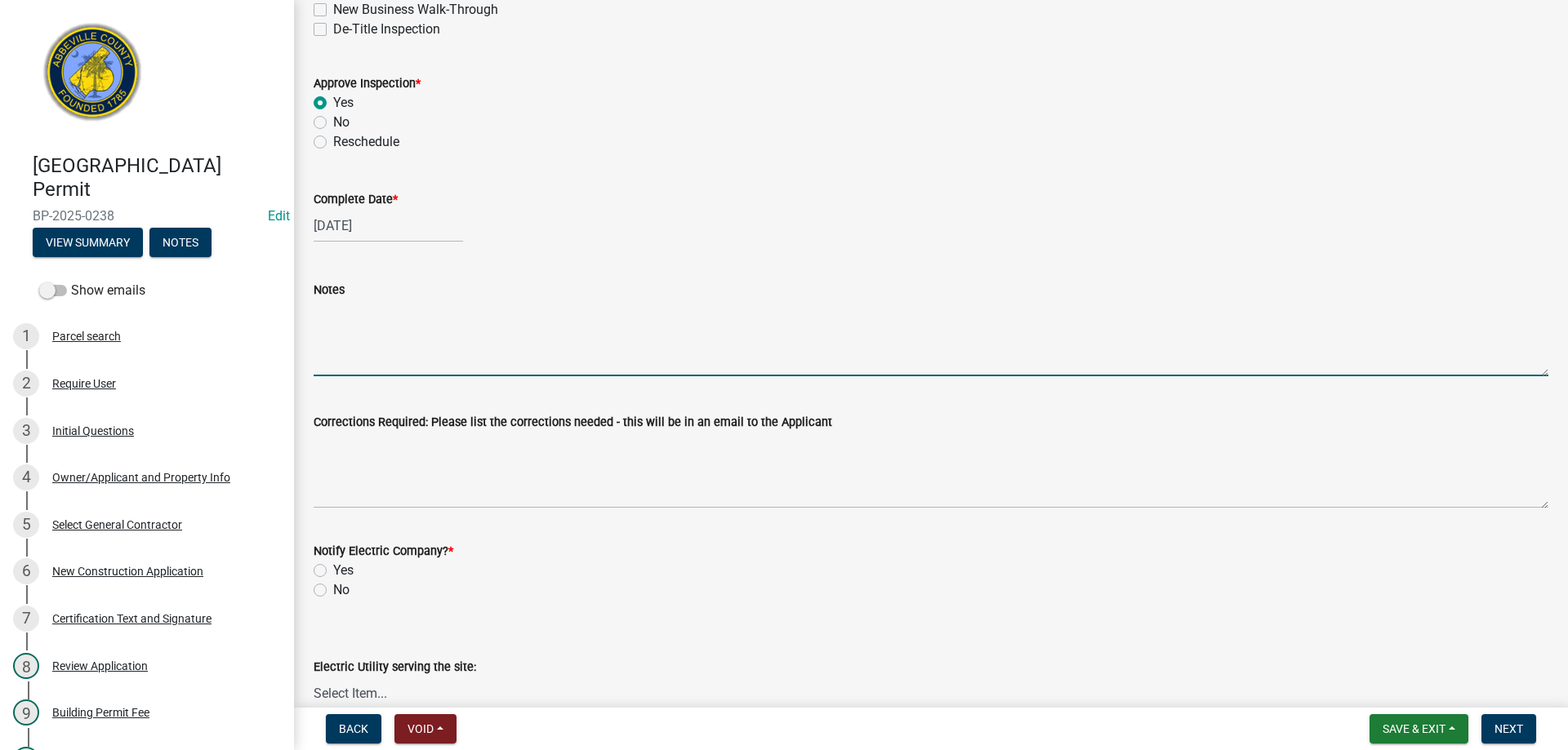
click at [362, 324] on textarea "Notes" at bounding box center [931, 337] width 1235 height 77
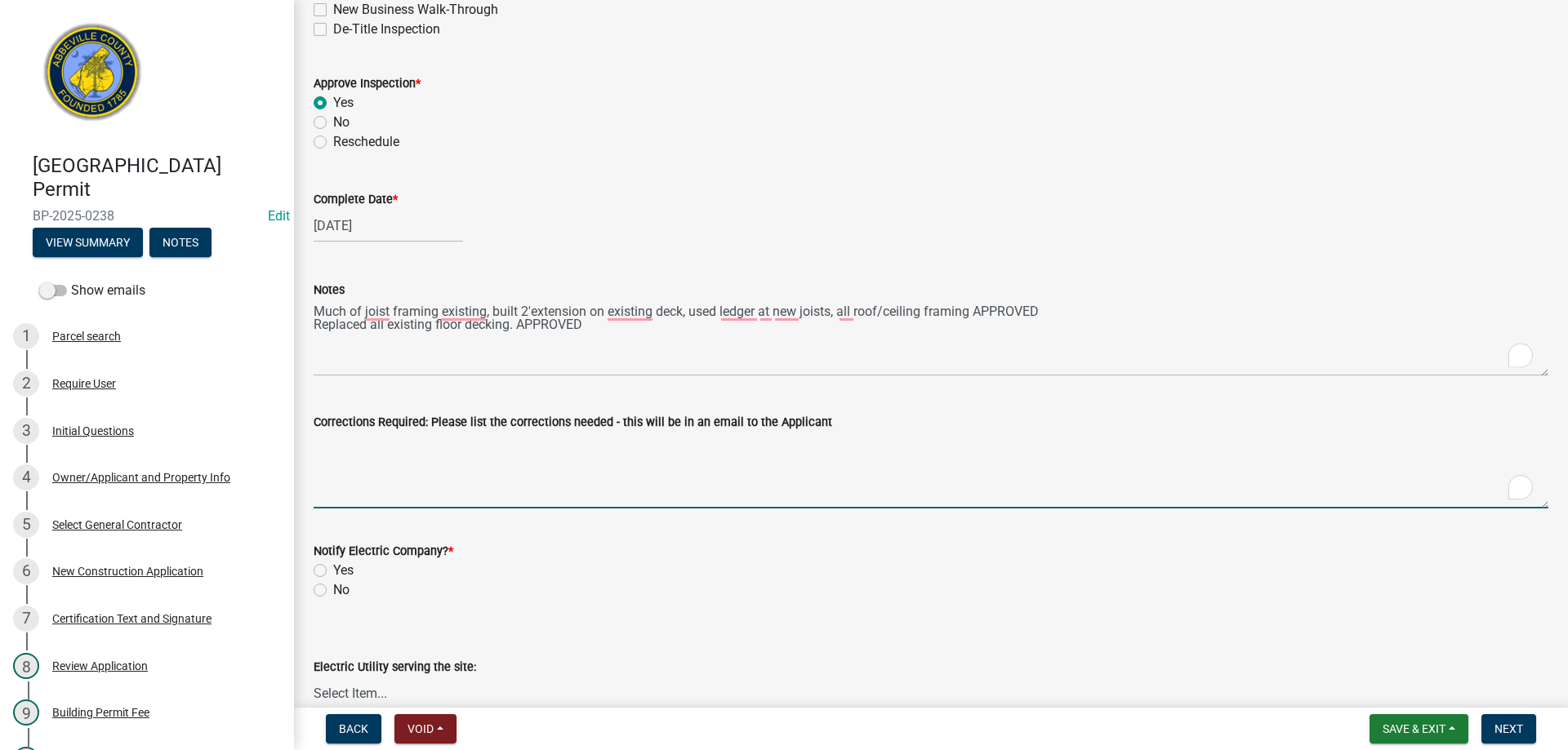
click at [363, 460] on textarea "Corrections Required: Please list the corrections needed - this will be in an e…" at bounding box center [931, 470] width 1235 height 77
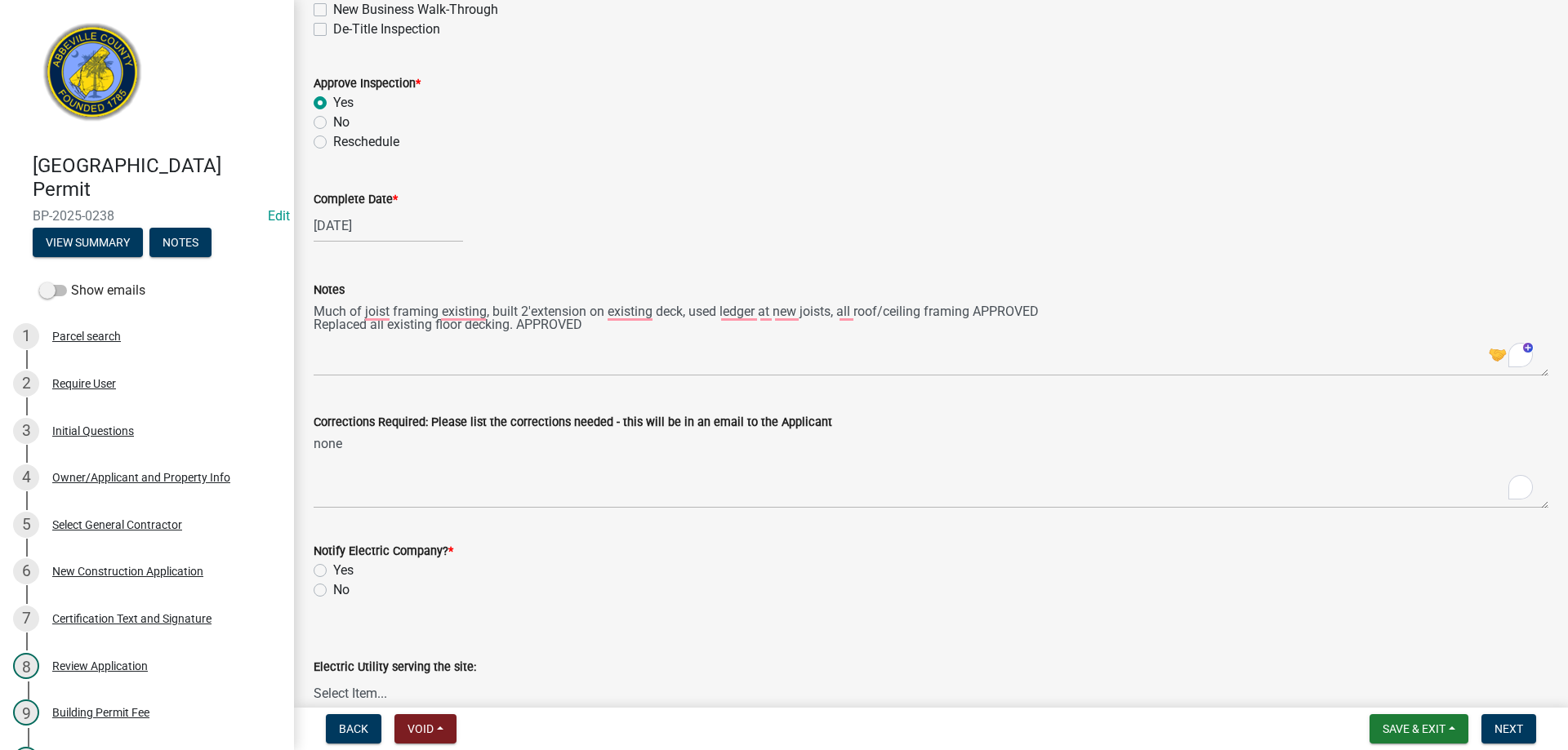
click at [318, 597] on div "No" at bounding box center [931, 591] width 1235 height 19
click at [333, 590] on label "No" at bounding box center [341, 591] width 17 height 19
click at [333, 590] on input "No" at bounding box center [338, 586] width 11 height 11
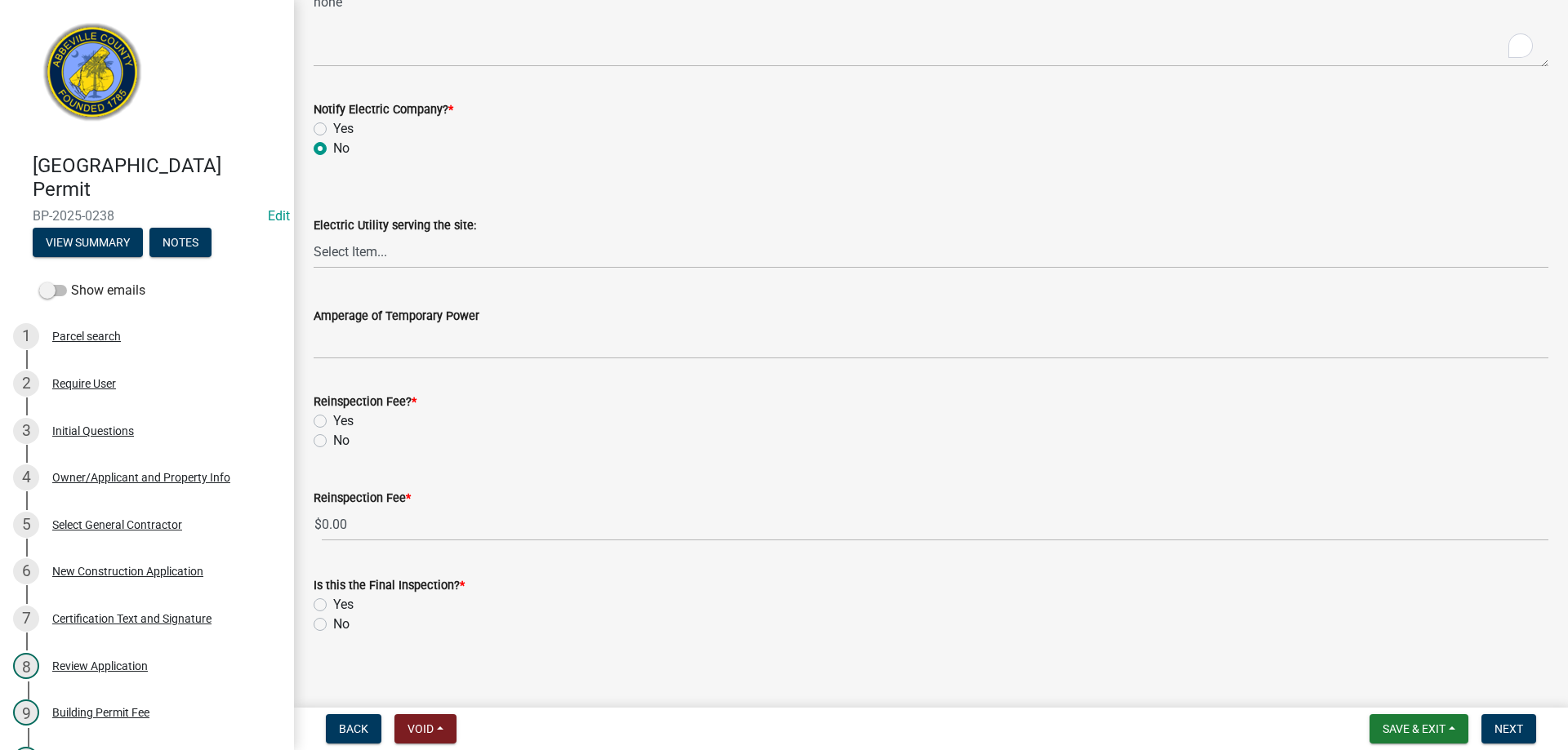
scroll to position [878, 0]
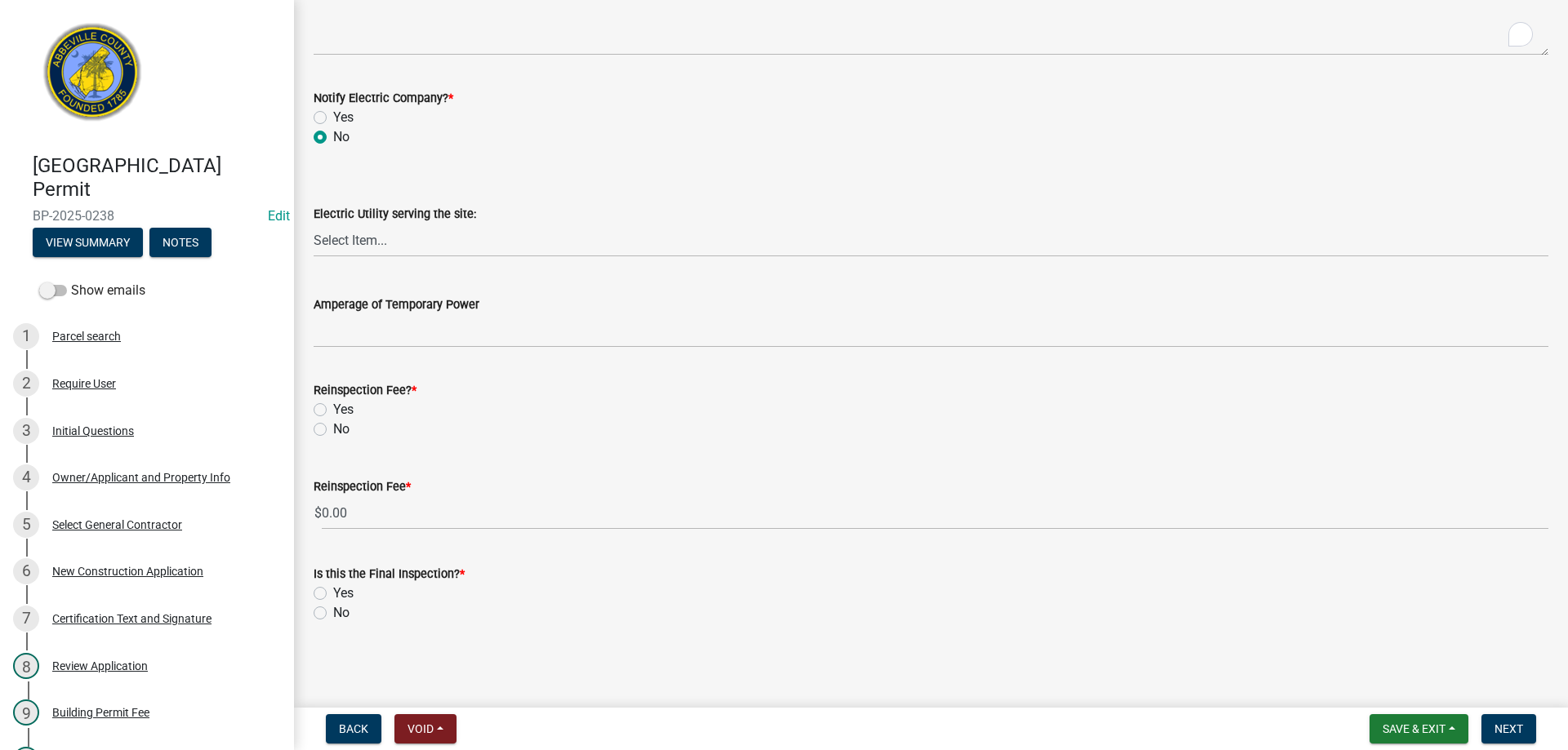
click at [333, 432] on label "No" at bounding box center [341, 429] width 17 height 19
click at [333, 430] on input "No" at bounding box center [338, 425] width 11 height 11
click at [333, 616] on label "No" at bounding box center [341, 613] width 17 height 19
click at [333, 614] on input "No" at bounding box center [338, 608] width 11 height 11
click at [1506, 720] on button "Next" at bounding box center [1509, 729] width 54 height 29
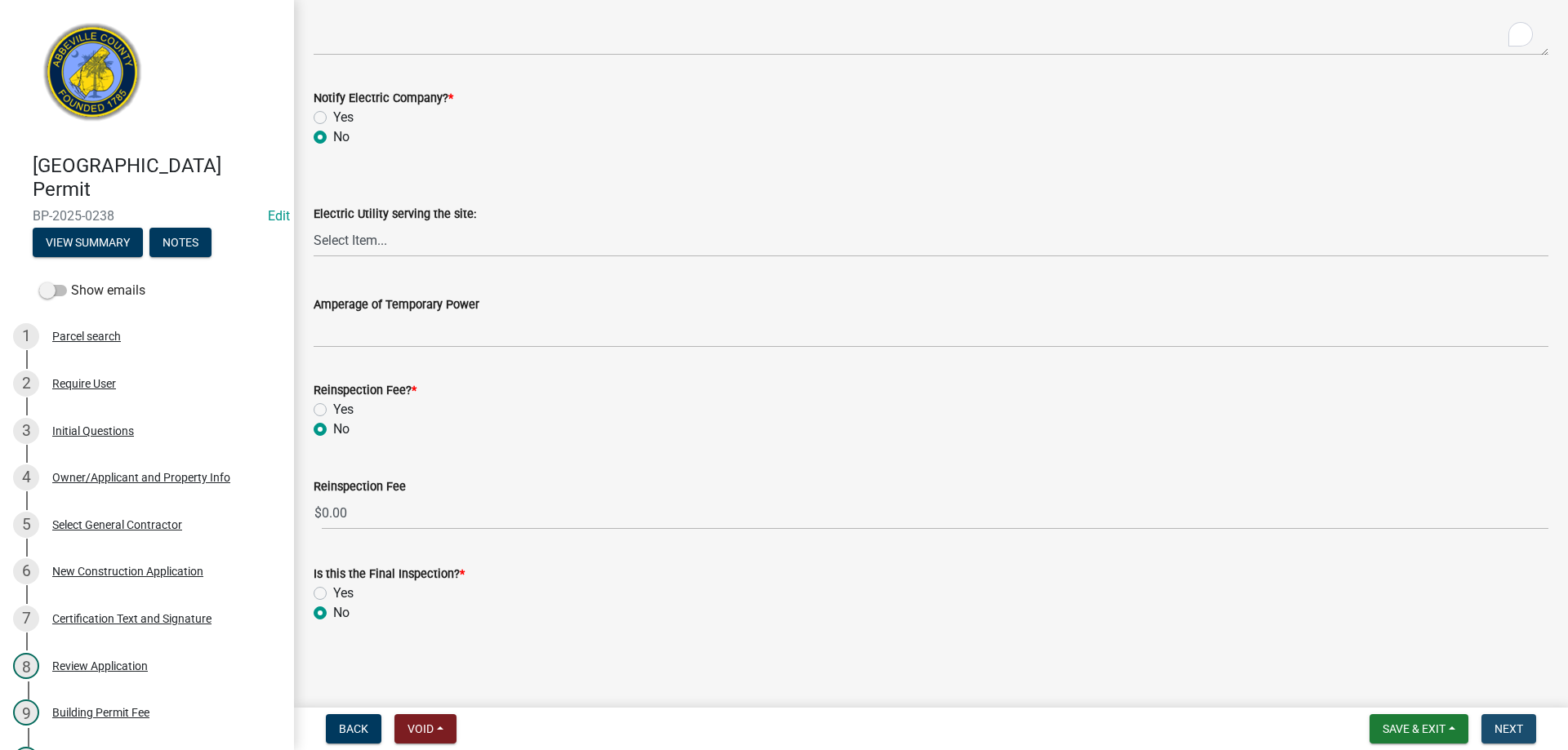
scroll to position [0, 0]
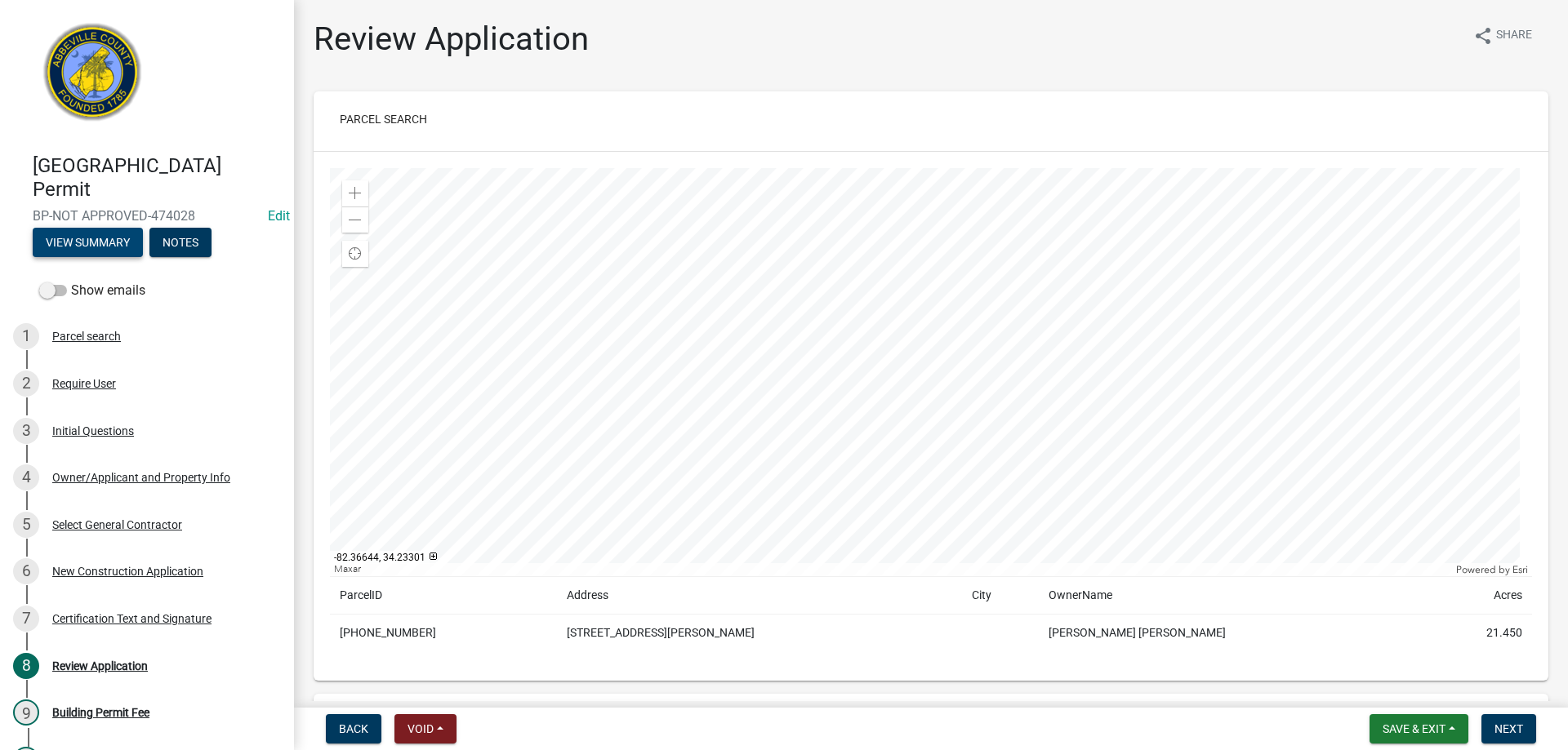
click at [89, 243] on button "View Summary" at bounding box center [87, 242] width 110 height 29
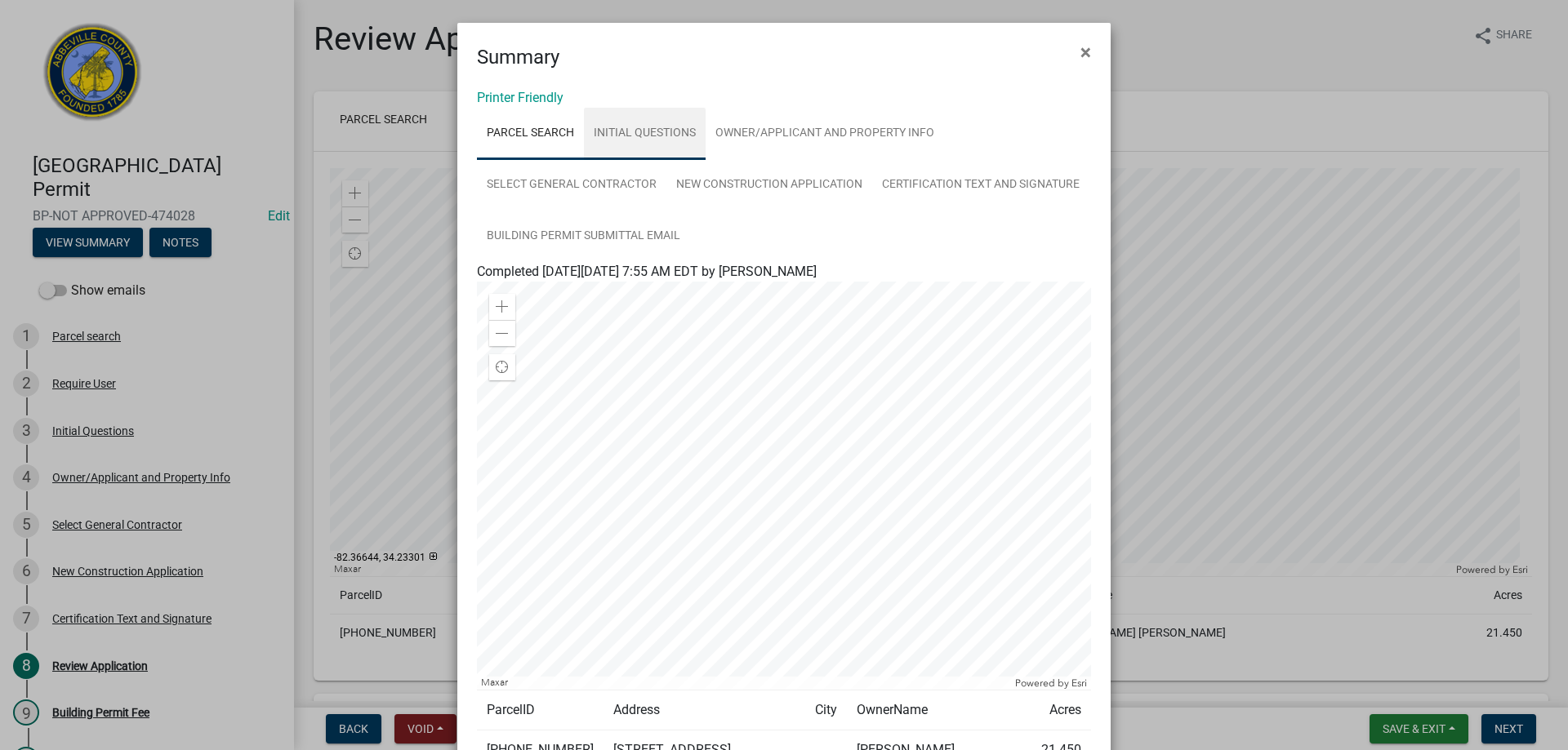
click at [633, 130] on link "Initial Questions" at bounding box center [644, 134] width 121 height 52
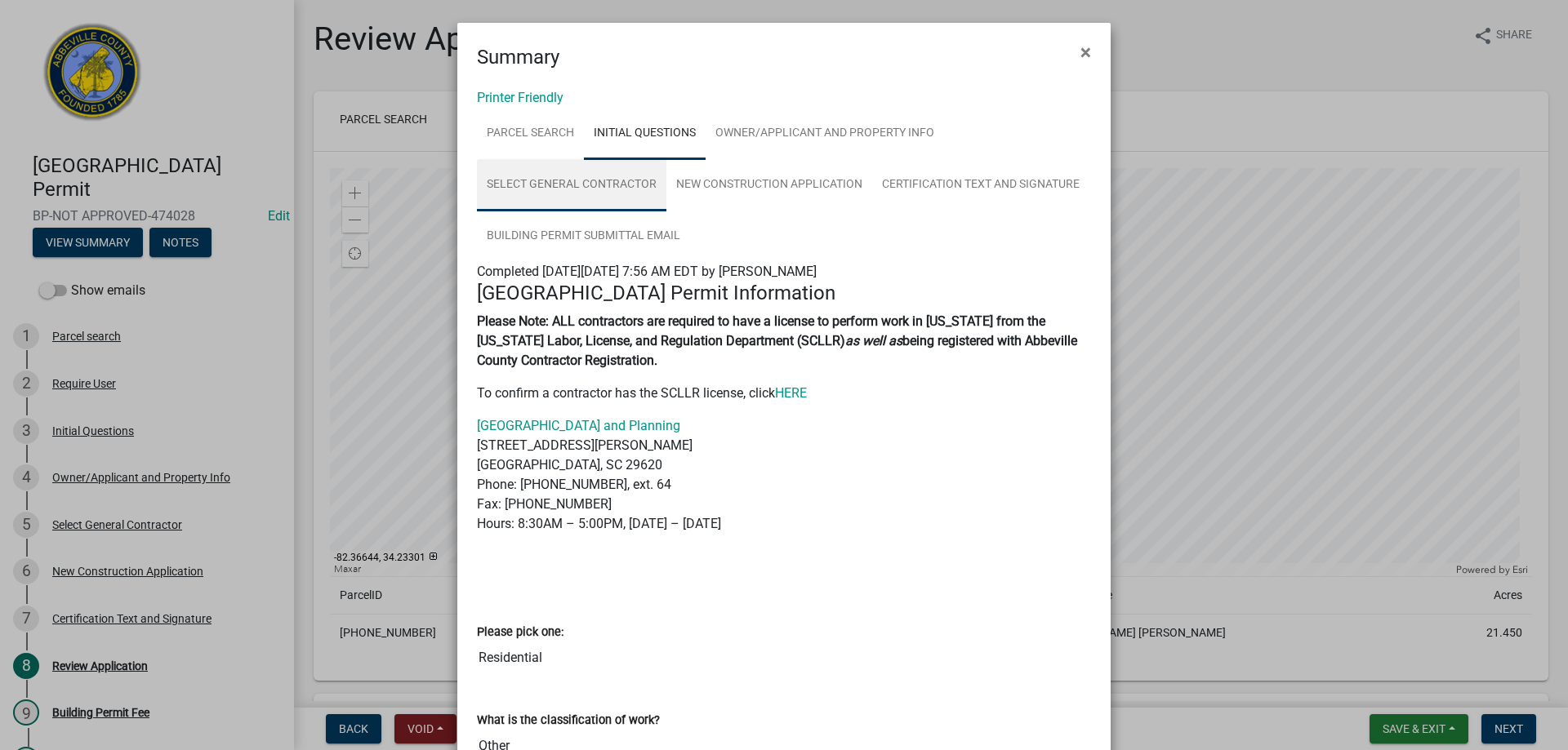
click at [566, 183] on link "Select General Contractor" at bounding box center [571, 186] width 189 height 52
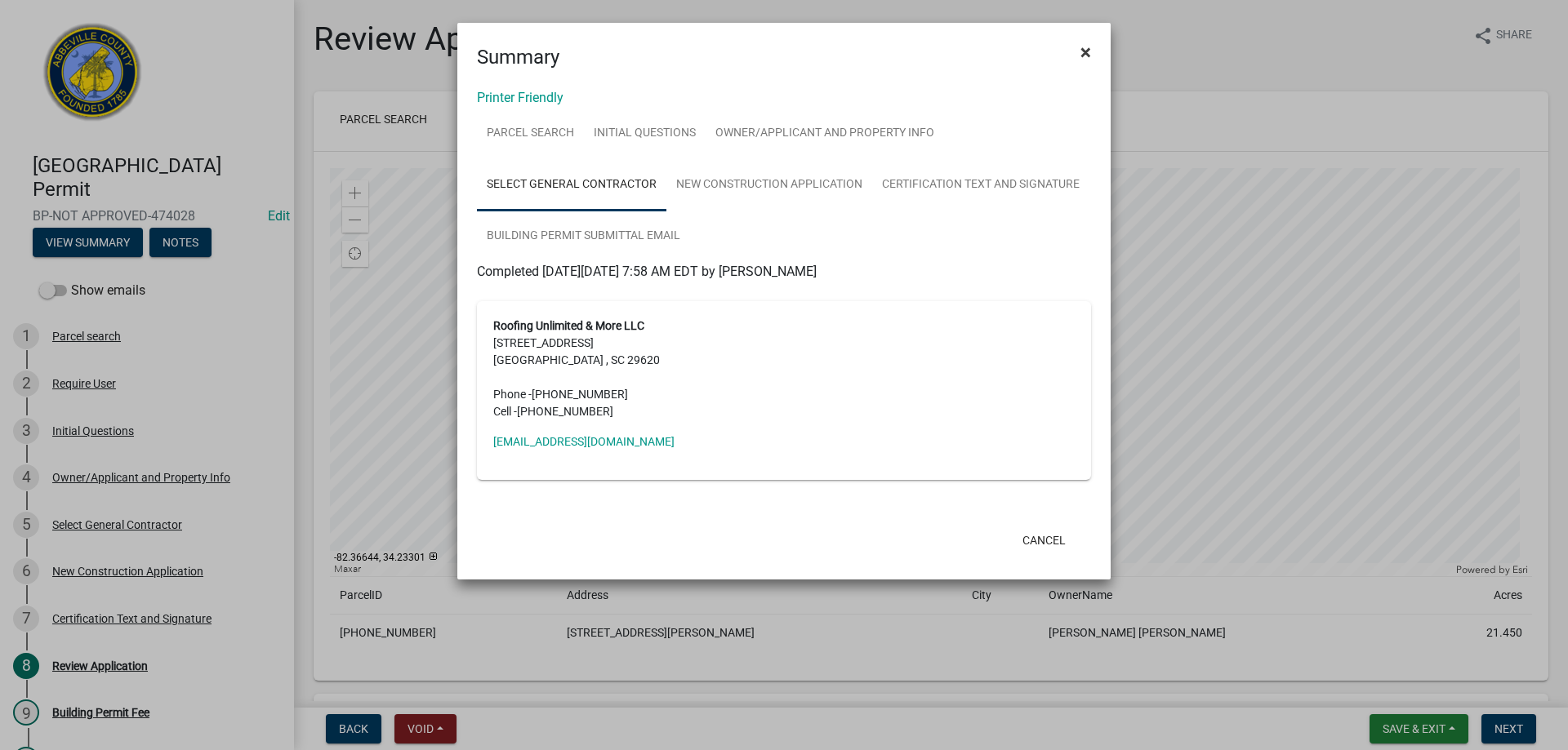
click at [1084, 50] on span "×" at bounding box center [1085, 52] width 11 height 23
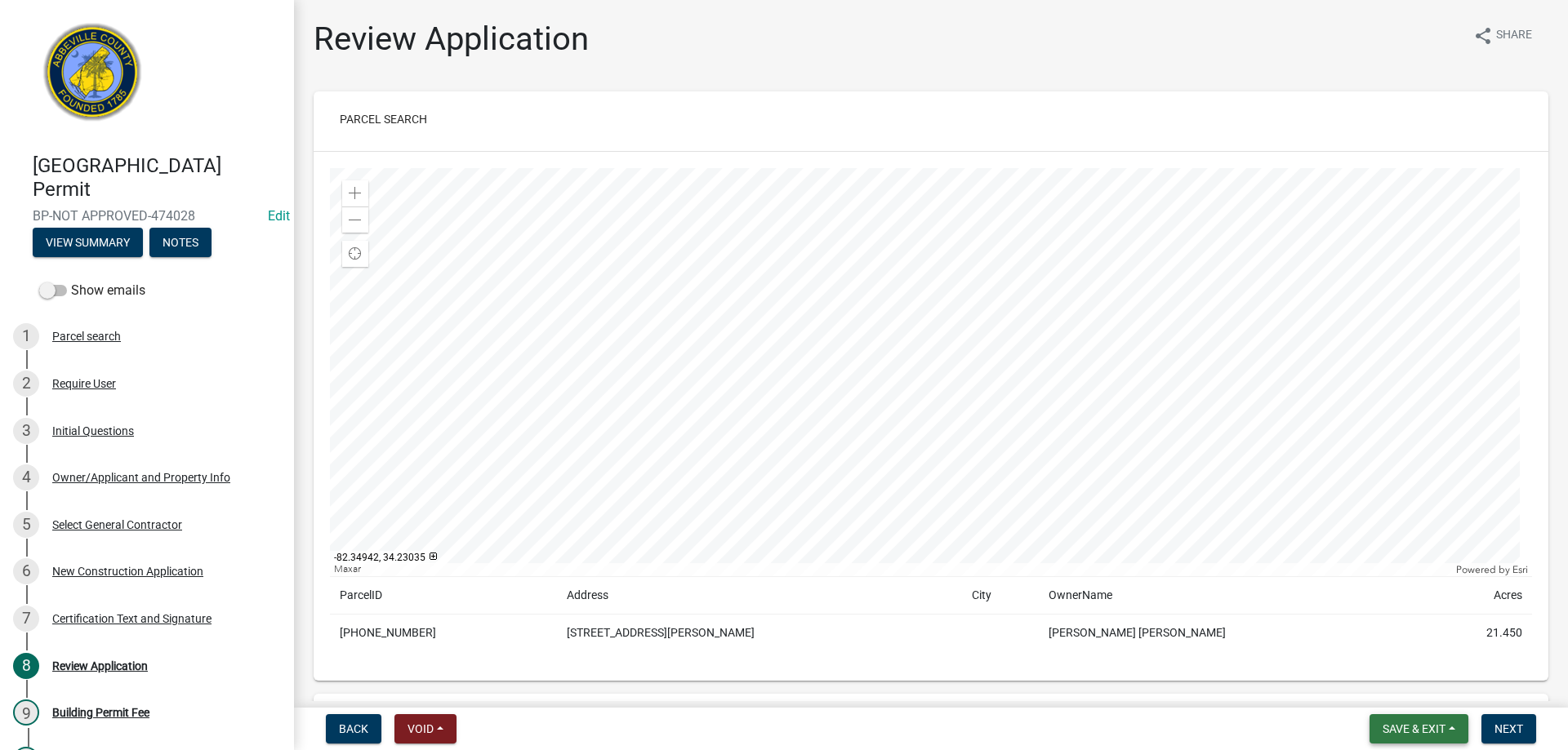
click at [1410, 730] on span "Save & Exit" at bounding box center [1414, 729] width 63 height 13
click at [1400, 681] on button "Save & Exit" at bounding box center [1403, 687] width 130 height 39
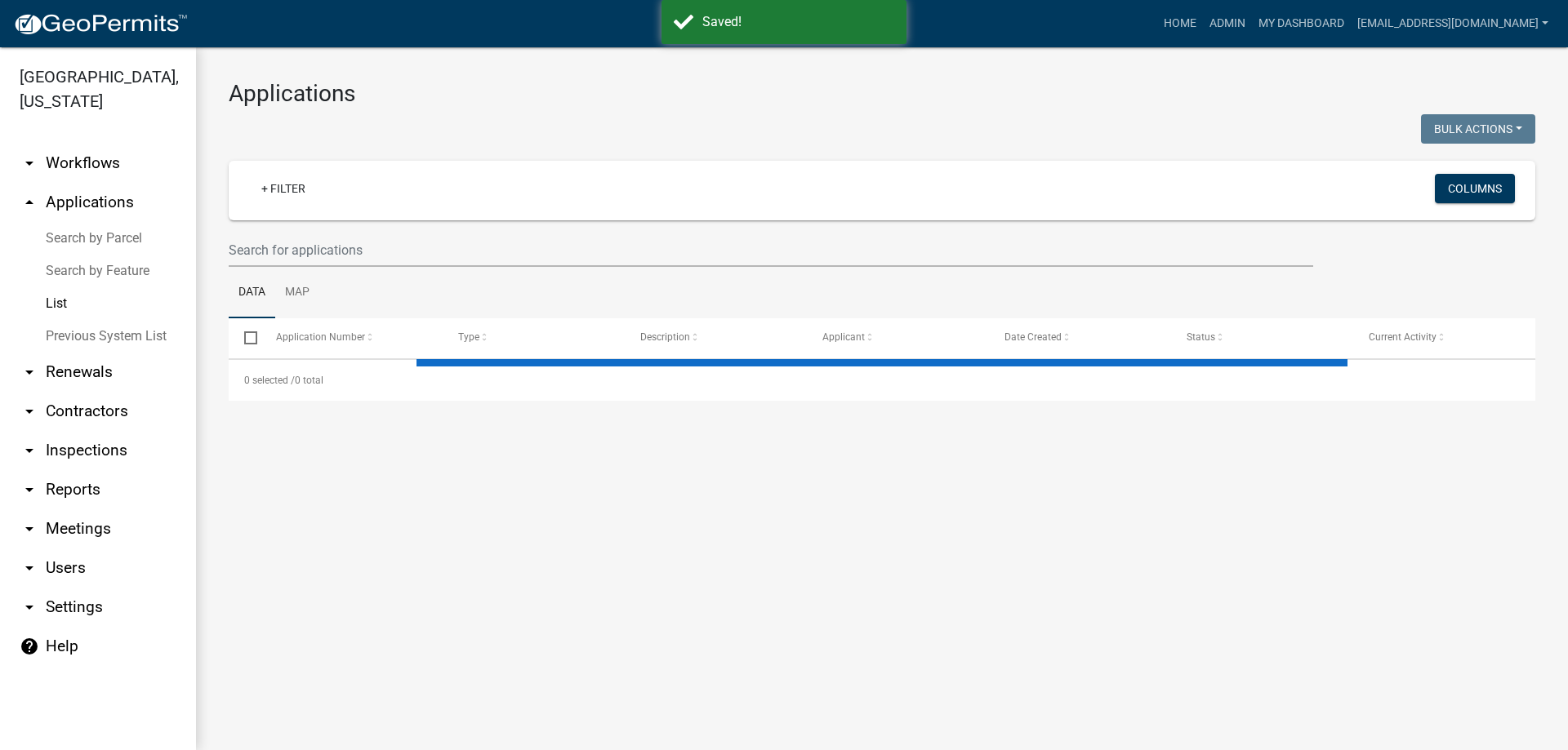
select select "3: 100"
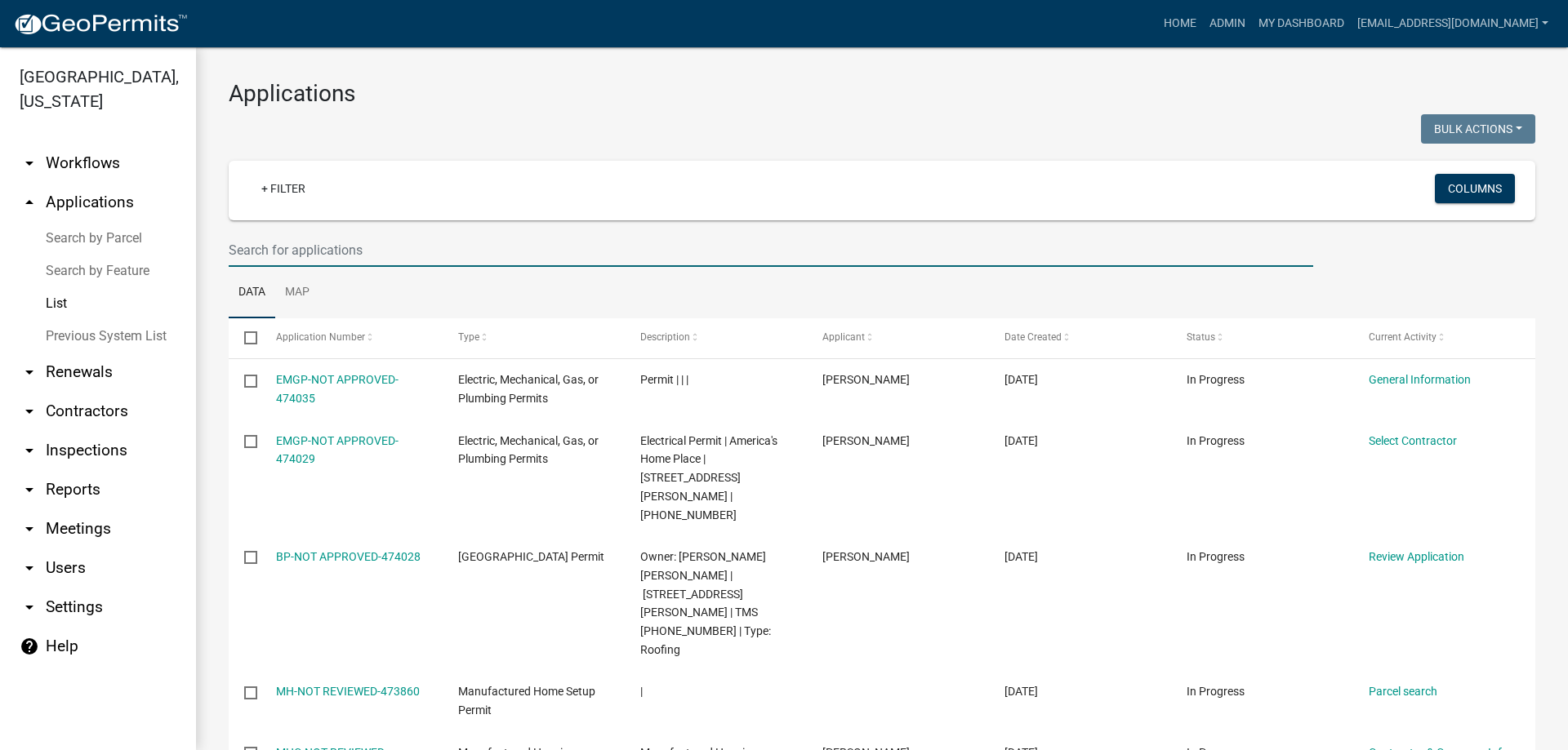
click at [387, 242] on input "text" at bounding box center [770, 250] width 1084 height 33
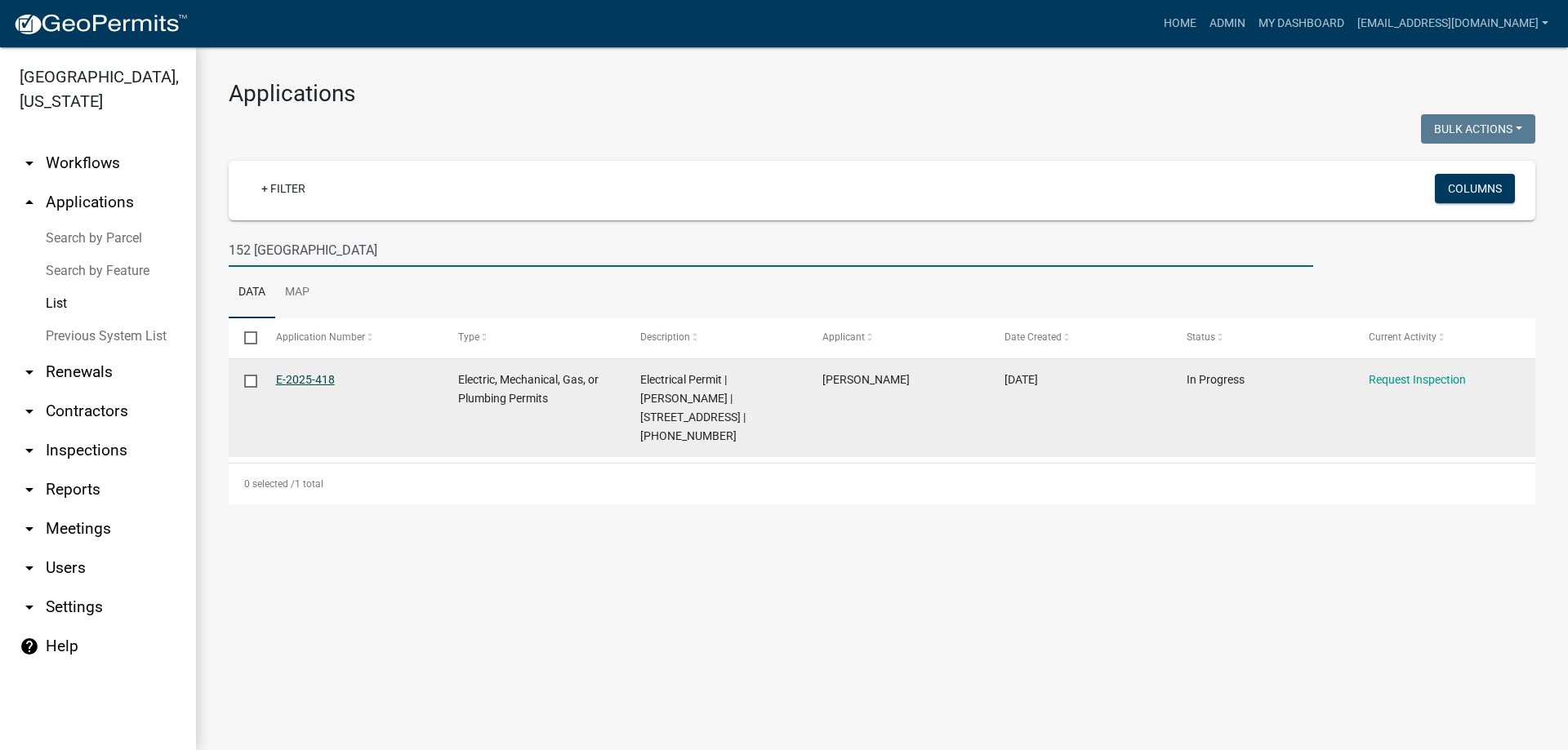
type input "152 Smyrna"
click at [299, 376] on link "E-2025-418" at bounding box center [305, 379] width 59 height 13
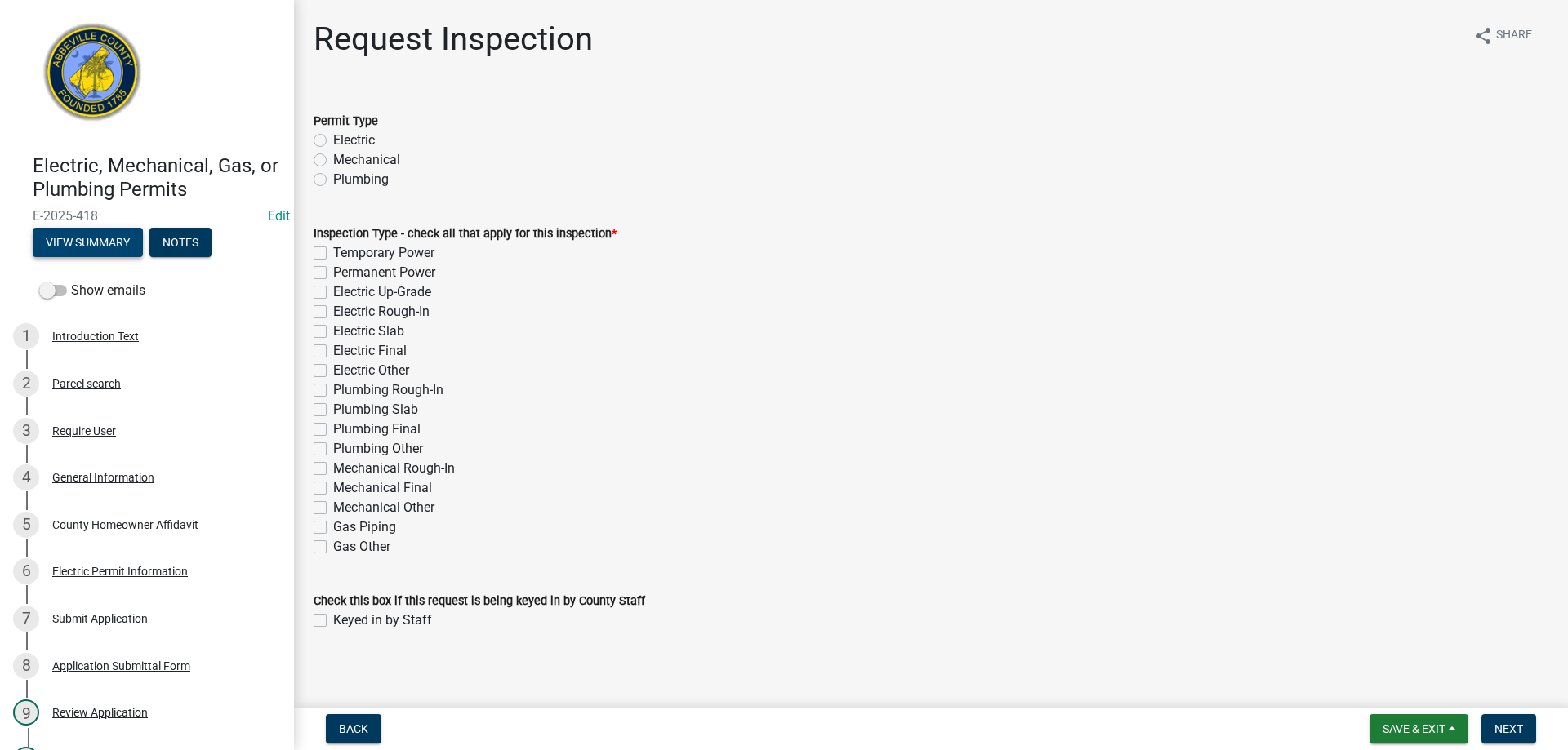
click at [98, 241] on button "View Summary" at bounding box center [87, 242] width 110 height 29
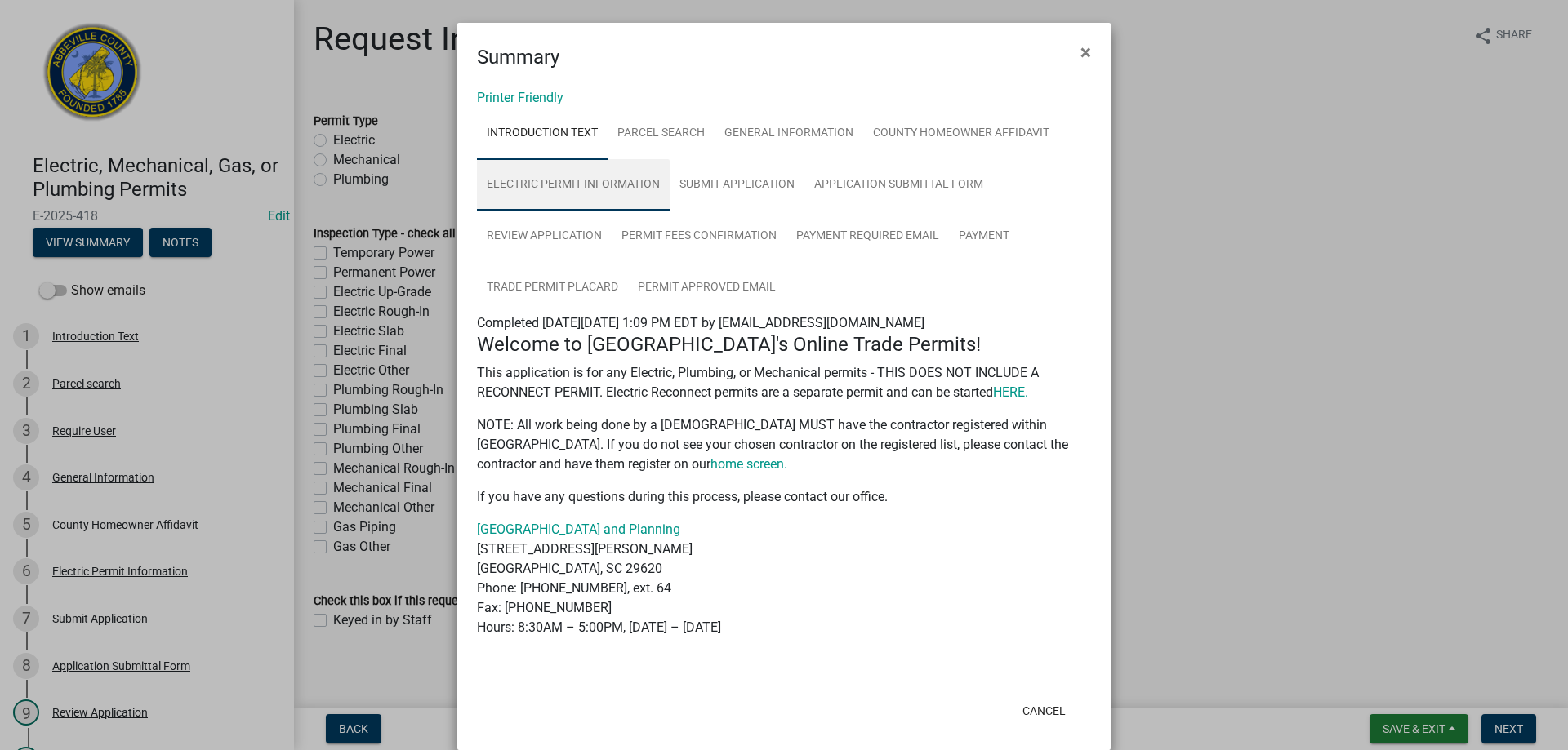
click at [606, 182] on link "Electric Permit Information" at bounding box center [573, 186] width 192 height 52
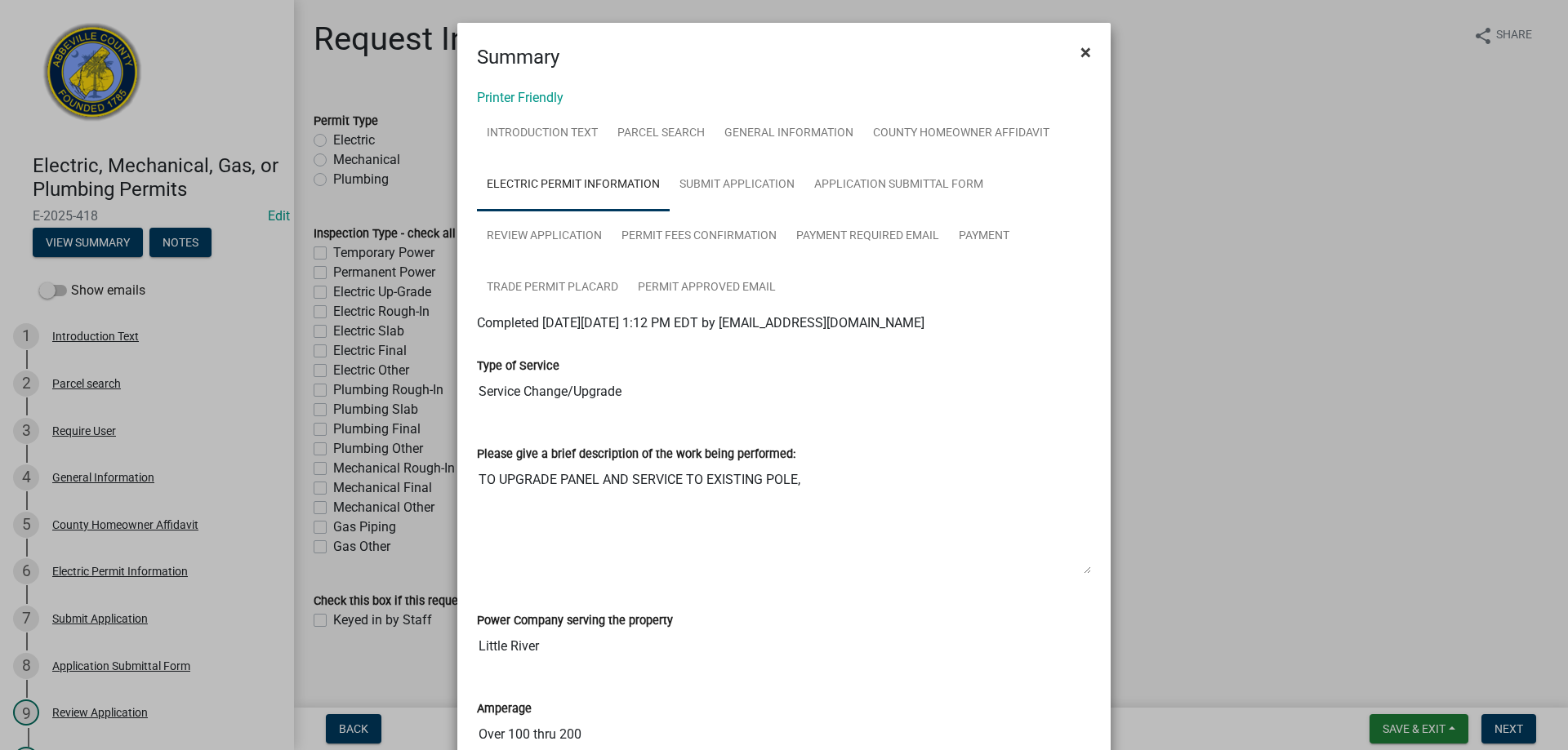
click at [1080, 53] on span "×" at bounding box center [1085, 52] width 11 height 23
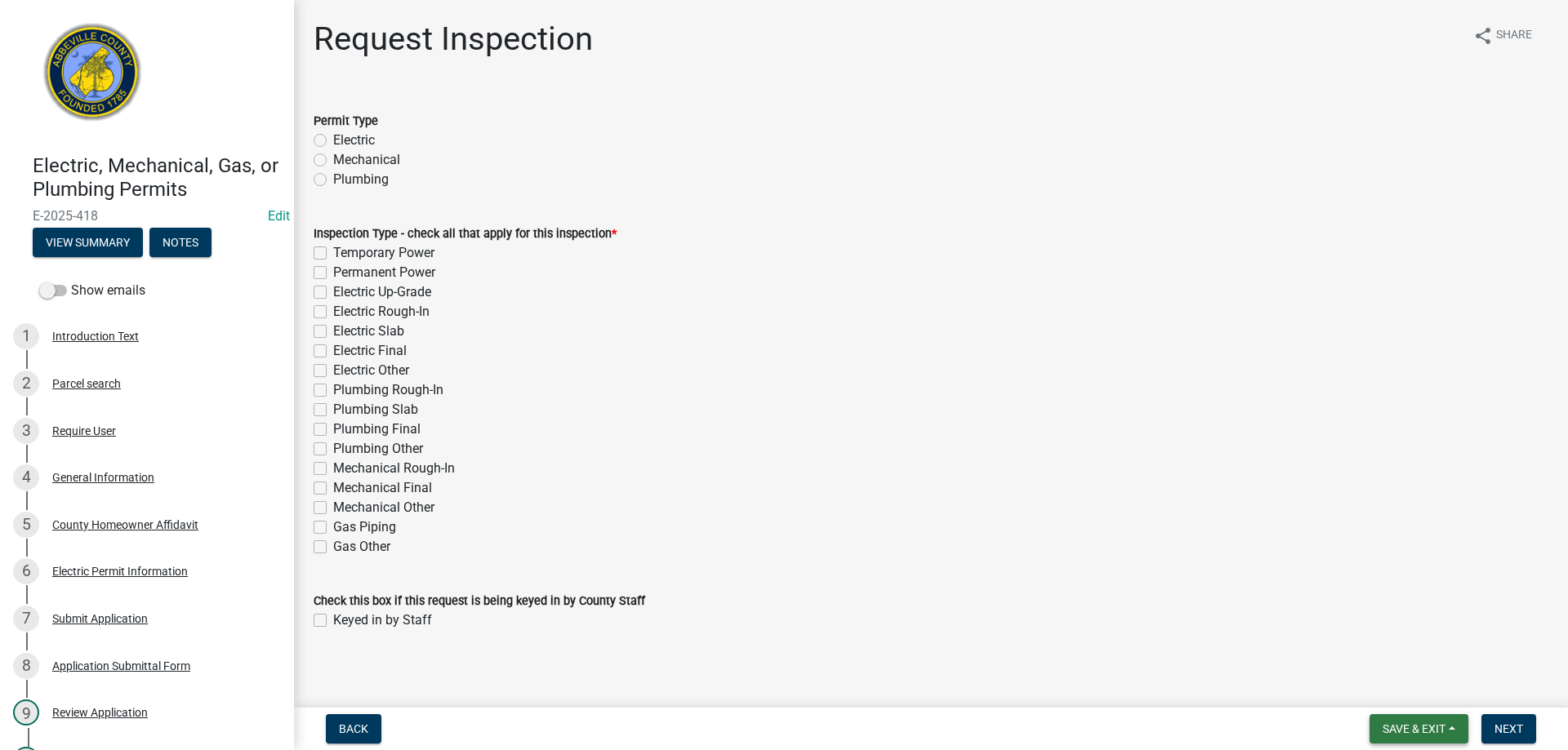
click at [1410, 730] on span "Save & Exit" at bounding box center [1414, 729] width 63 height 13
click at [1408, 682] on button "Save & Exit" at bounding box center [1403, 687] width 130 height 39
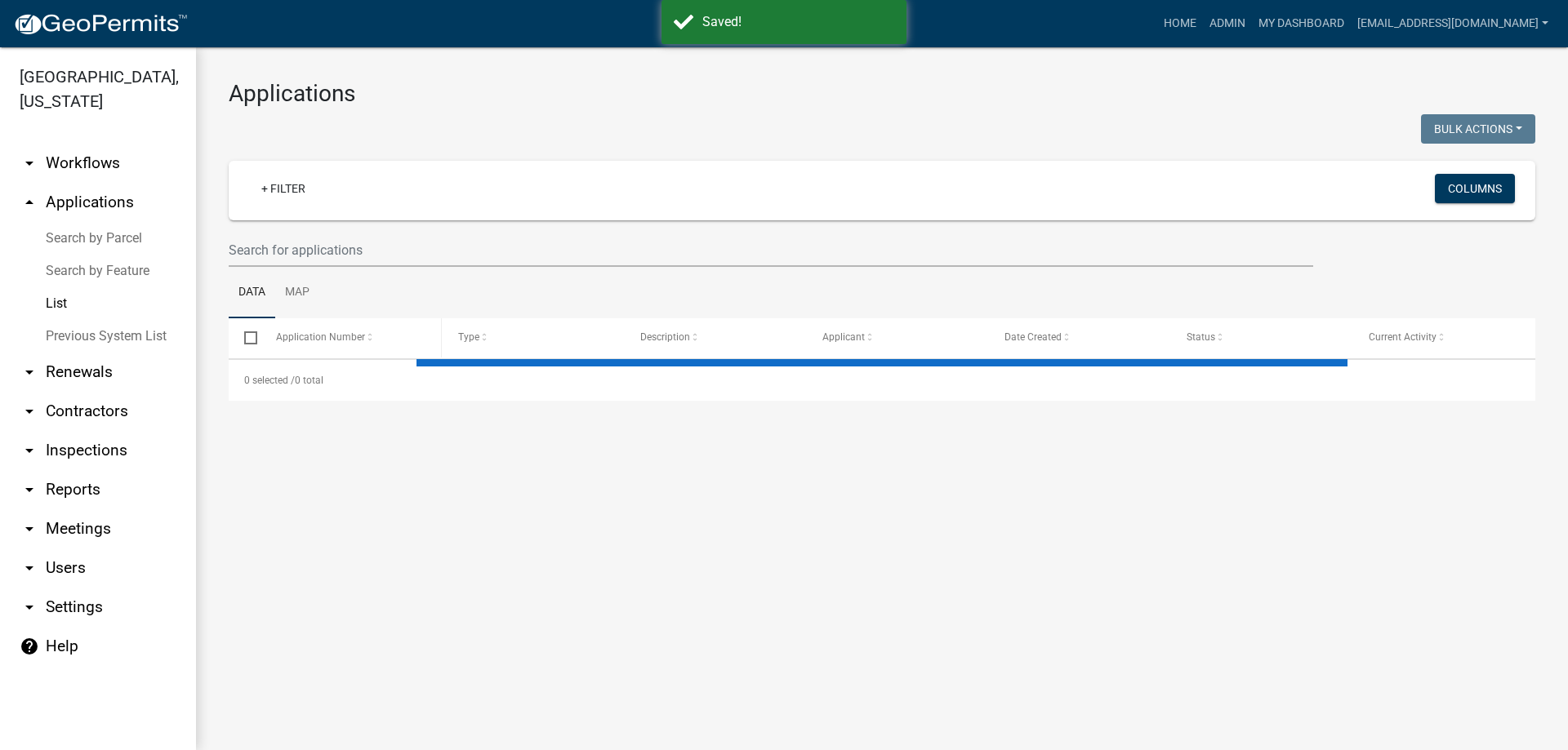
select select "3: 100"
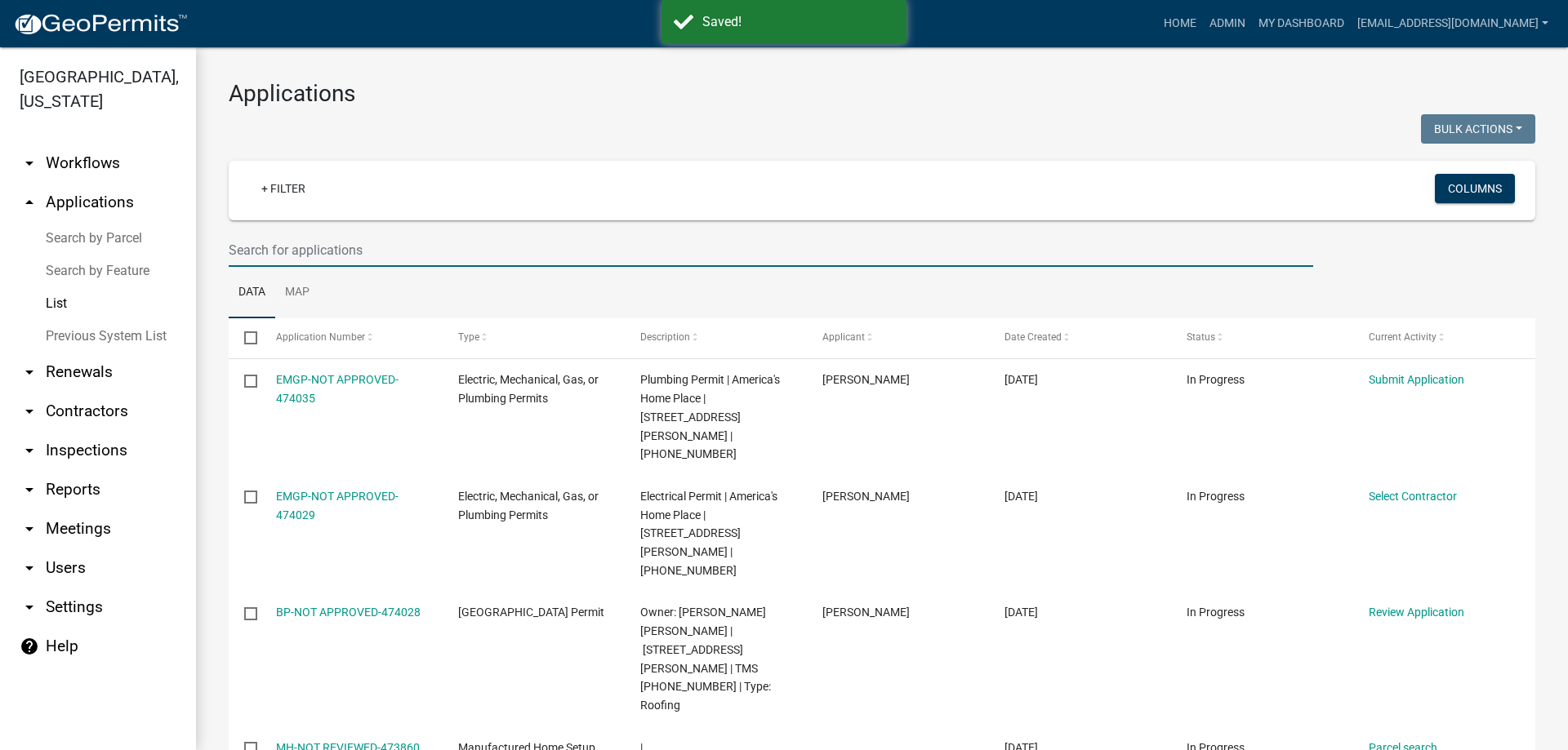
click at [388, 244] on input "text" at bounding box center [770, 250] width 1084 height 33
click at [387, 253] on input "text" at bounding box center [770, 250] width 1084 height 33
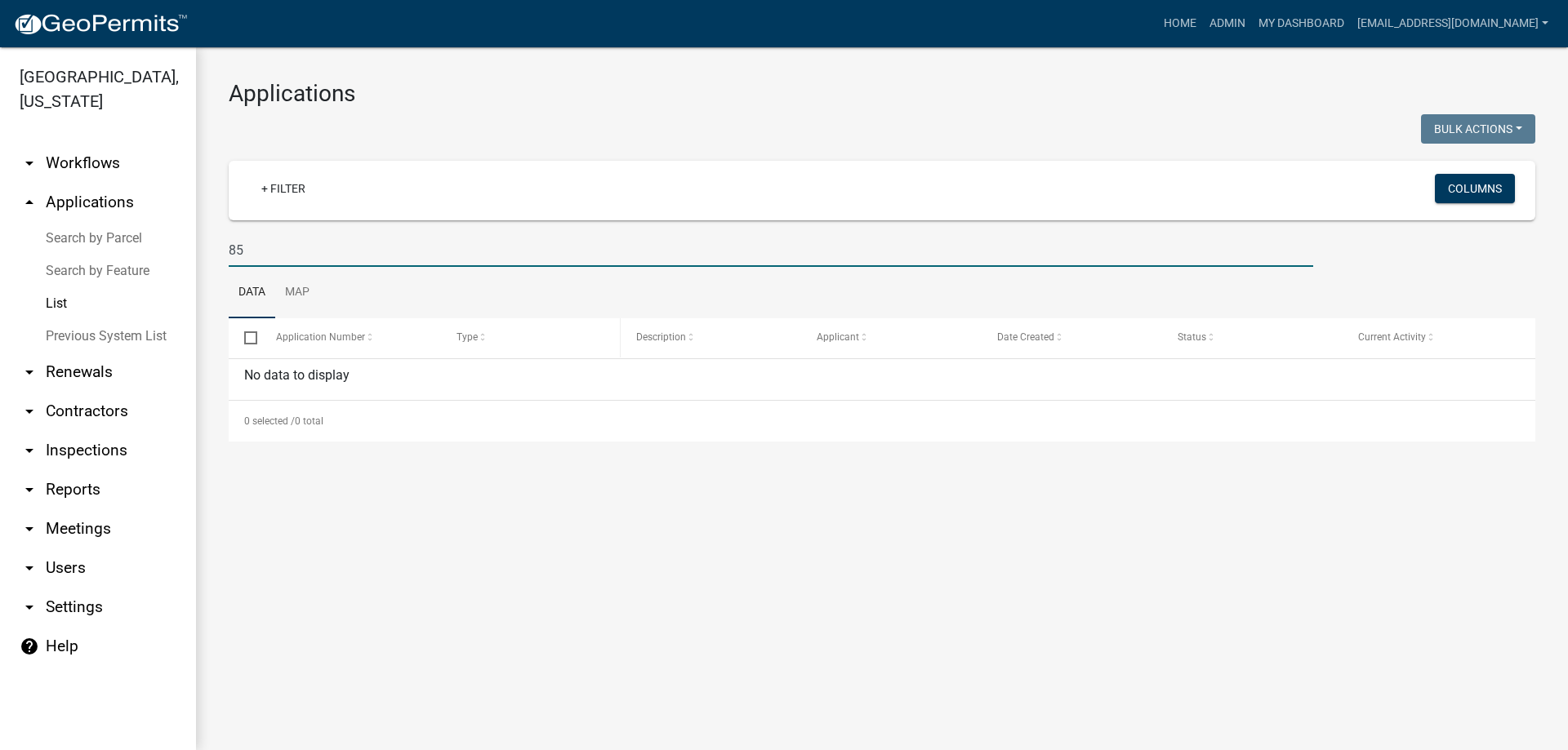
type input "8"
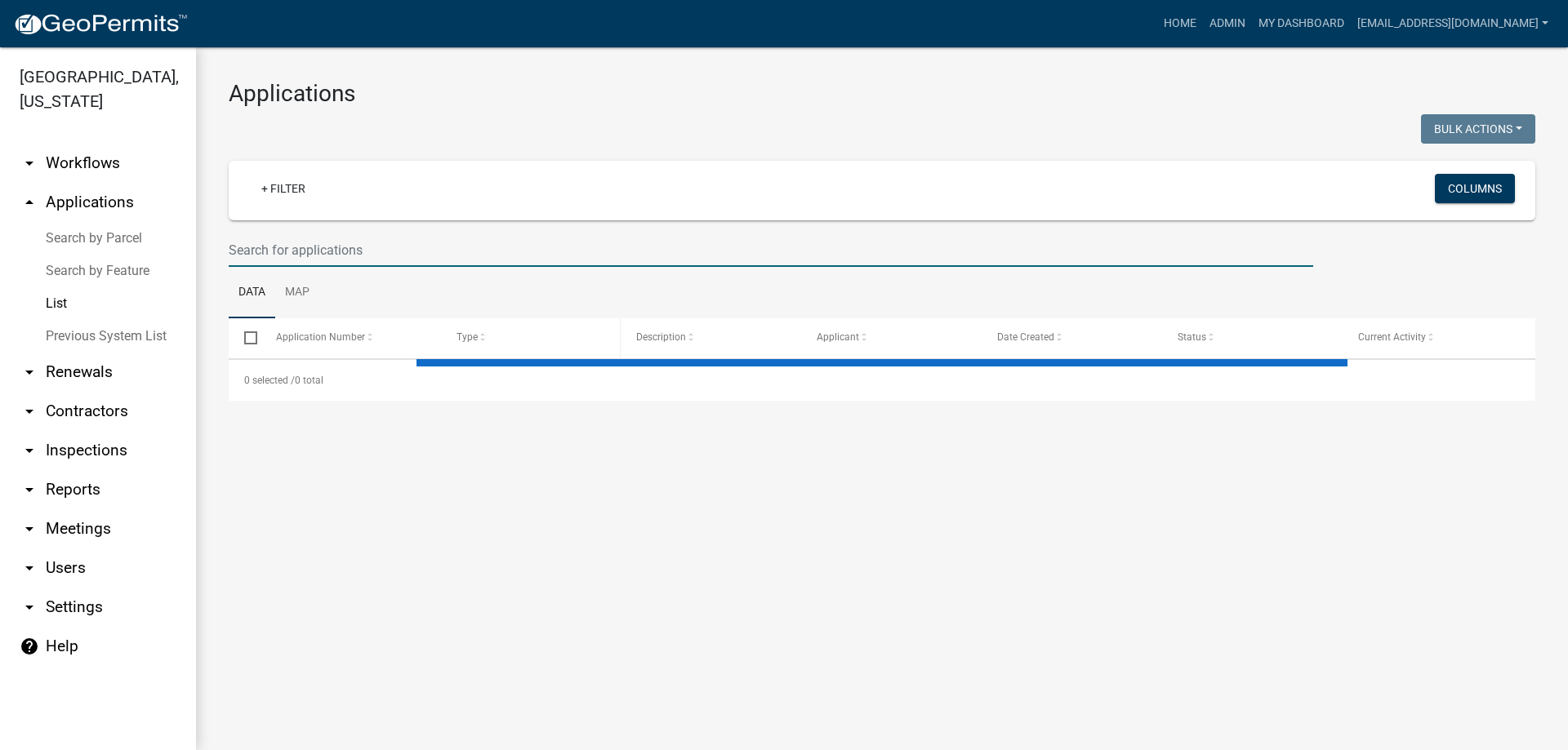
select select "3: 100"
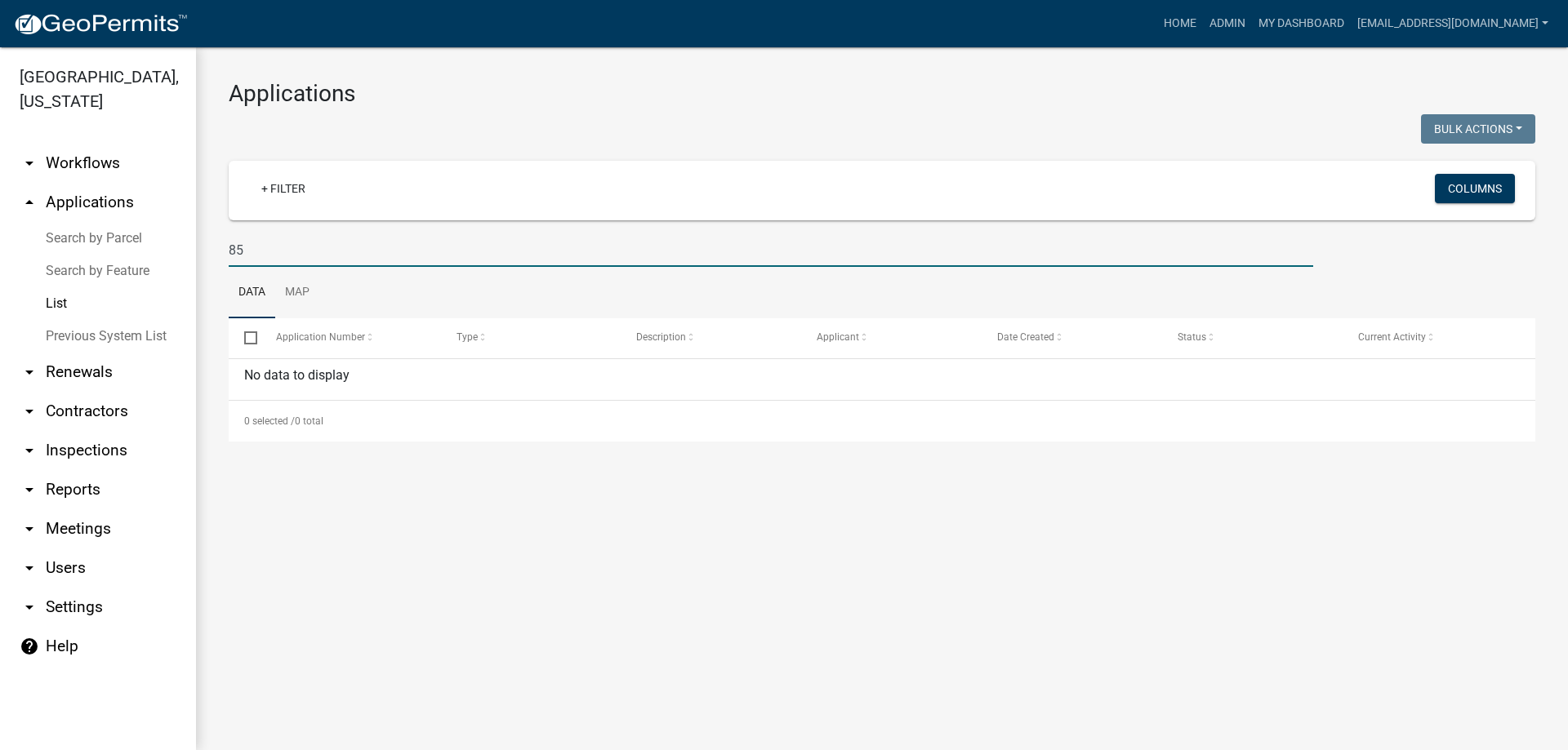
type input "8"
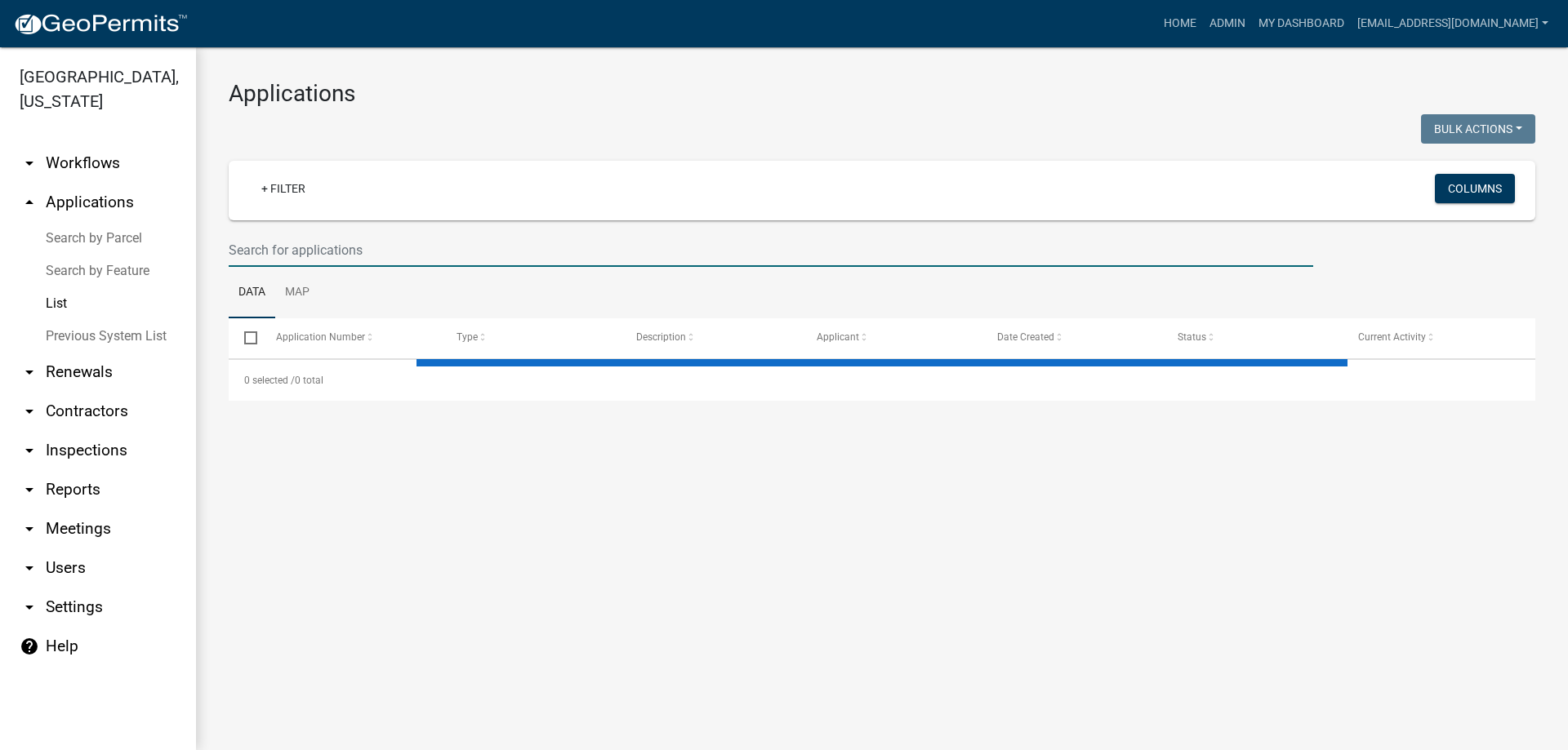
select select "3: 100"
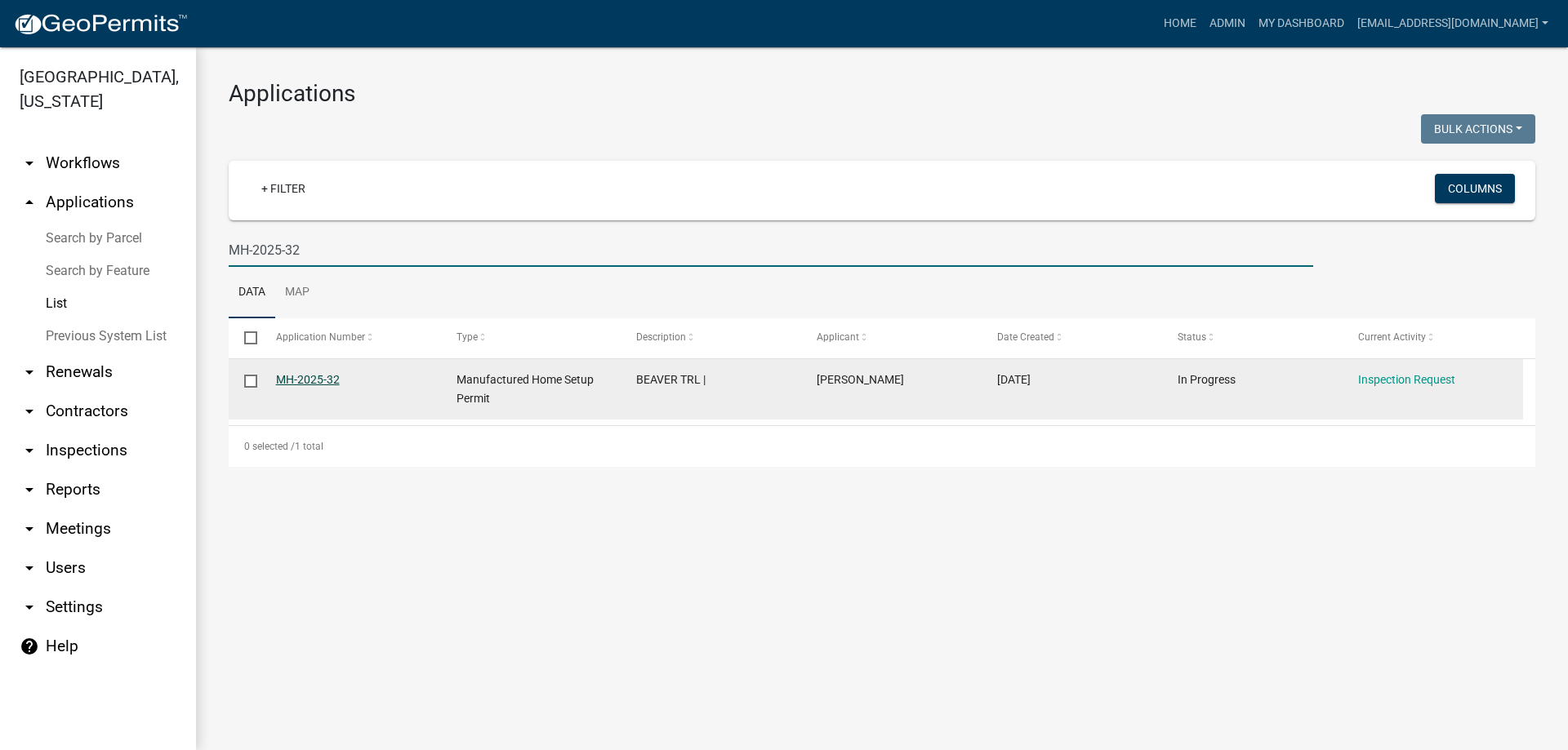
type input "MH-2025-32"
click at [315, 379] on link "MH-2025-32" at bounding box center [308, 379] width 64 height 13
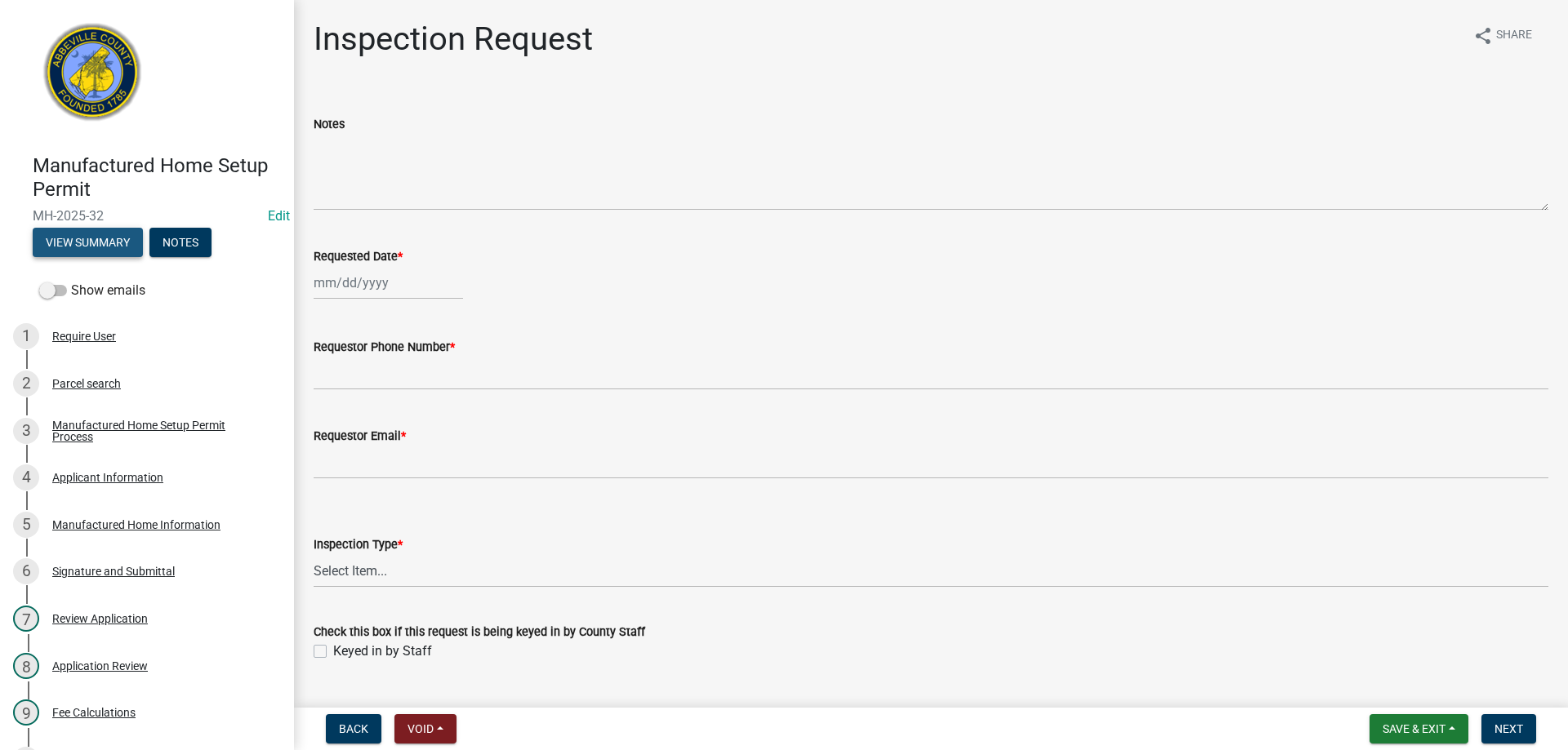
click at [108, 246] on button "View Summary" at bounding box center [87, 242] width 110 height 29
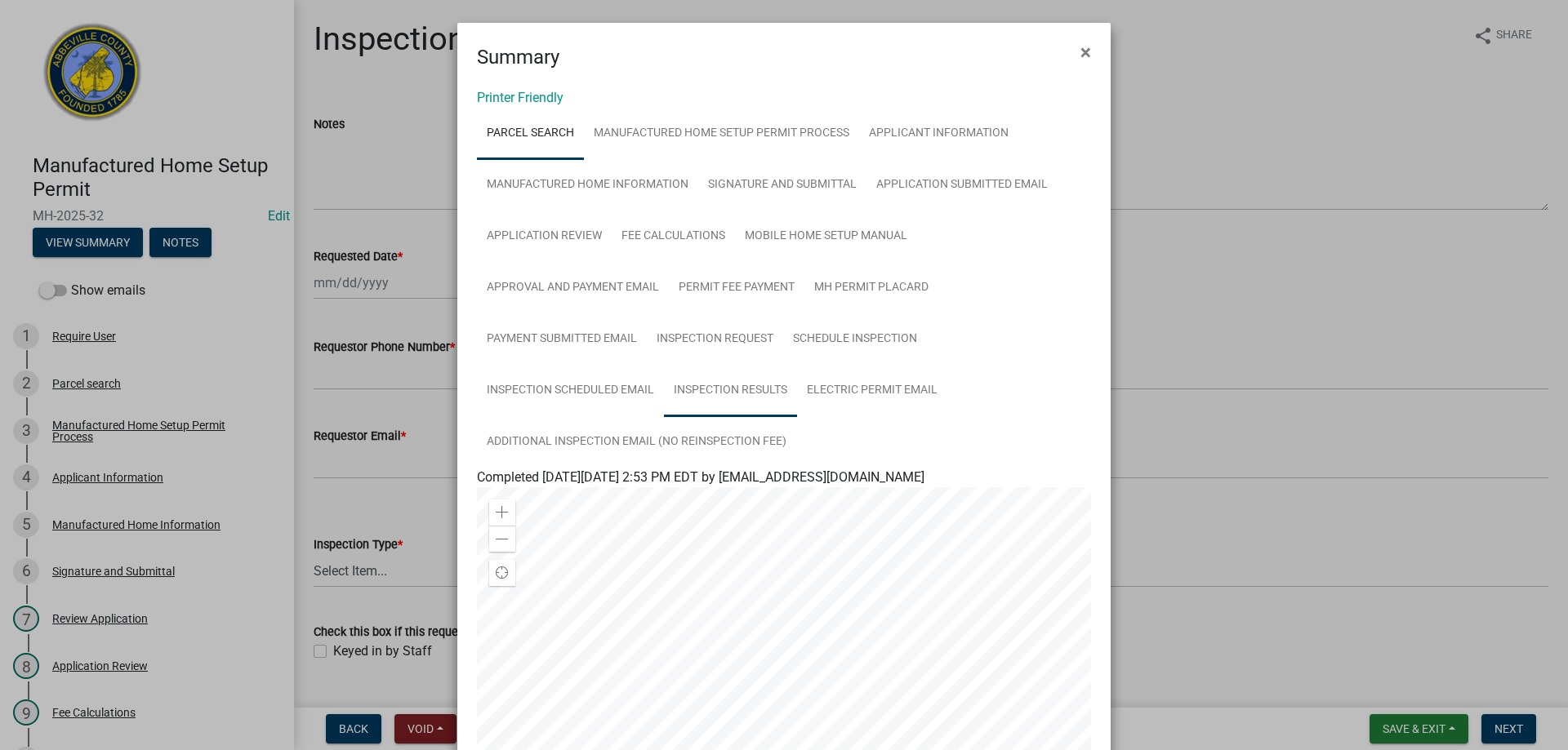
click at [695, 391] on link "Inspection Results" at bounding box center [730, 392] width 133 height 52
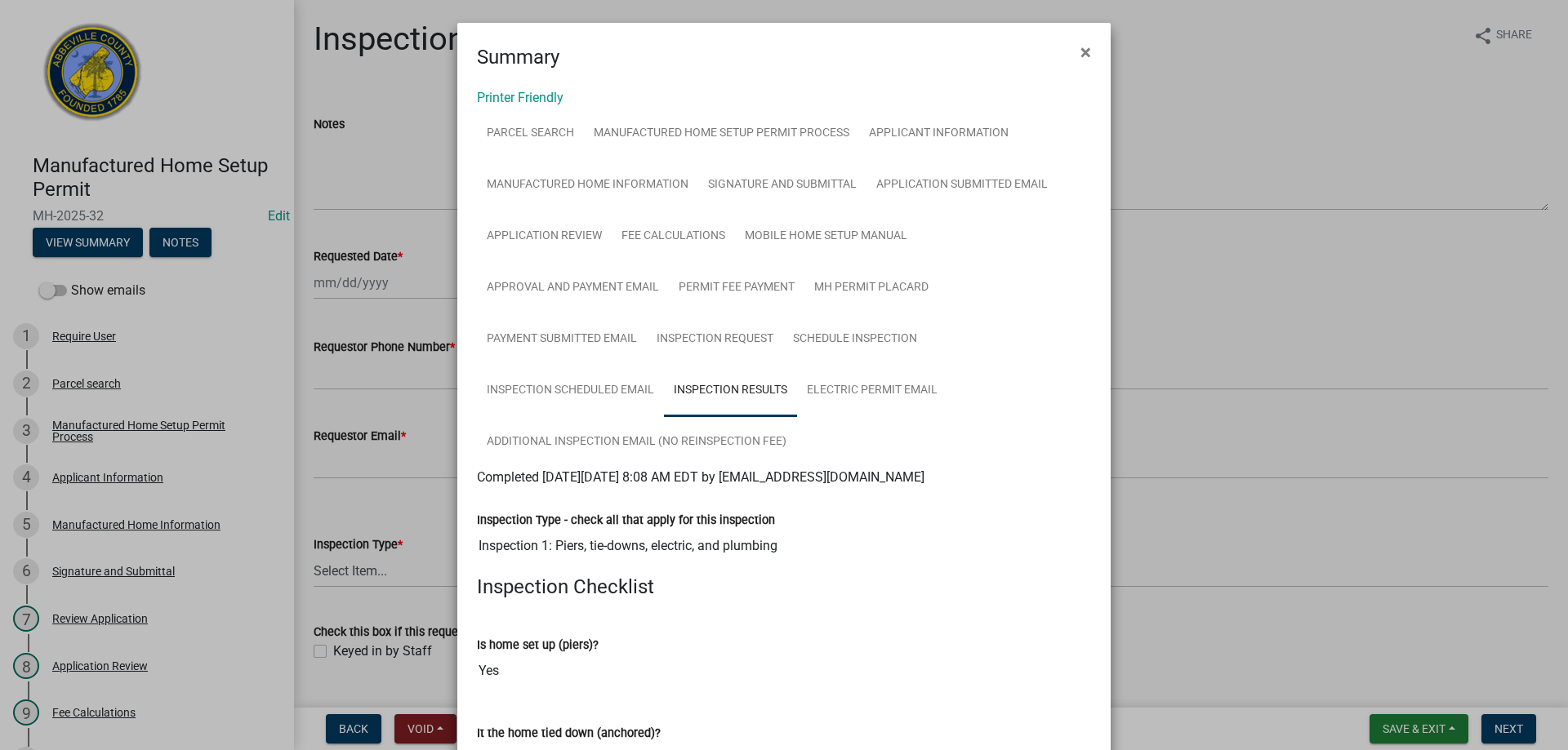
click at [1411, 733] on ngb-modal-window "Summary × Printer Friendly Parcel search Manufactured Home Setup Permit Process…" at bounding box center [784, 375] width 1568 height 750
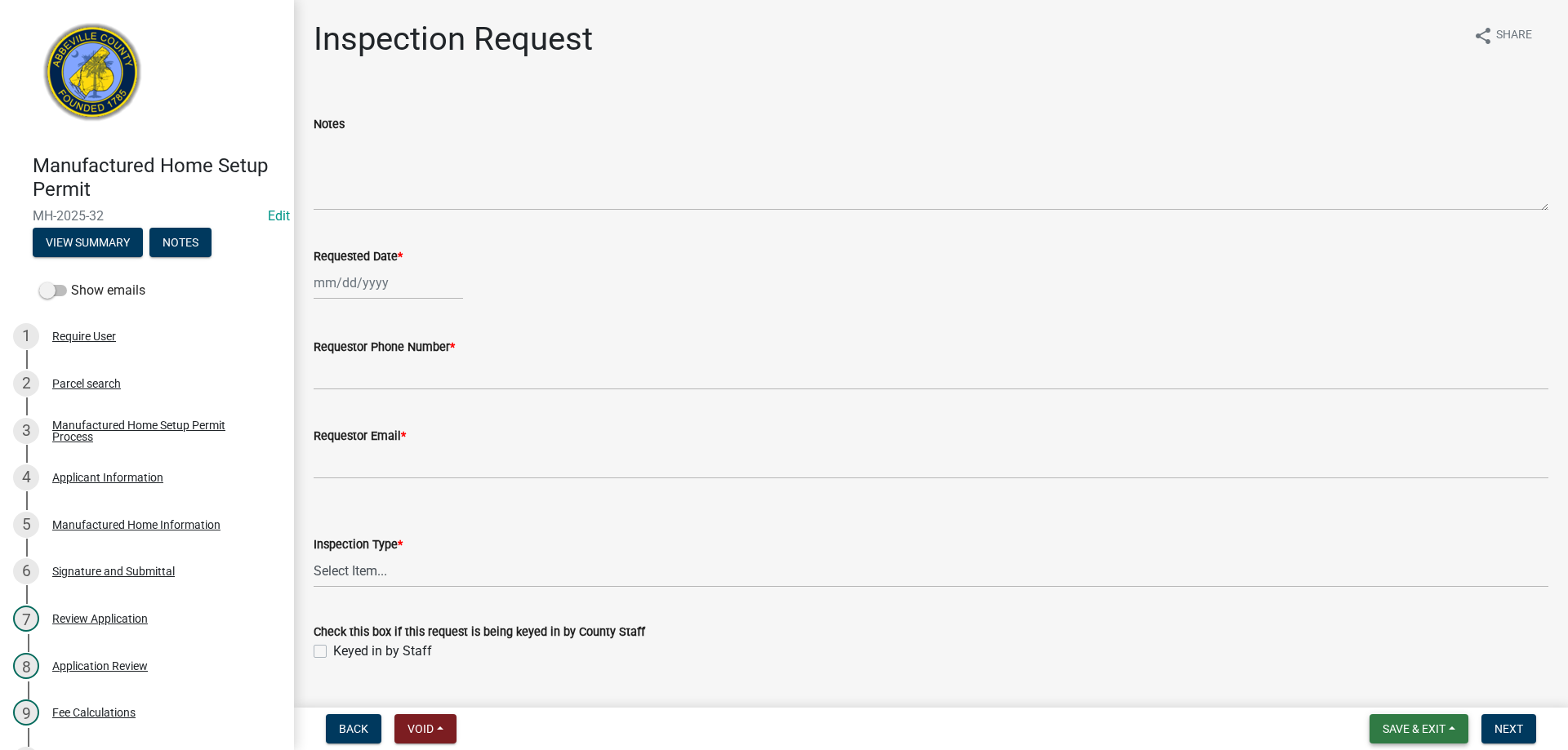
click at [1413, 726] on span "Save & Exit" at bounding box center [1414, 729] width 63 height 13
click at [1408, 690] on button "Save & Exit" at bounding box center [1403, 687] width 130 height 39
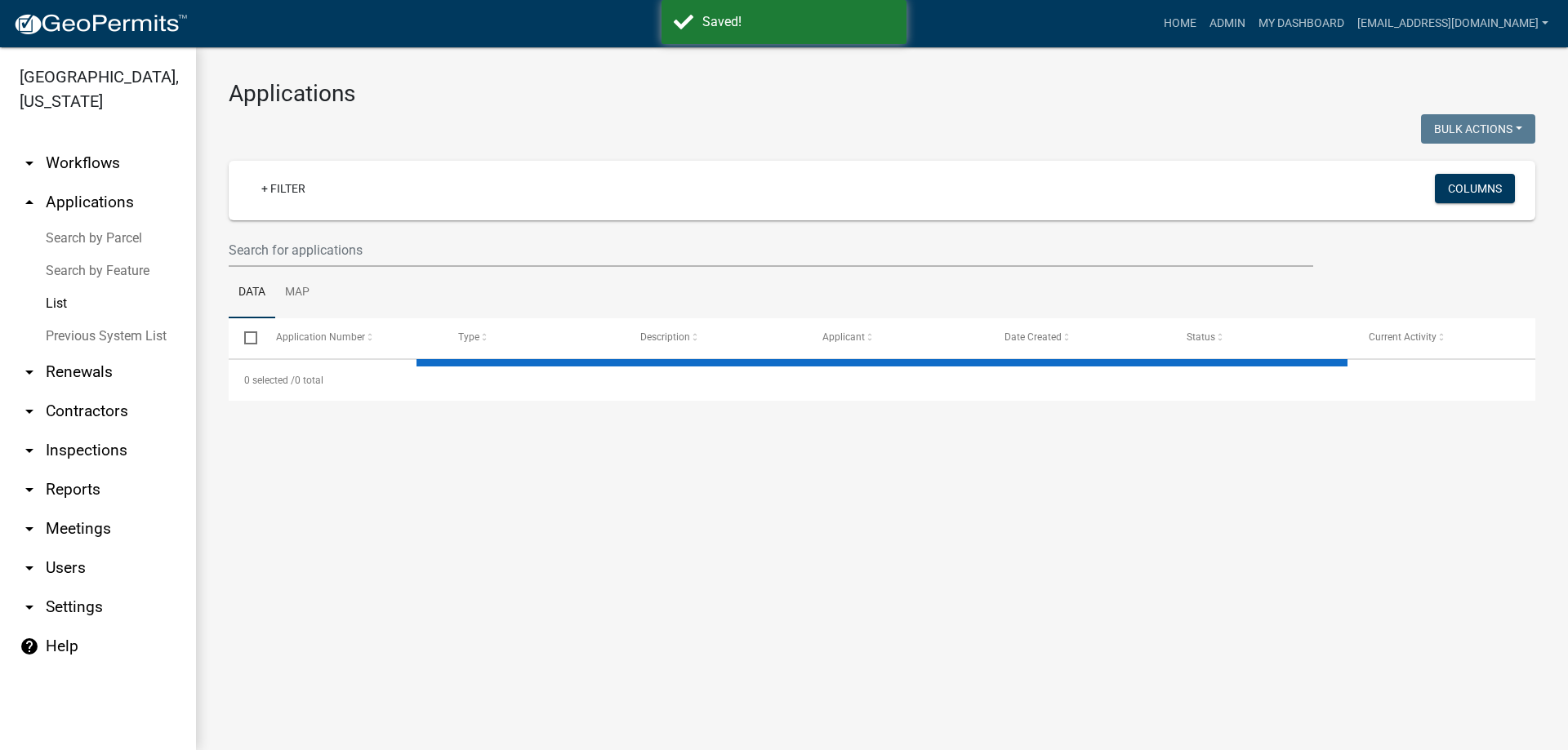
select select "3: 100"
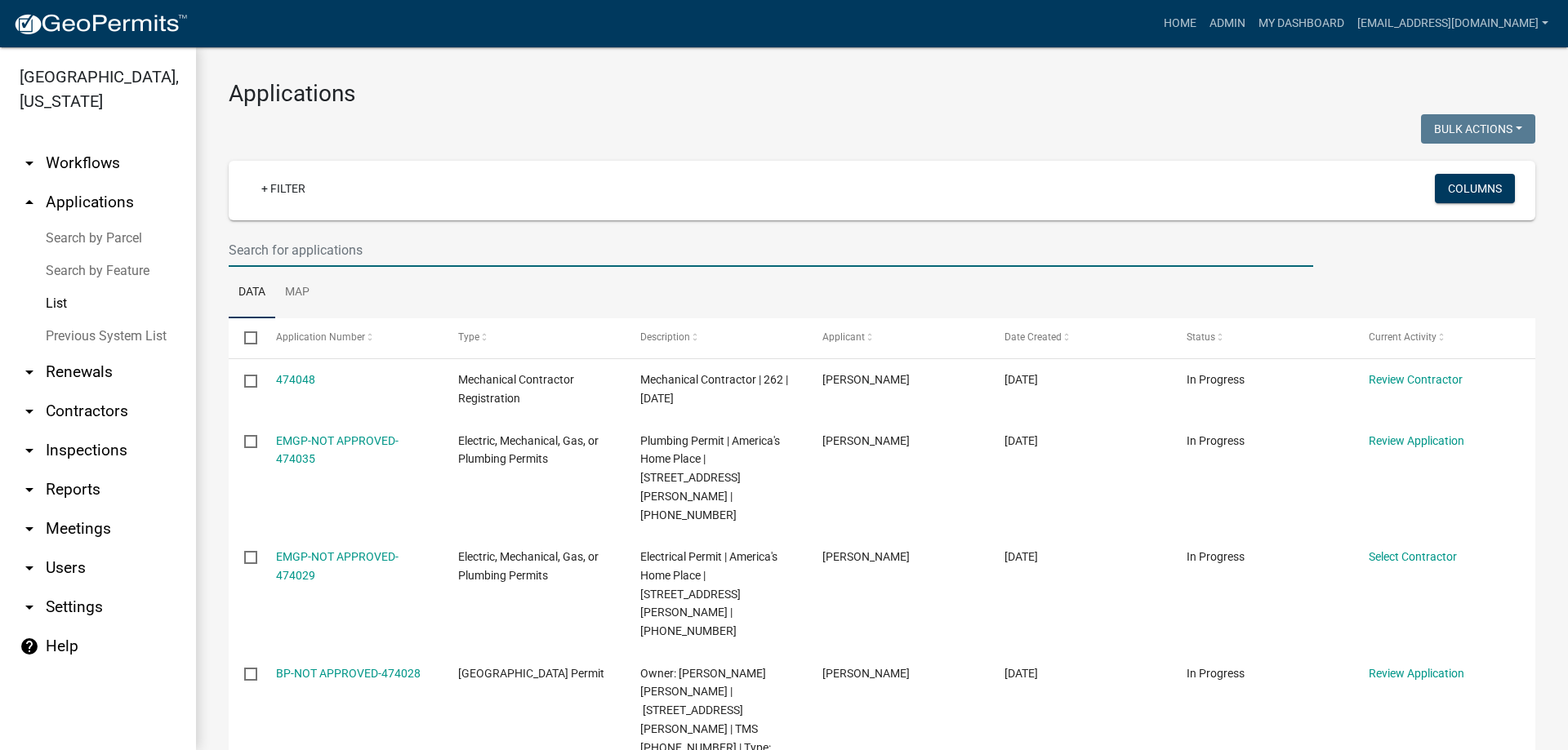
click at [381, 249] on input "text" at bounding box center [770, 250] width 1084 height 33
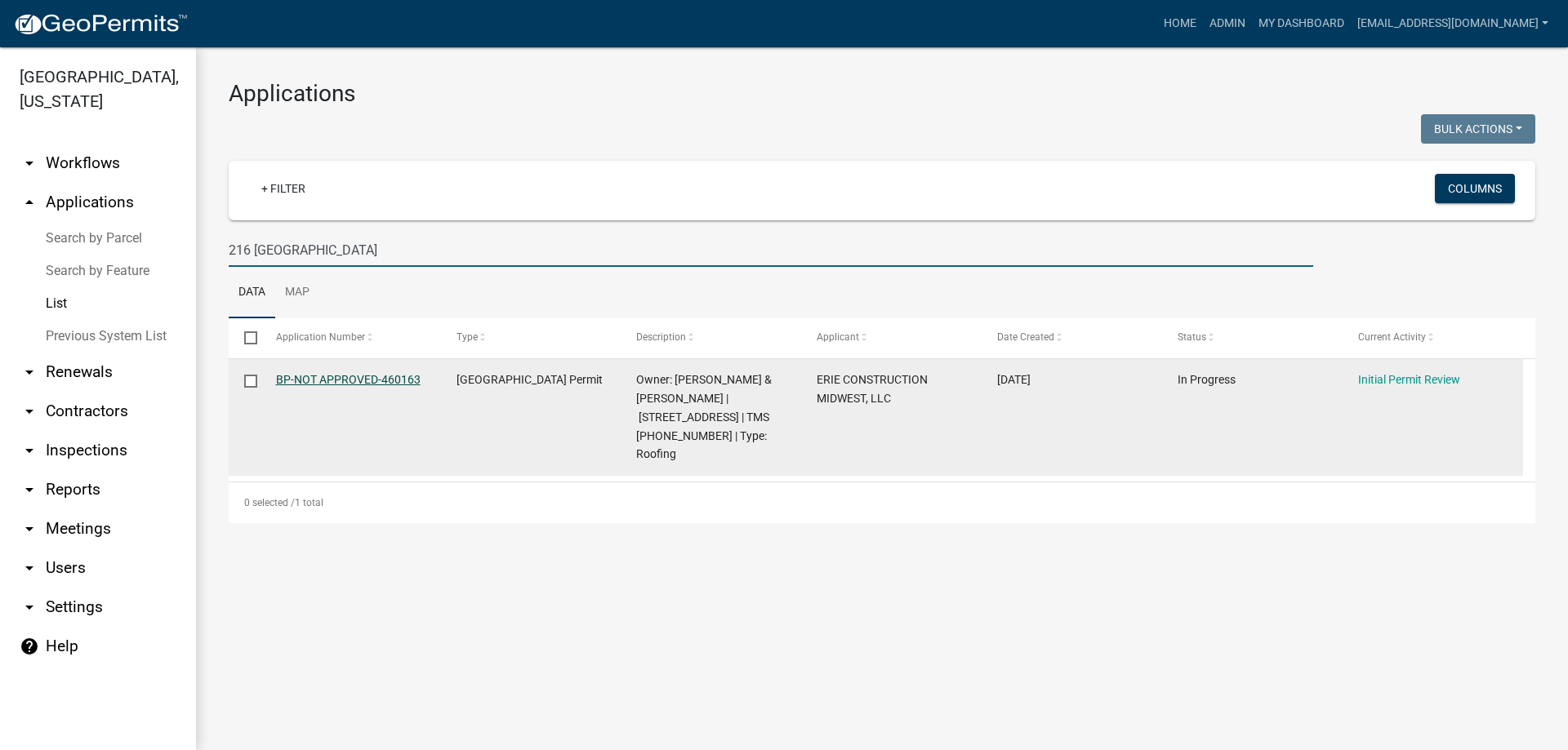
type input "216 Hanover"
click at [326, 381] on link "BP-NOT APPROVED-460163" at bounding box center [348, 379] width 145 height 13
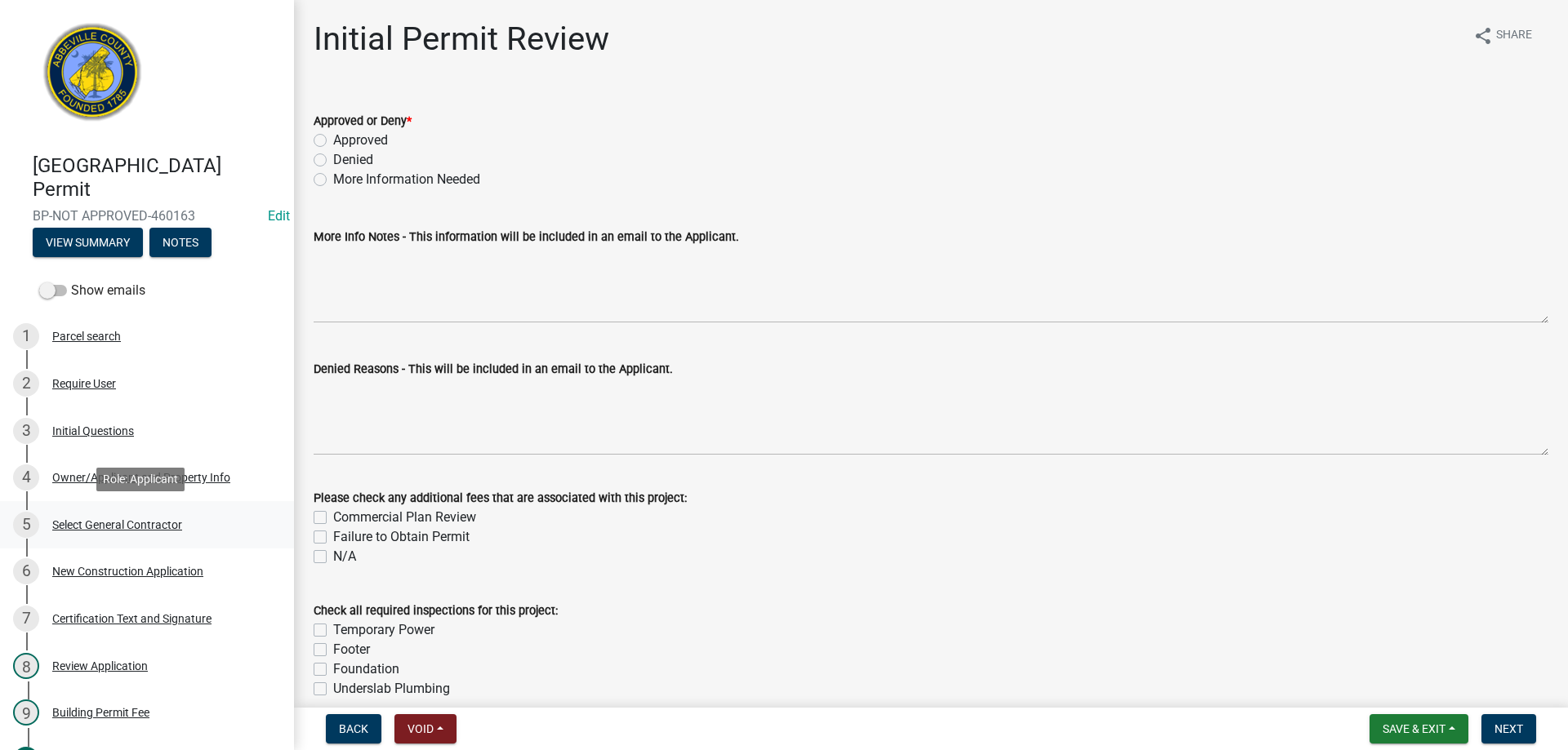
click at [114, 520] on div "Select General Contractor" at bounding box center [118, 526] width 130 height 12
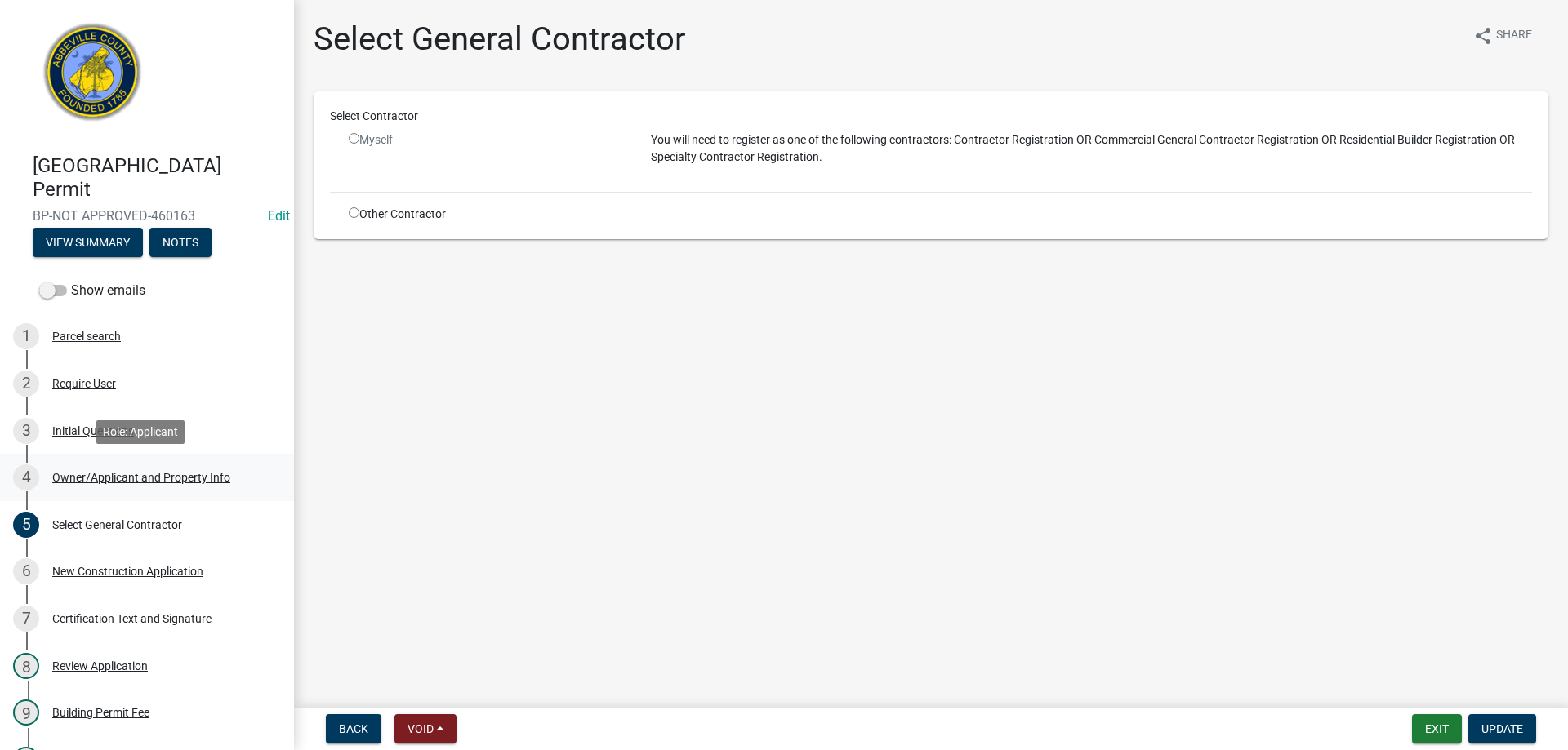
click at [112, 473] on div "Owner/Applicant and Property Info" at bounding box center [141, 478] width 178 height 12
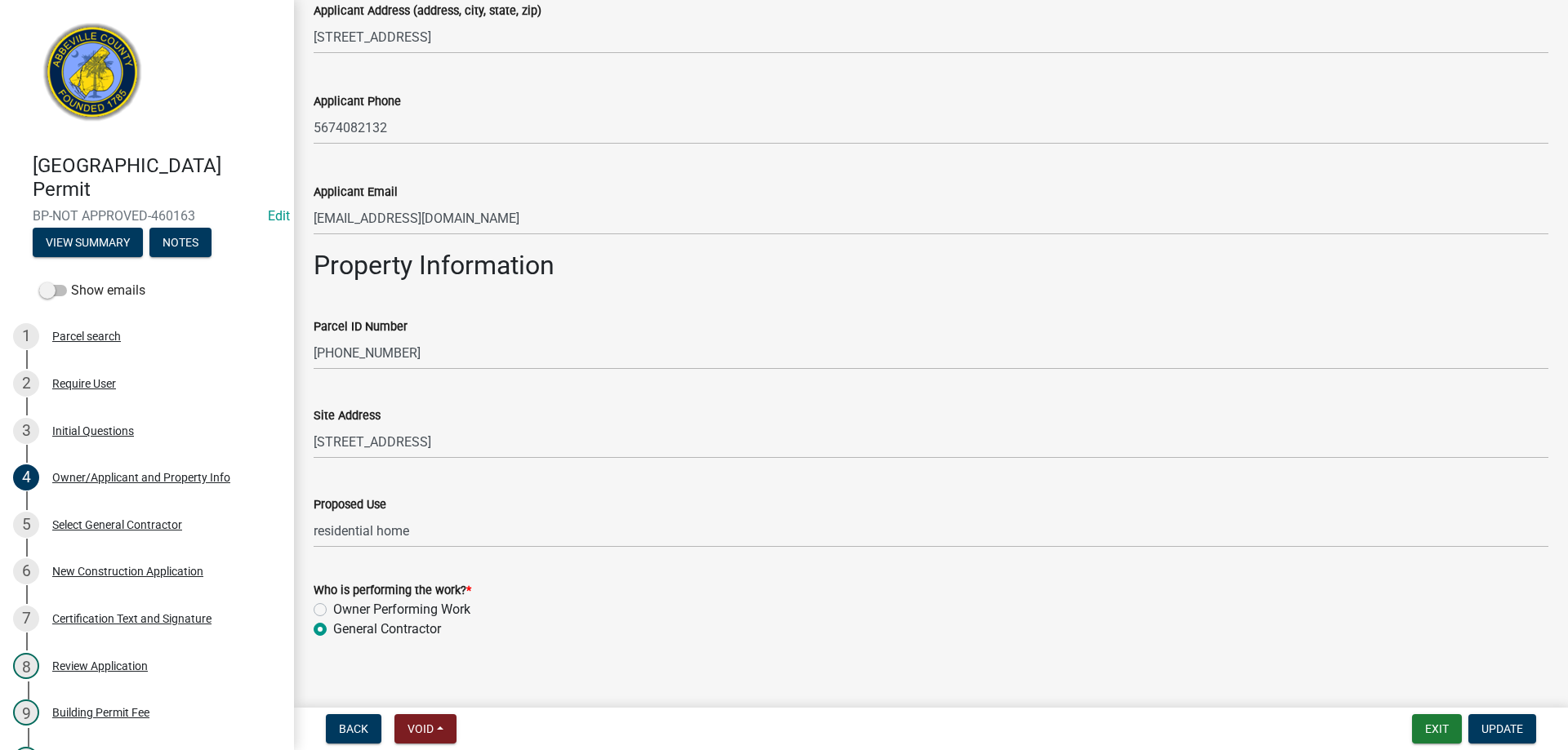
scroll to position [581, 0]
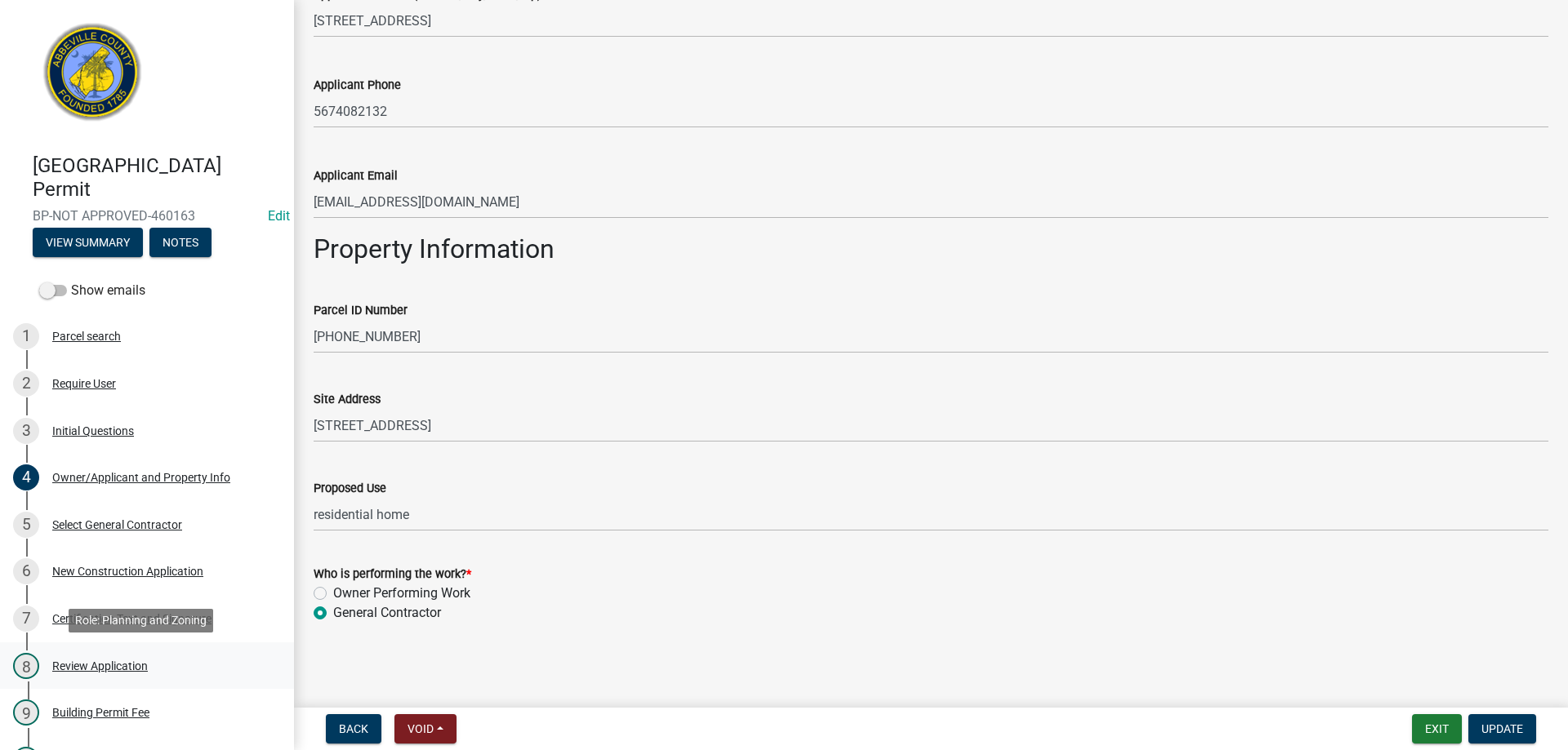
click at [107, 664] on div "Review Application" at bounding box center [100, 666] width 95 height 12
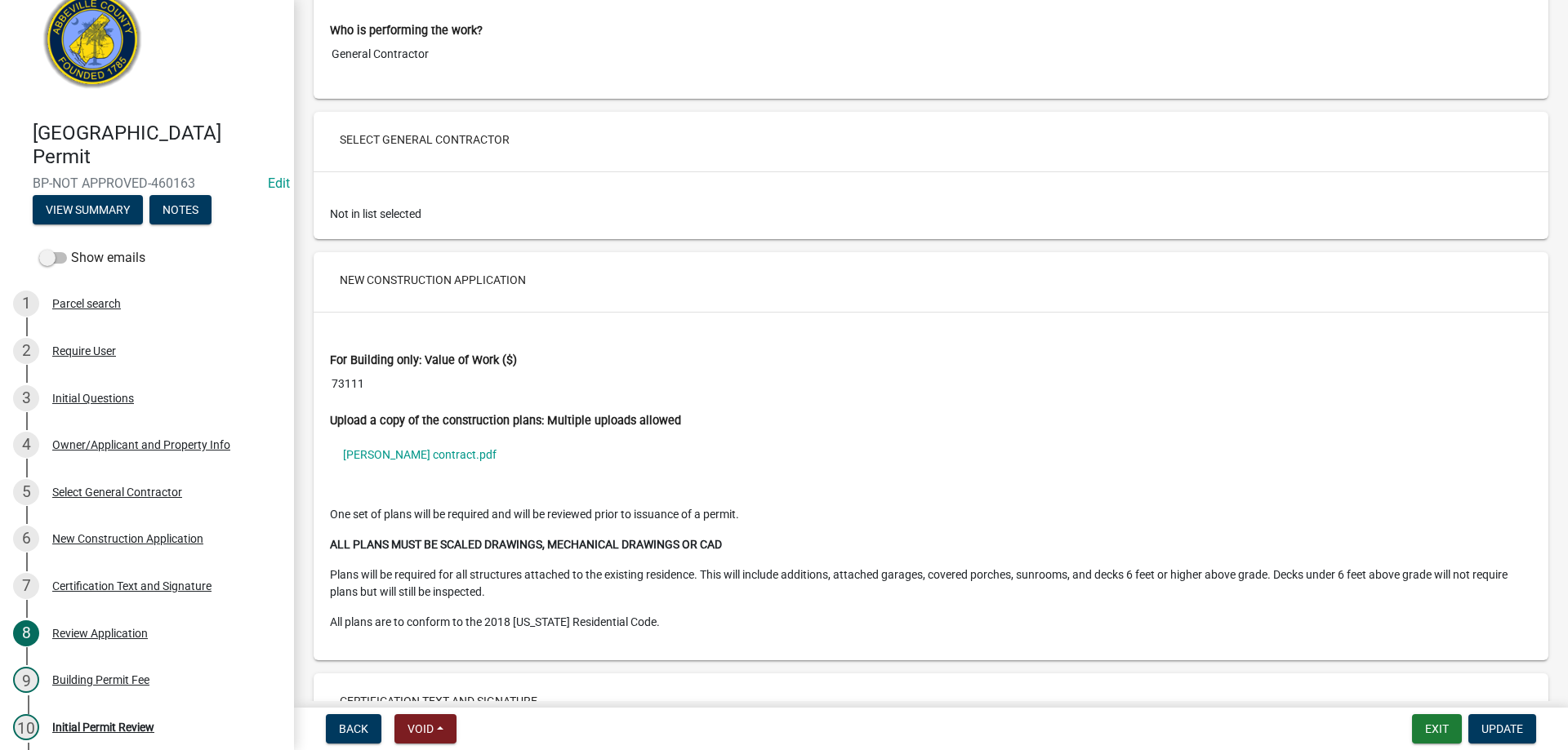
scroll to position [109, 0]
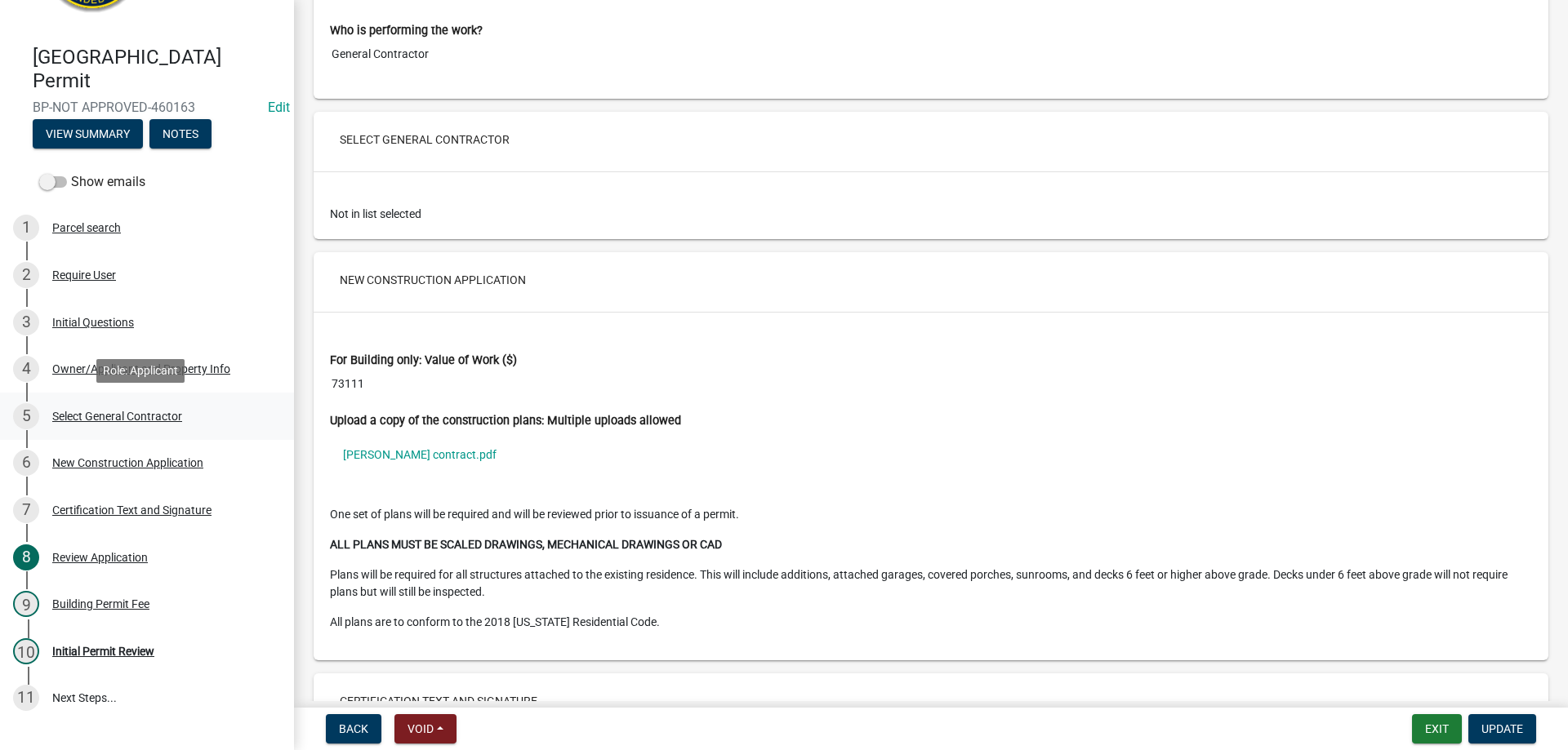
click at [111, 411] on div "Select General Contractor" at bounding box center [118, 417] width 130 height 12
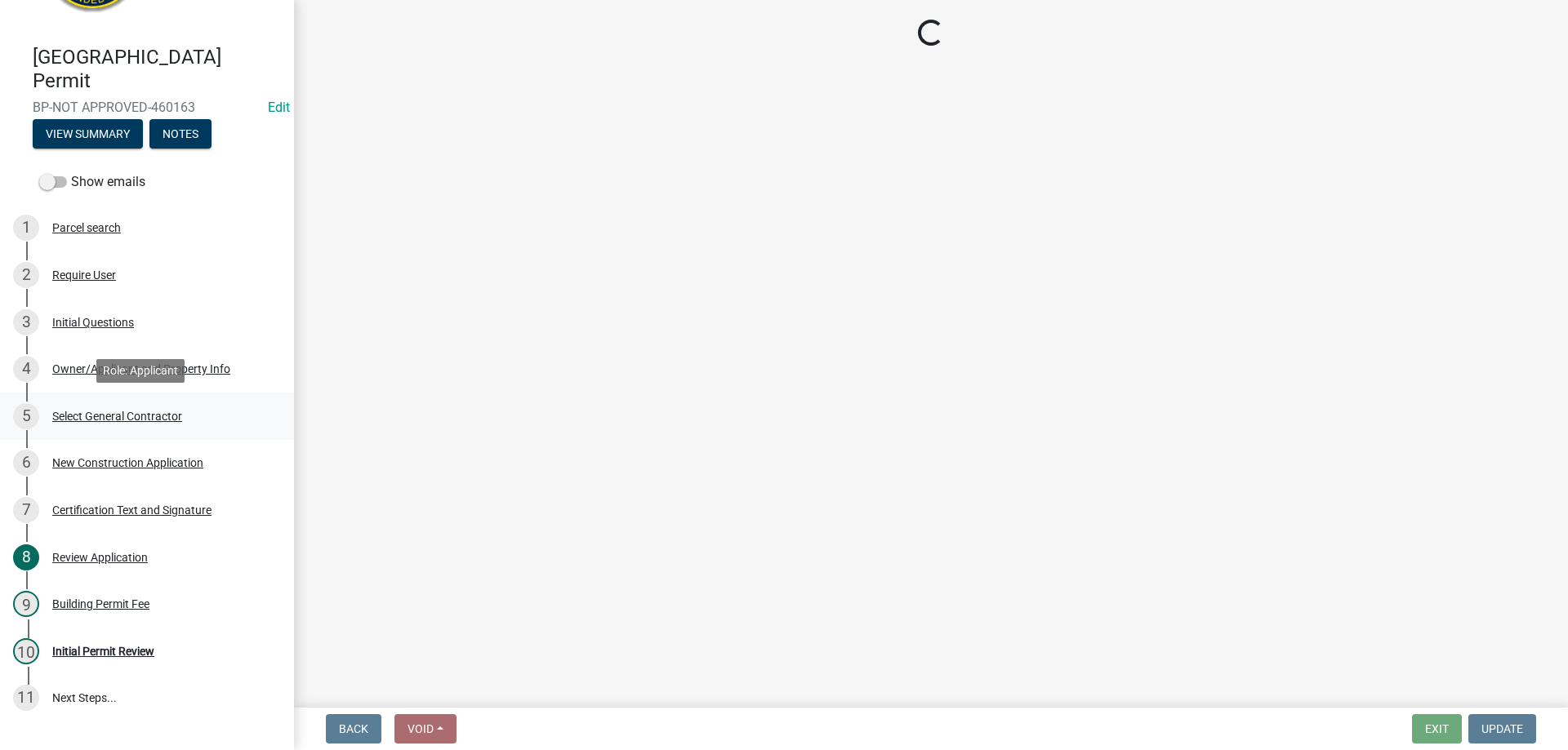
scroll to position [0, 0]
